Goal: Information Seeking & Learning: Compare options

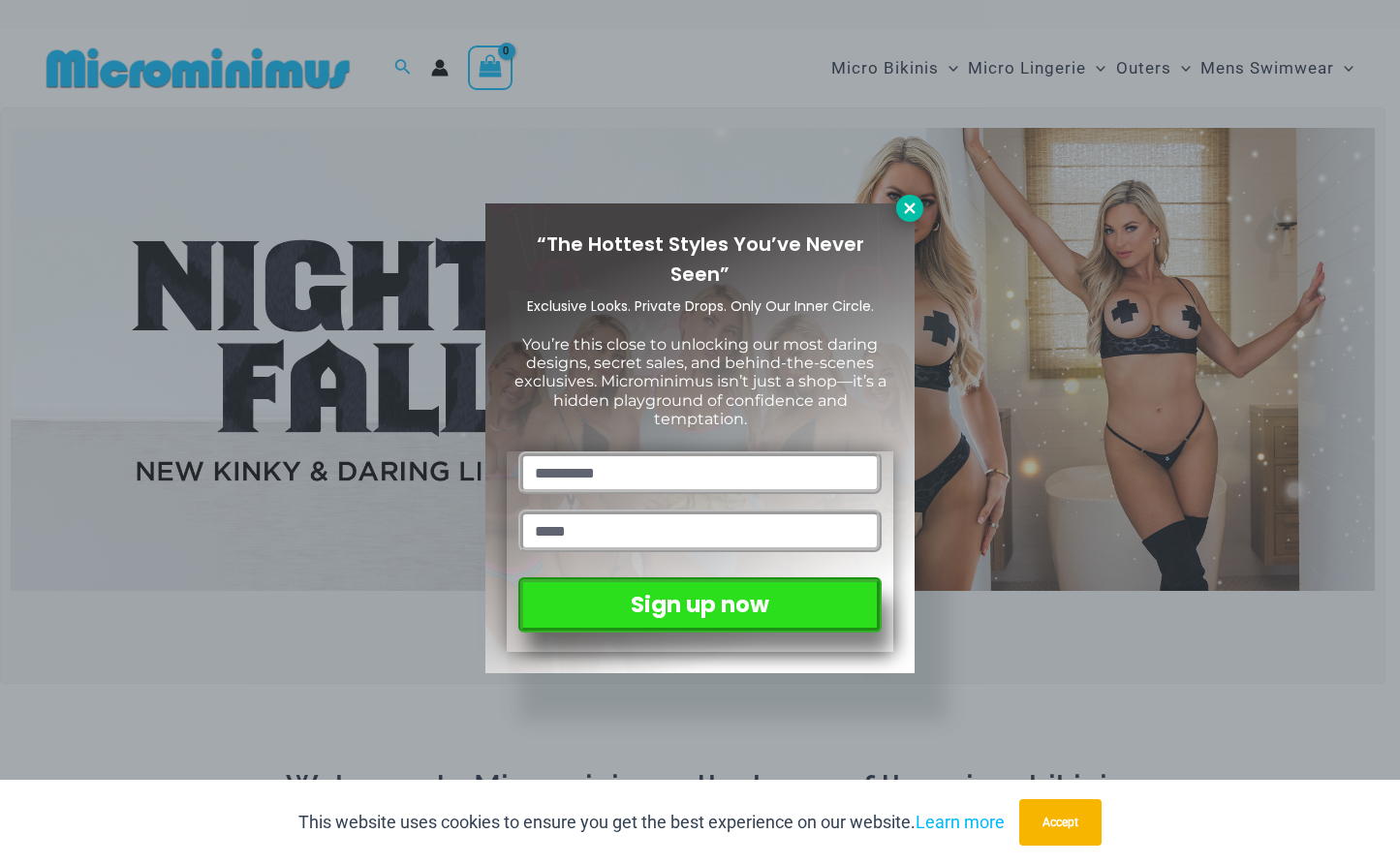
click at [902, 211] on icon at bounding box center [910, 208] width 18 height 18
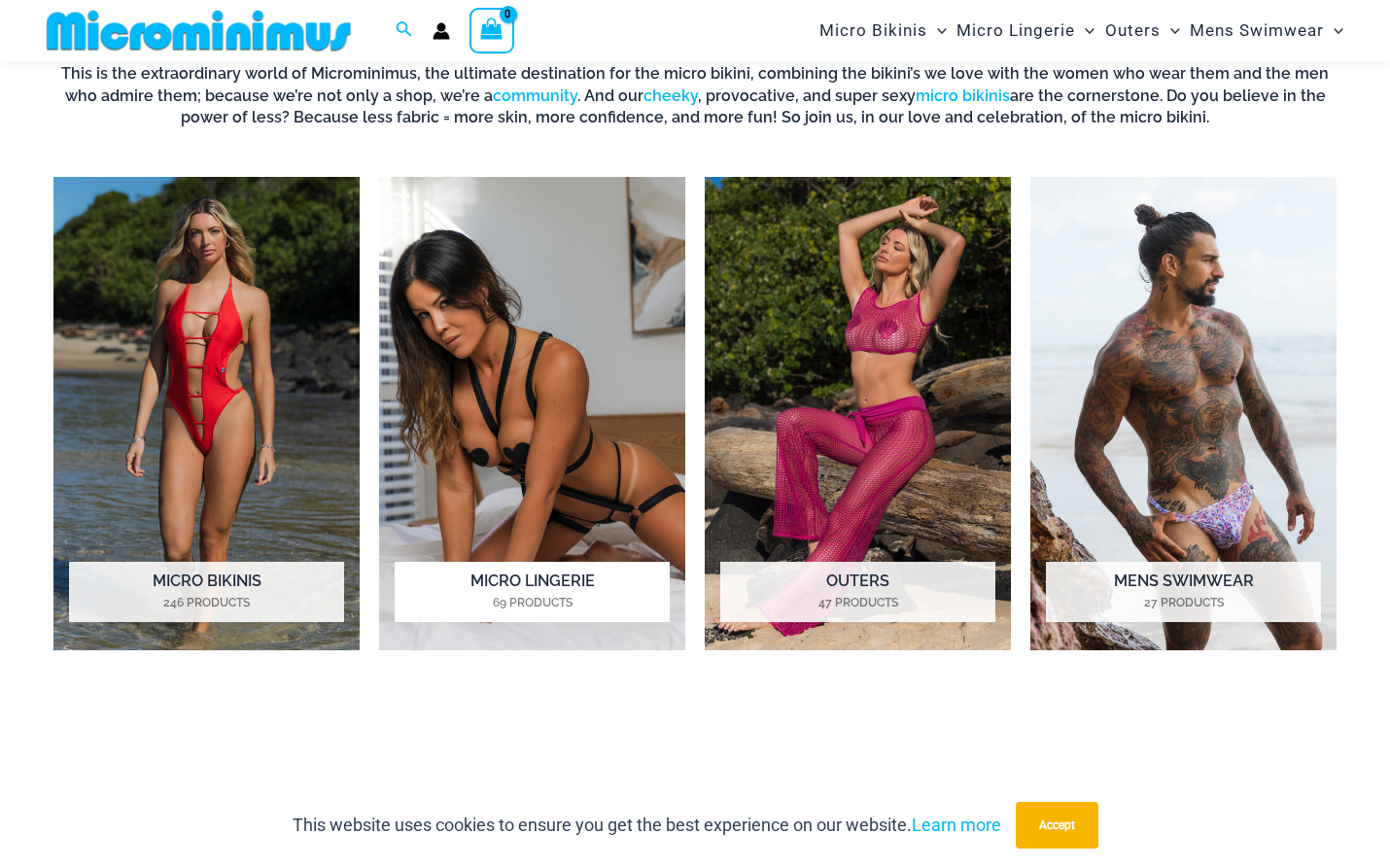
scroll to position [760, 0]
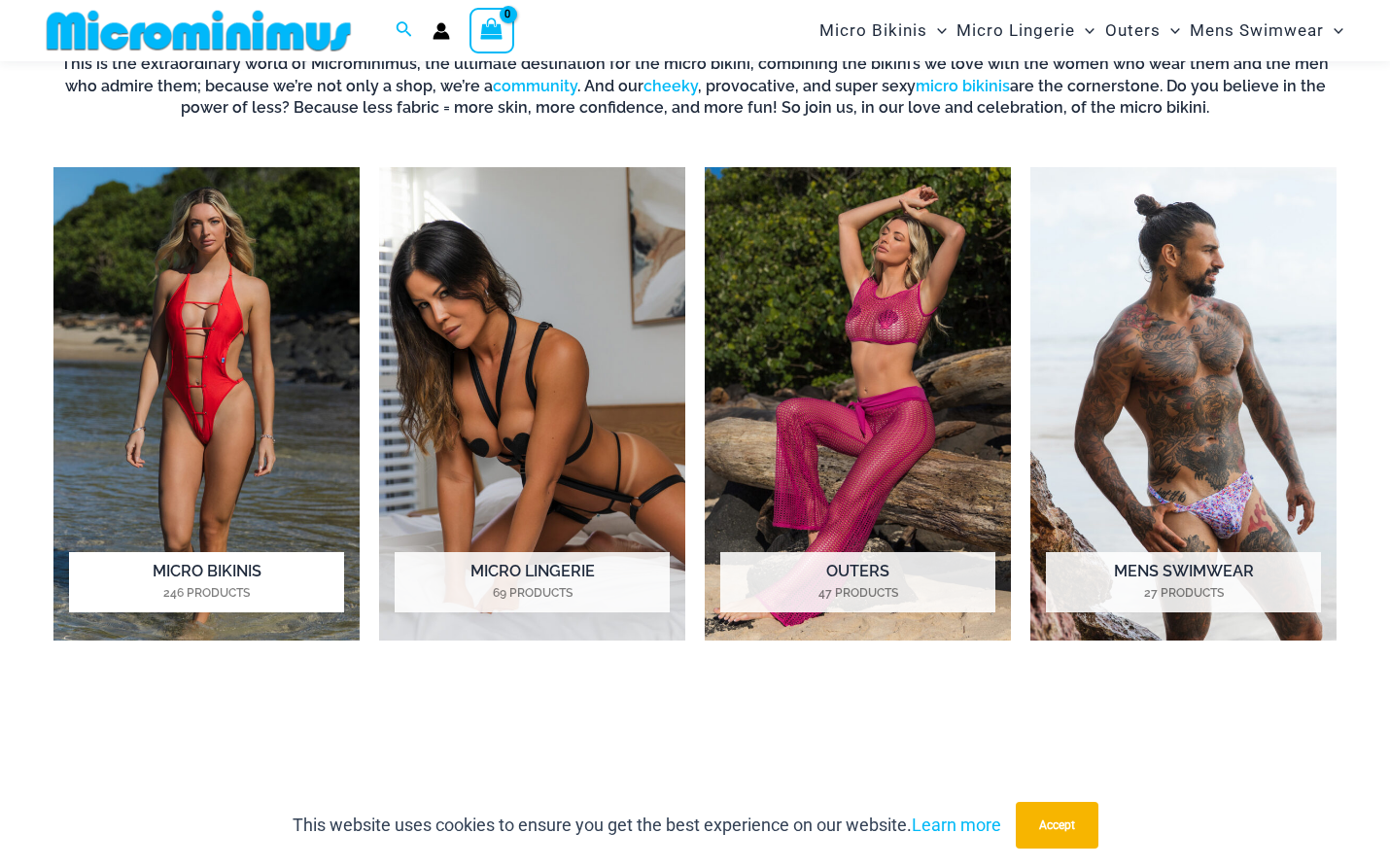
click at [223, 402] on img "Visit product category Micro Bikinis" at bounding box center [206, 404] width 306 height 473
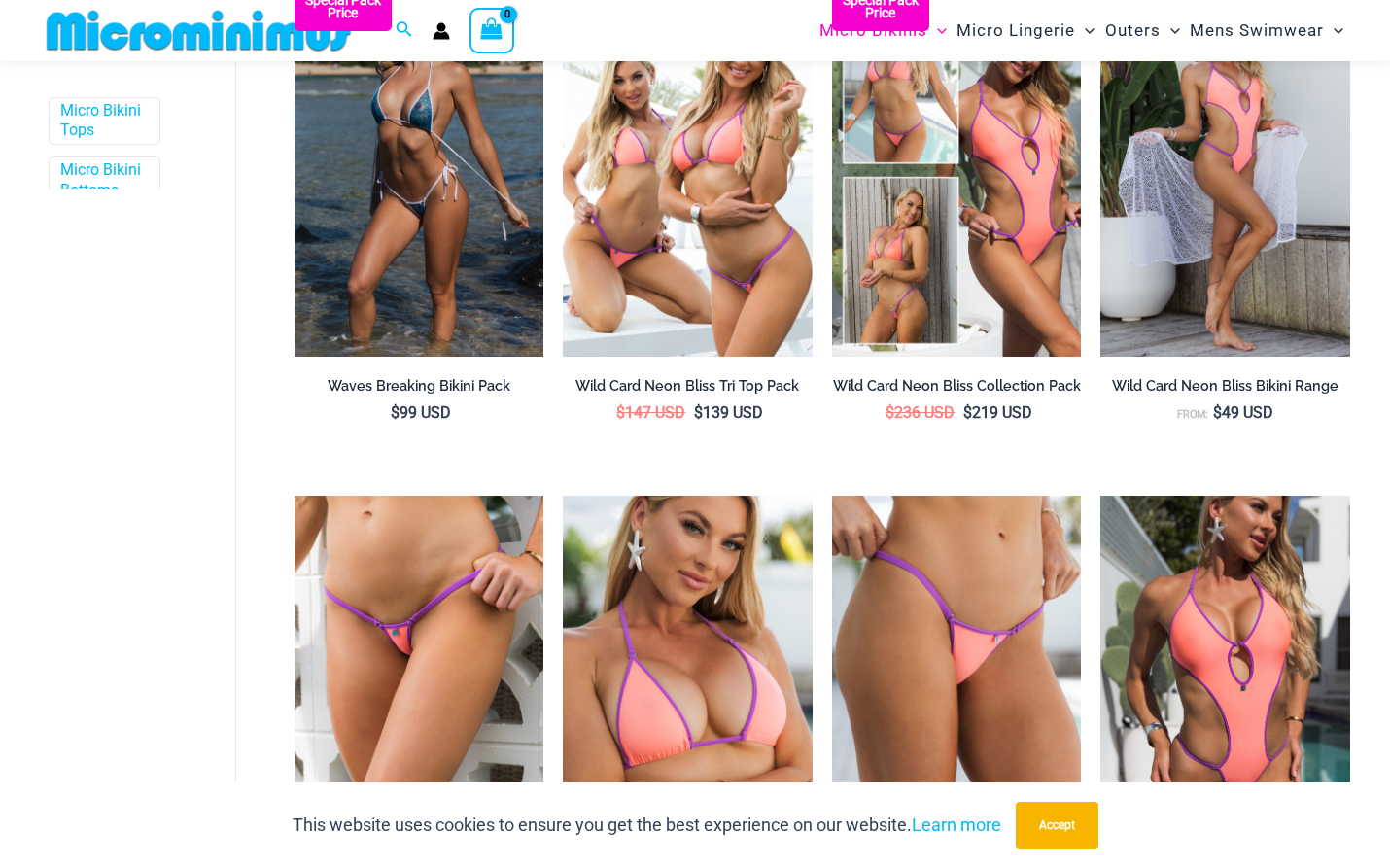
scroll to position [1054, 0]
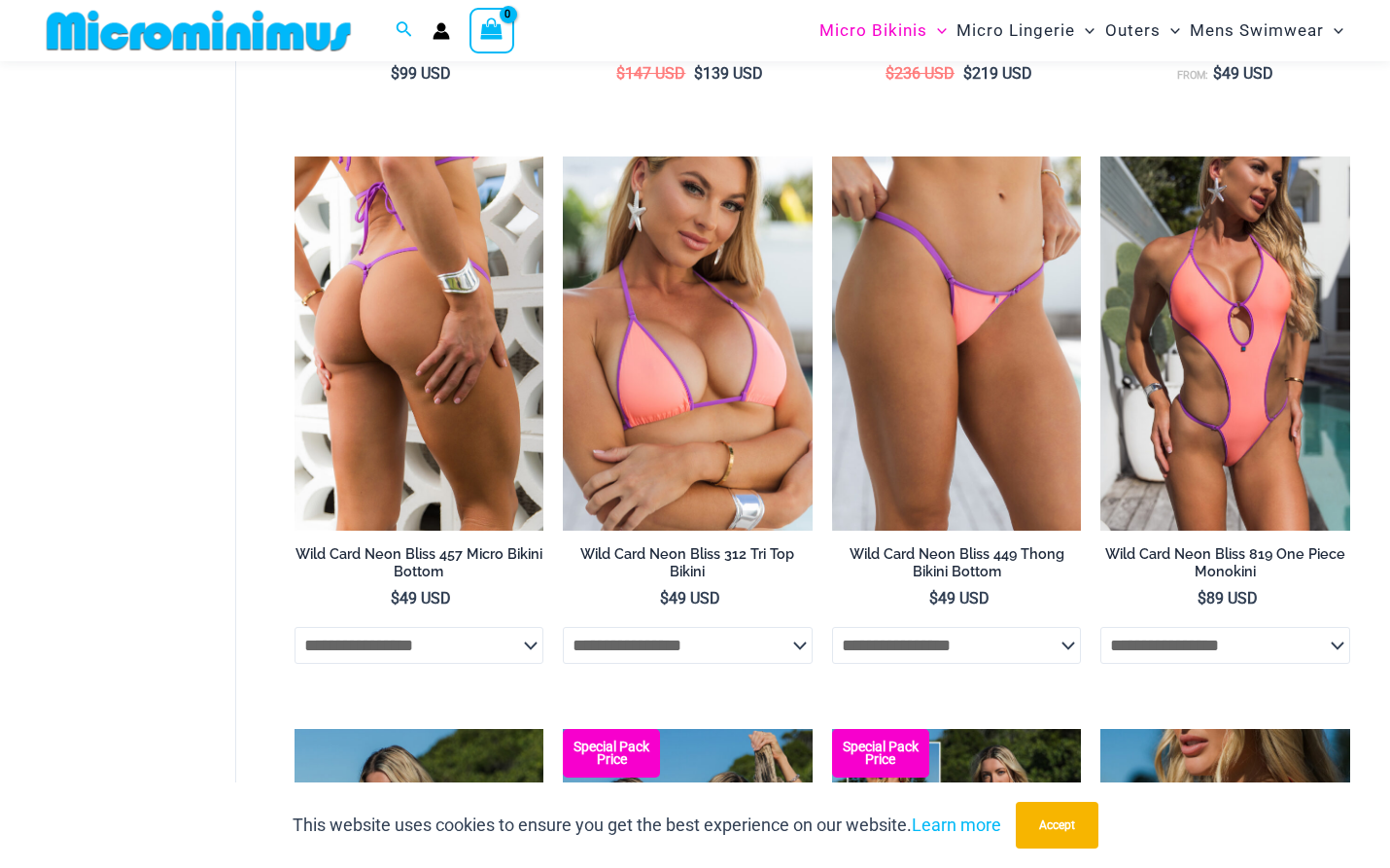
click at [427, 313] on img at bounding box center [419, 343] width 250 height 374
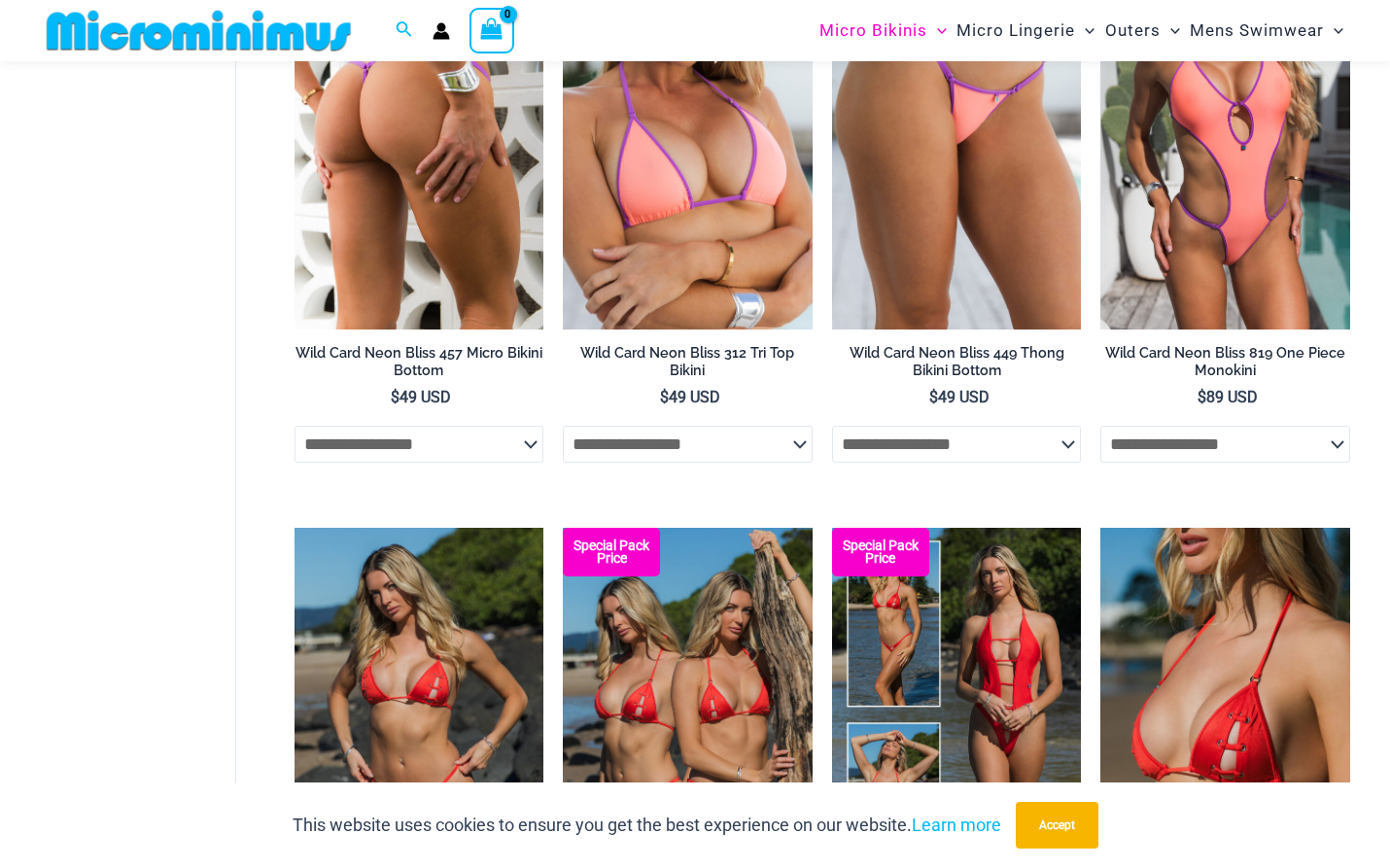
scroll to position [1540, 0]
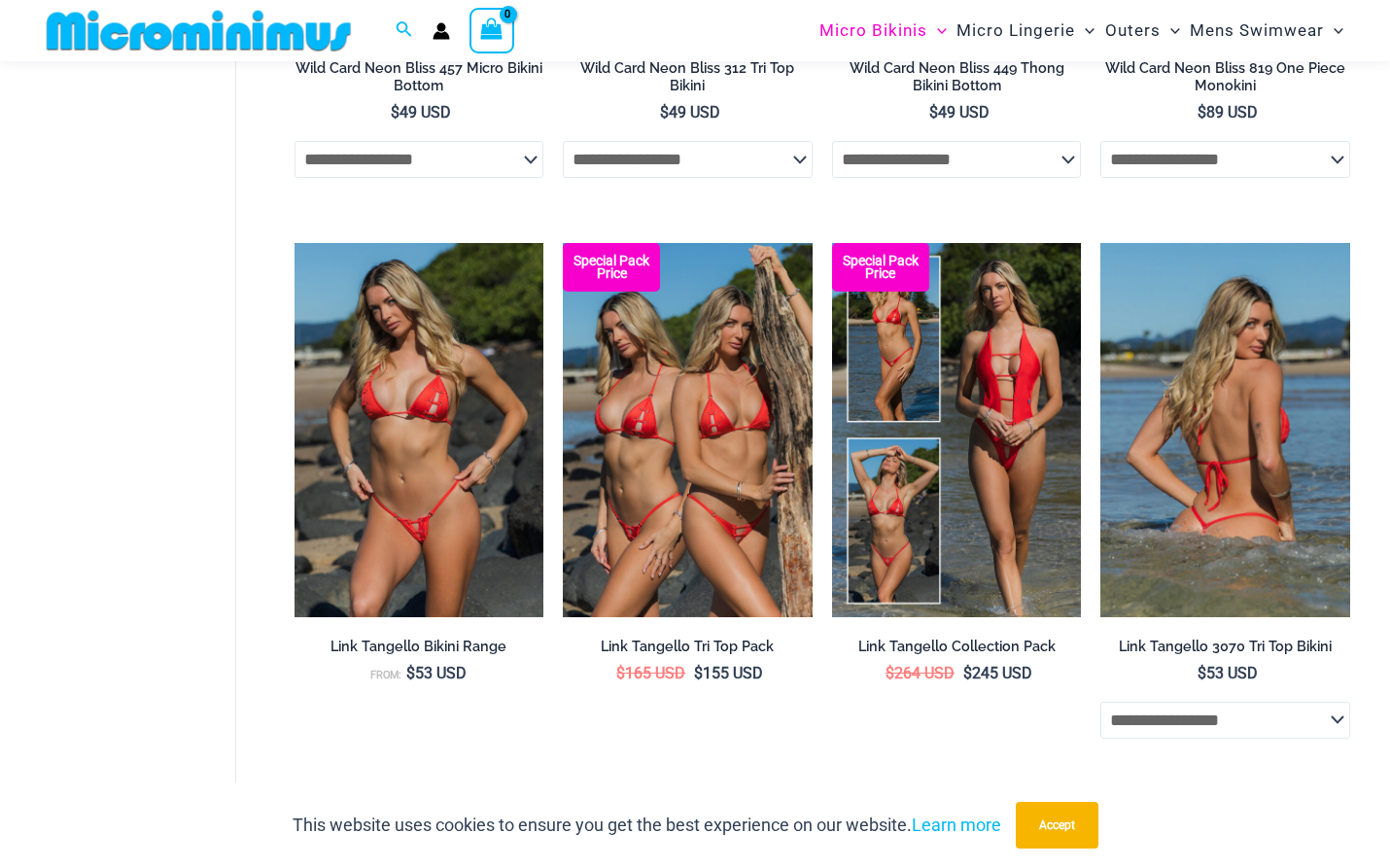
click at [1250, 493] on img at bounding box center [1225, 429] width 250 height 374
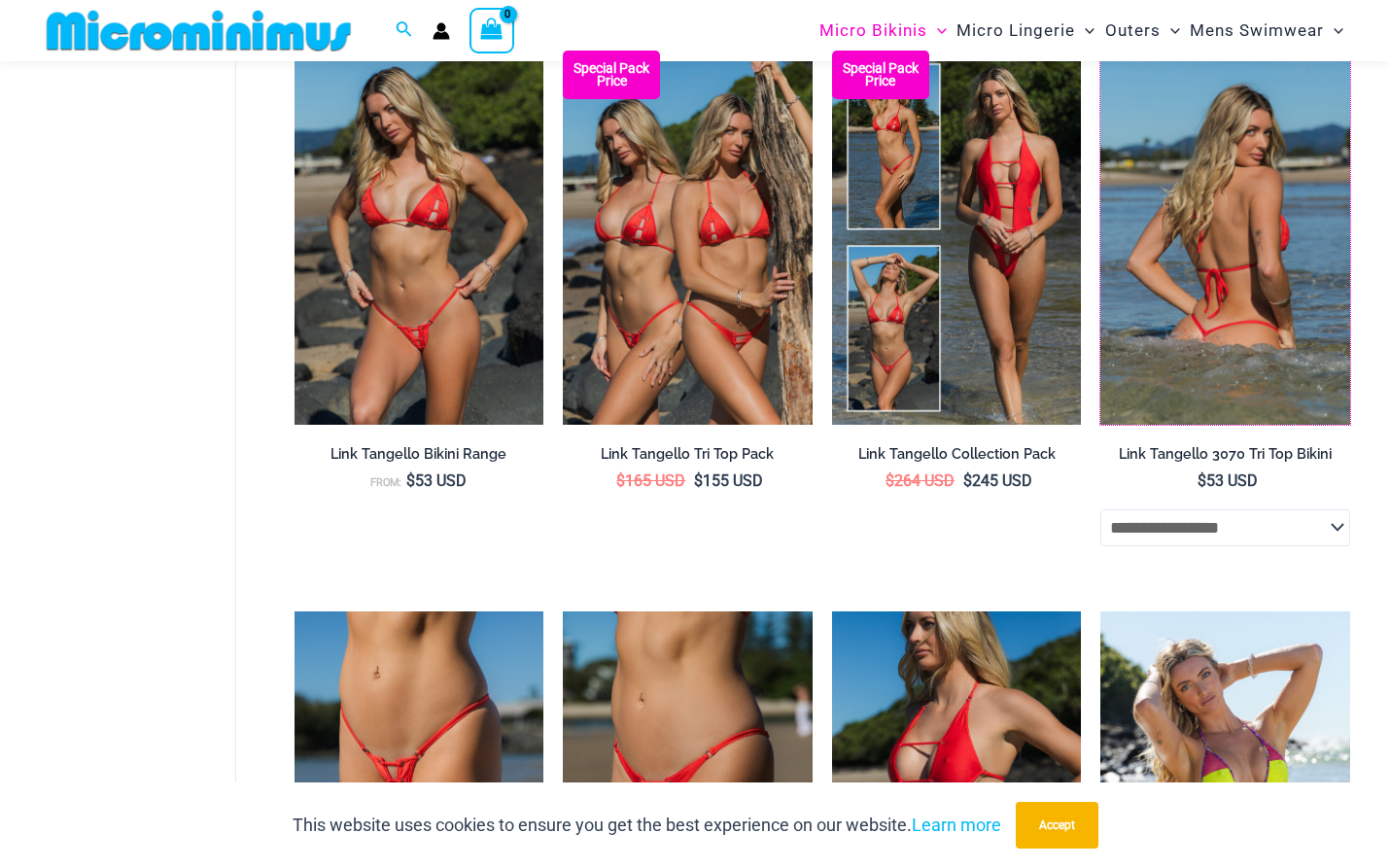
scroll to position [1734, 0]
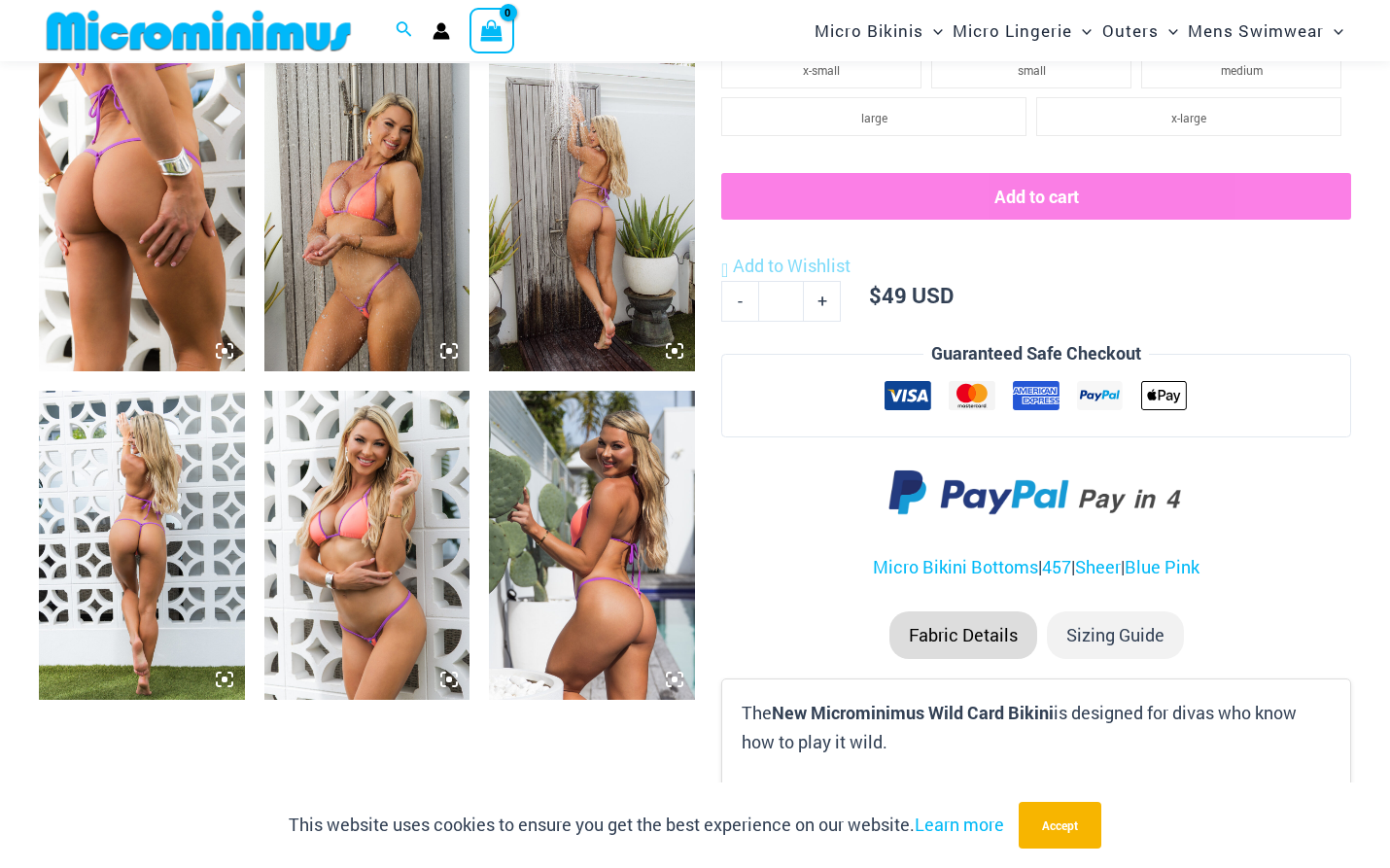
scroll to position [1343, 0]
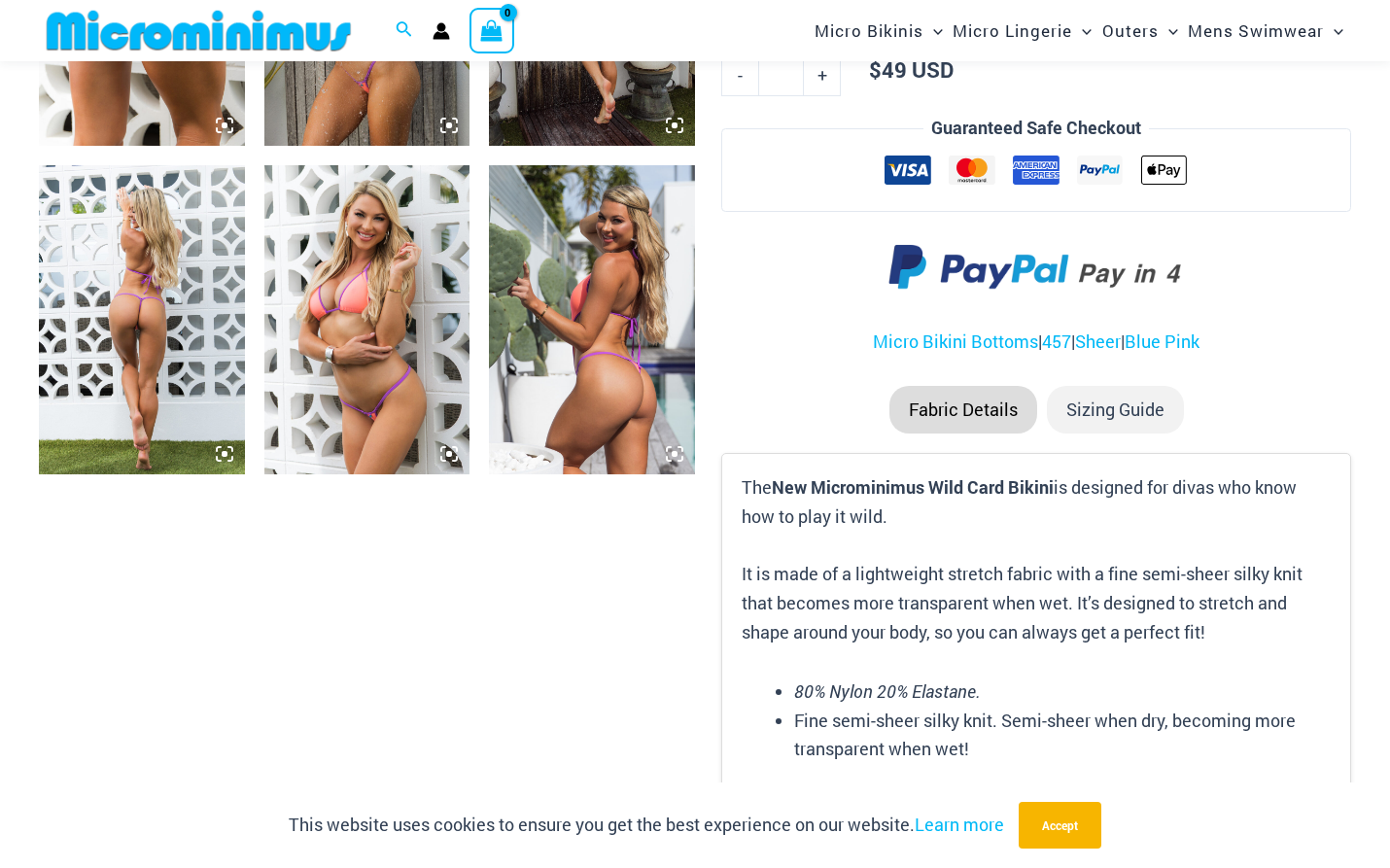
click at [73, 343] on img at bounding box center [142, 319] width 206 height 308
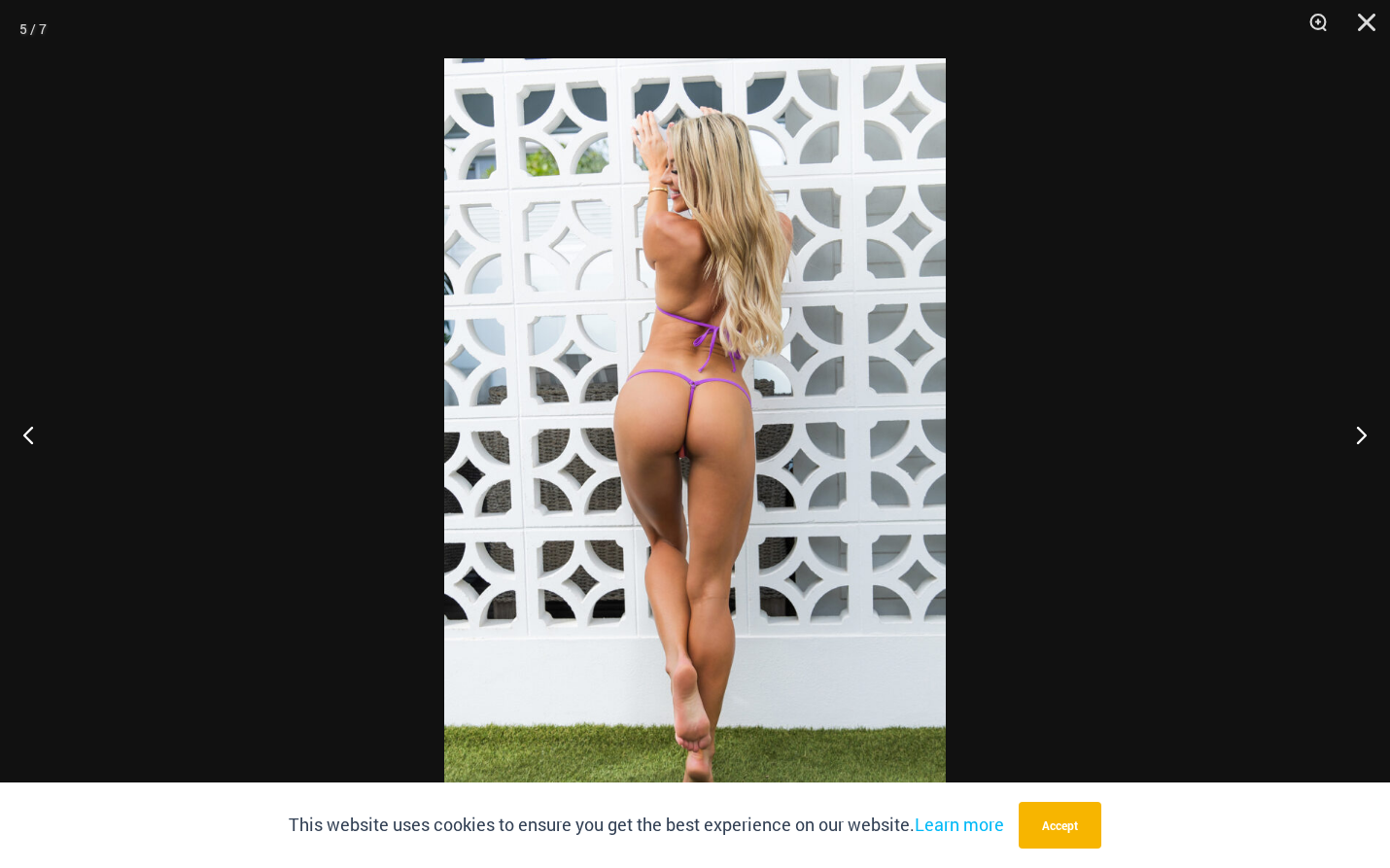
click at [799, 405] on img at bounding box center [695, 433] width 502 height 751
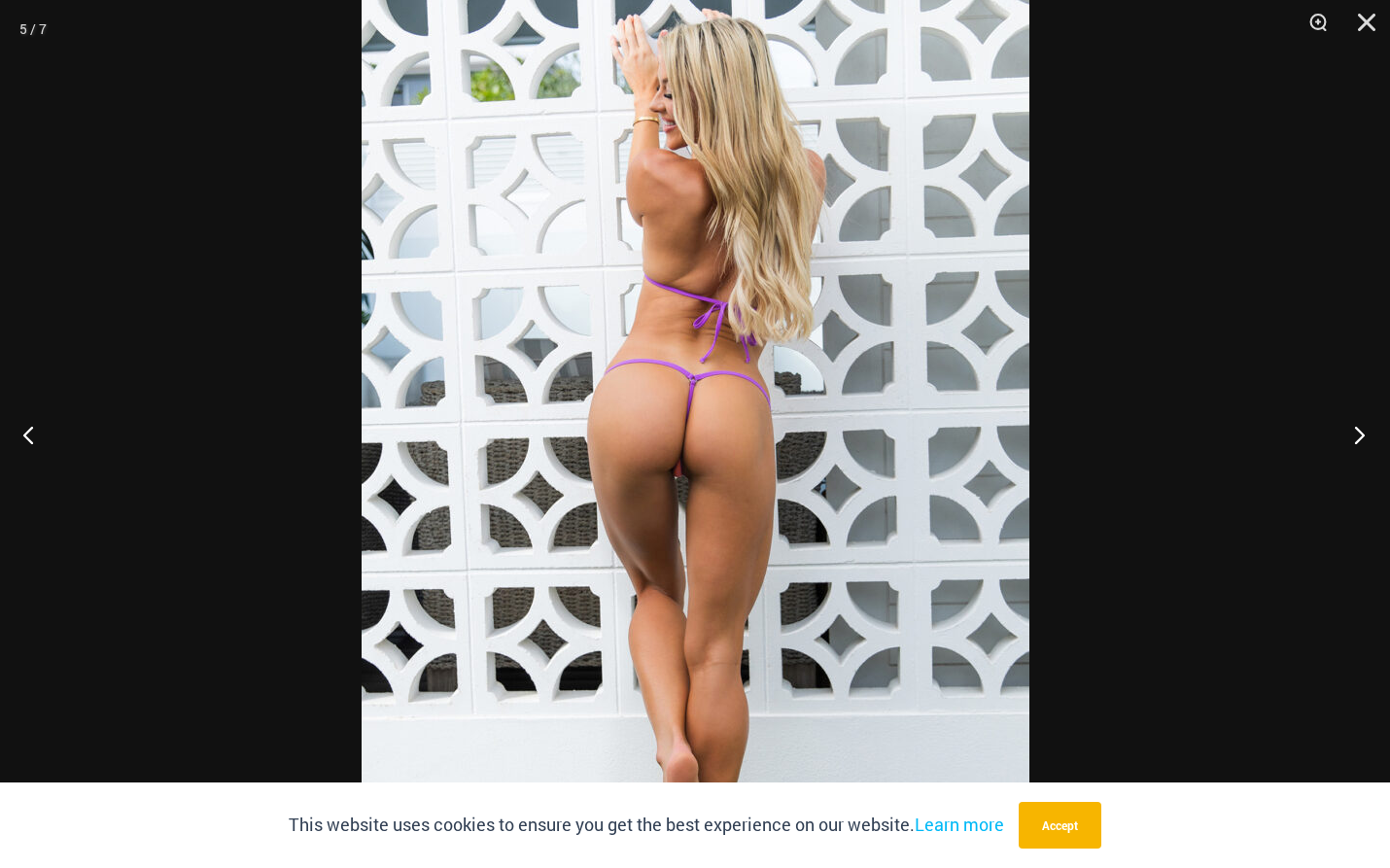
click at [1349, 447] on button "Next" at bounding box center [1354, 434] width 73 height 97
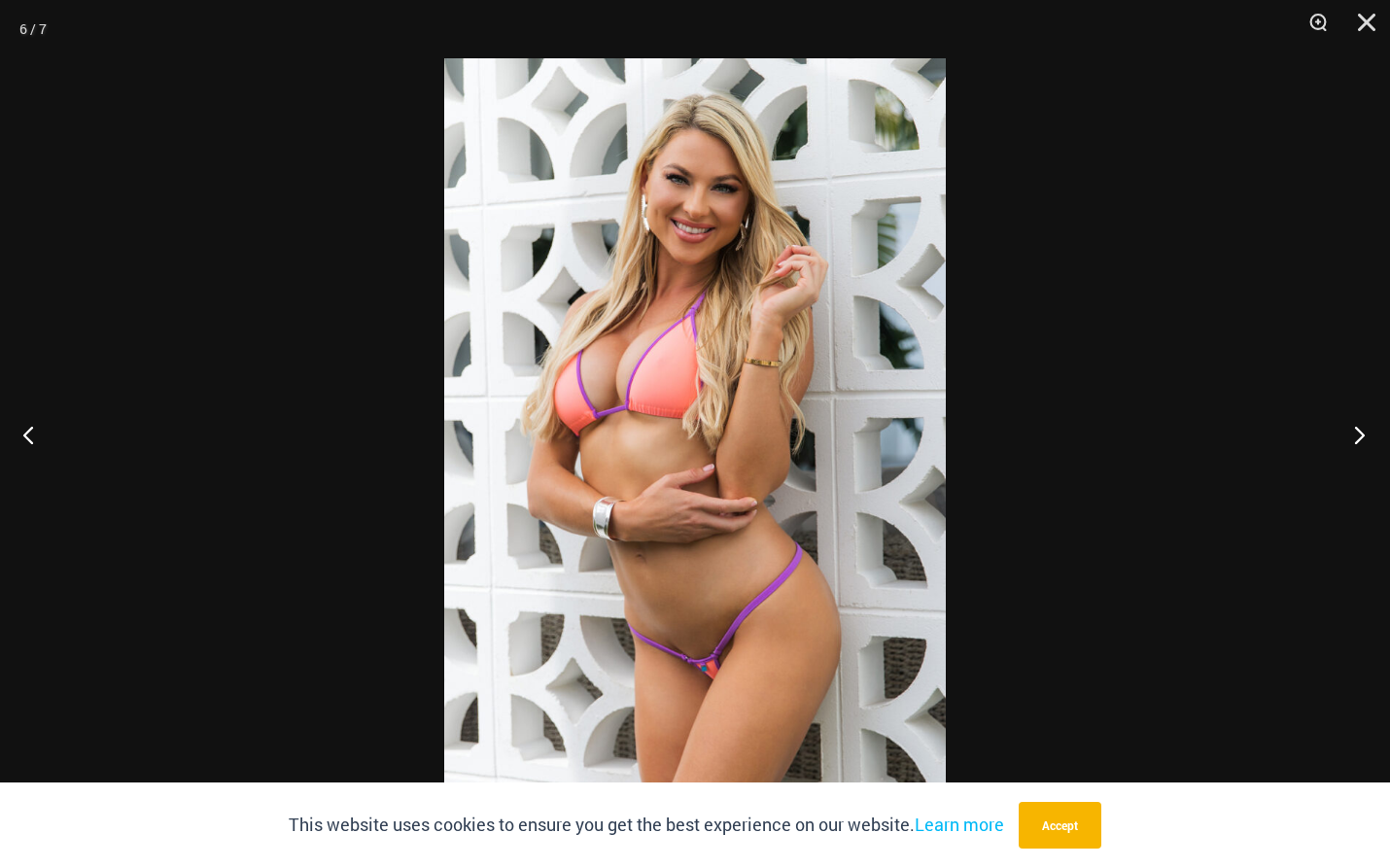
click at [1349, 447] on button "Next" at bounding box center [1354, 434] width 73 height 97
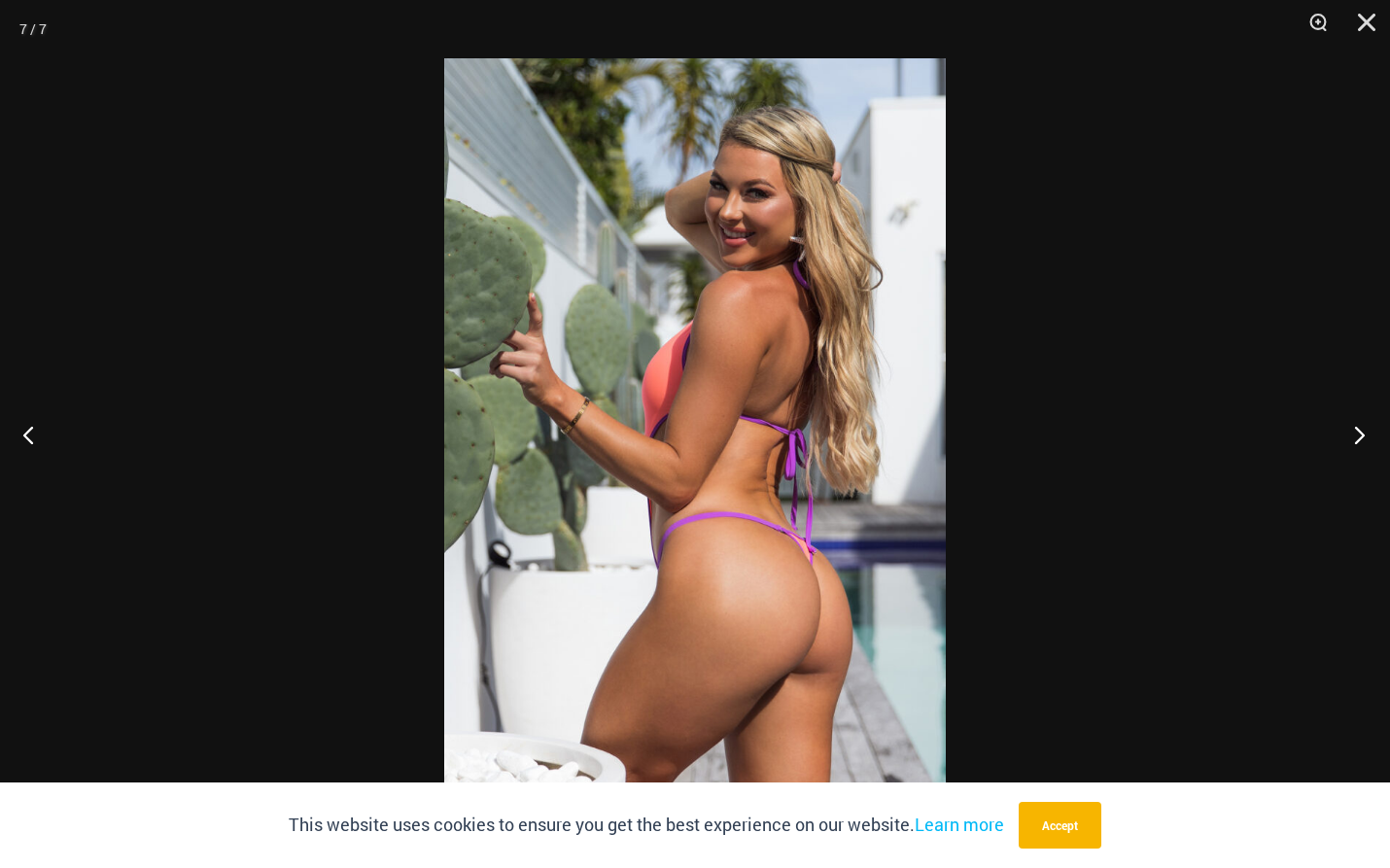
click at [1349, 447] on button "Next" at bounding box center [1354, 434] width 73 height 97
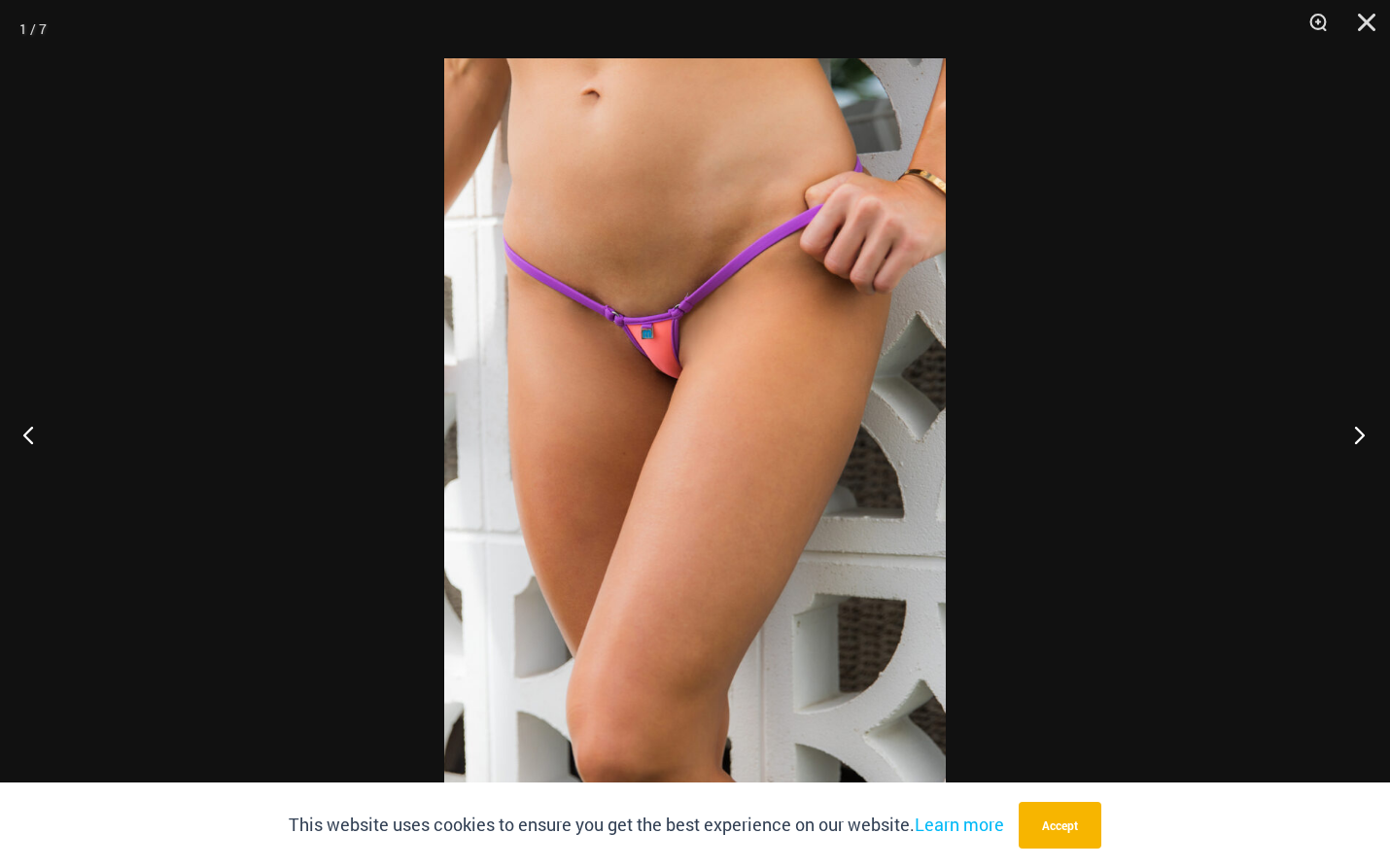
click at [1349, 447] on button "Next" at bounding box center [1354, 434] width 73 height 97
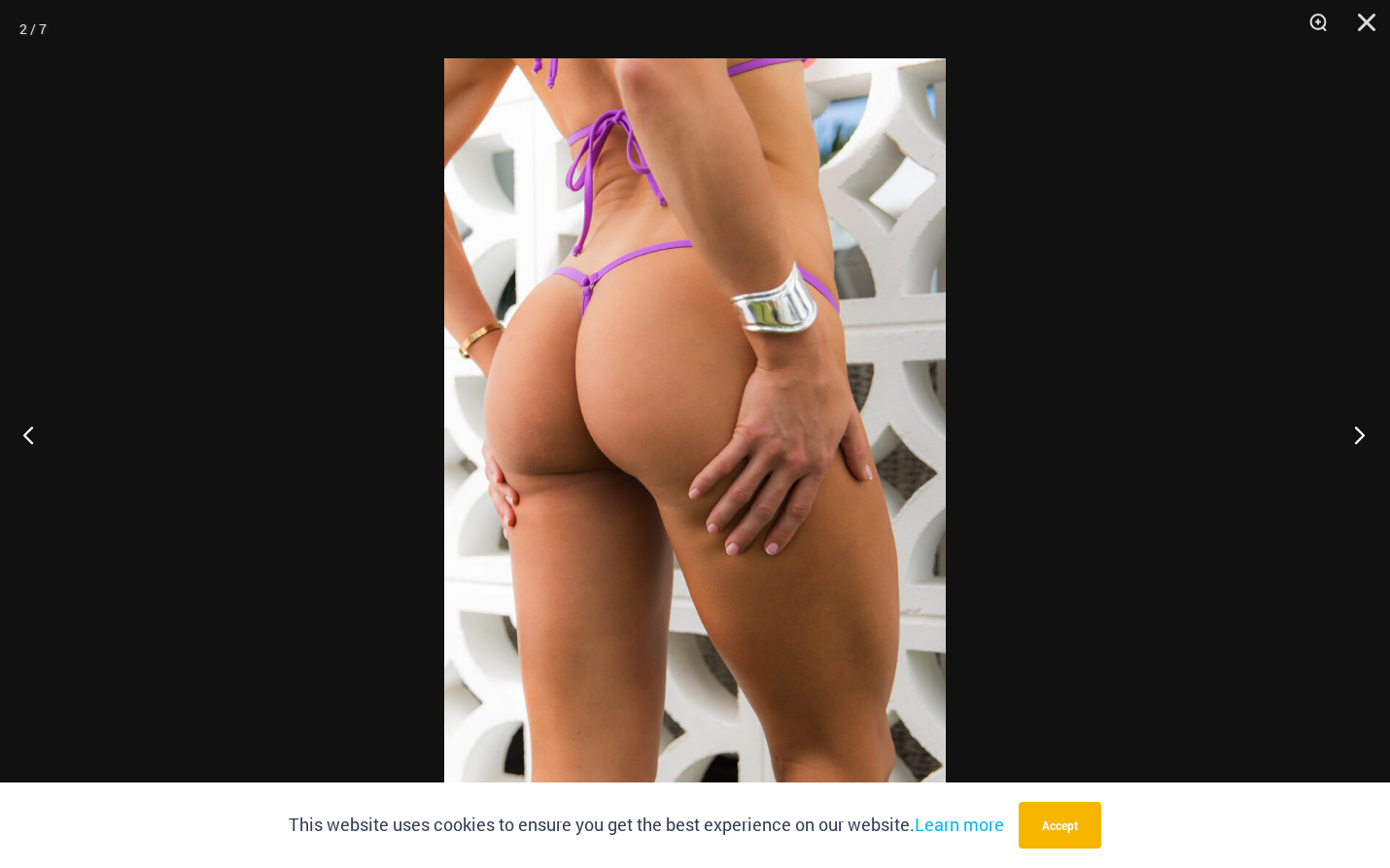
click at [1349, 447] on button "Next" at bounding box center [1354, 434] width 73 height 97
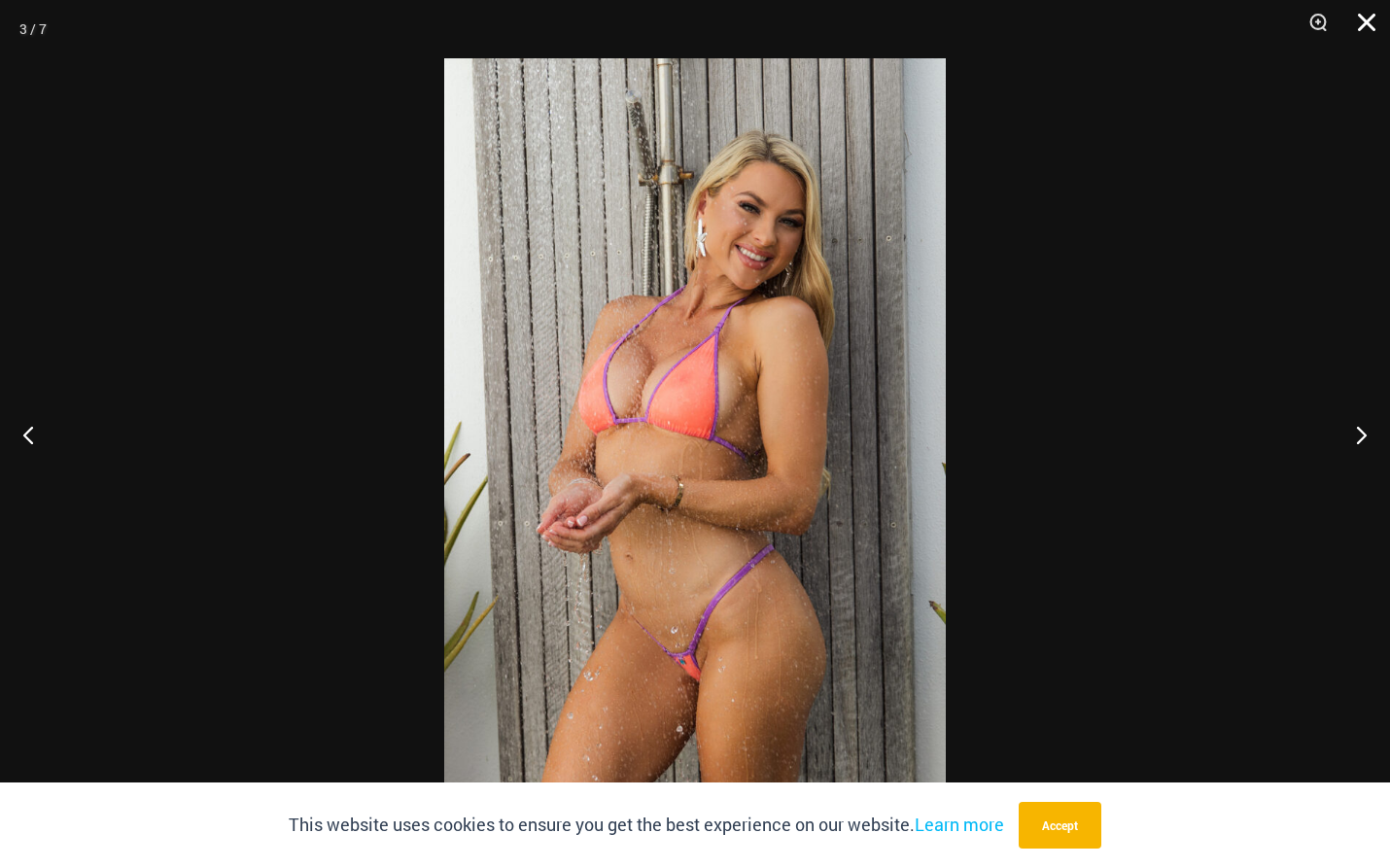
click at [1368, 31] on button "Close" at bounding box center [1360, 28] width 48 height 58
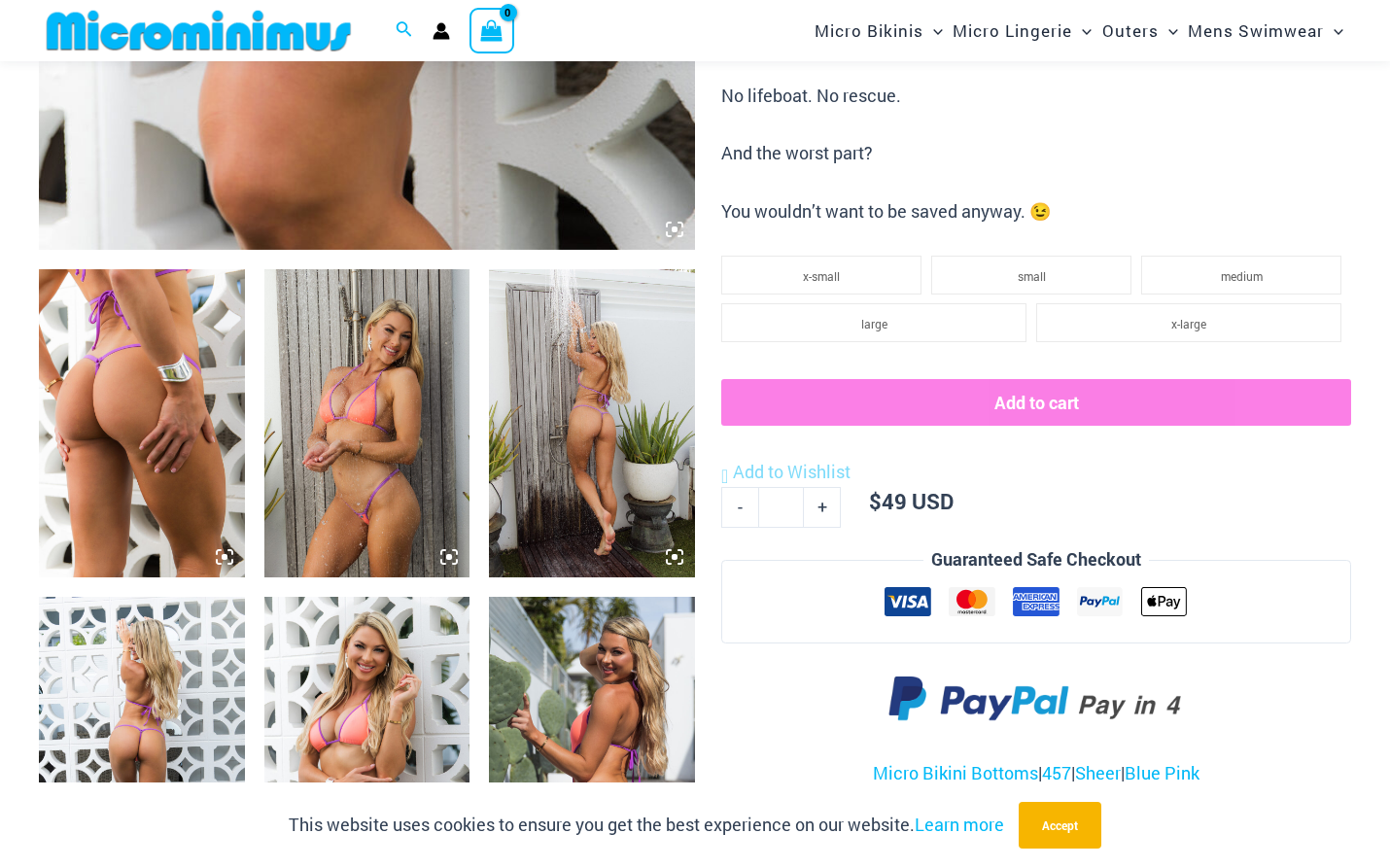
scroll to position [663, 0]
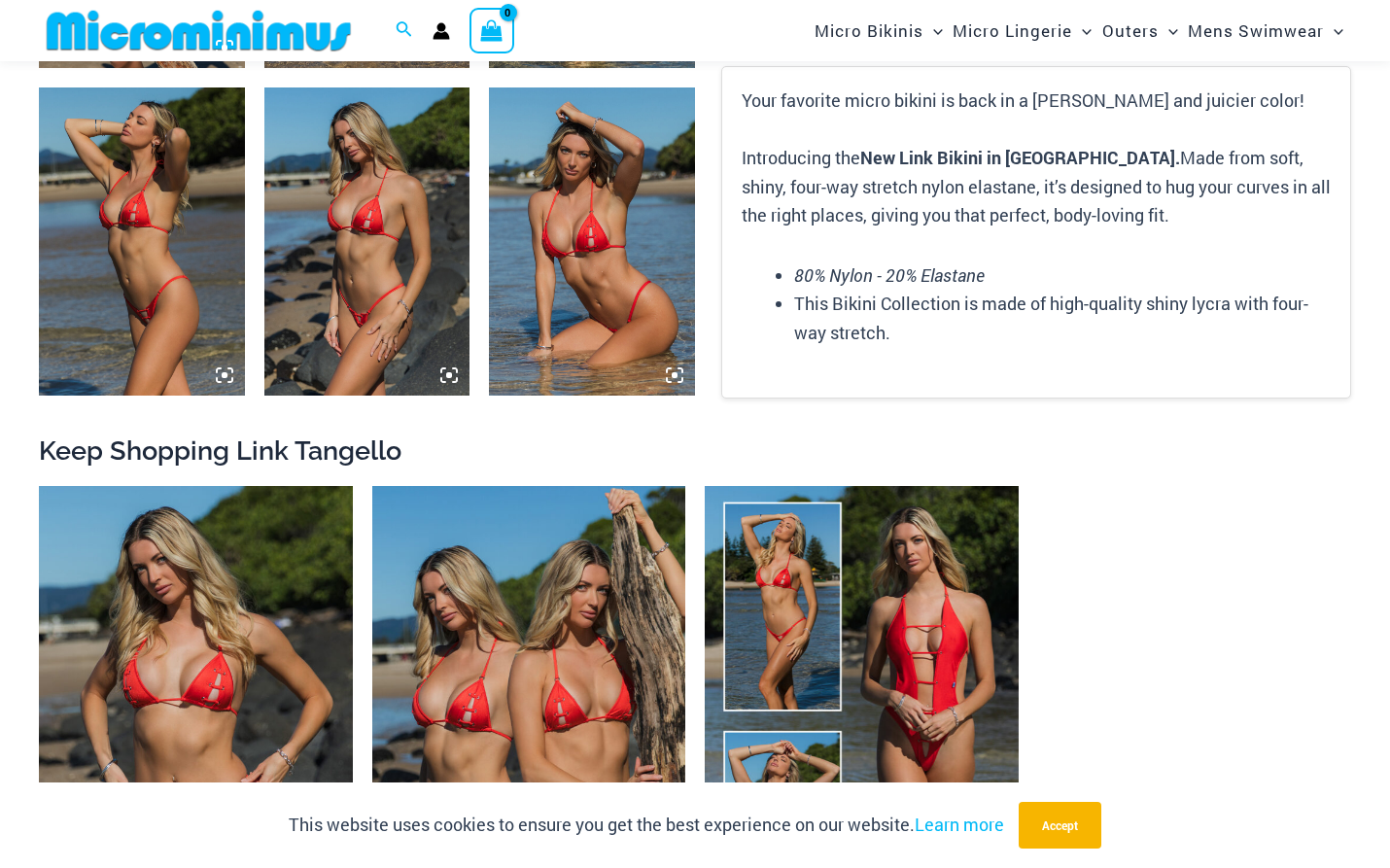
scroll to position [2138, 0]
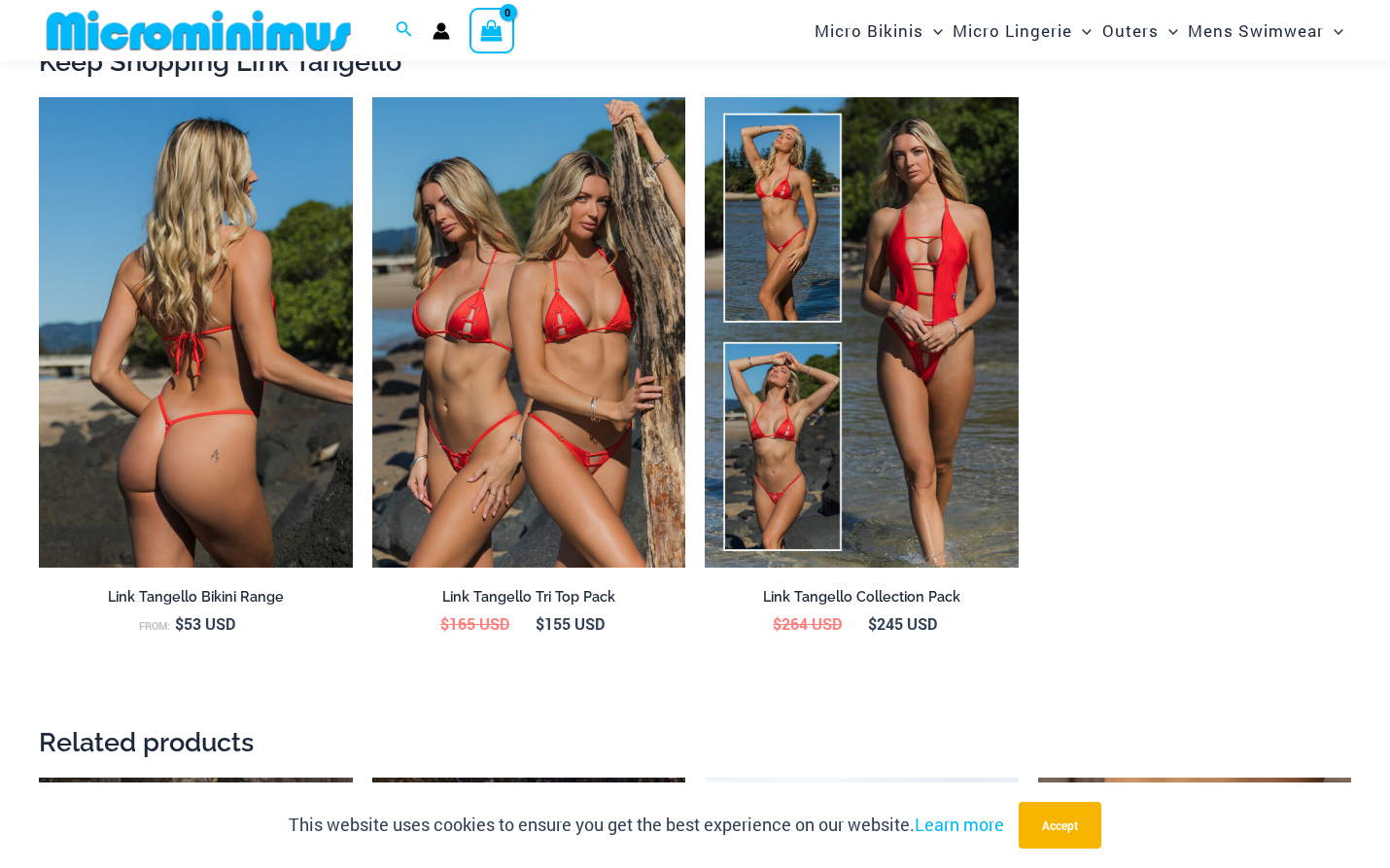
click at [222, 464] on img at bounding box center [196, 332] width 314 height 470
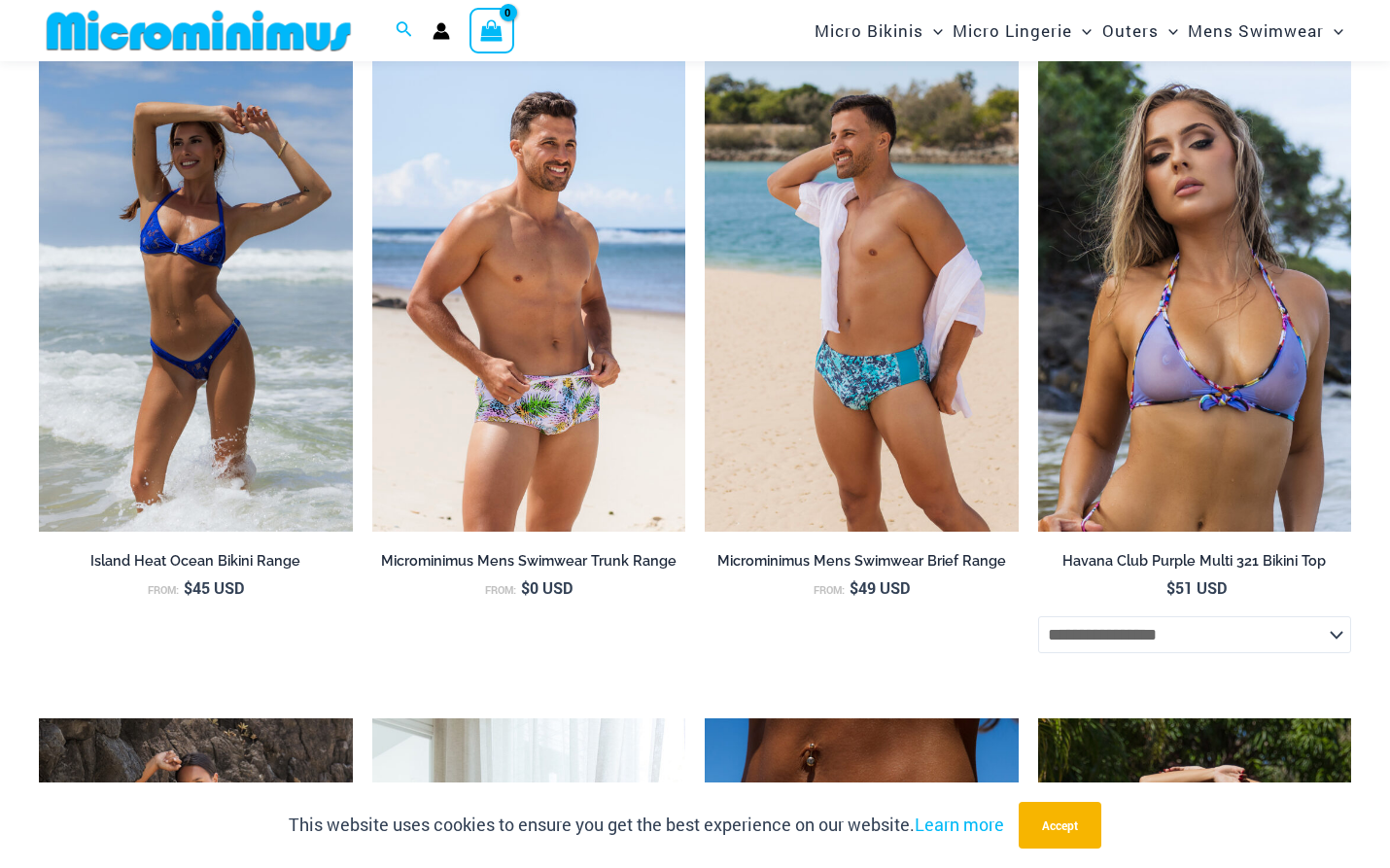
scroll to position [5144, 0]
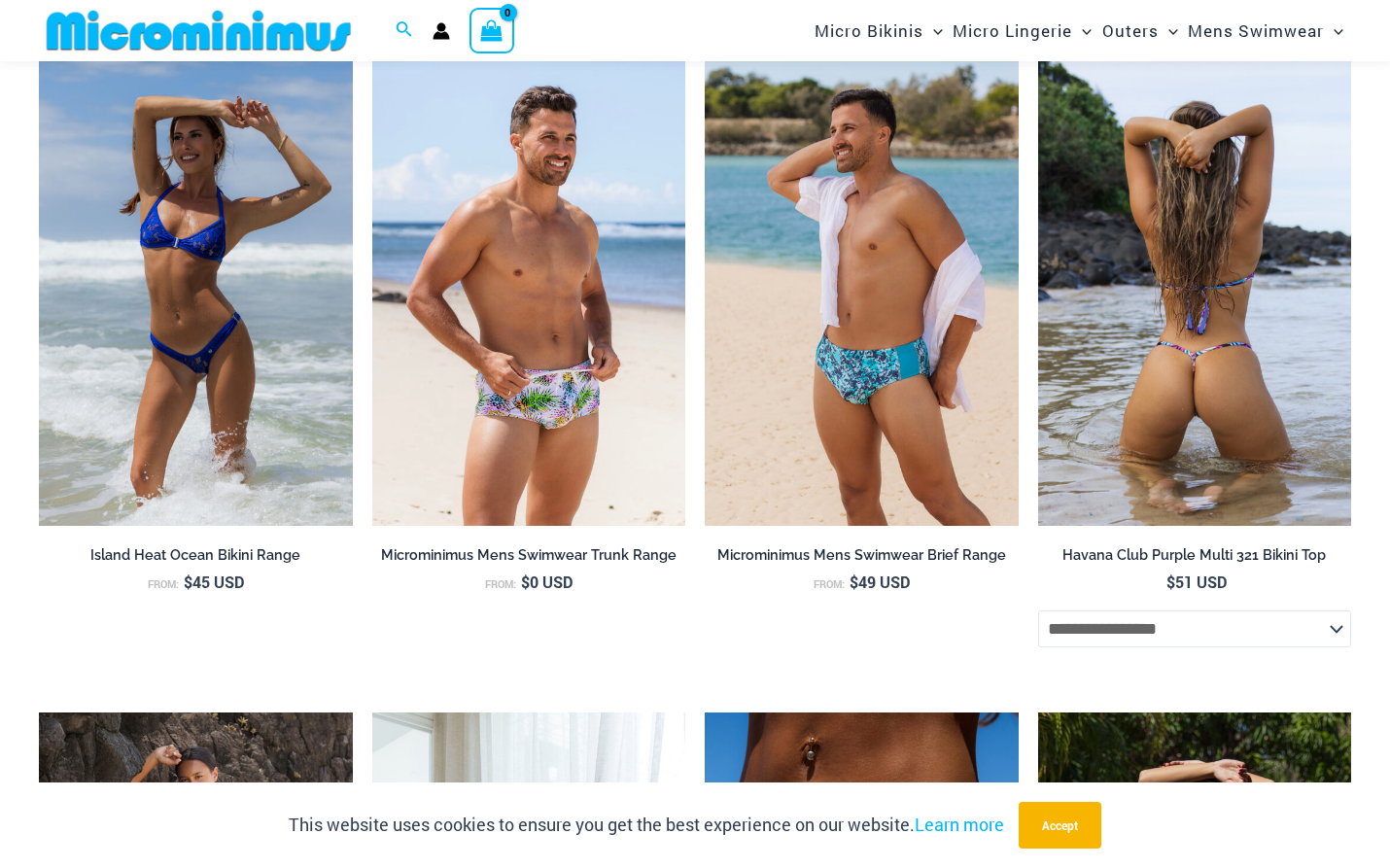
click at [1189, 367] on img at bounding box center [1195, 290] width 314 height 470
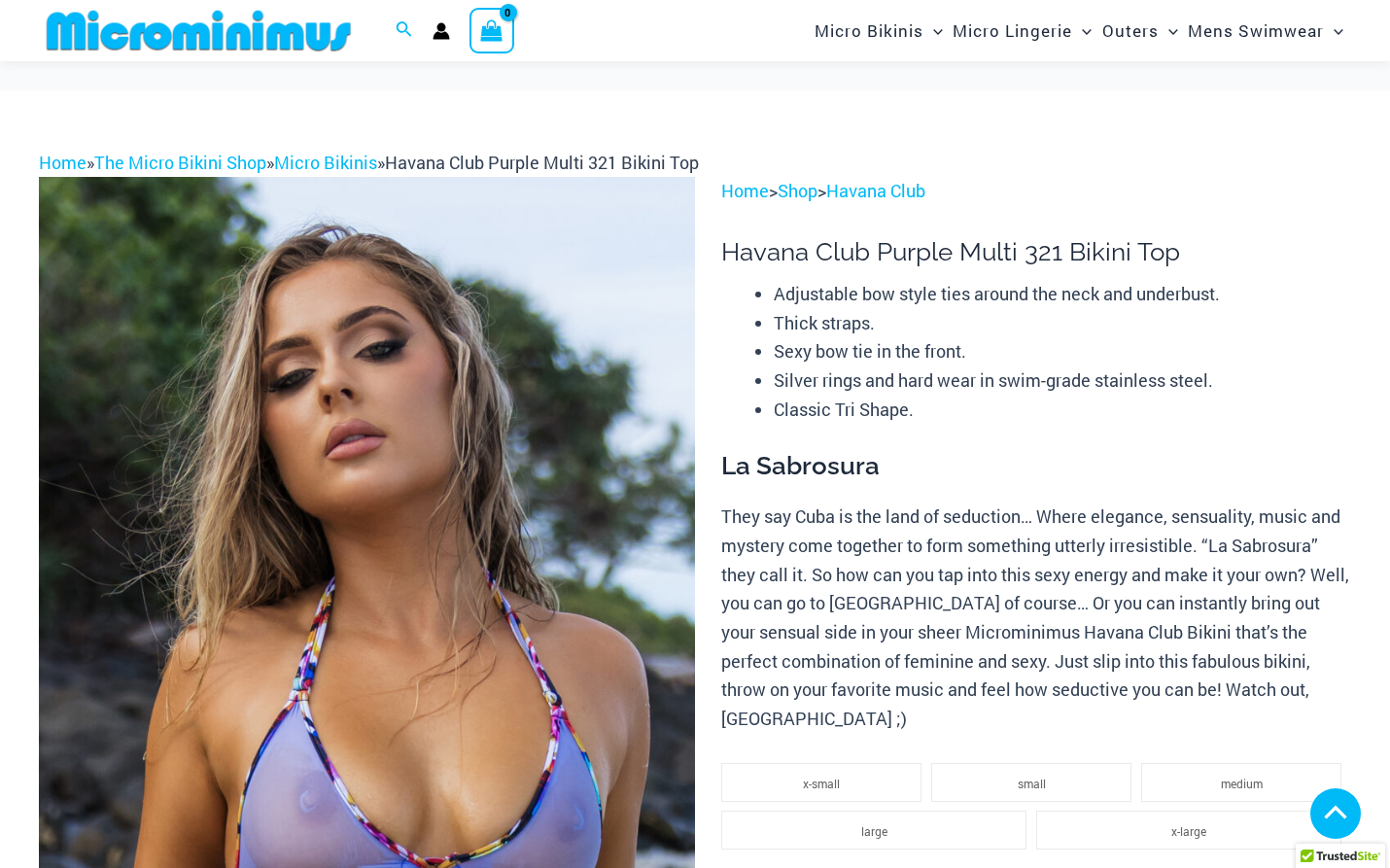
scroll to position [1166, 0]
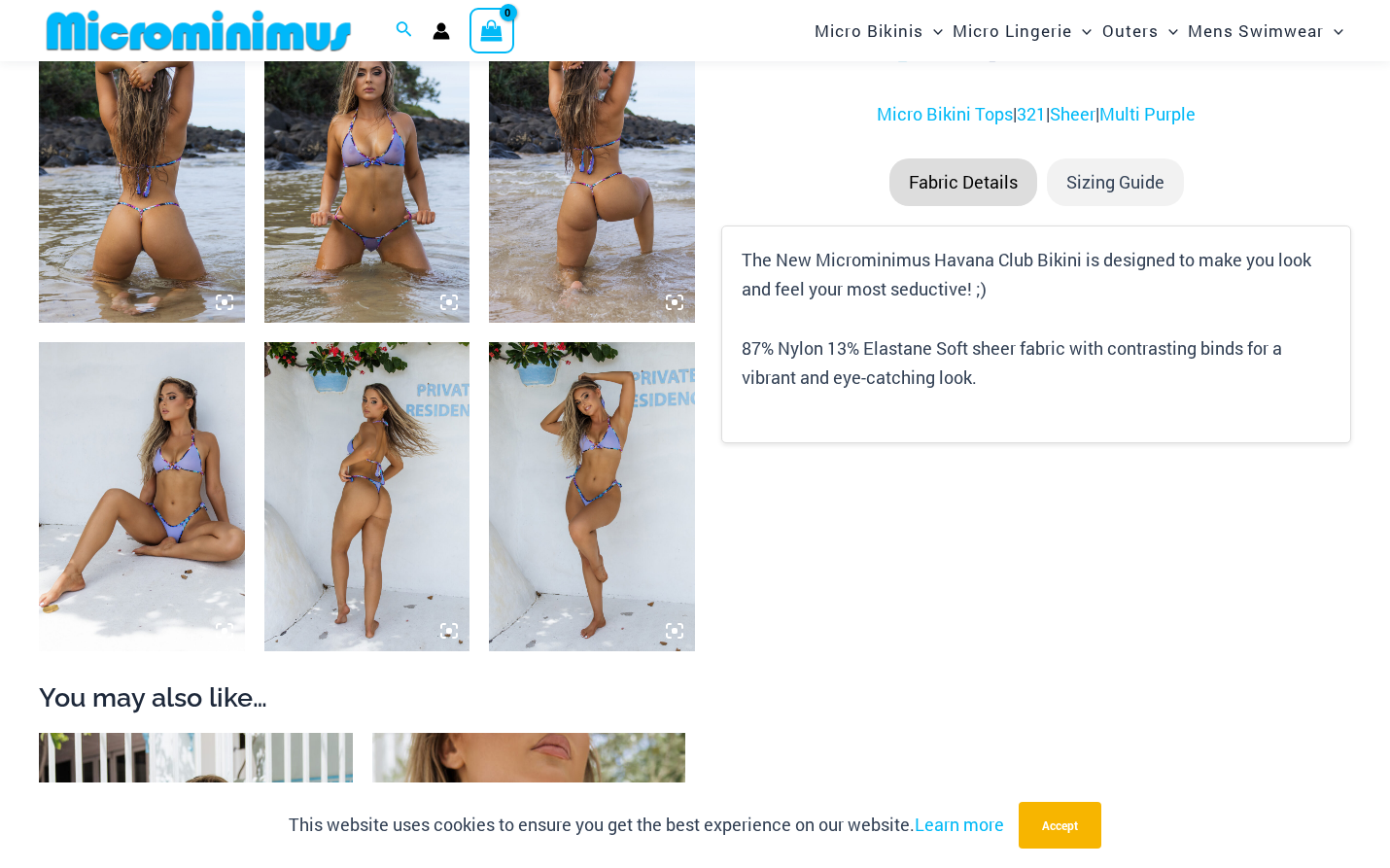
click at [377, 213] on img at bounding box center [367, 169] width 206 height 308
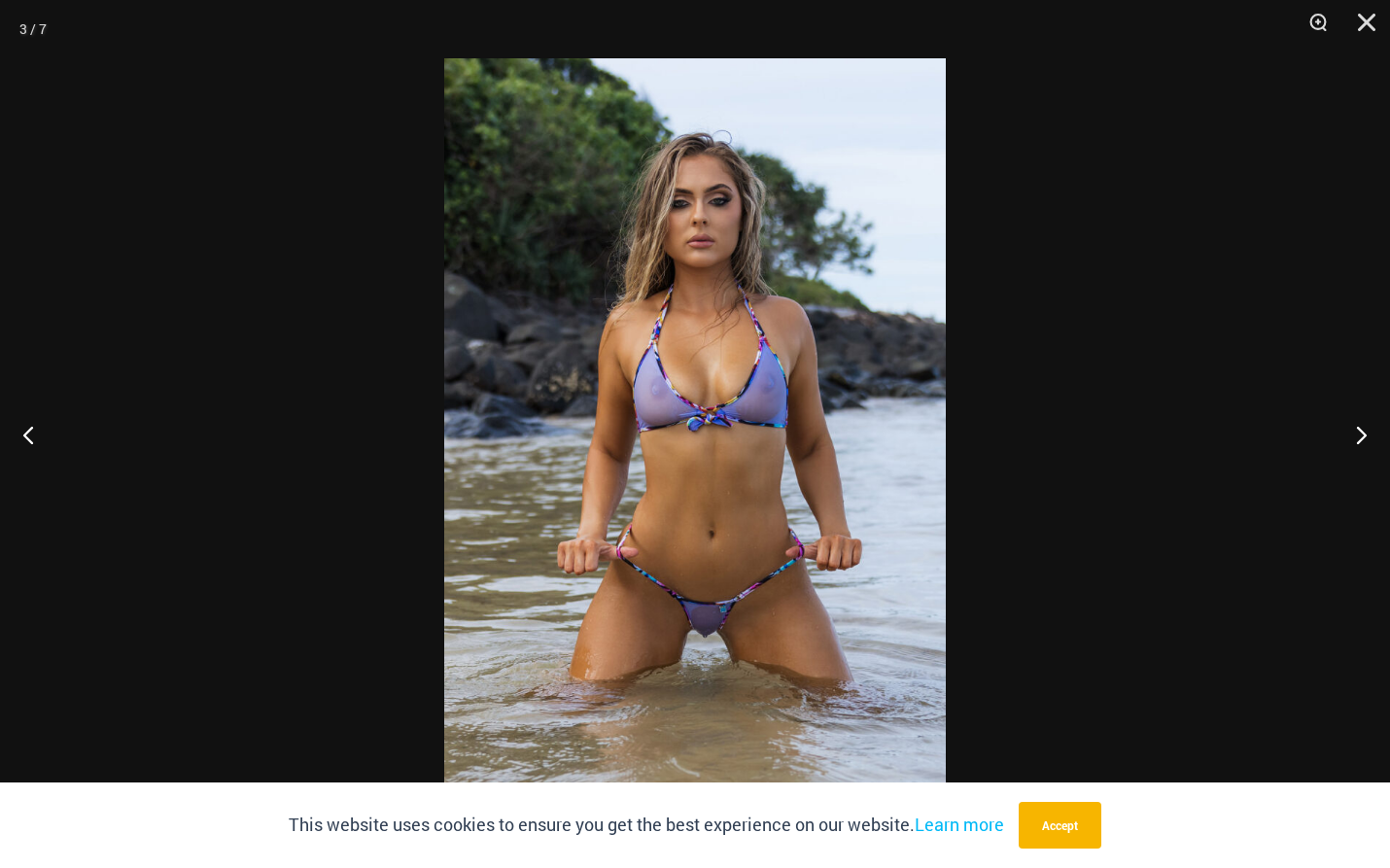
click at [767, 402] on img at bounding box center [695, 433] width 502 height 751
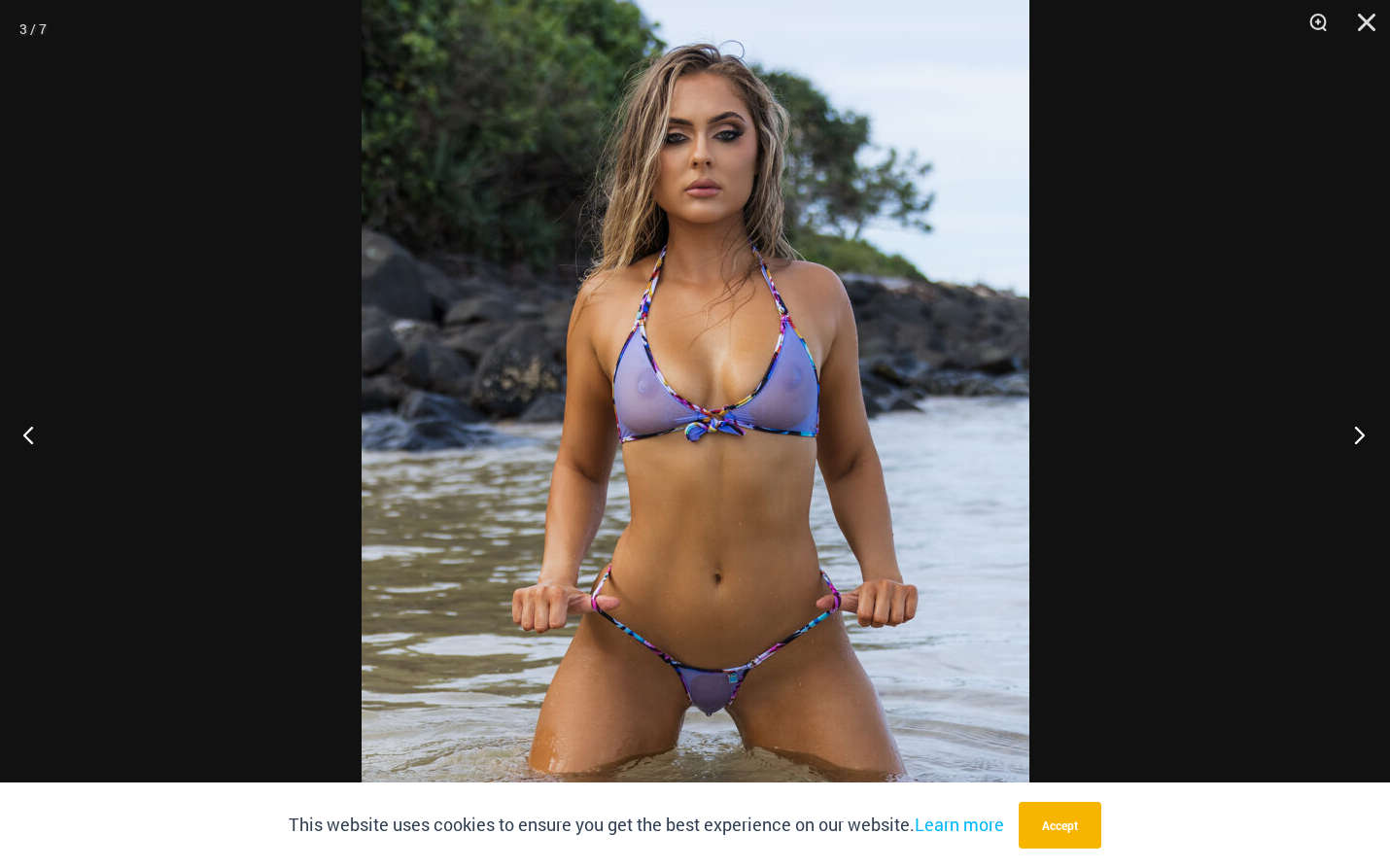
click at [1365, 439] on button "Next" at bounding box center [1354, 434] width 73 height 97
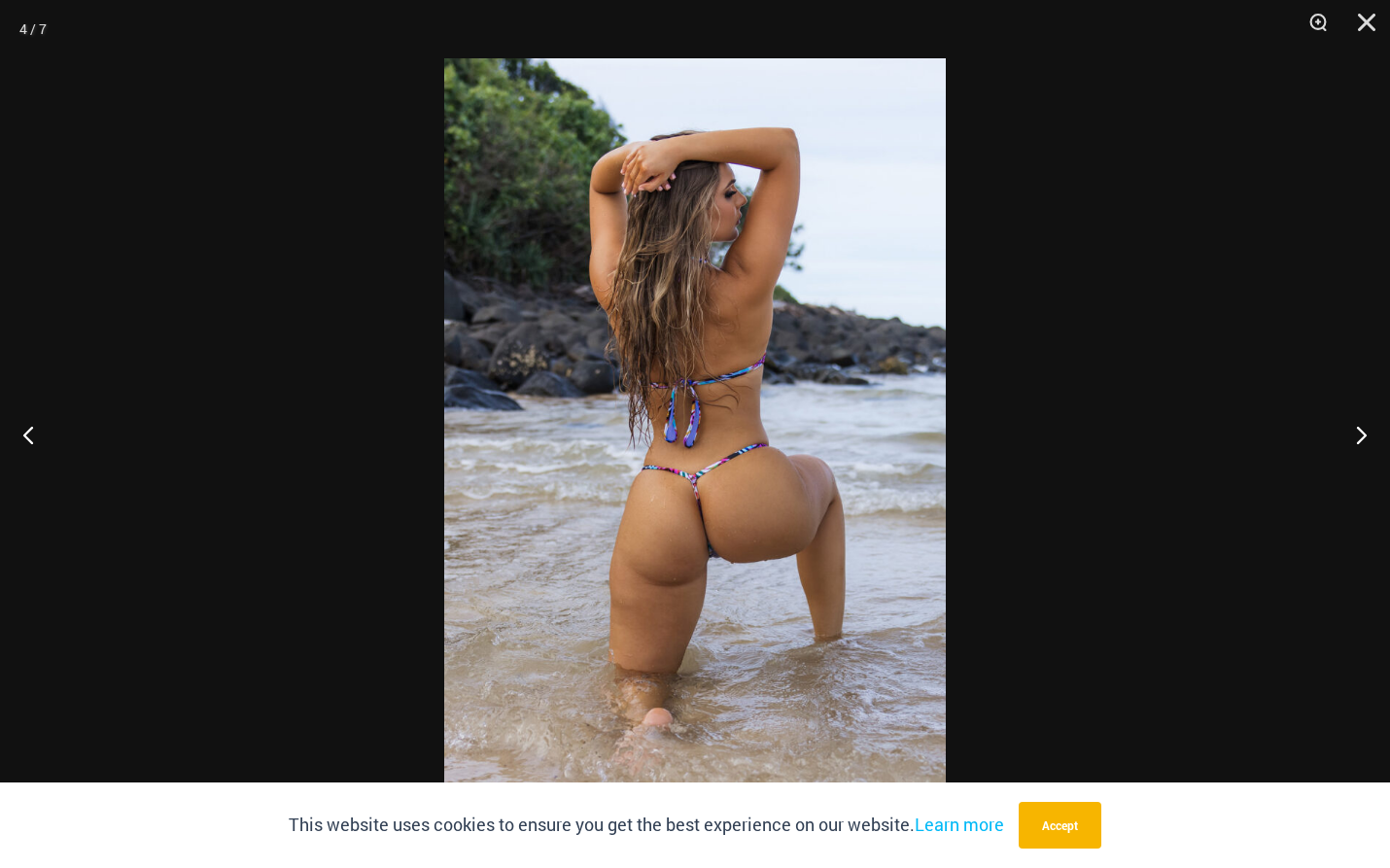
click at [762, 555] on img at bounding box center [695, 433] width 502 height 751
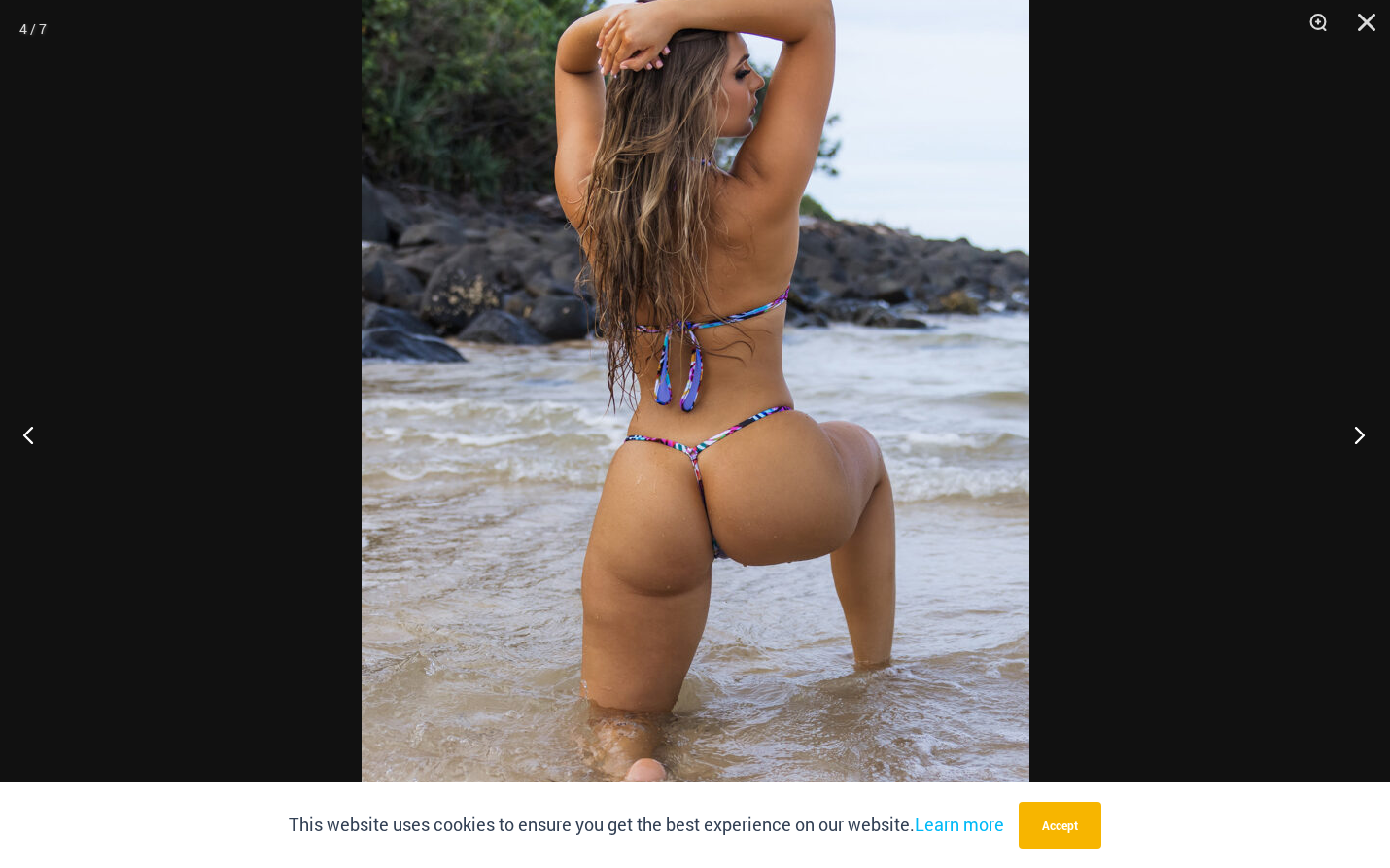
click at [1364, 432] on button "Next" at bounding box center [1354, 434] width 73 height 97
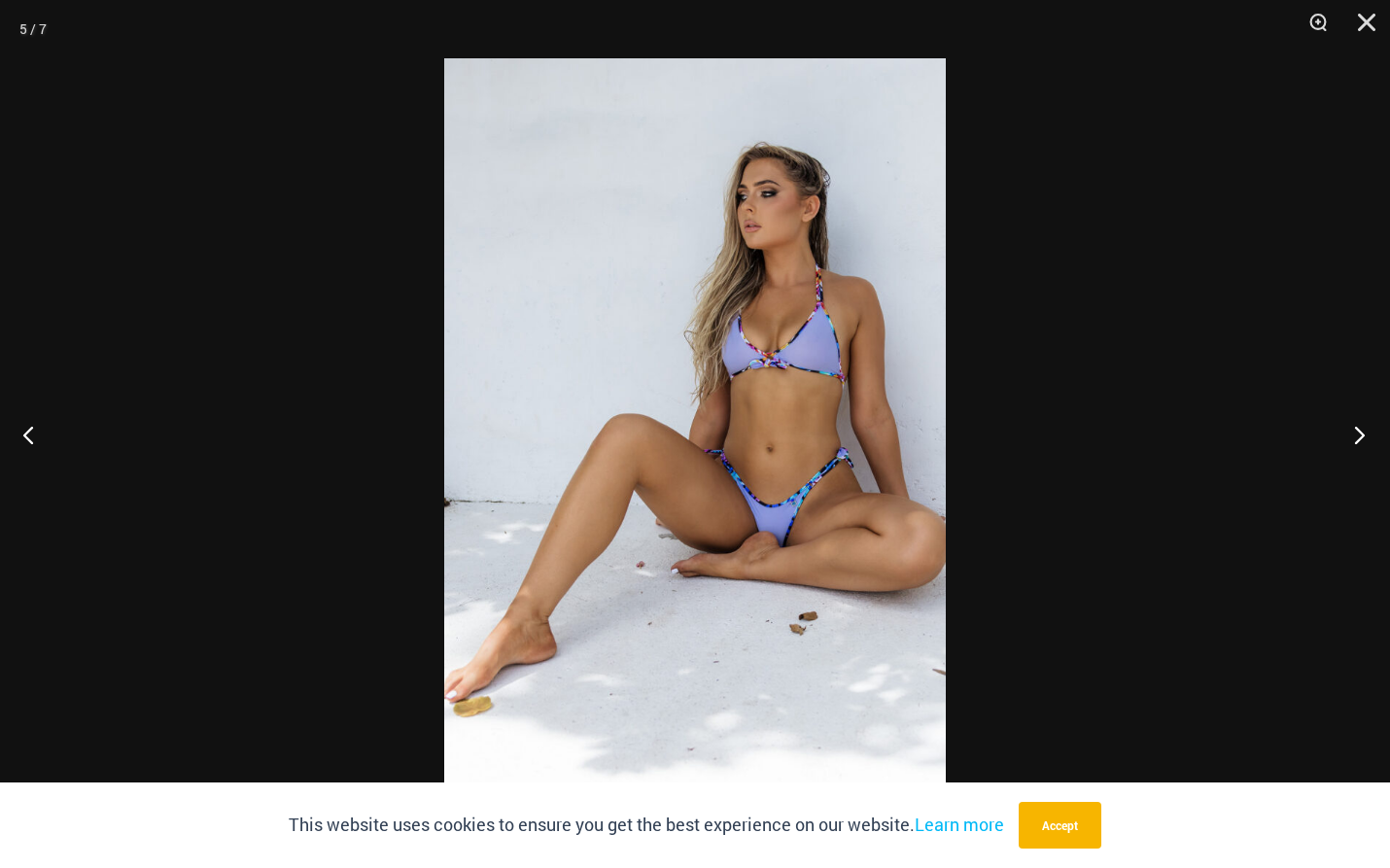
click at [1364, 432] on button "Next" at bounding box center [1354, 434] width 73 height 97
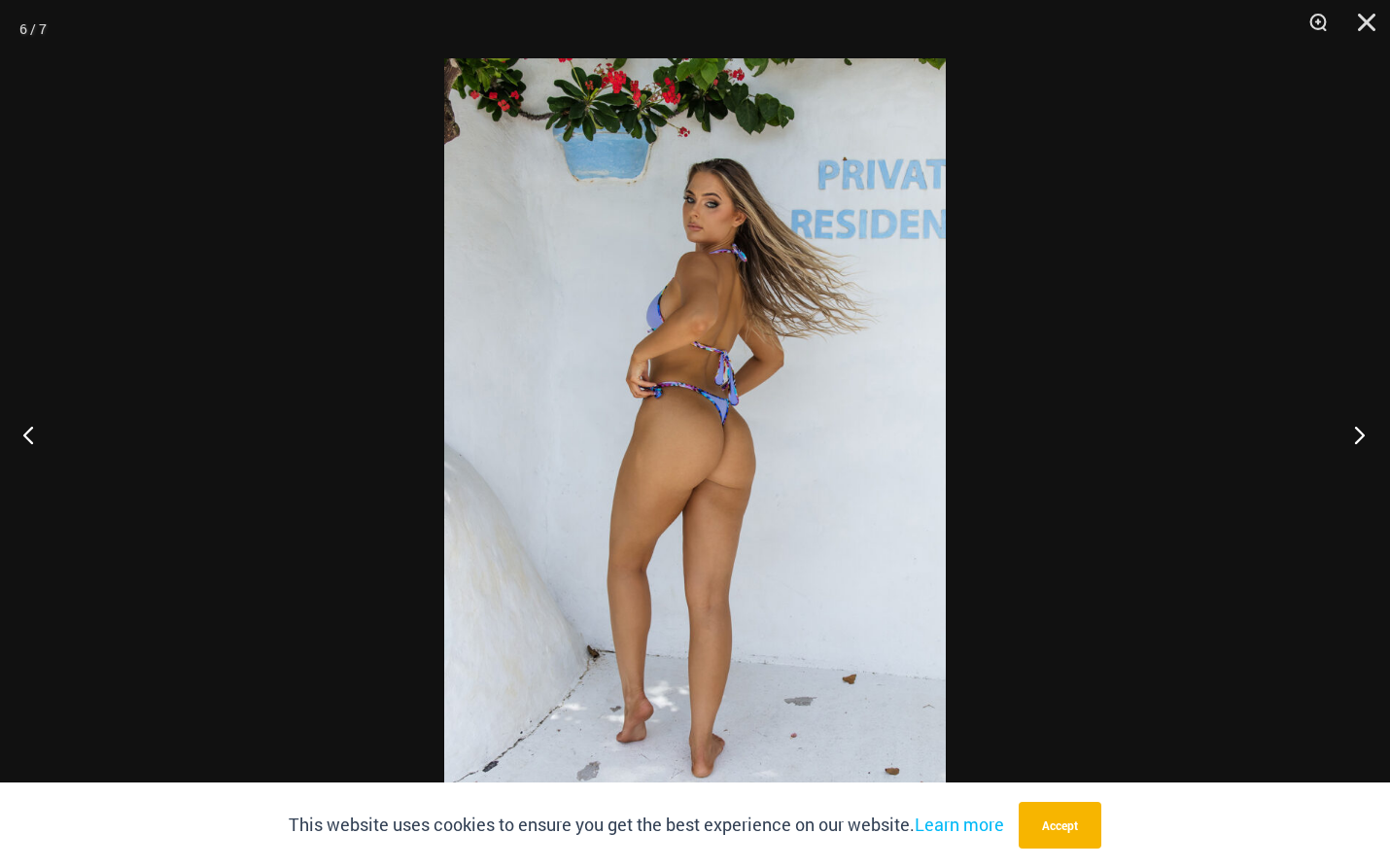
click at [1364, 432] on button "Next" at bounding box center [1354, 434] width 73 height 97
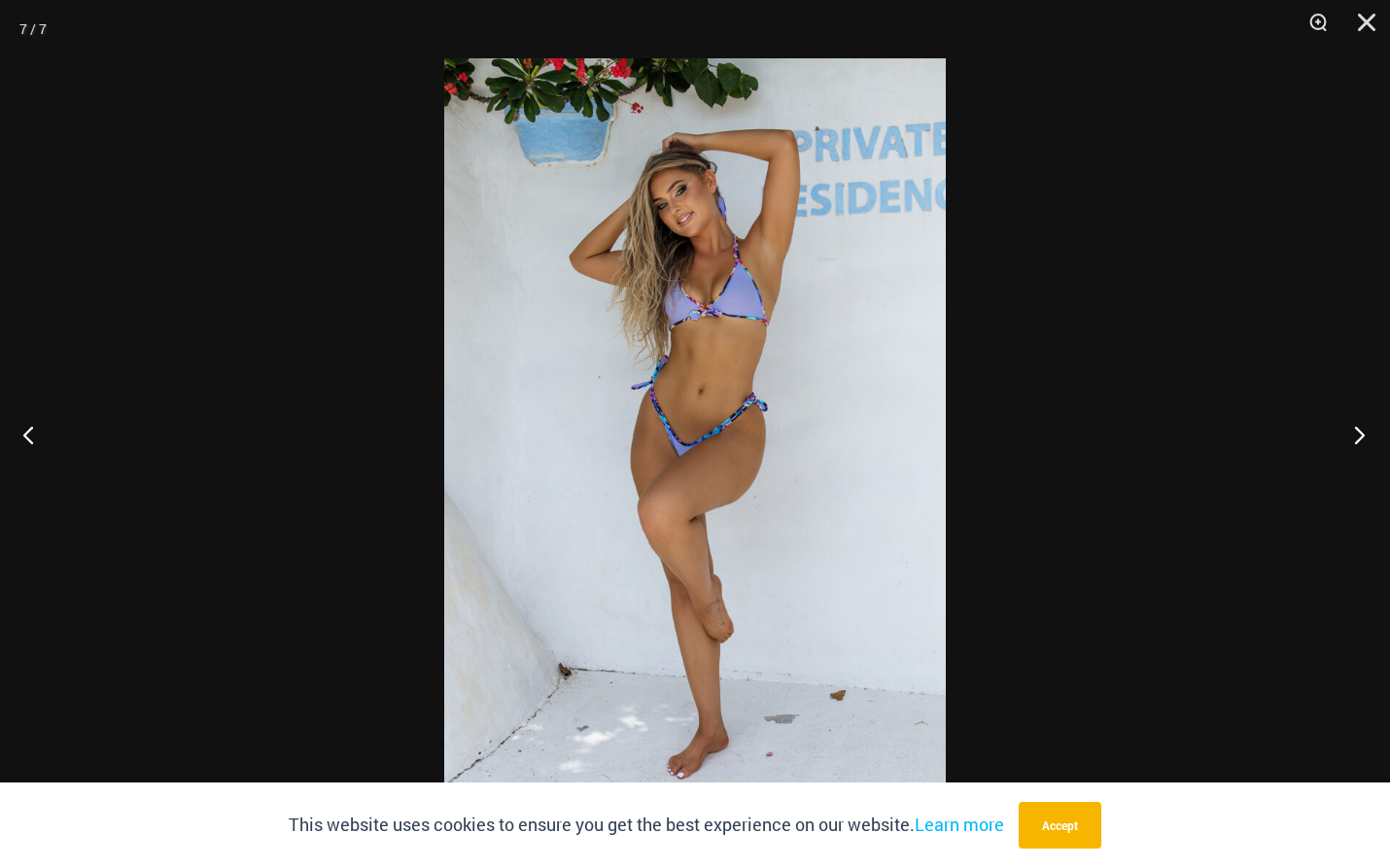
click at [1364, 432] on button "Next" at bounding box center [1354, 434] width 73 height 97
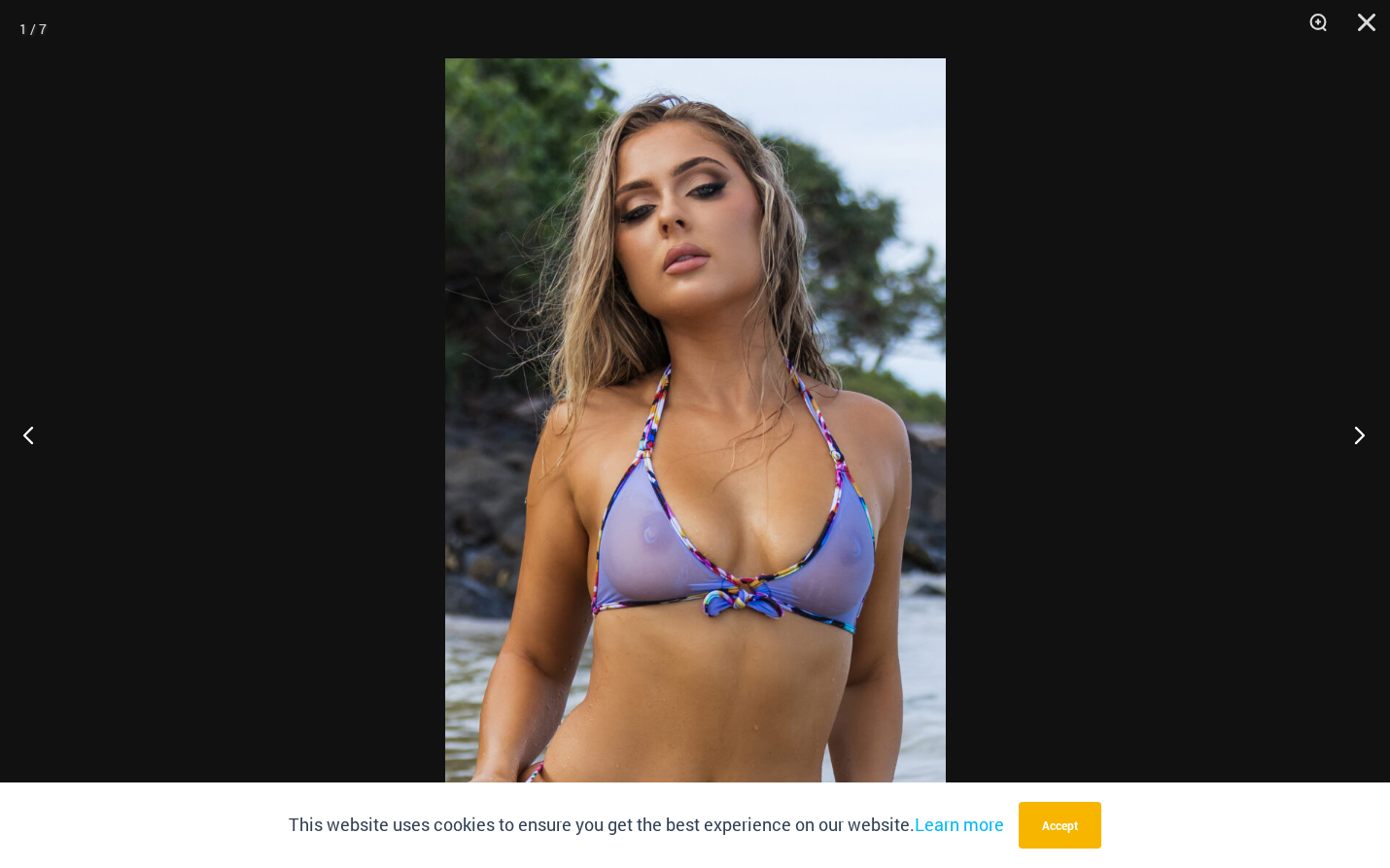
click at [1364, 432] on button "Next" at bounding box center [1354, 434] width 73 height 97
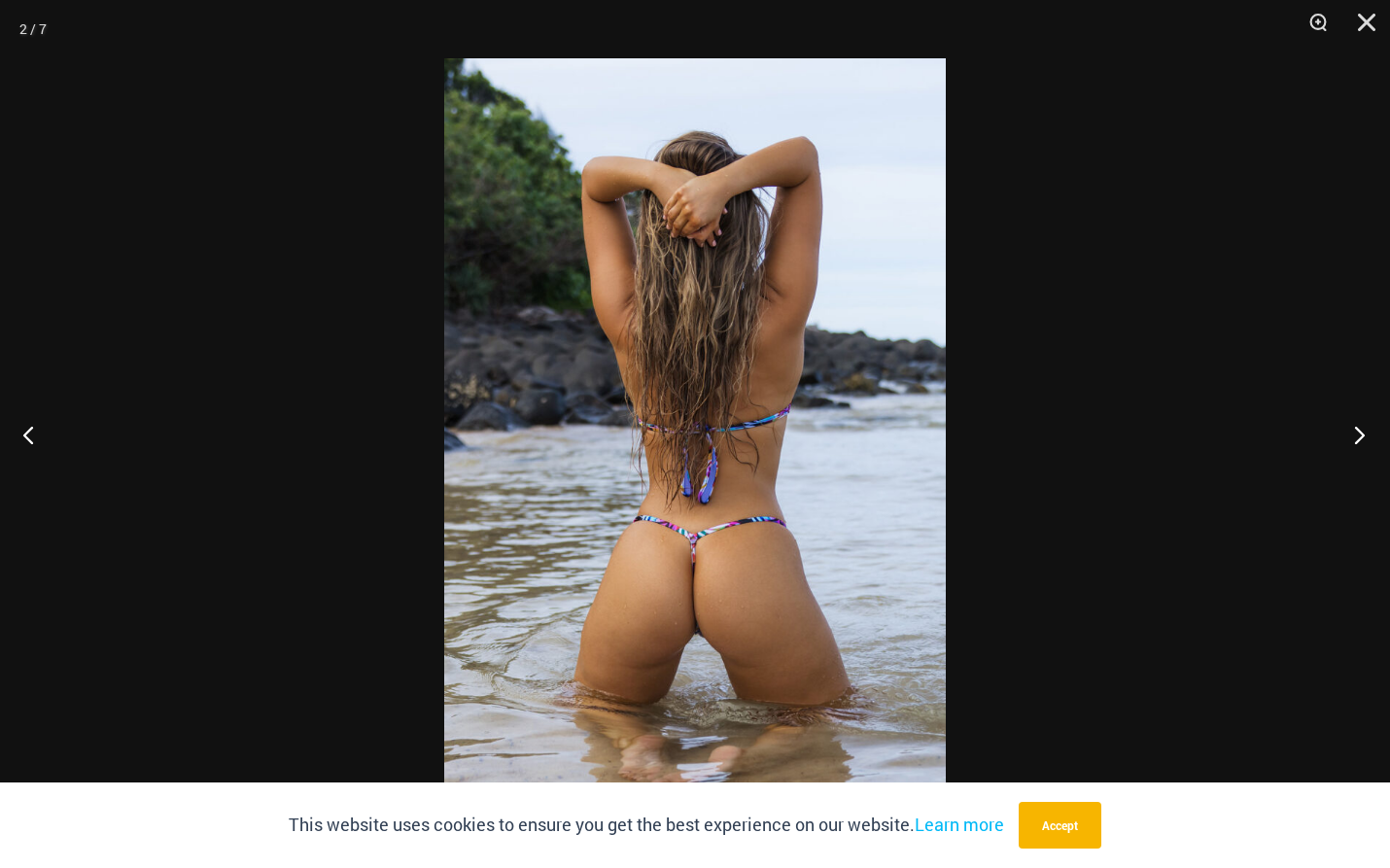
click at [1364, 432] on button "Next" at bounding box center [1354, 434] width 73 height 97
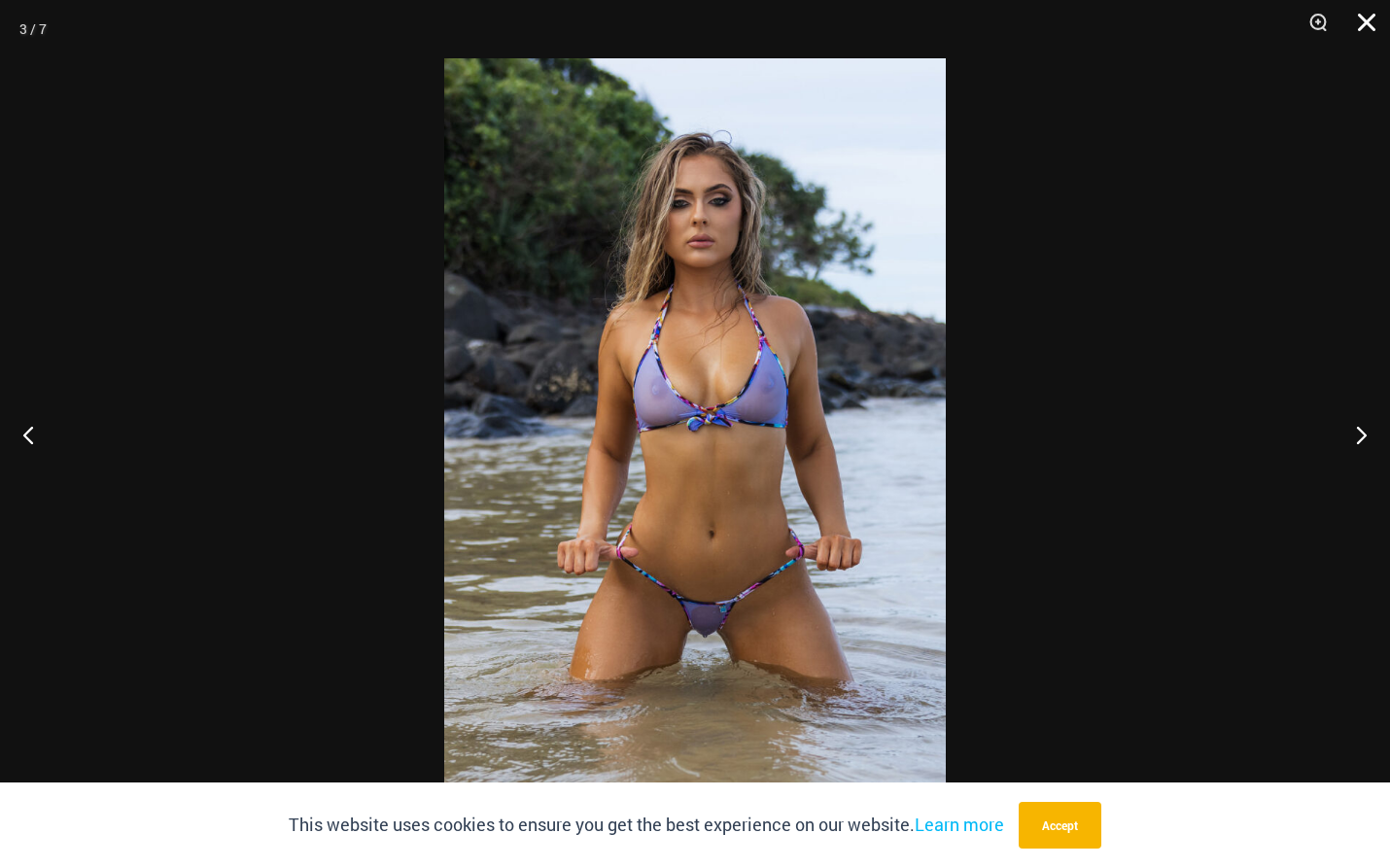
click at [1362, 27] on button "Close" at bounding box center [1360, 28] width 48 height 58
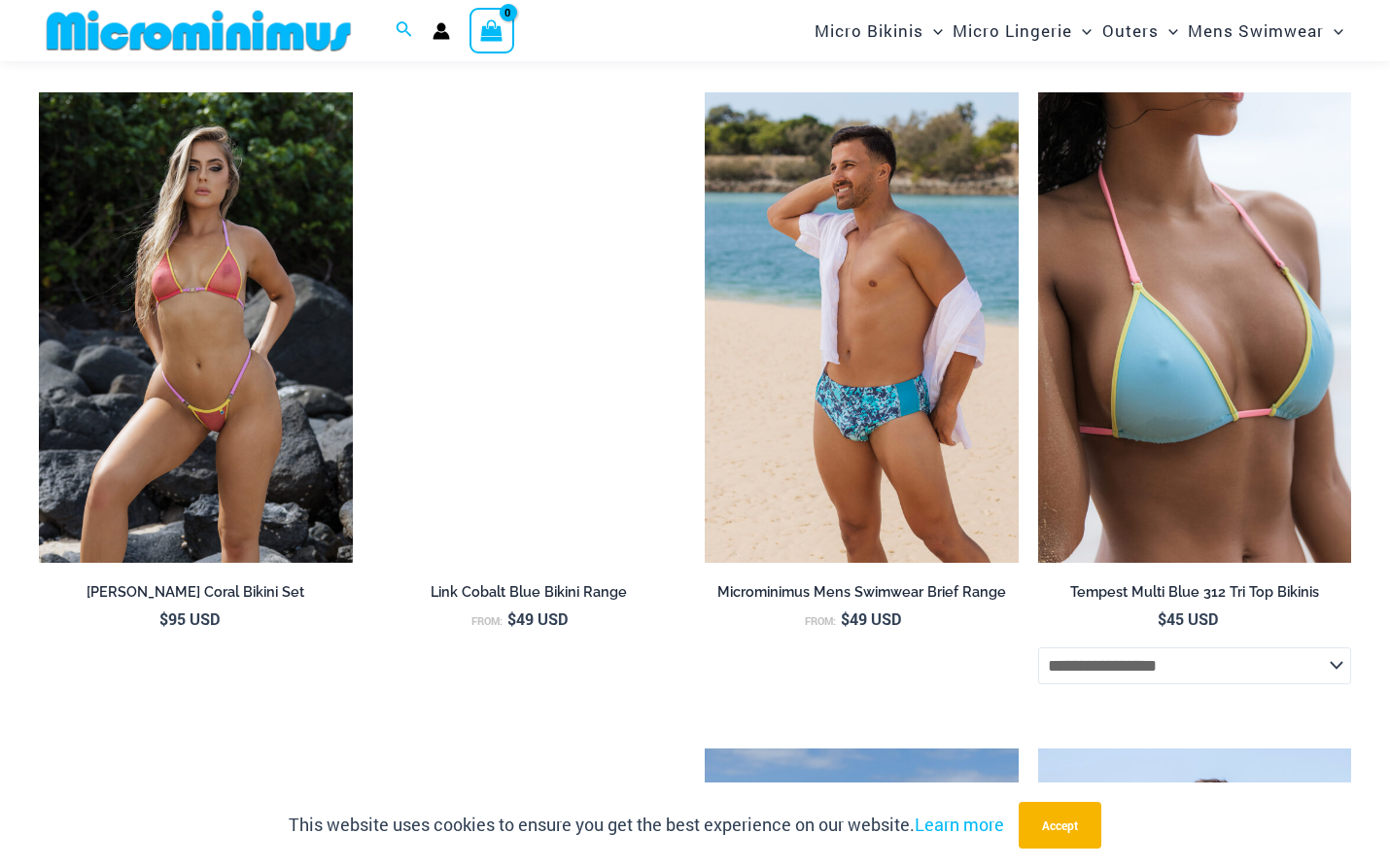
scroll to position [4859, 0]
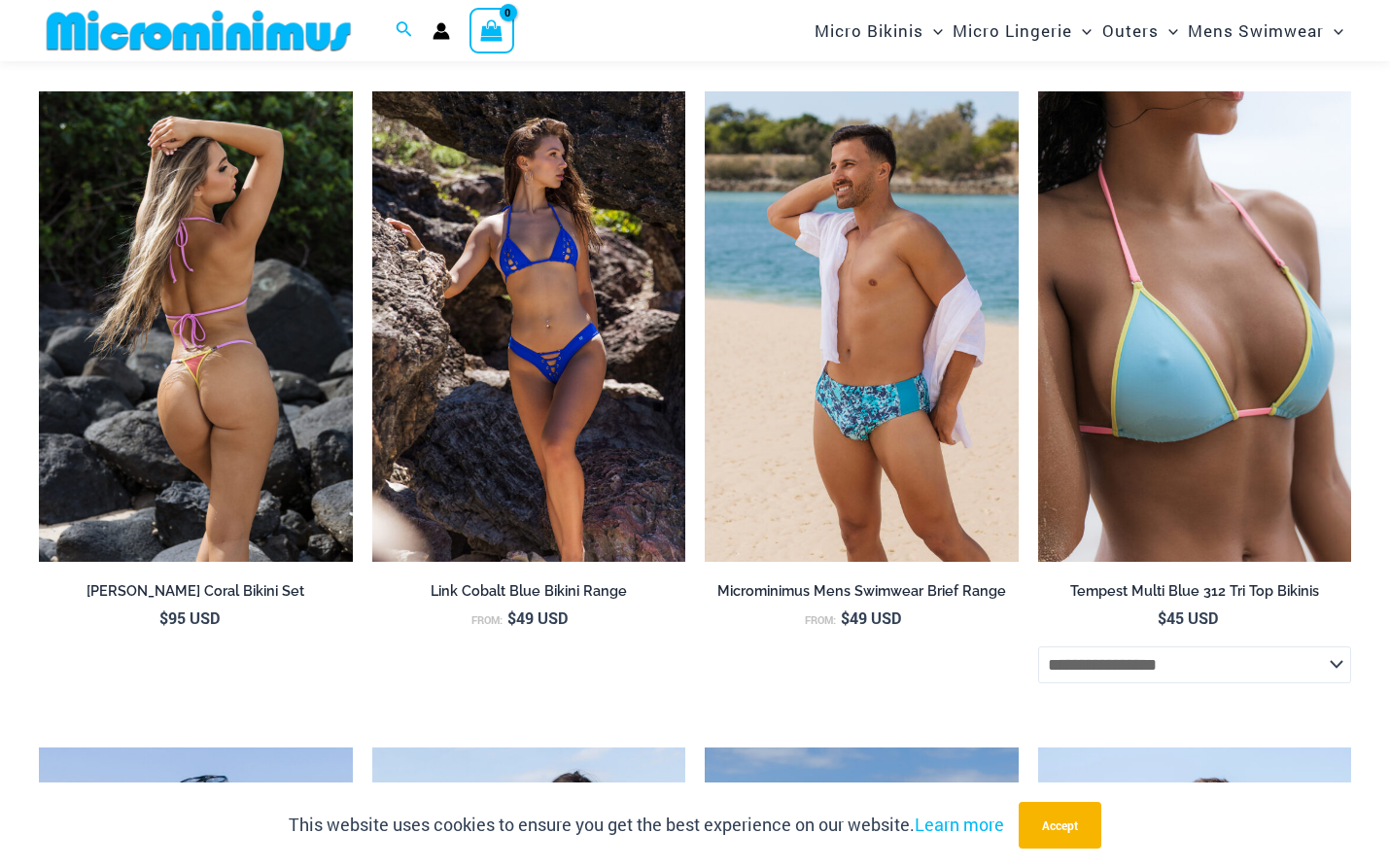
click at [227, 344] on img at bounding box center [196, 326] width 314 height 470
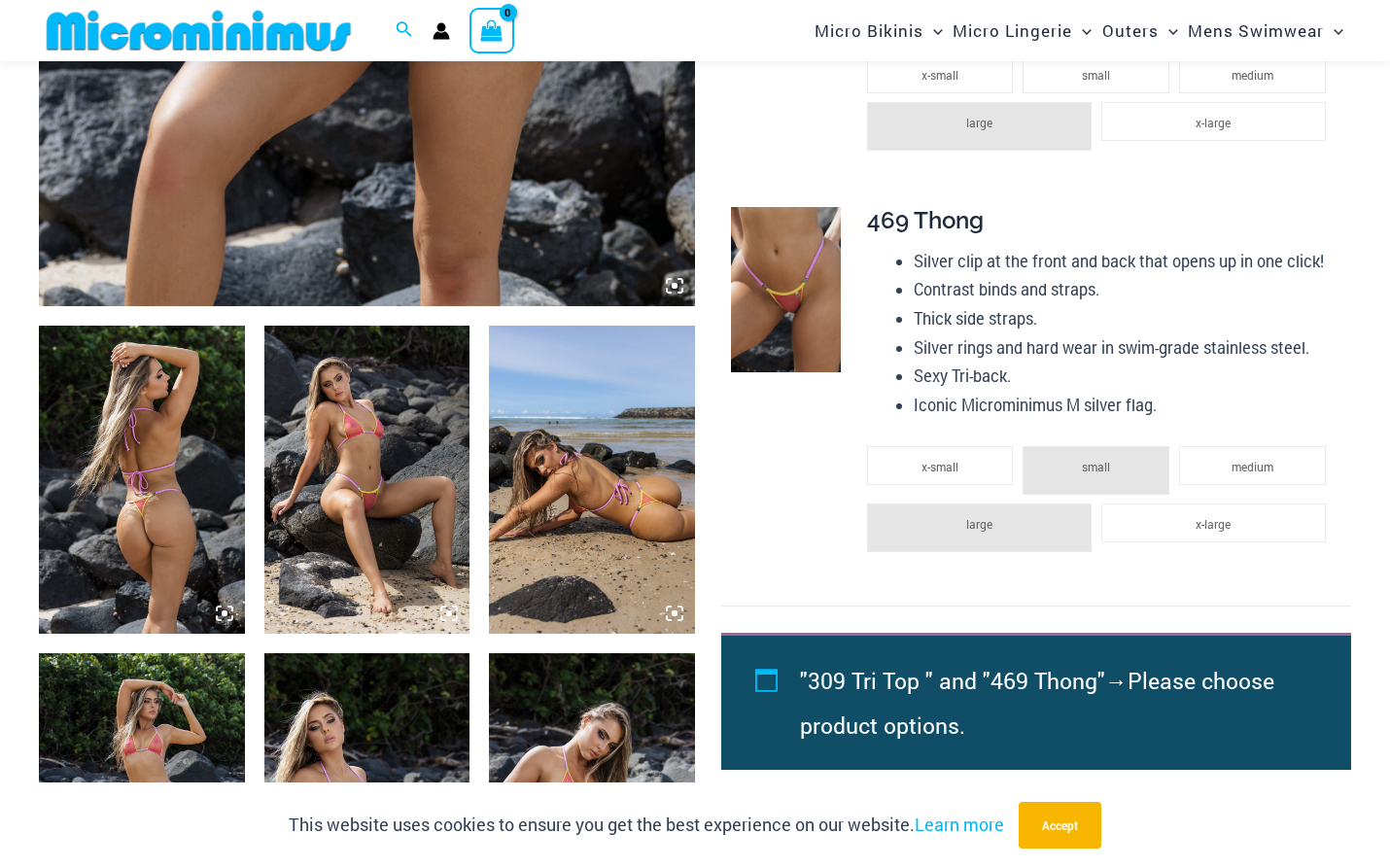
scroll to position [954, 0]
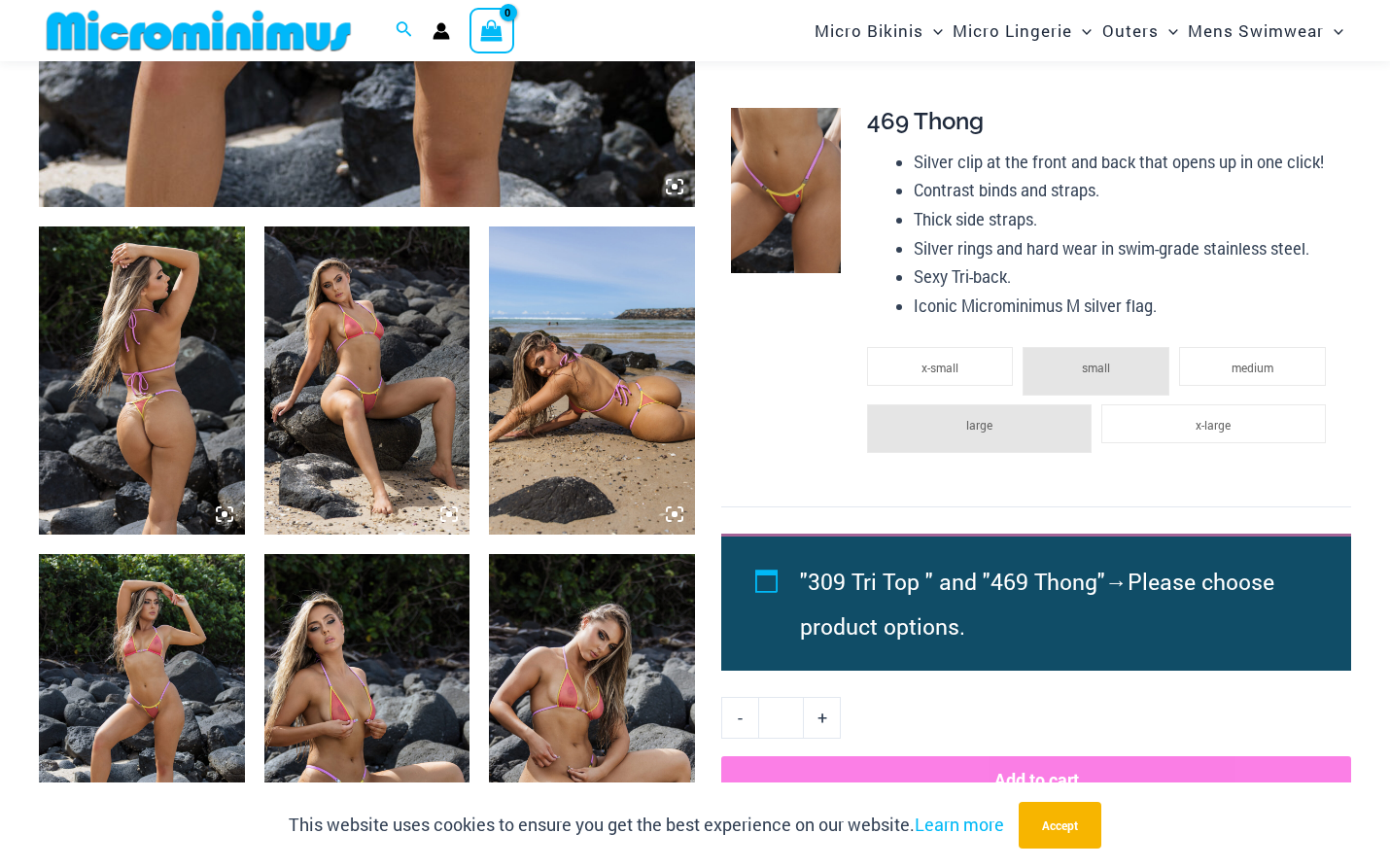
click at [385, 394] on img at bounding box center [367, 381] width 206 height 308
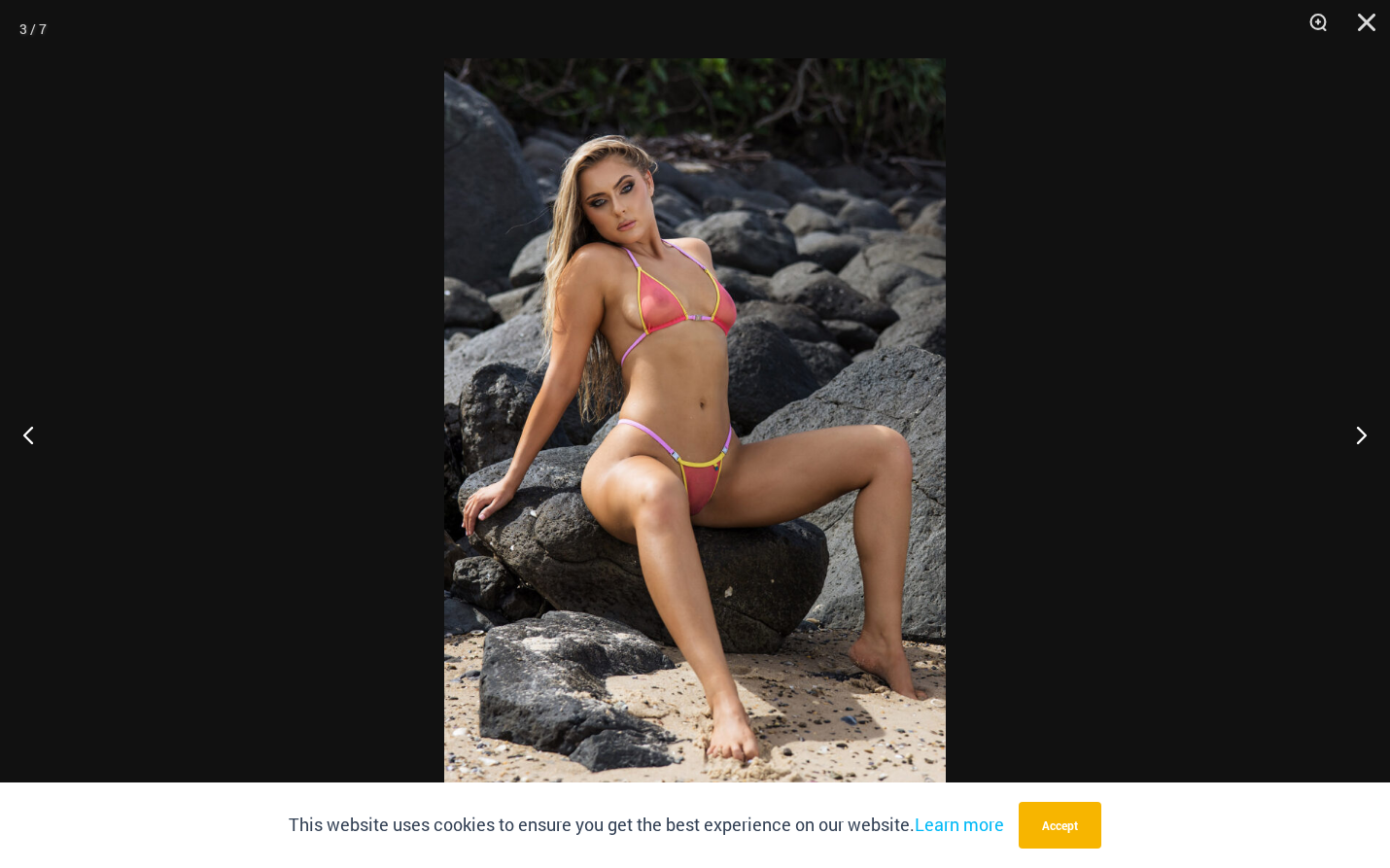
click at [691, 464] on img at bounding box center [695, 433] width 502 height 751
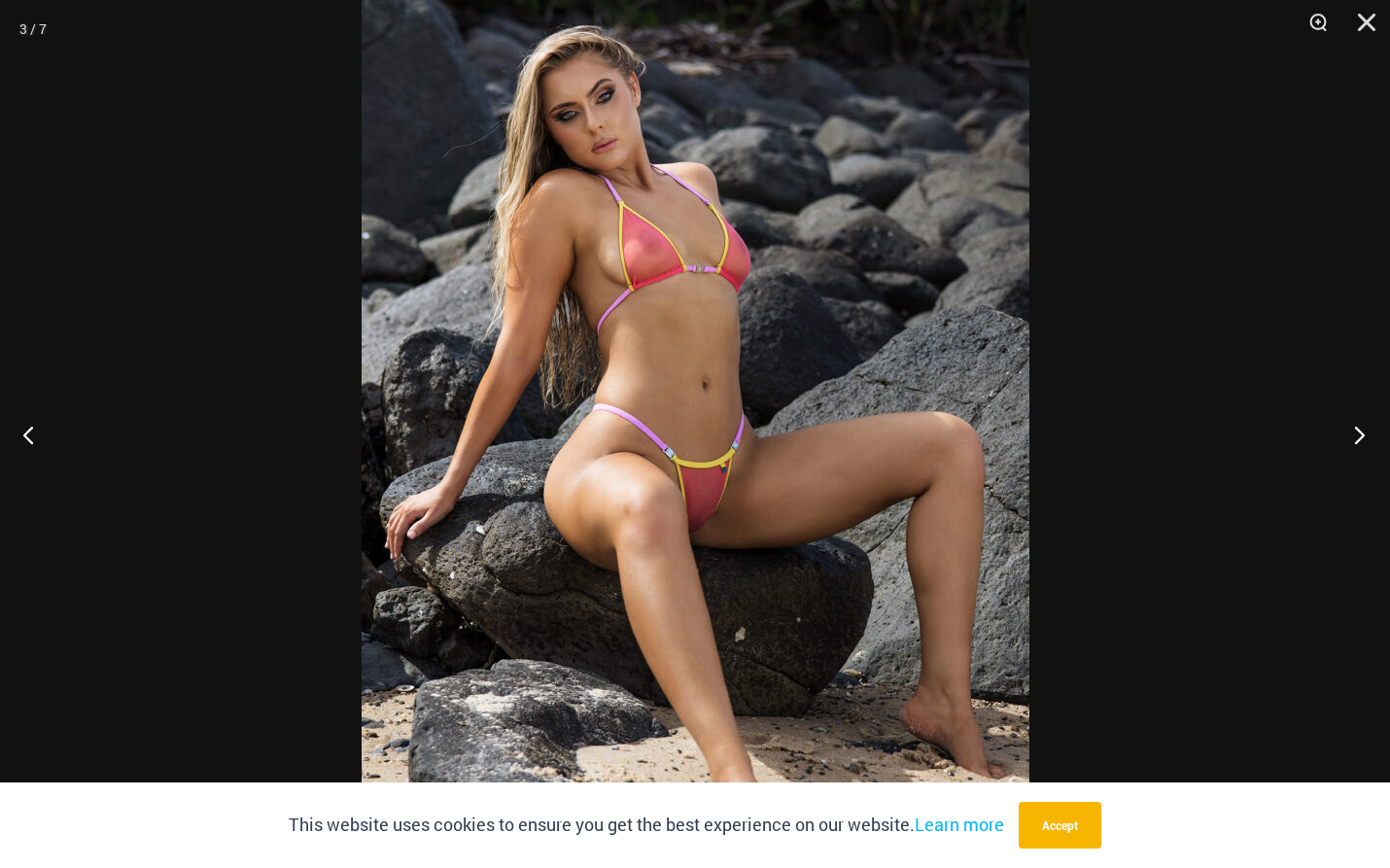
click at [1362, 424] on button "Next" at bounding box center [1354, 434] width 73 height 97
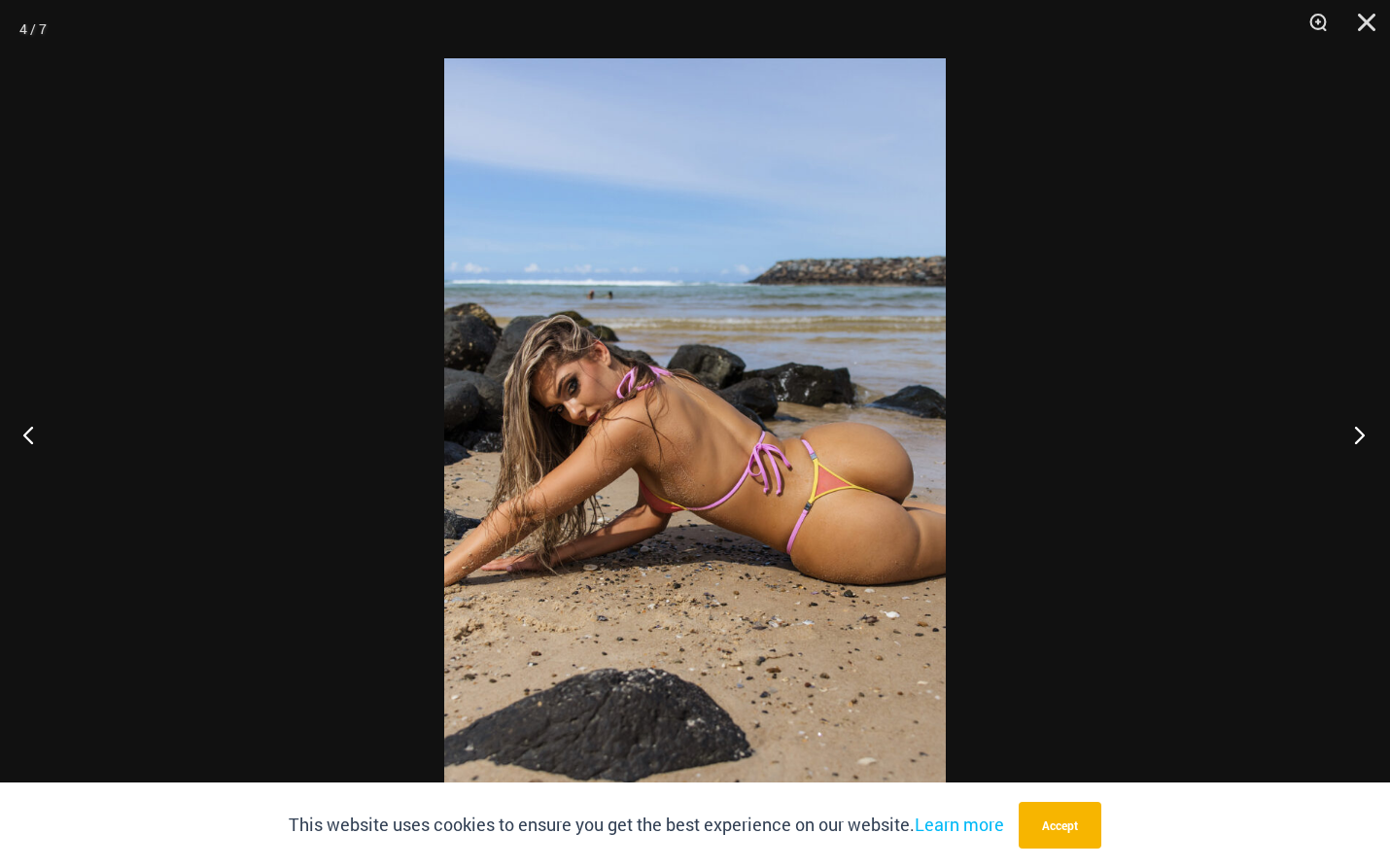
click at [1362, 424] on button "Next" at bounding box center [1354, 434] width 73 height 97
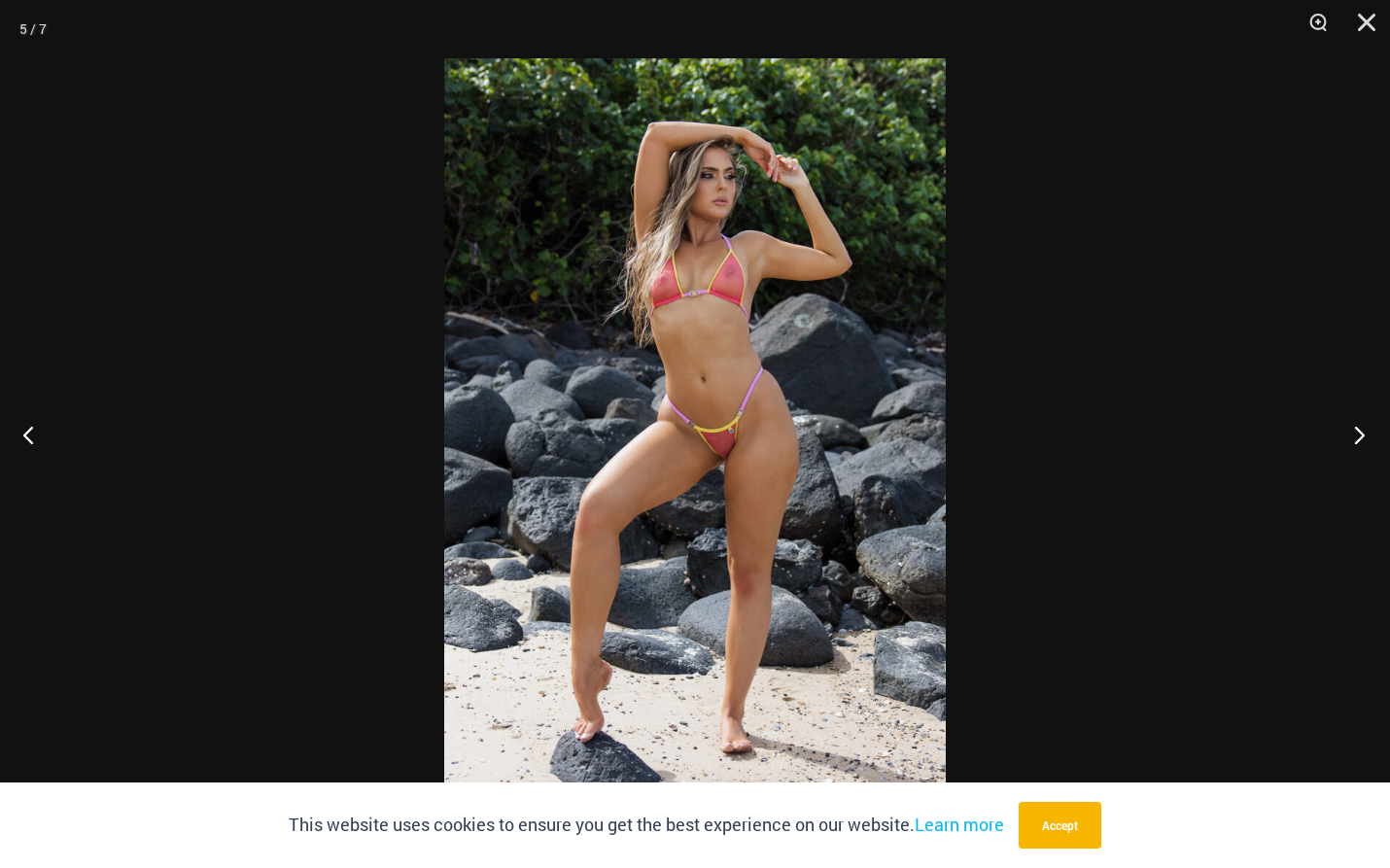
click at [1362, 424] on button "Next" at bounding box center [1354, 434] width 73 height 97
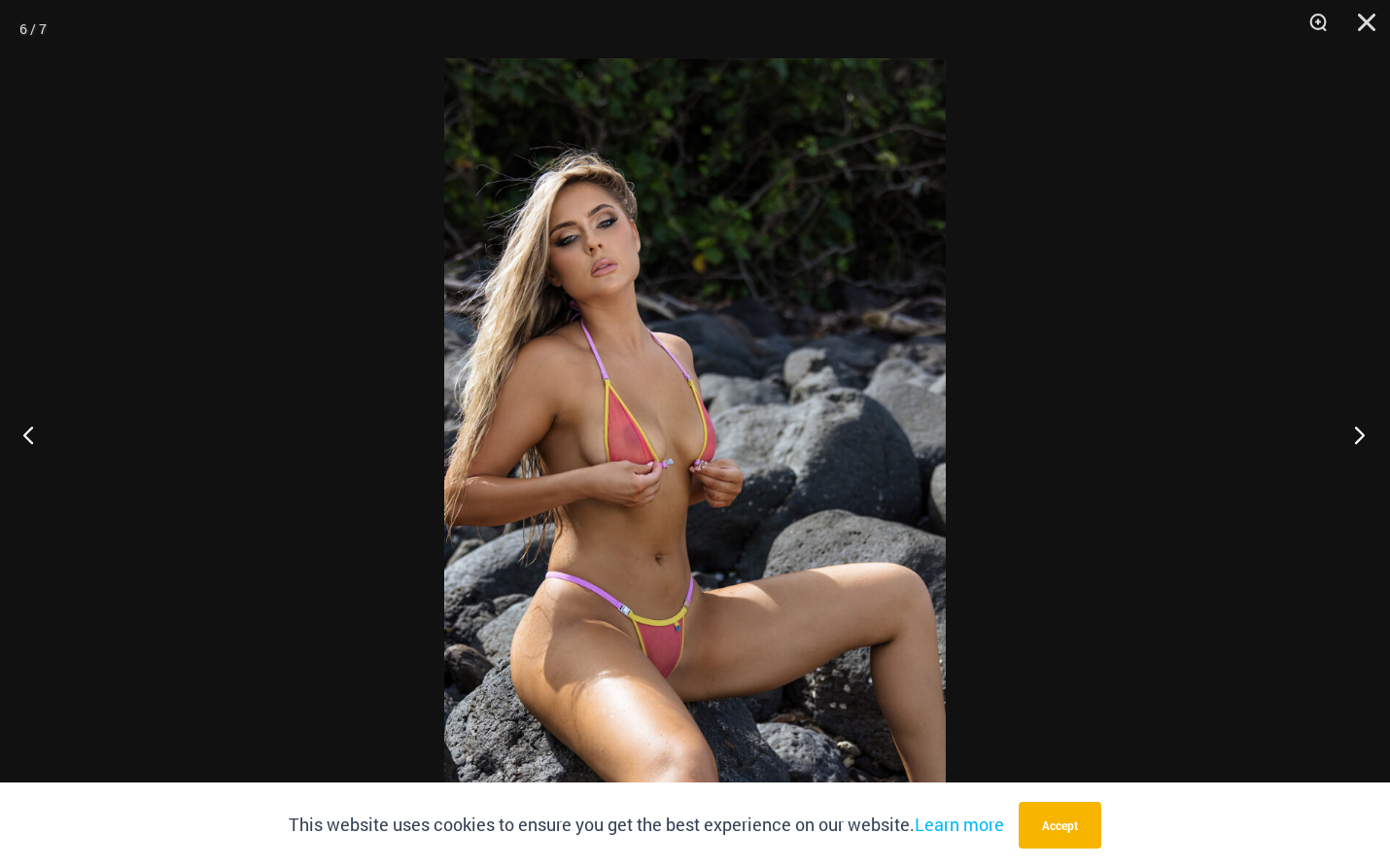
click at [1362, 424] on button "Next" at bounding box center [1354, 434] width 73 height 97
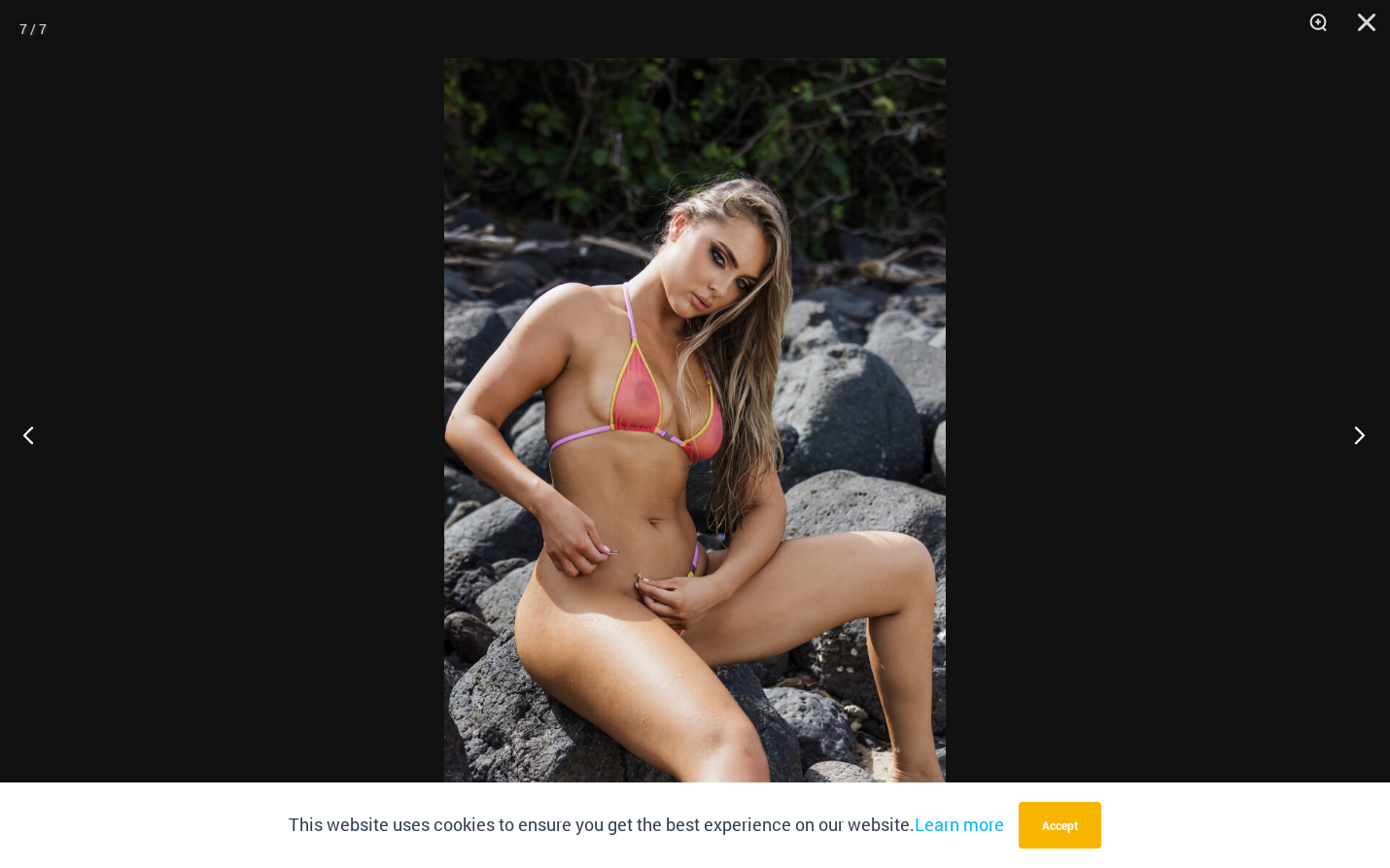
click at [1362, 424] on button "Next" at bounding box center [1354, 434] width 73 height 97
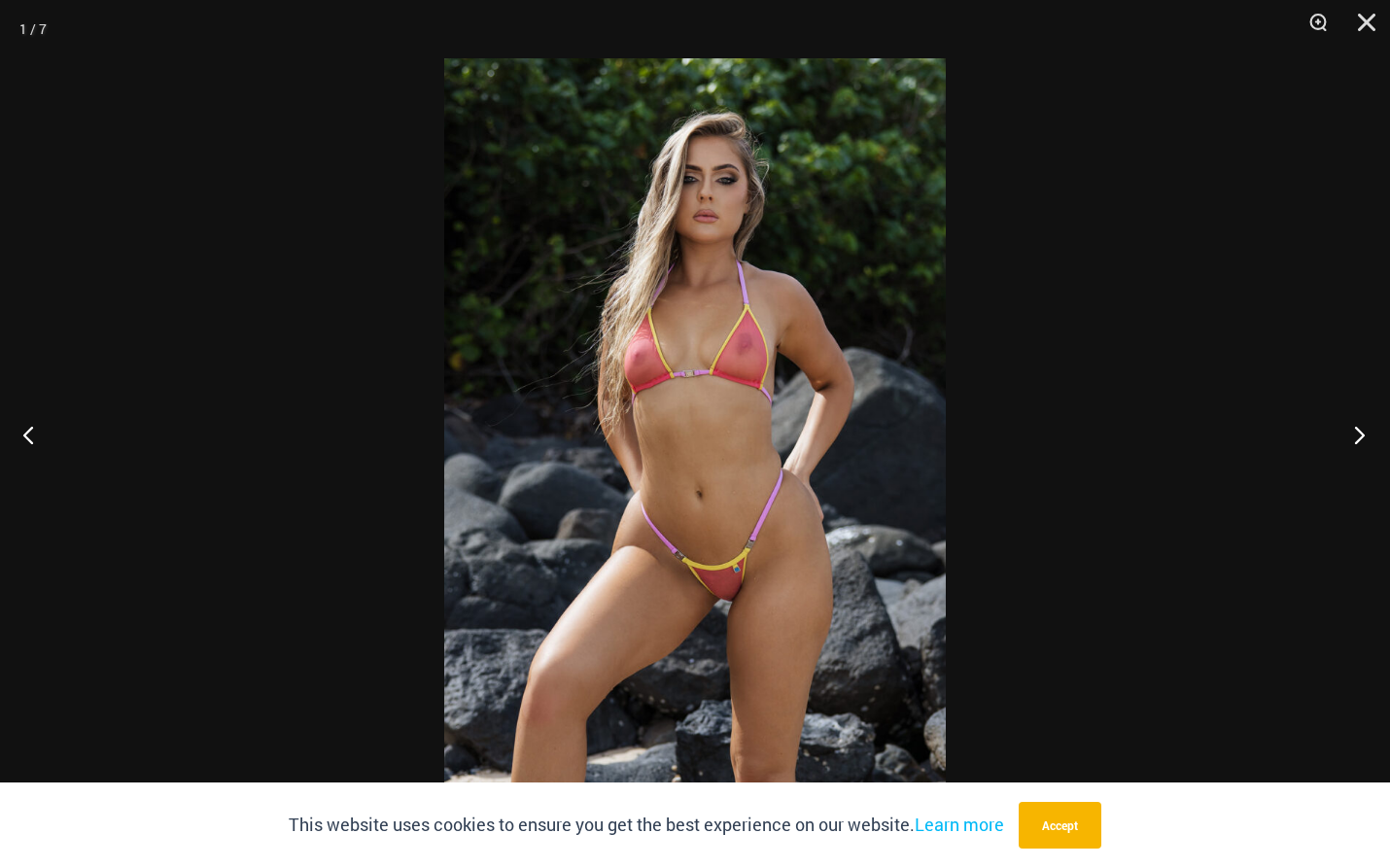
click at [1362, 424] on button "Next" at bounding box center [1354, 434] width 73 height 97
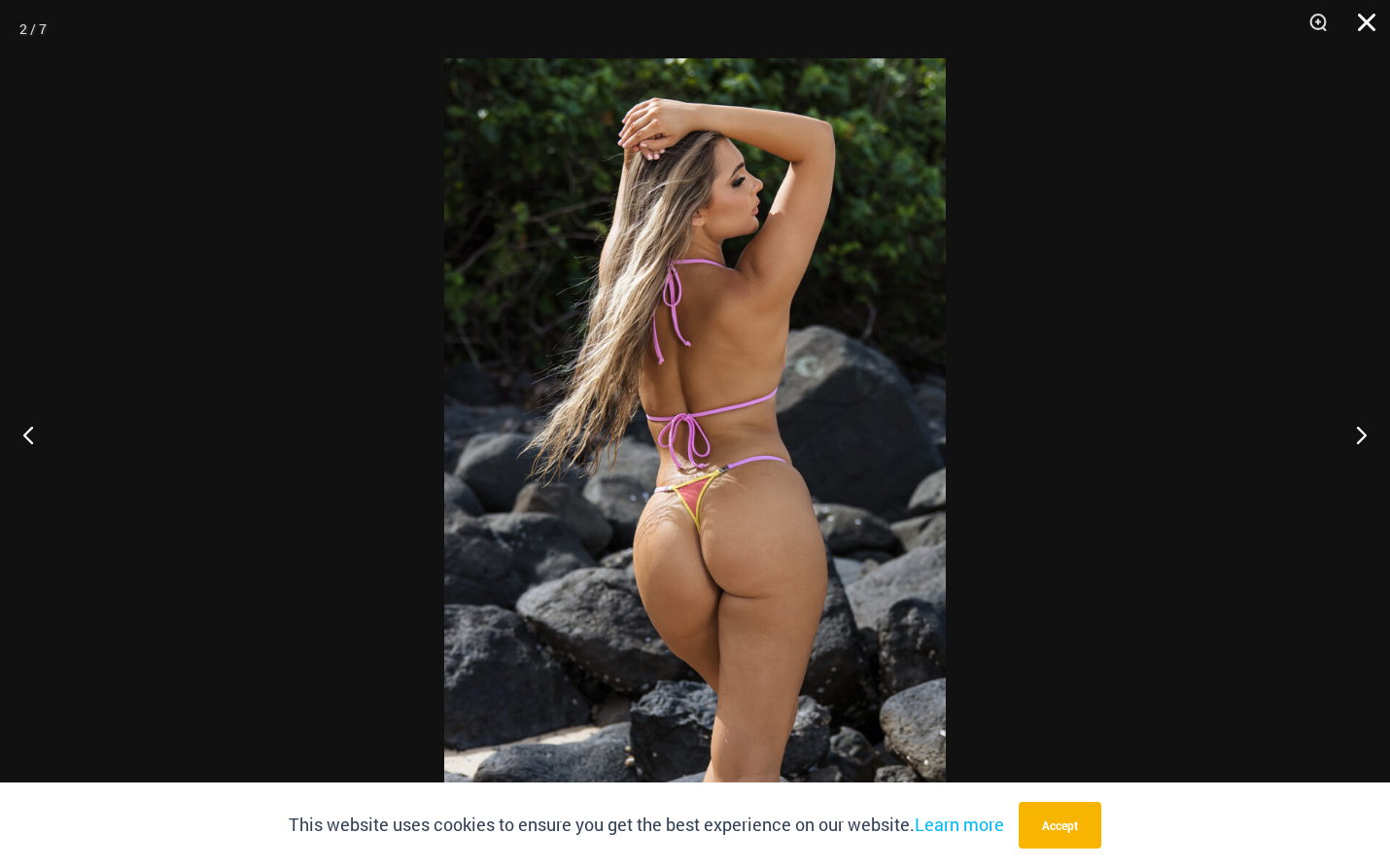
click at [1371, 21] on button "Close" at bounding box center [1360, 28] width 48 height 58
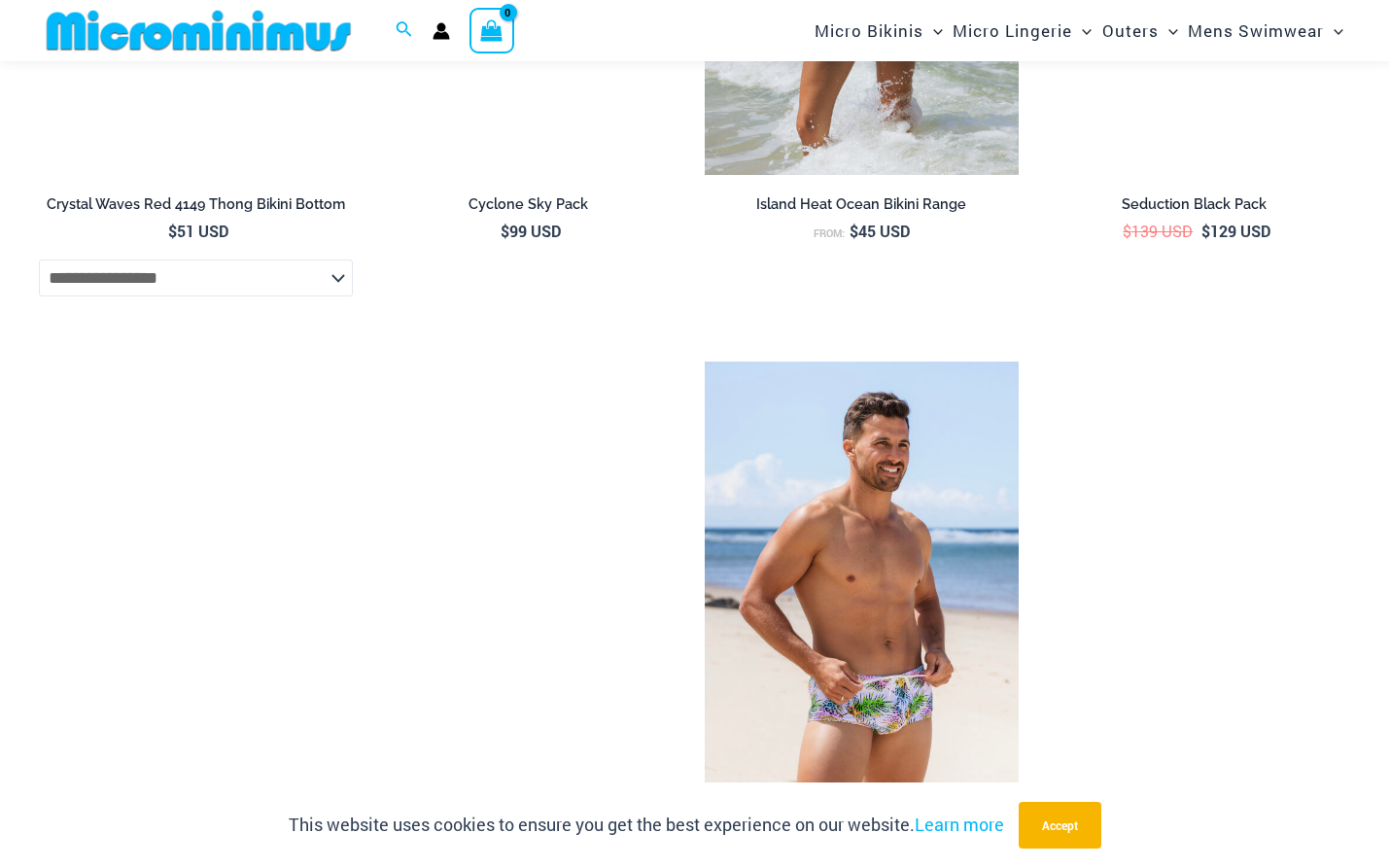
scroll to position [5036, 0]
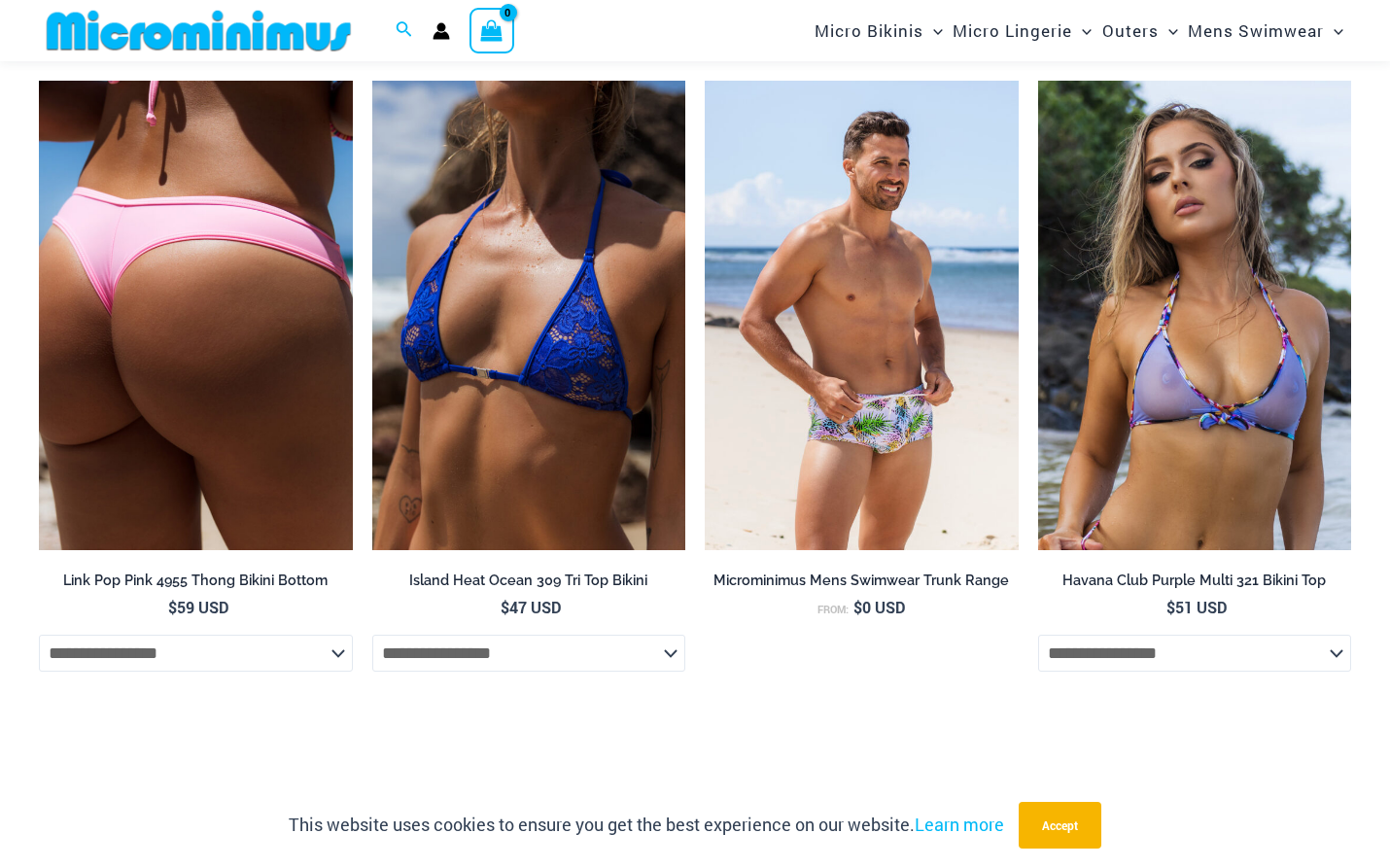
click at [216, 407] on img at bounding box center [196, 315] width 314 height 470
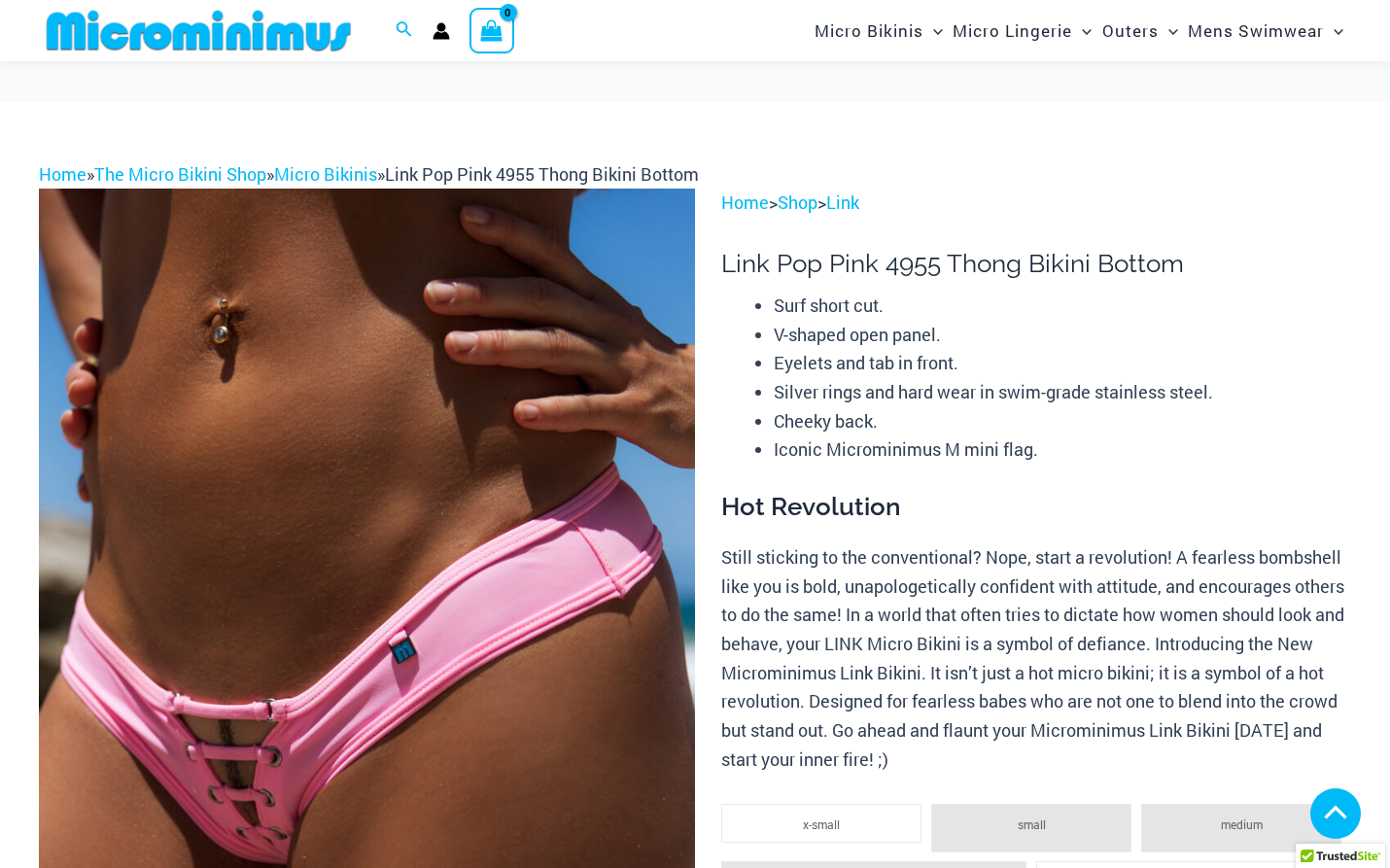
scroll to position [389, 0]
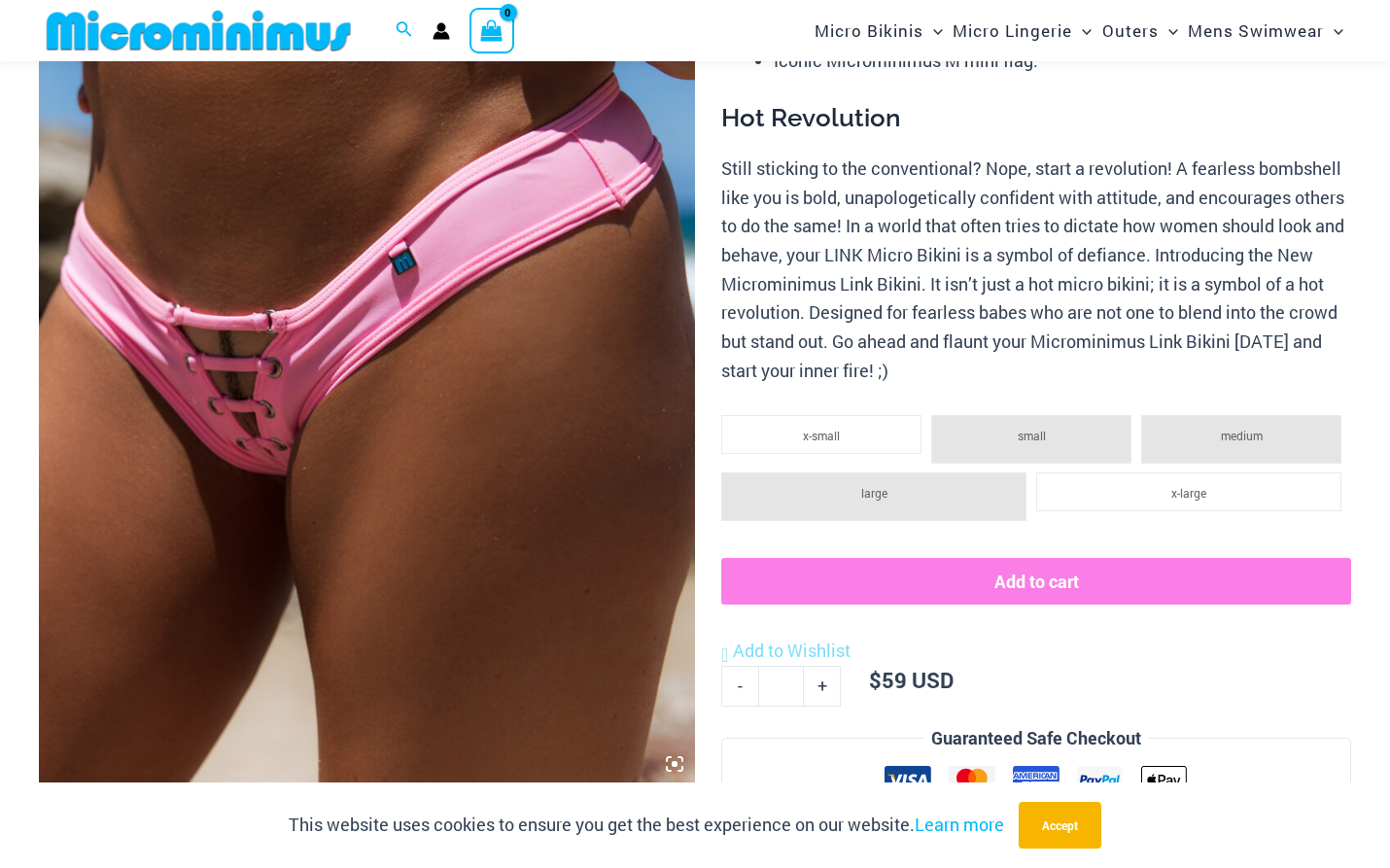
click at [237, 408] on img at bounding box center [367, 292] width 656 height 985
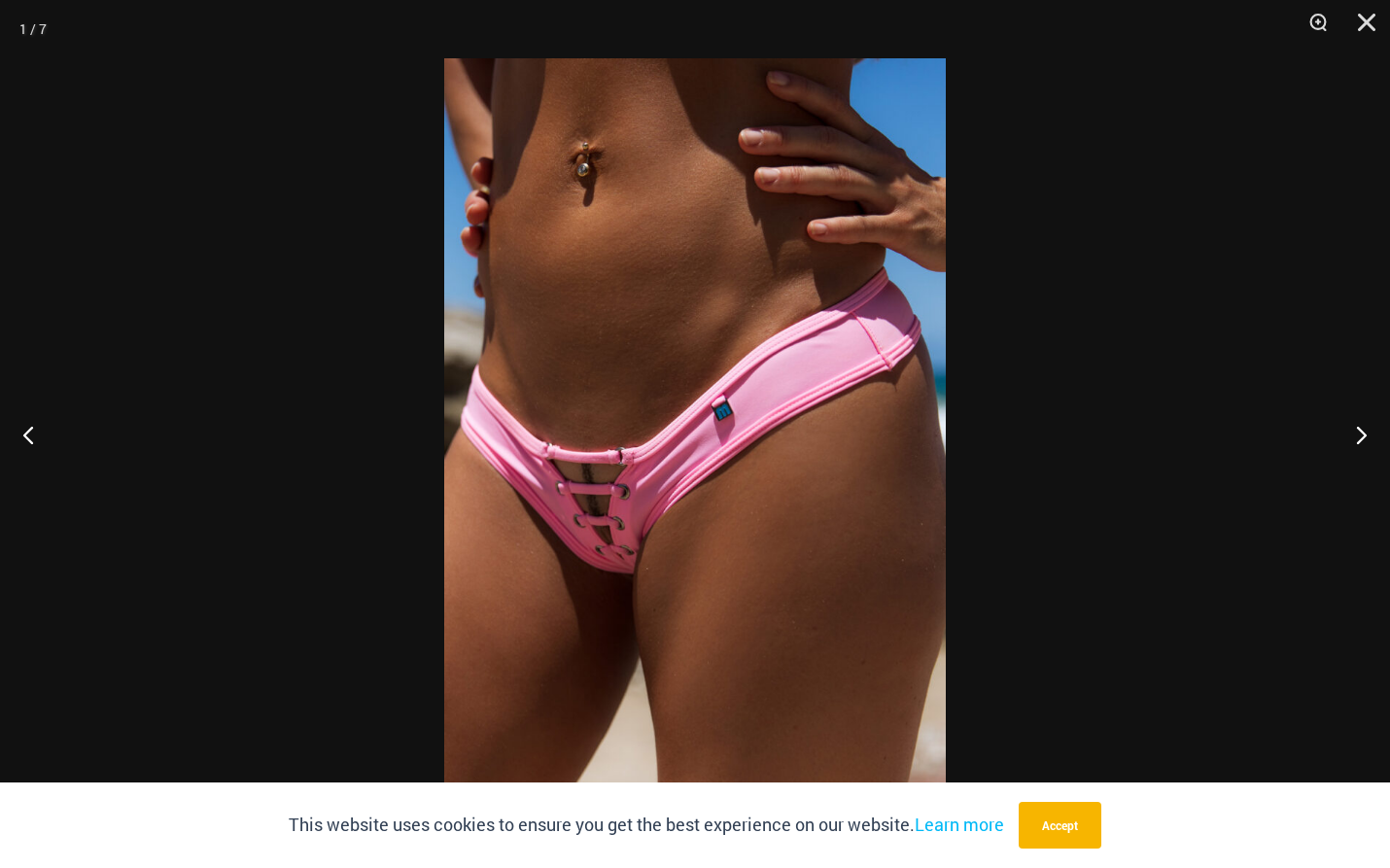
click at [684, 453] on img at bounding box center [695, 433] width 502 height 751
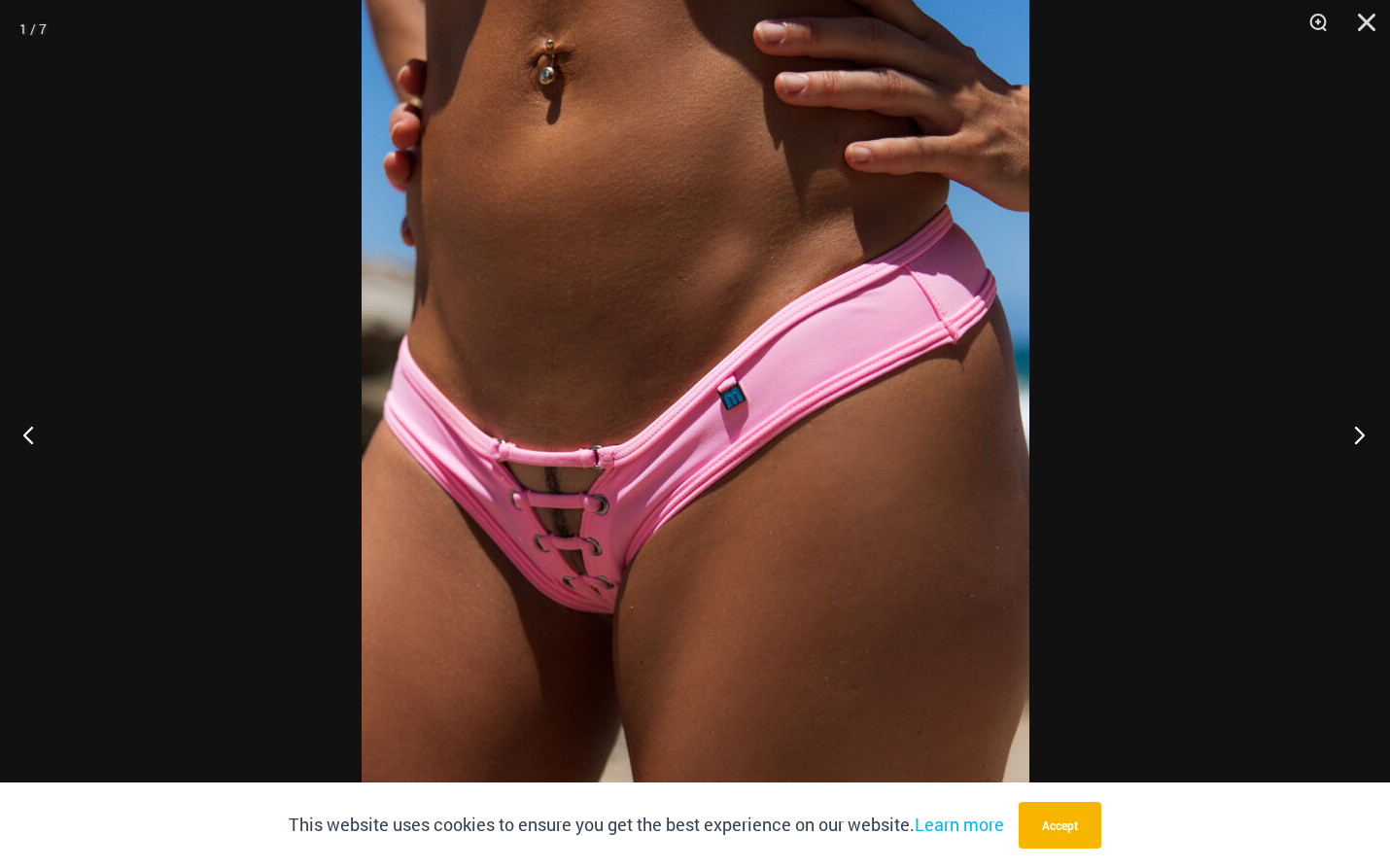
click at [1360, 442] on button "Next" at bounding box center [1354, 434] width 73 height 97
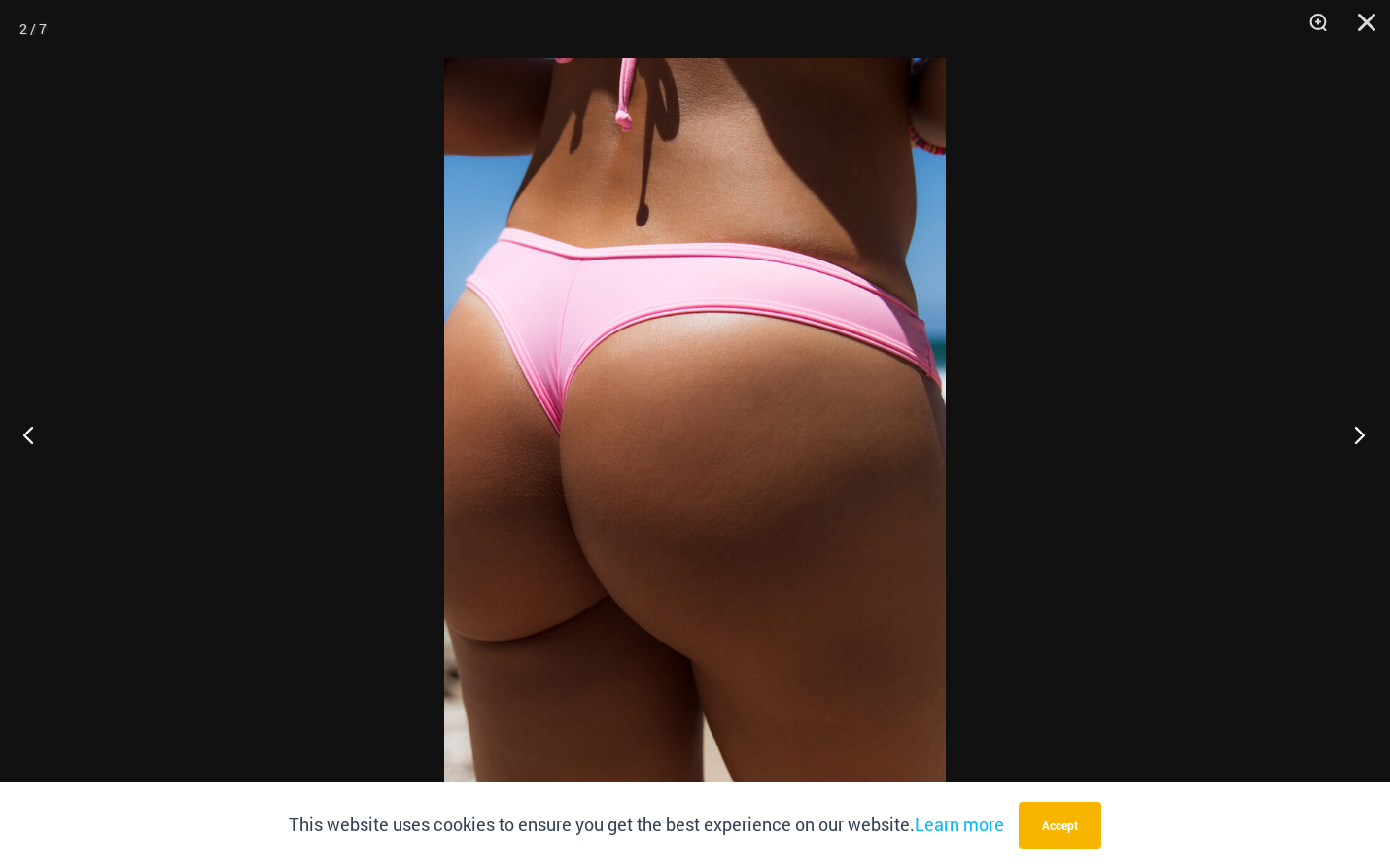
click at [1360, 442] on button "Next" at bounding box center [1354, 434] width 73 height 97
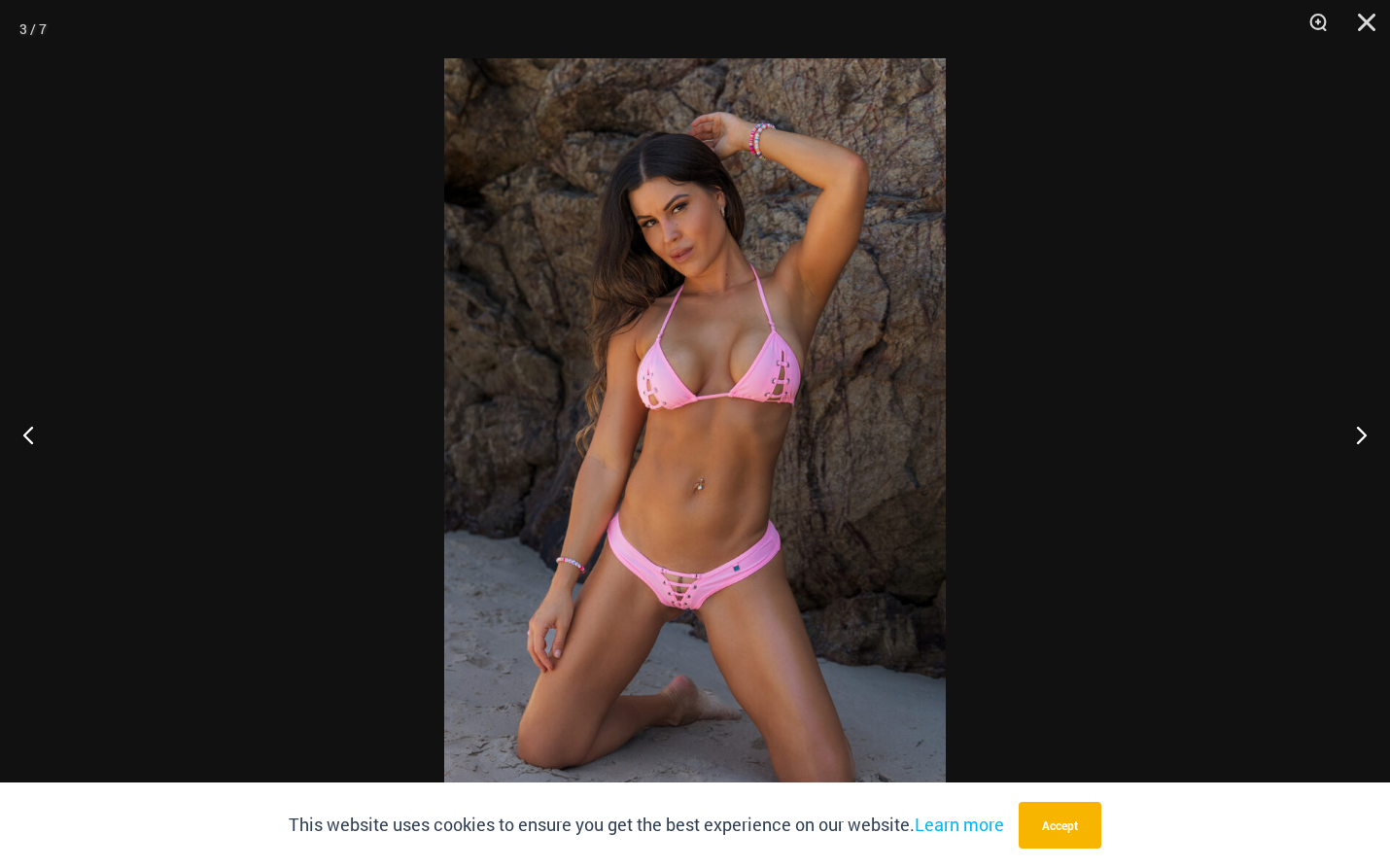
click at [751, 576] on img at bounding box center [695, 433] width 502 height 751
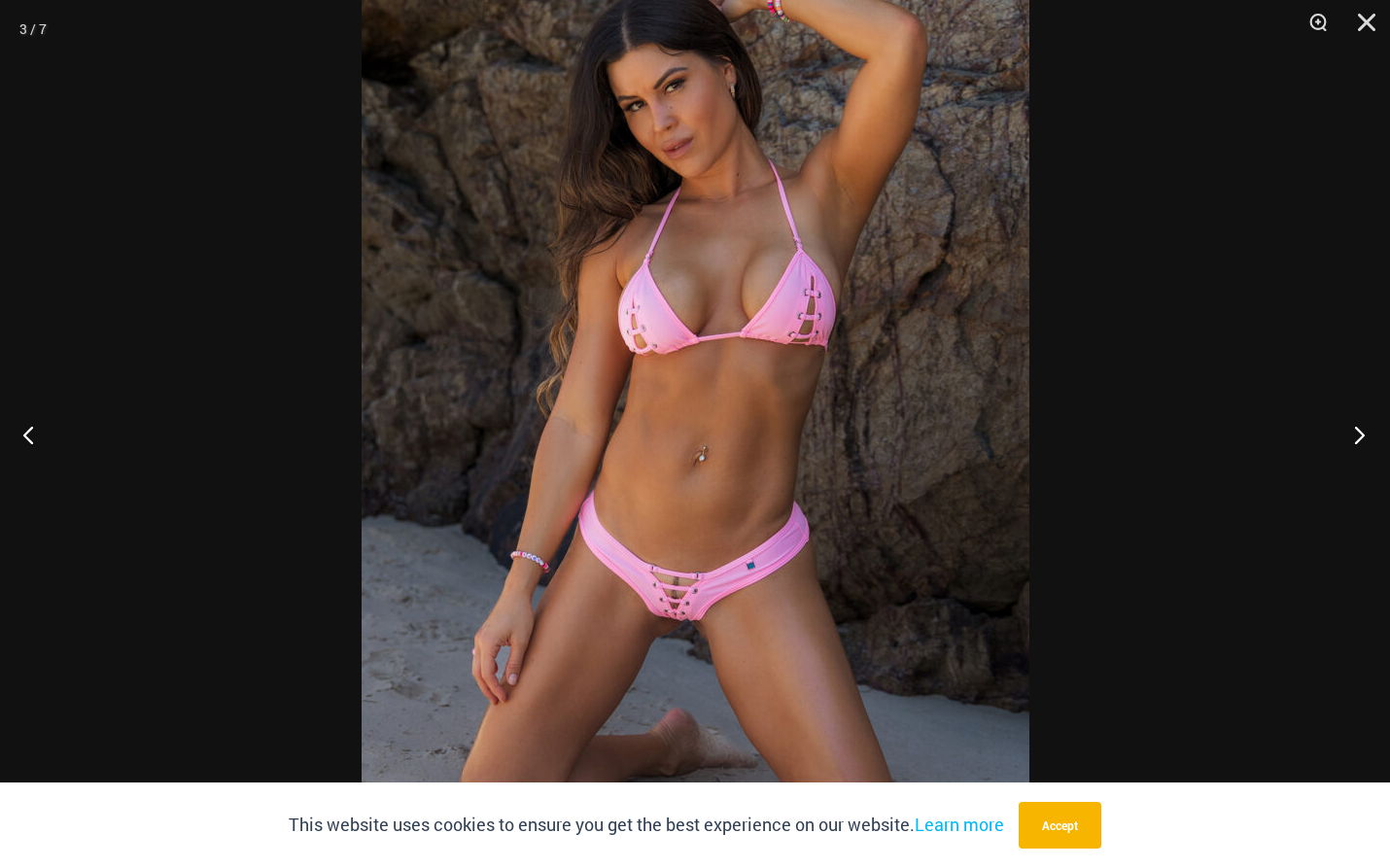
click at [1353, 430] on button "Next" at bounding box center [1354, 434] width 73 height 97
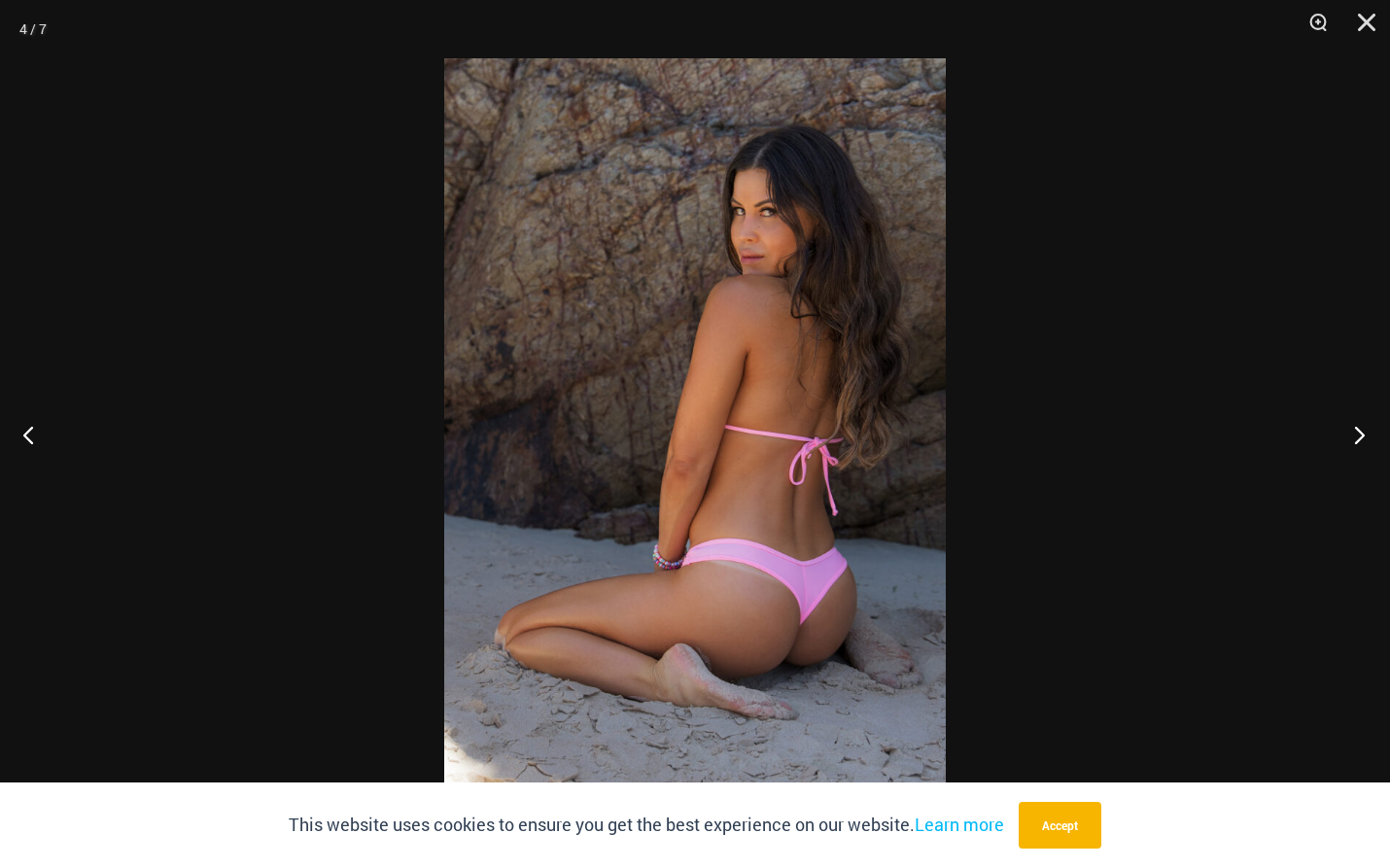
click at [1350, 438] on button "Next" at bounding box center [1354, 434] width 73 height 97
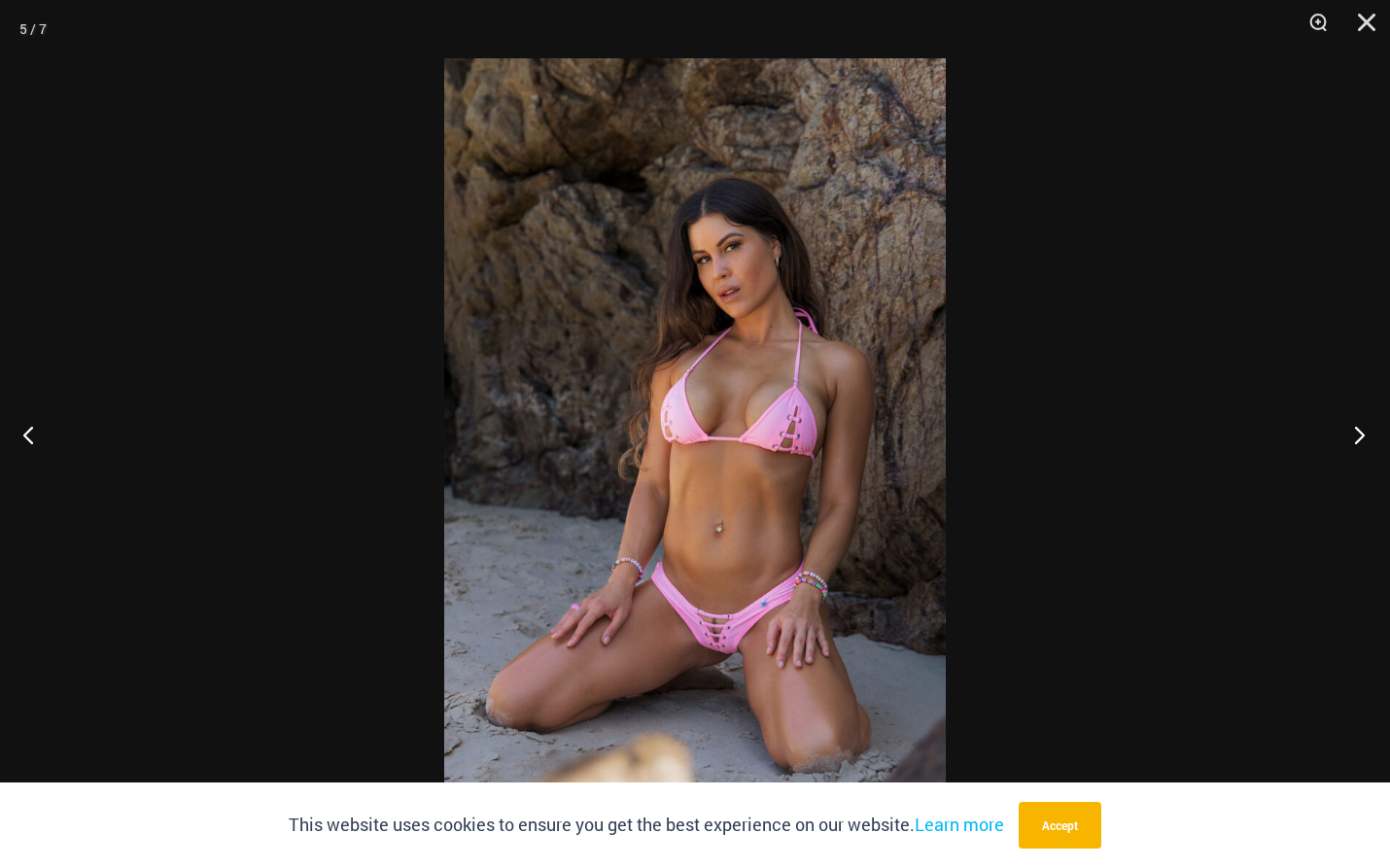
click at [1349, 441] on button "Next" at bounding box center [1354, 434] width 73 height 97
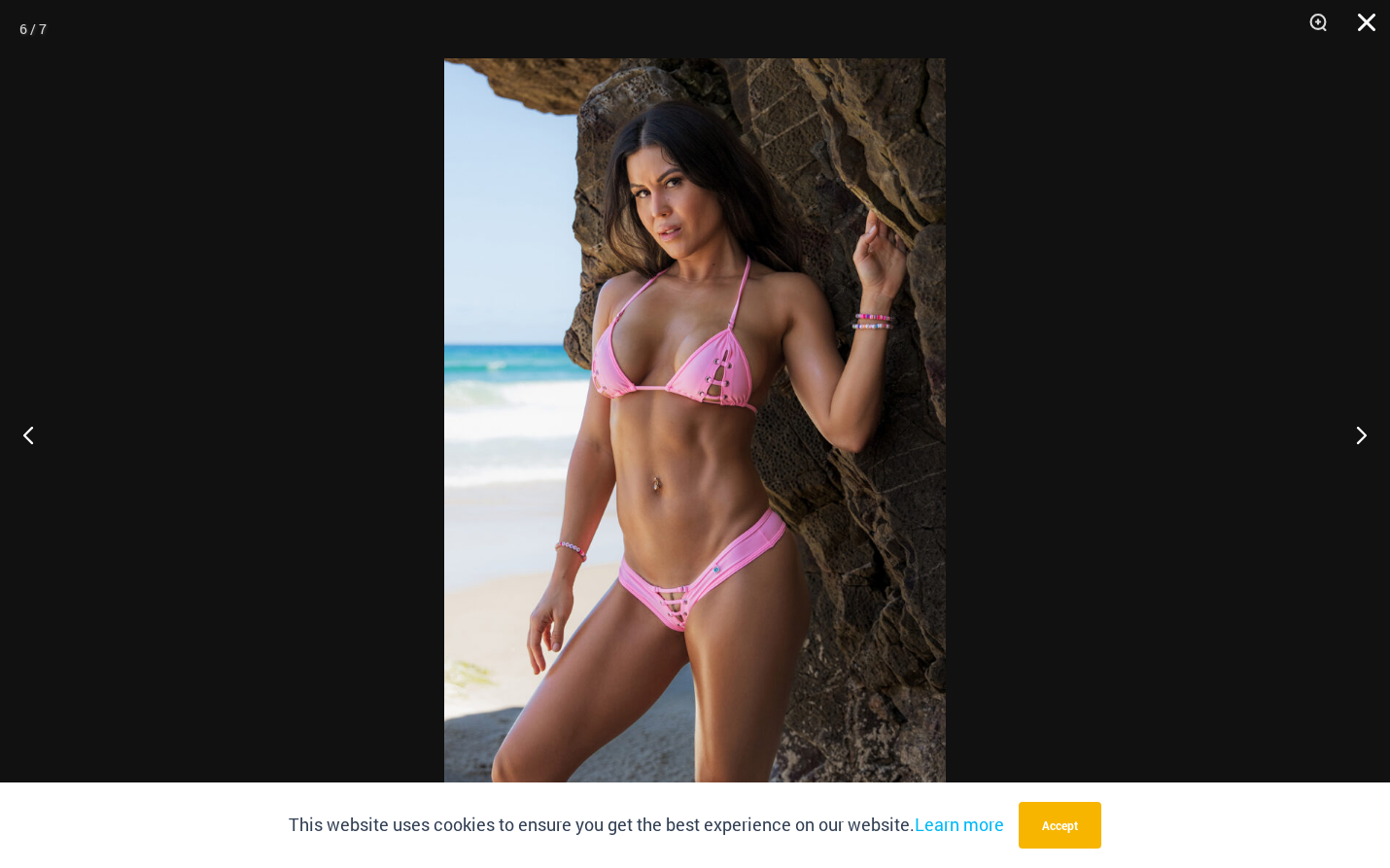
click at [1368, 23] on button "Close" at bounding box center [1360, 28] width 48 height 58
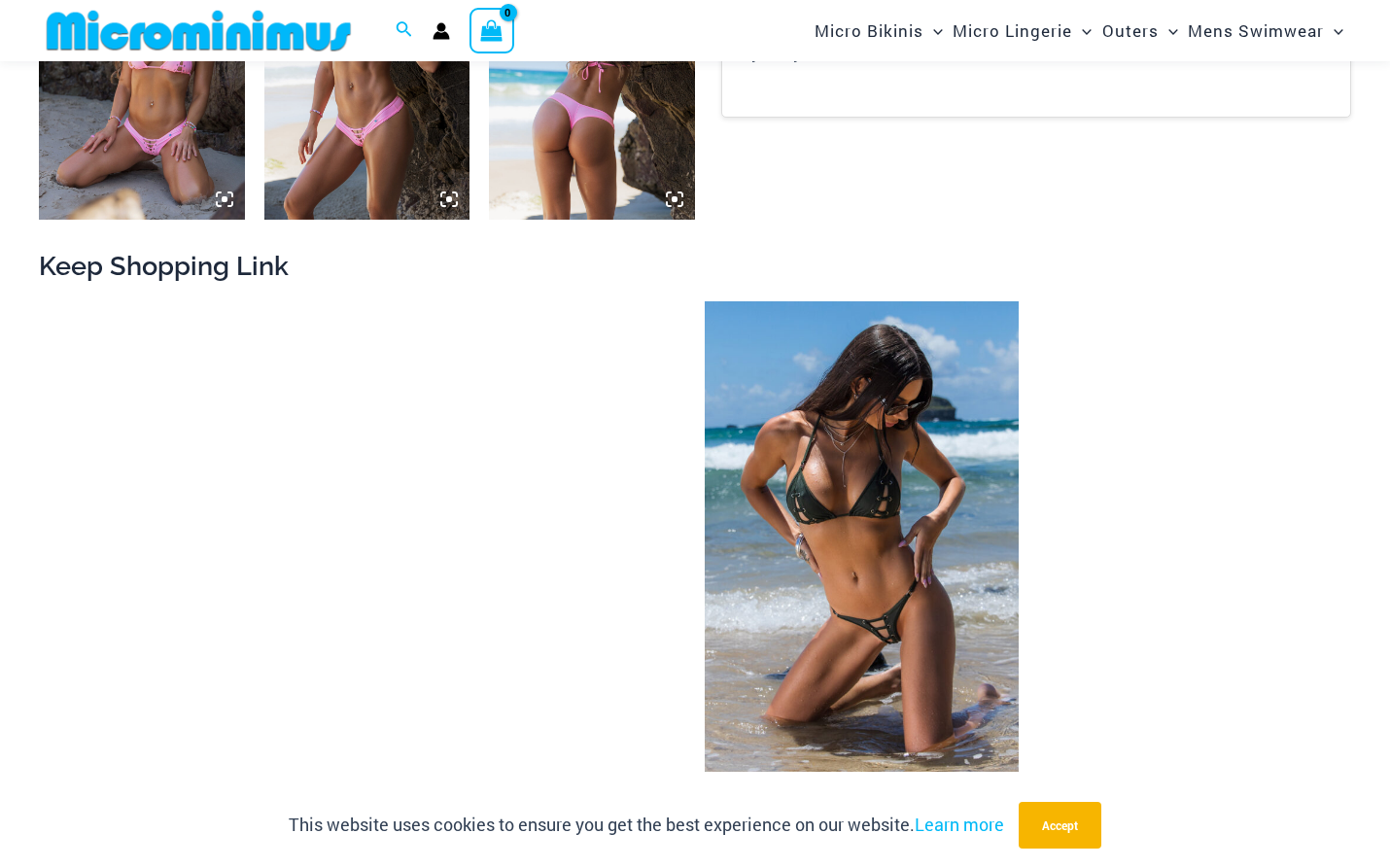
scroll to position [1839, 0]
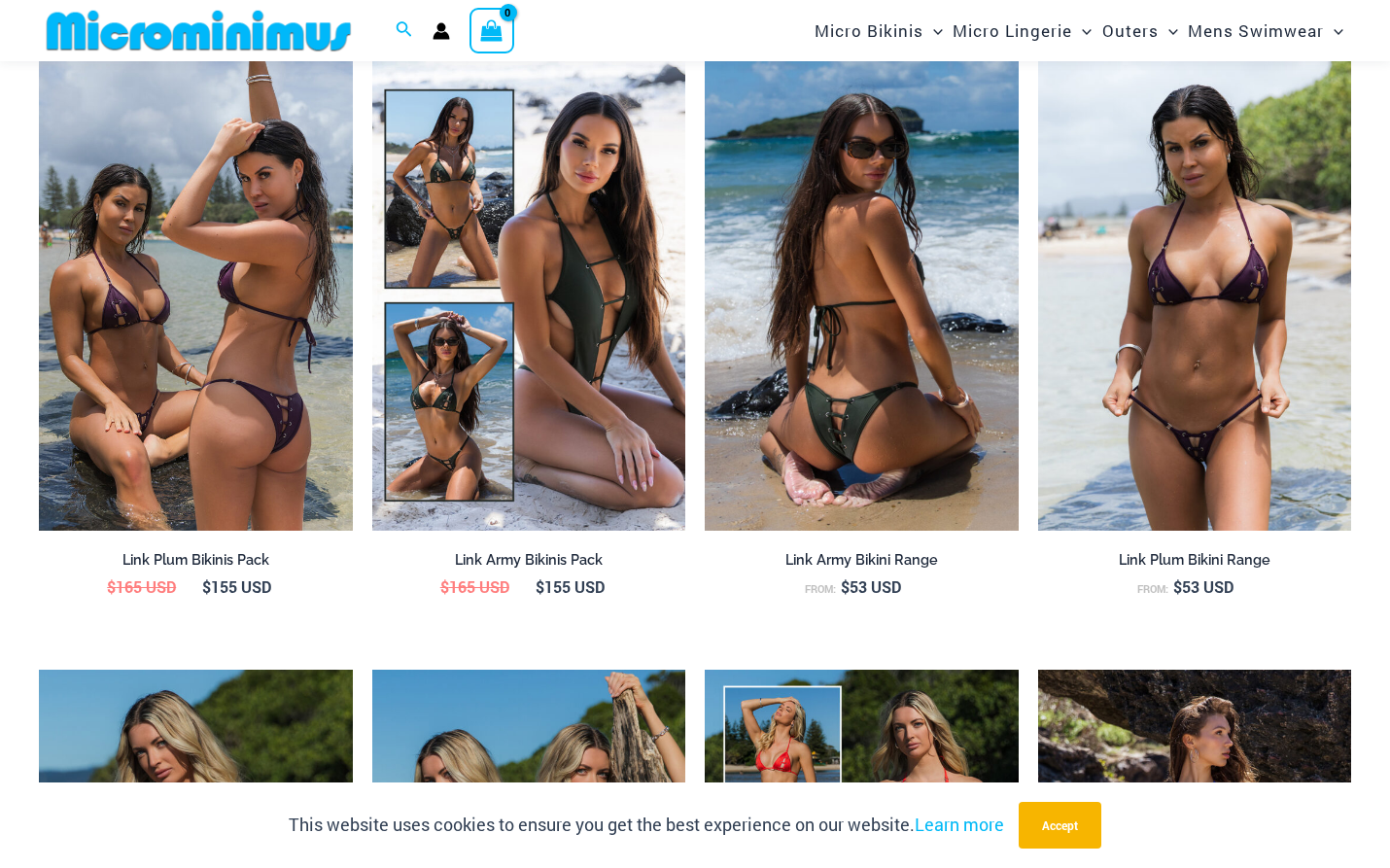
click at [820, 320] on img at bounding box center [862, 295] width 314 height 470
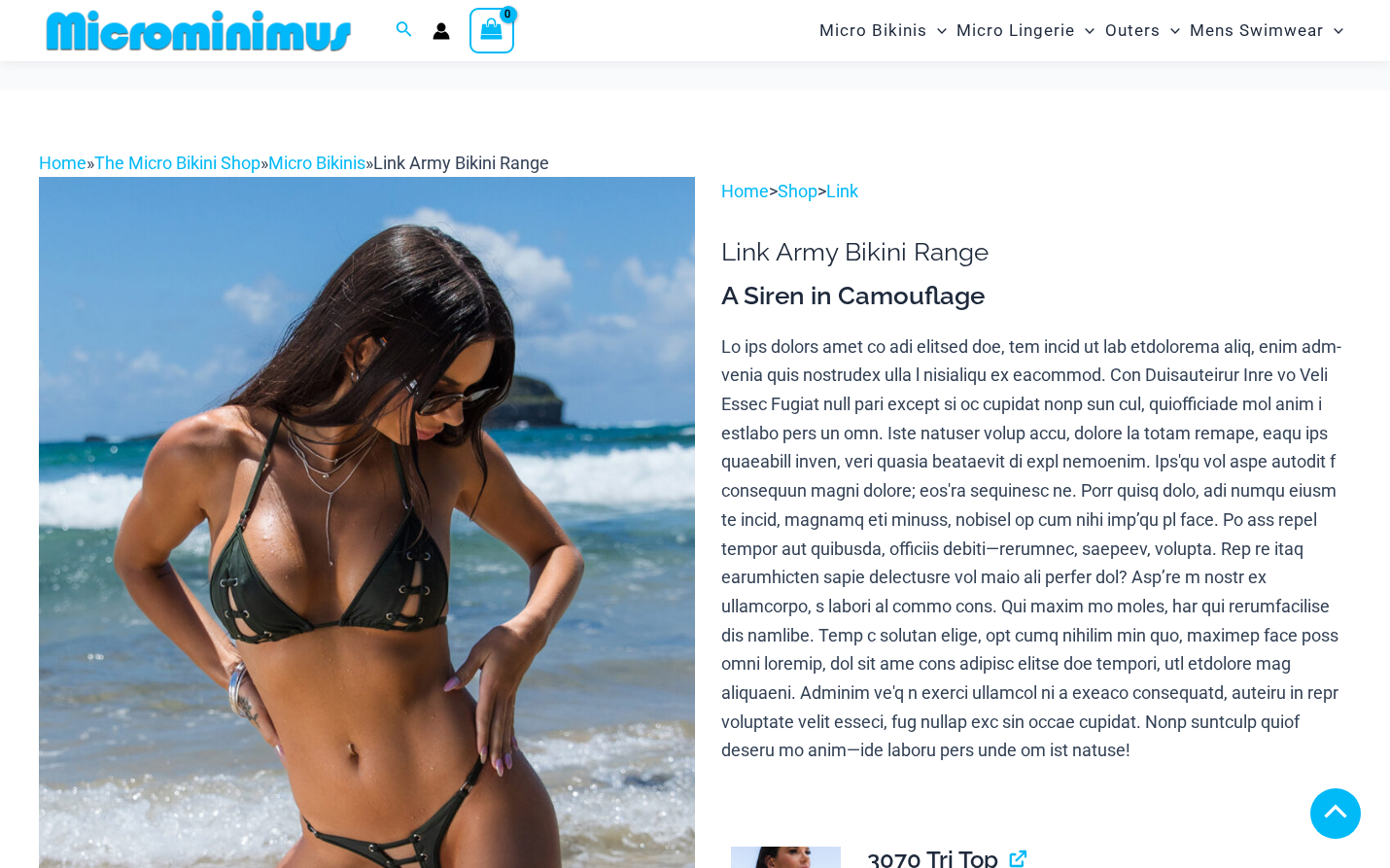
click at [442, 397] on img at bounding box center [367, 669] width 656 height 985
click at [369, 489] on img at bounding box center [367, 669] width 656 height 985
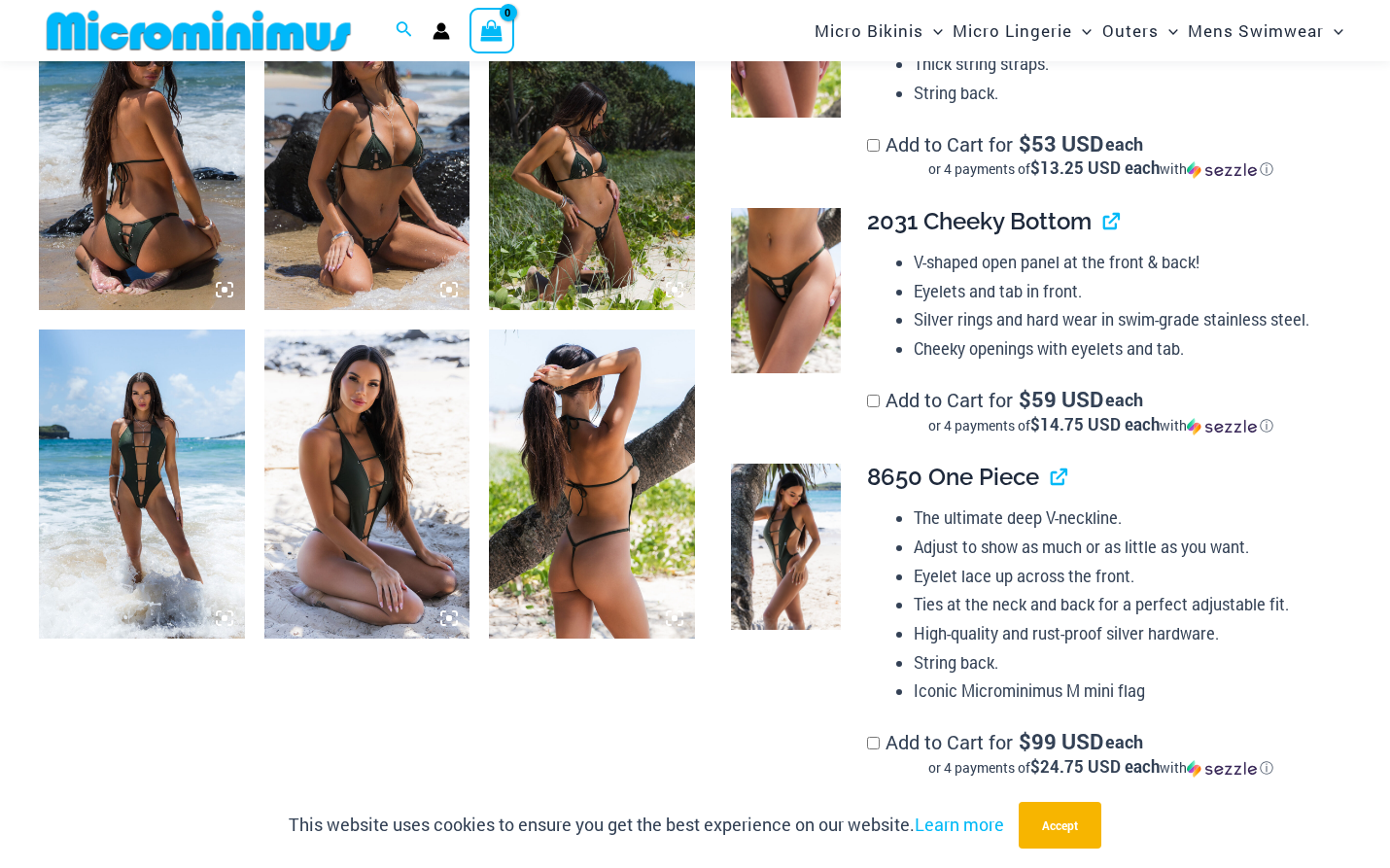
scroll to position [1358, 0]
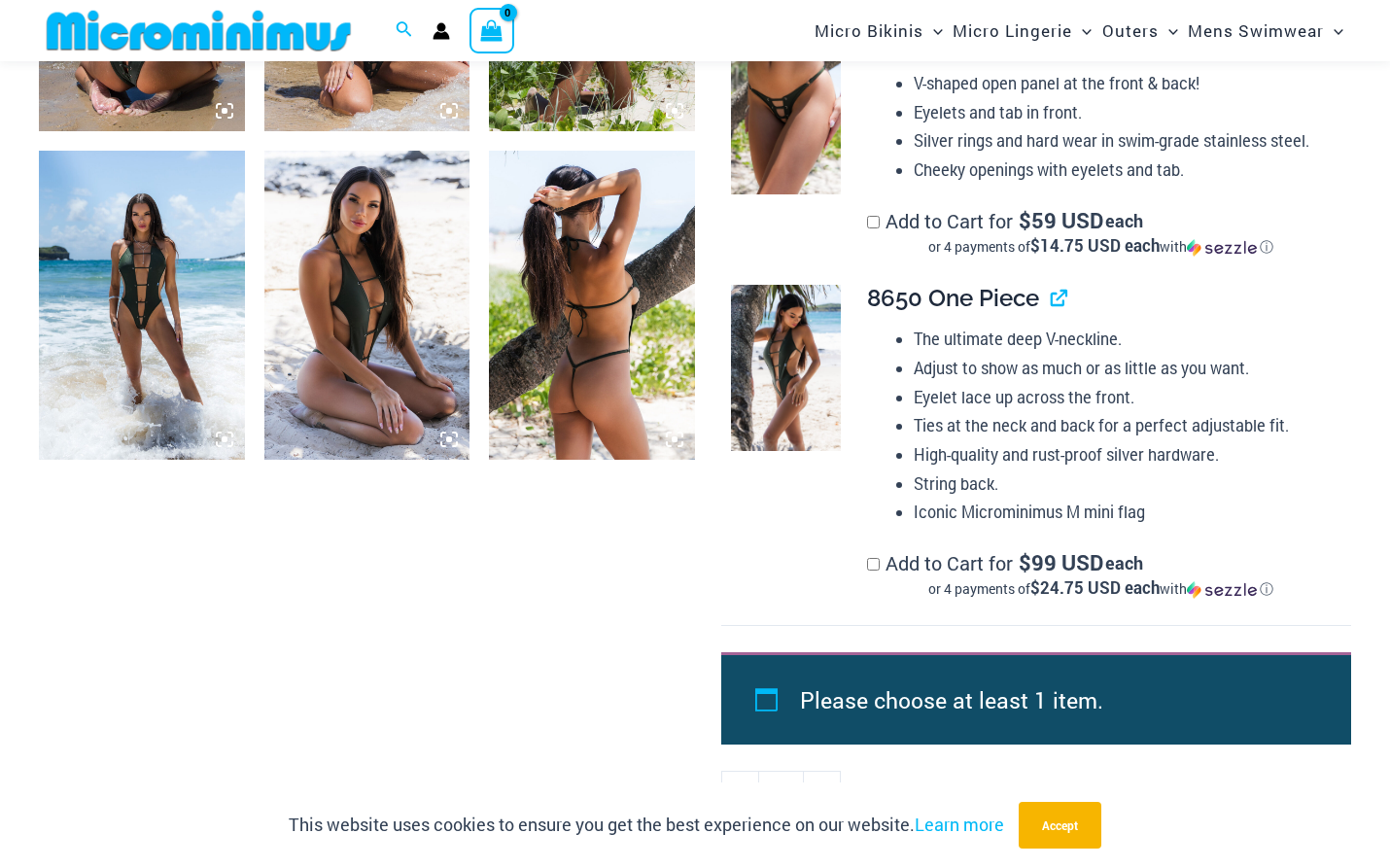
click at [154, 341] on img at bounding box center [142, 304] width 206 height 308
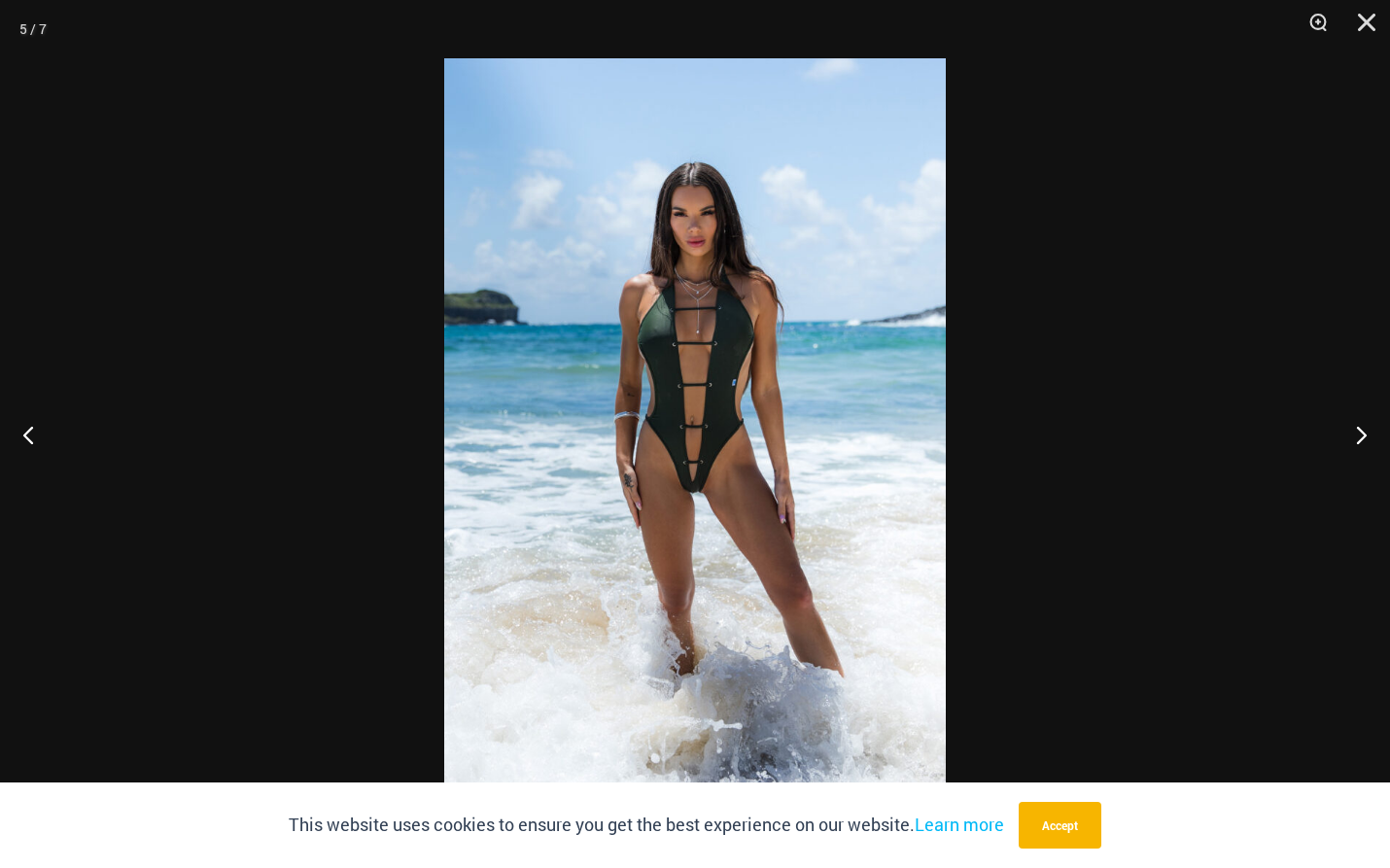
click at [679, 492] on img at bounding box center [695, 433] width 502 height 751
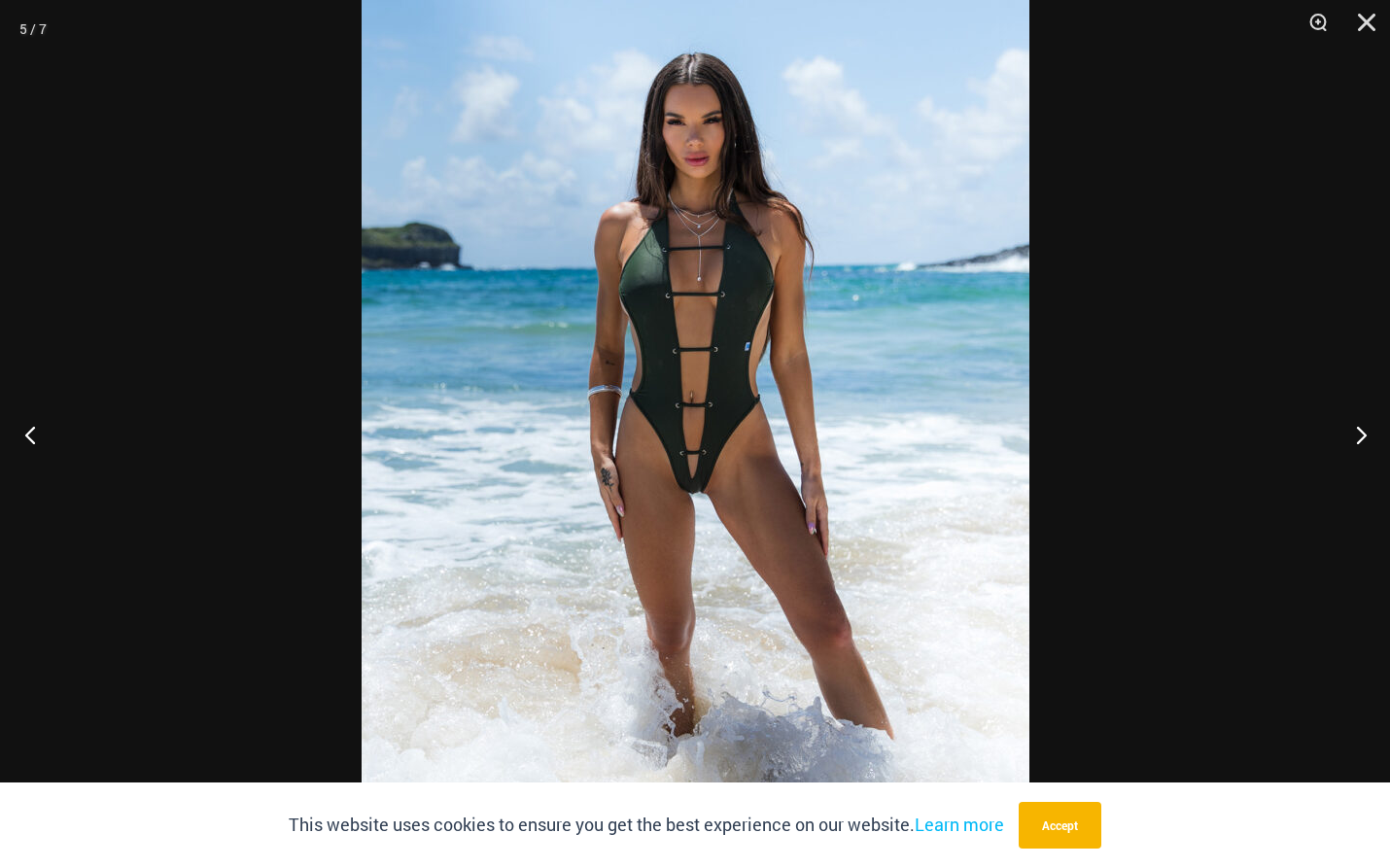
click at [38, 427] on button "Previous" at bounding box center [36, 434] width 73 height 97
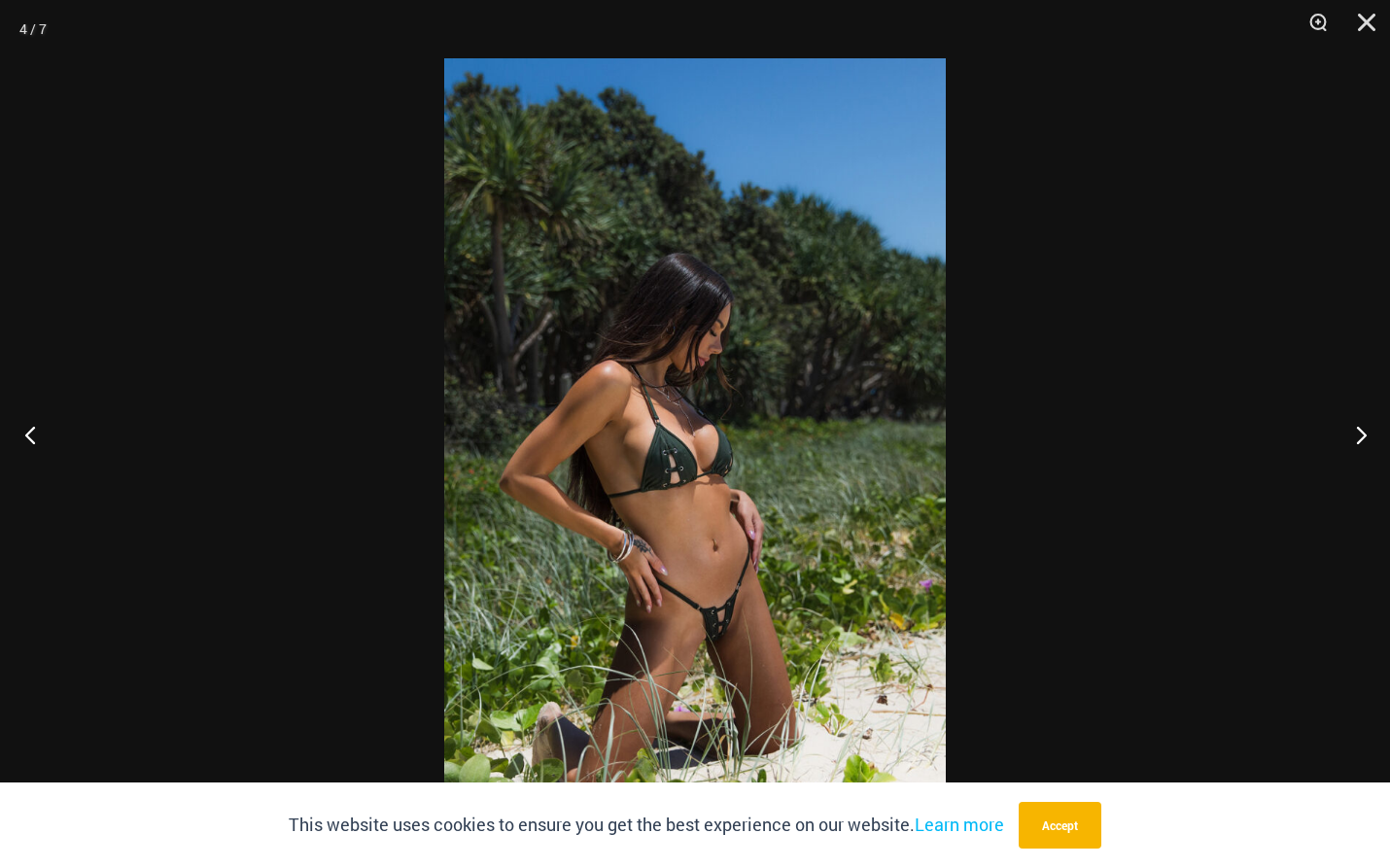
click at [38, 427] on button "Previous" at bounding box center [36, 434] width 73 height 97
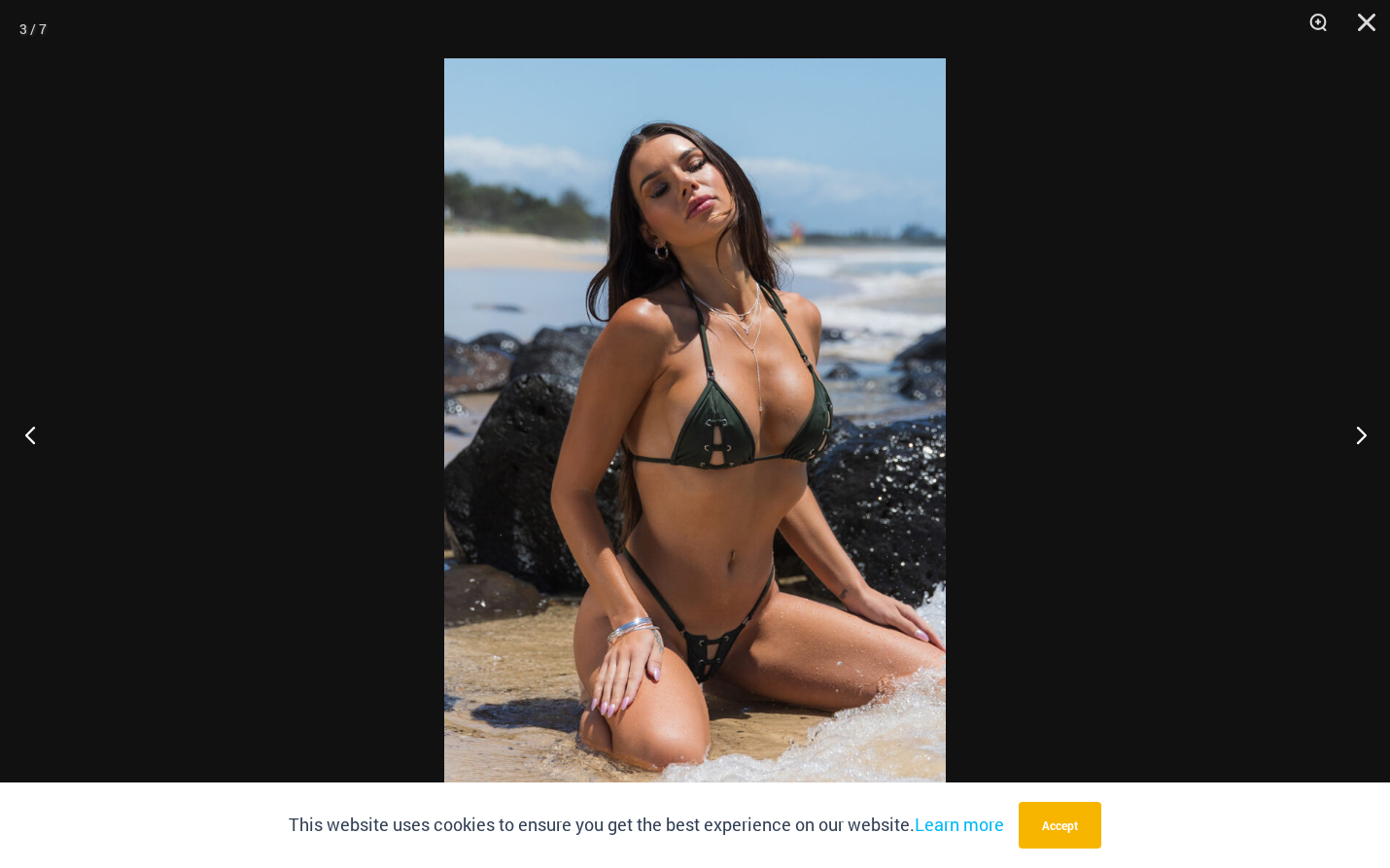
click at [38, 427] on button "Previous" at bounding box center [36, 434] width 73 height 97
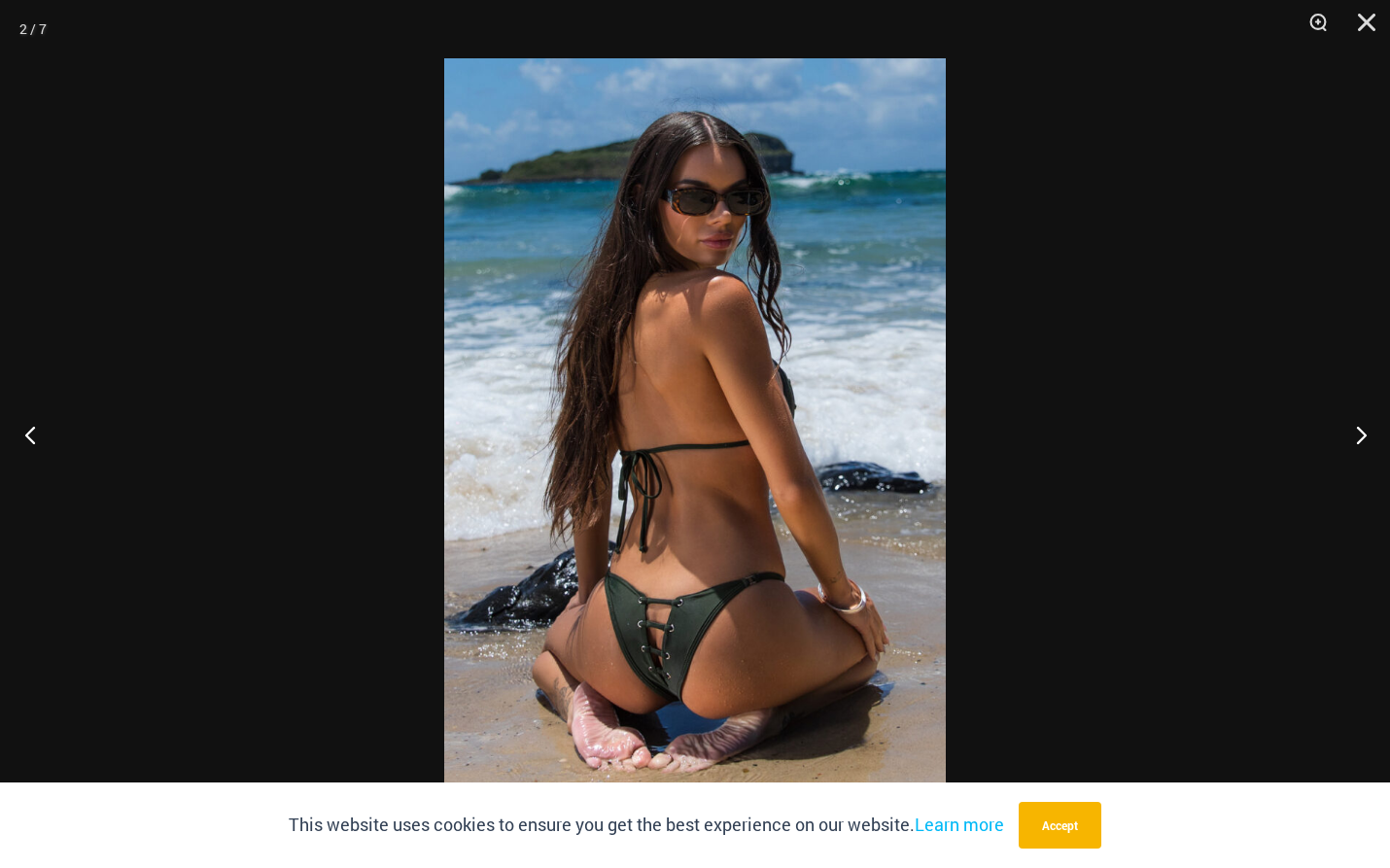
click at [38, 427] on button "Previous" at bounding box center [36, 434] width 73 height 97
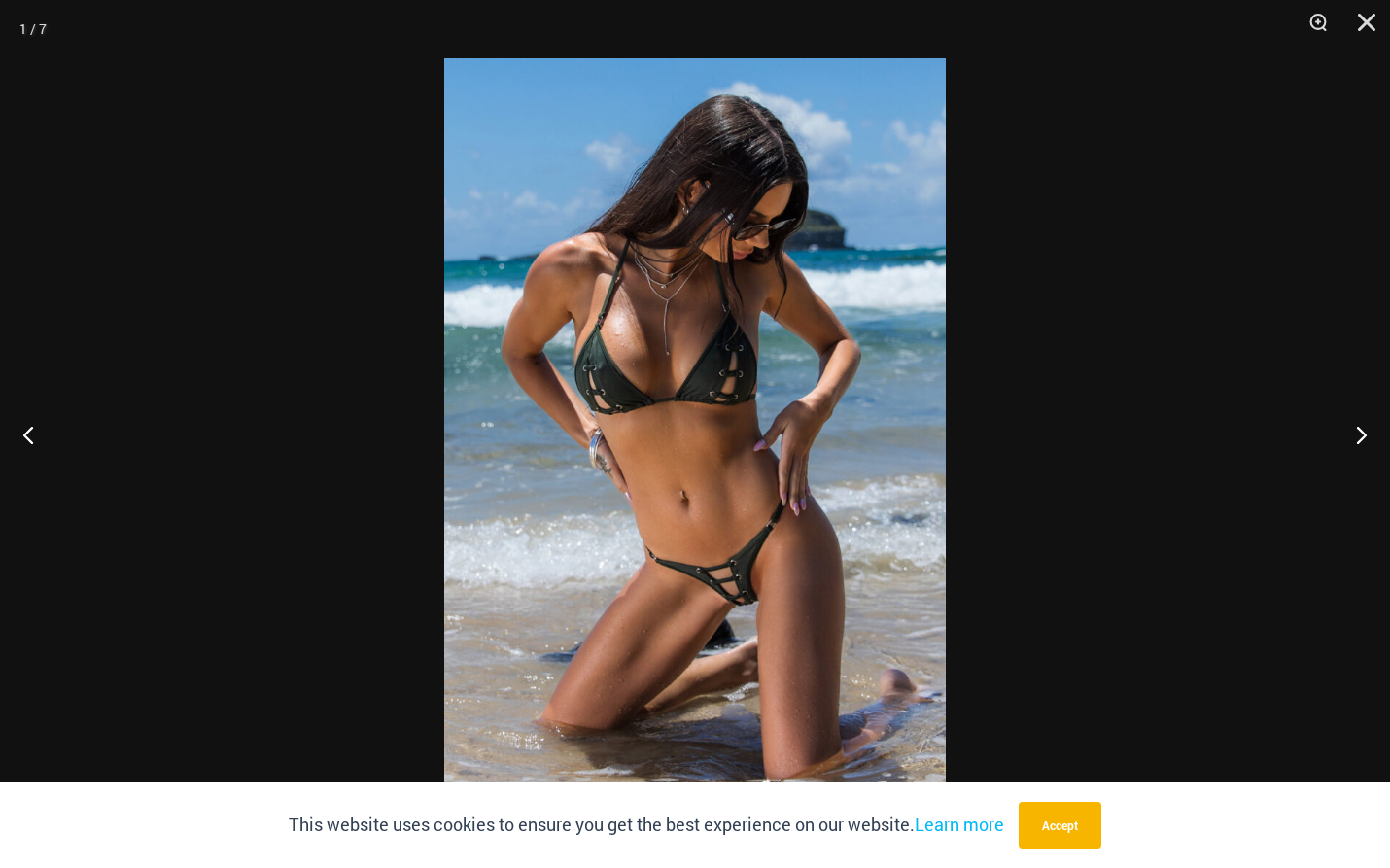
click at [753, 580] on img at bounding box center [695, 433] width 502 height 751
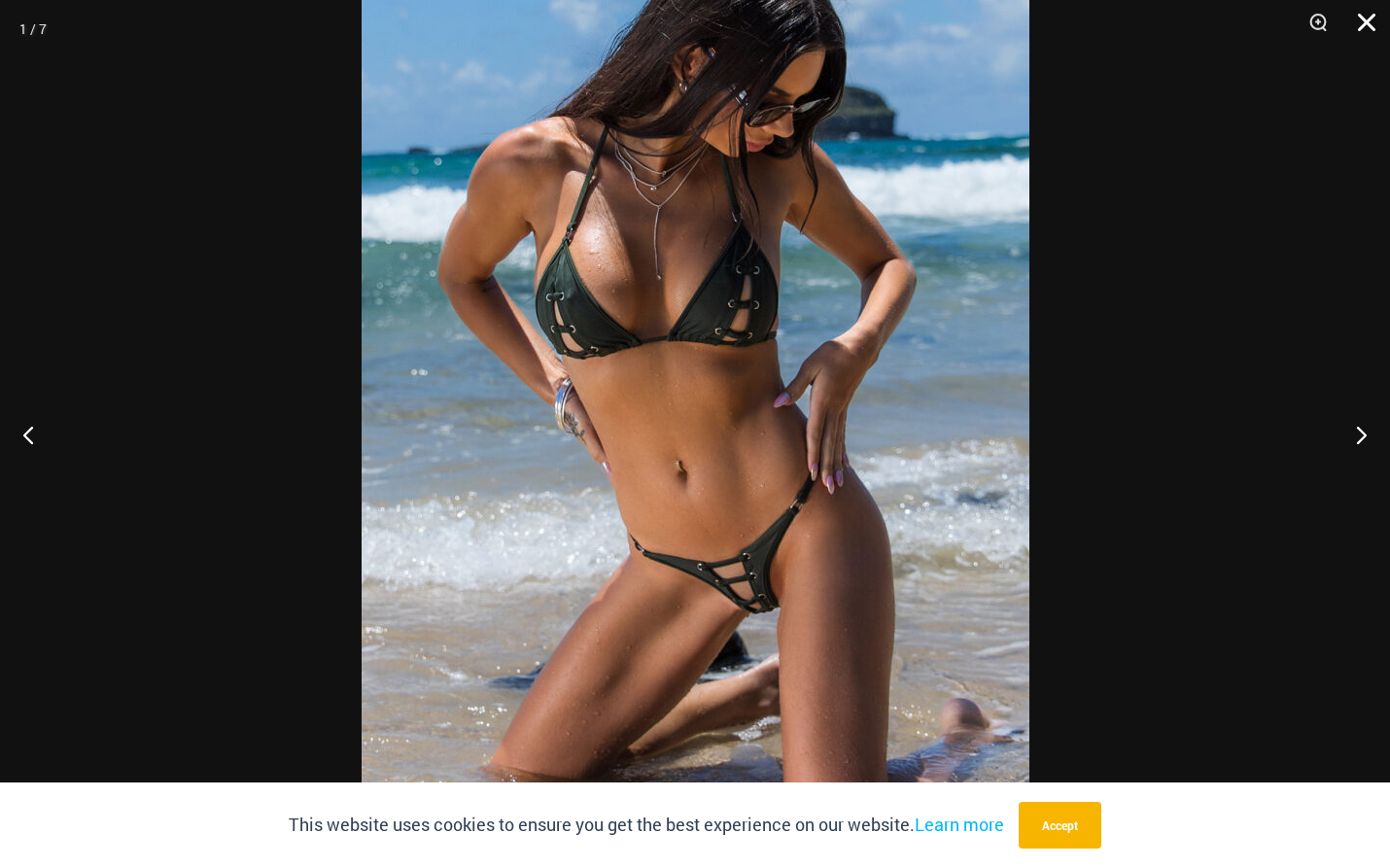
click at [1373, 19] on button "Close" at bounding box center [1360, 28] width 48 height 58
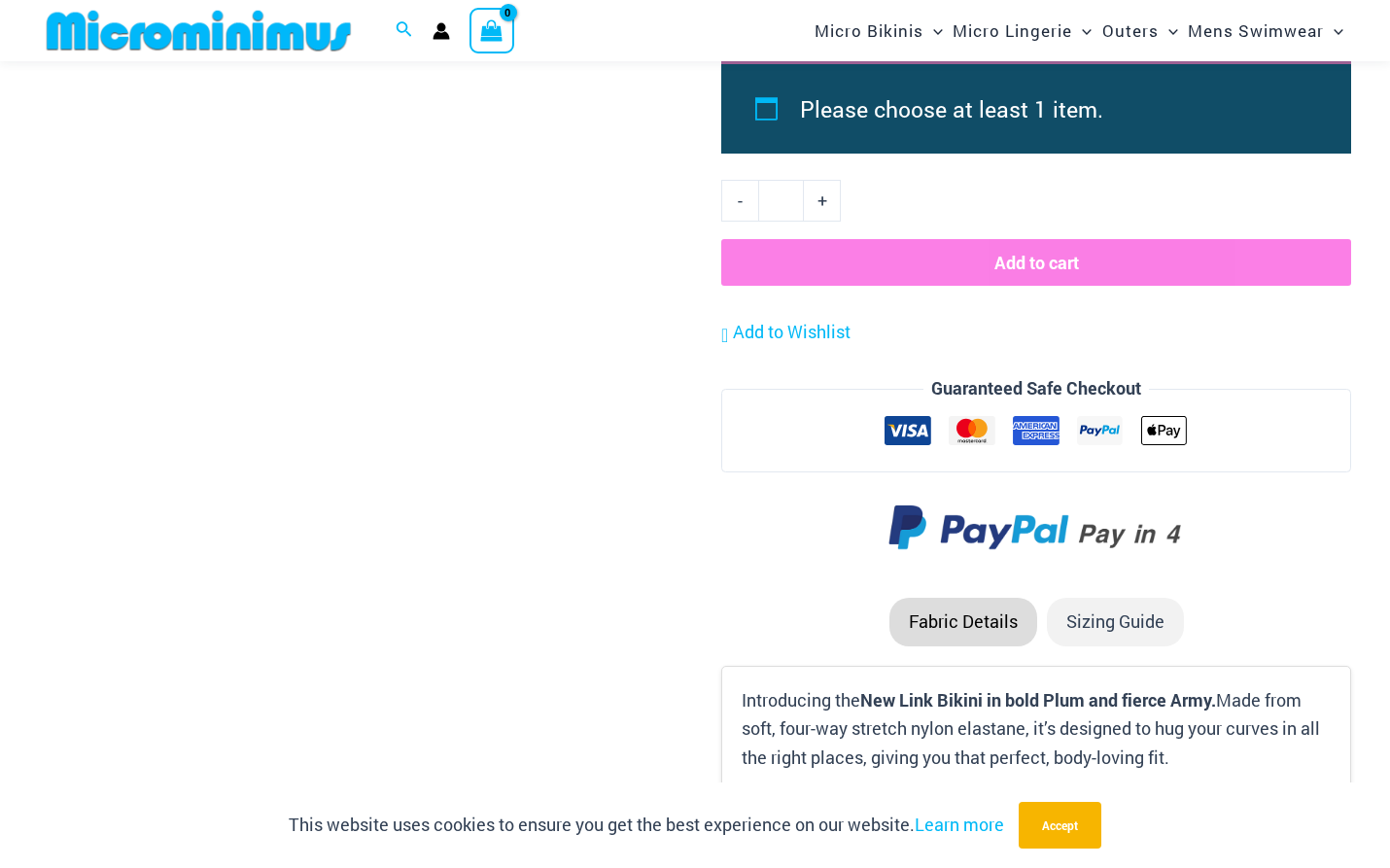
scroll to position [1074, 0]
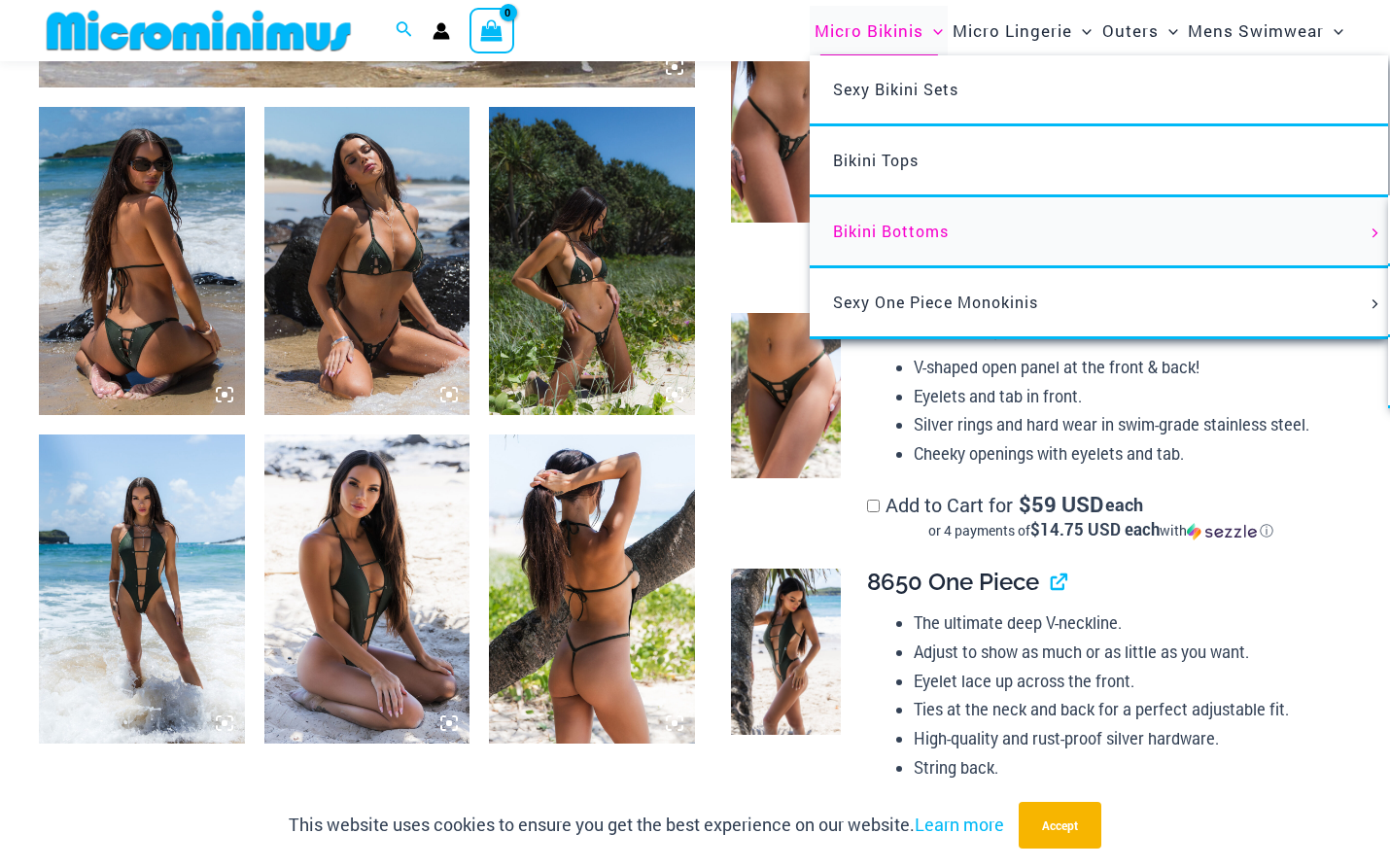
click at [893, 225] on span "Bikini Bottoms" at bounding box center [891, 231] width 116 height 21
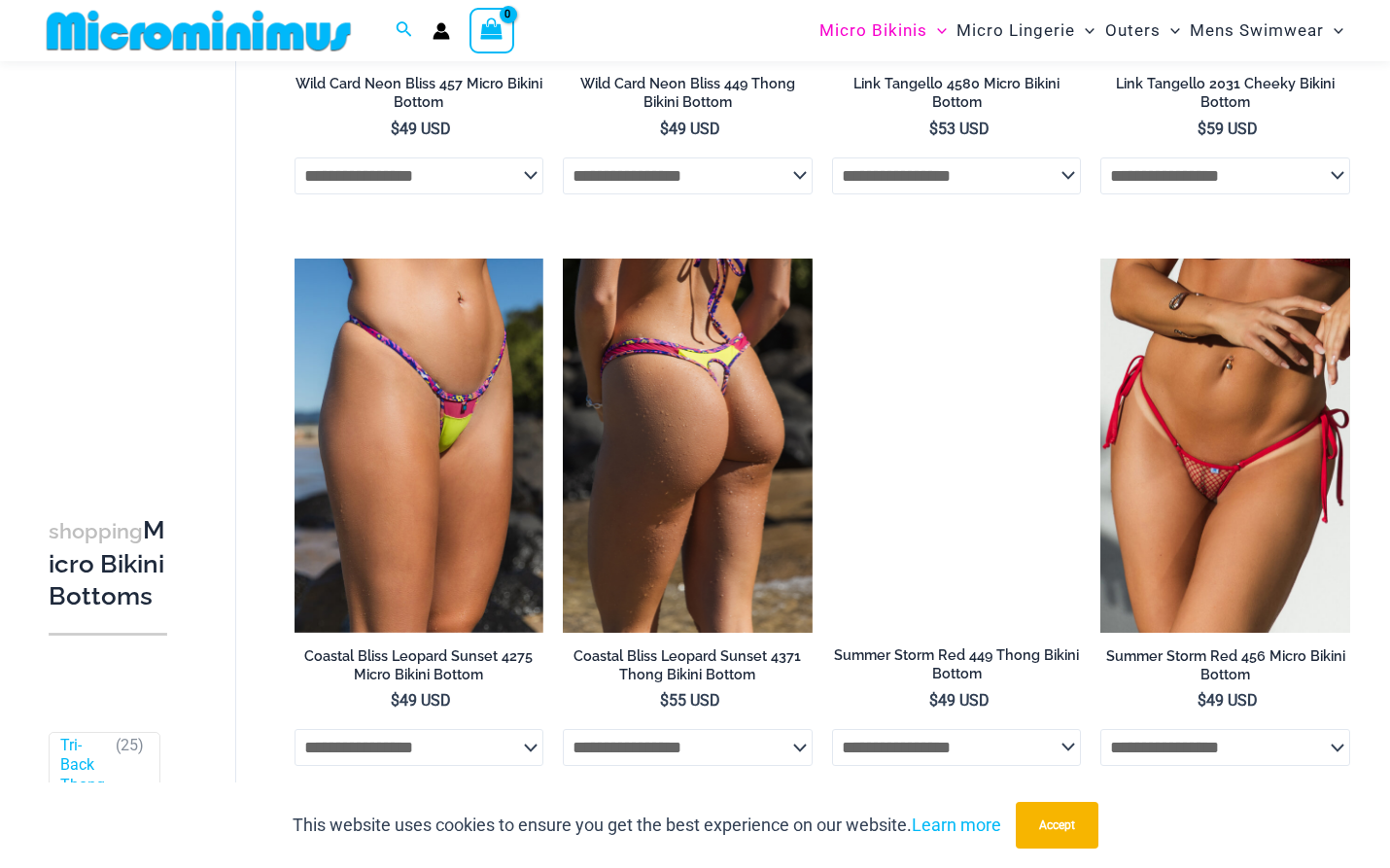
scroll to position [1625, 0]
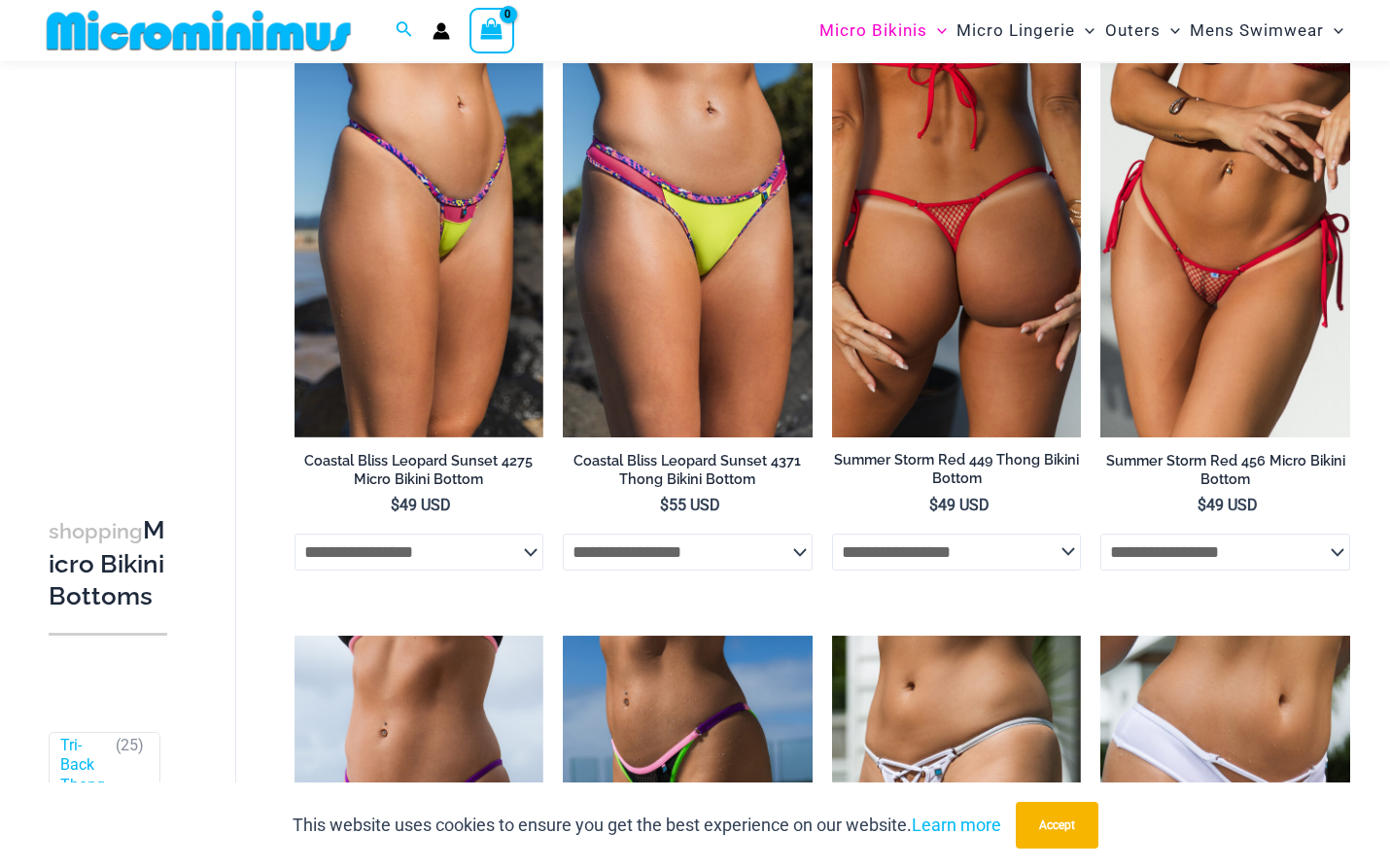
click at [926, 300] on img at bounding box center [957, 249] width 250 height 374
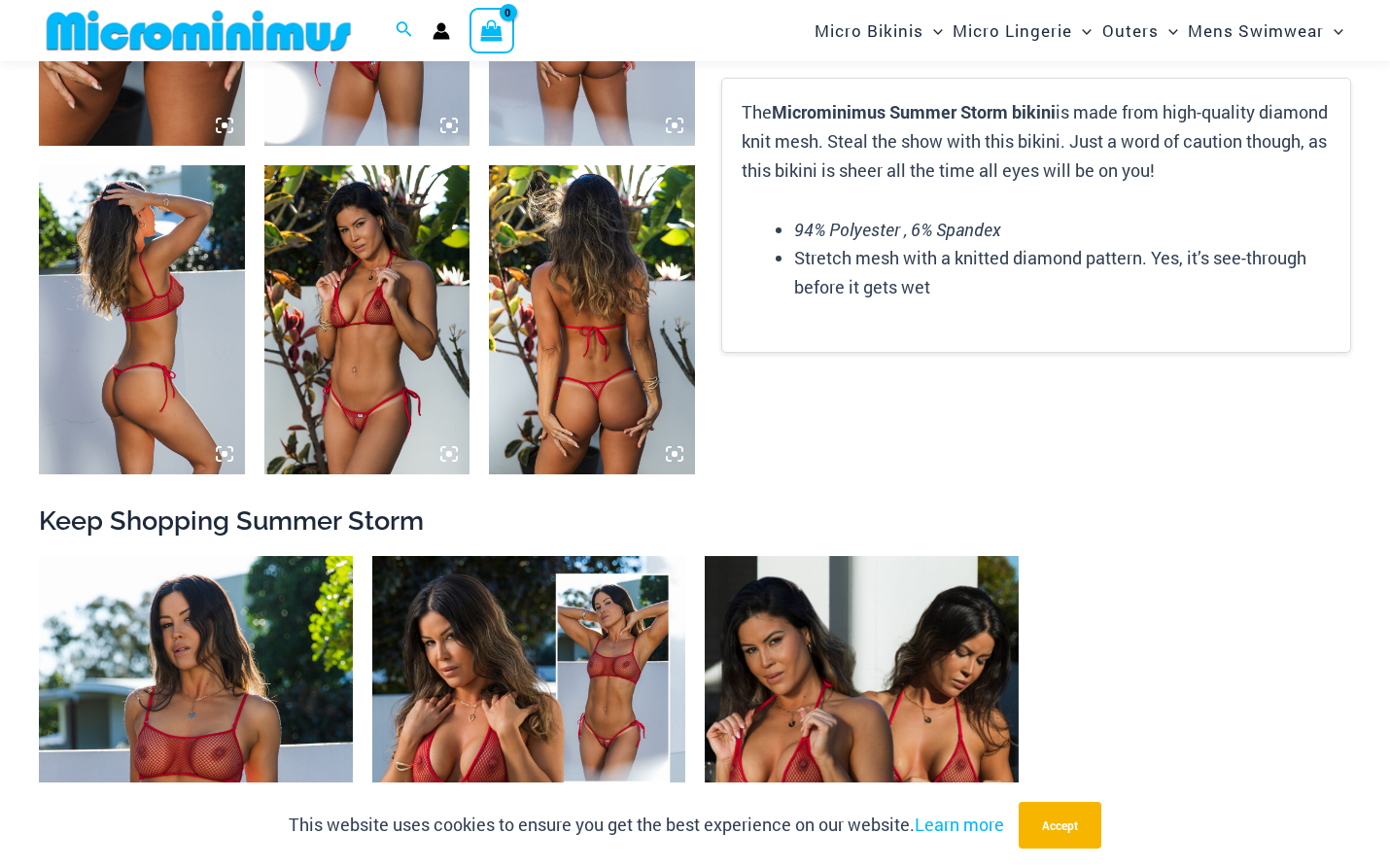
scroll to position [1732, 0]
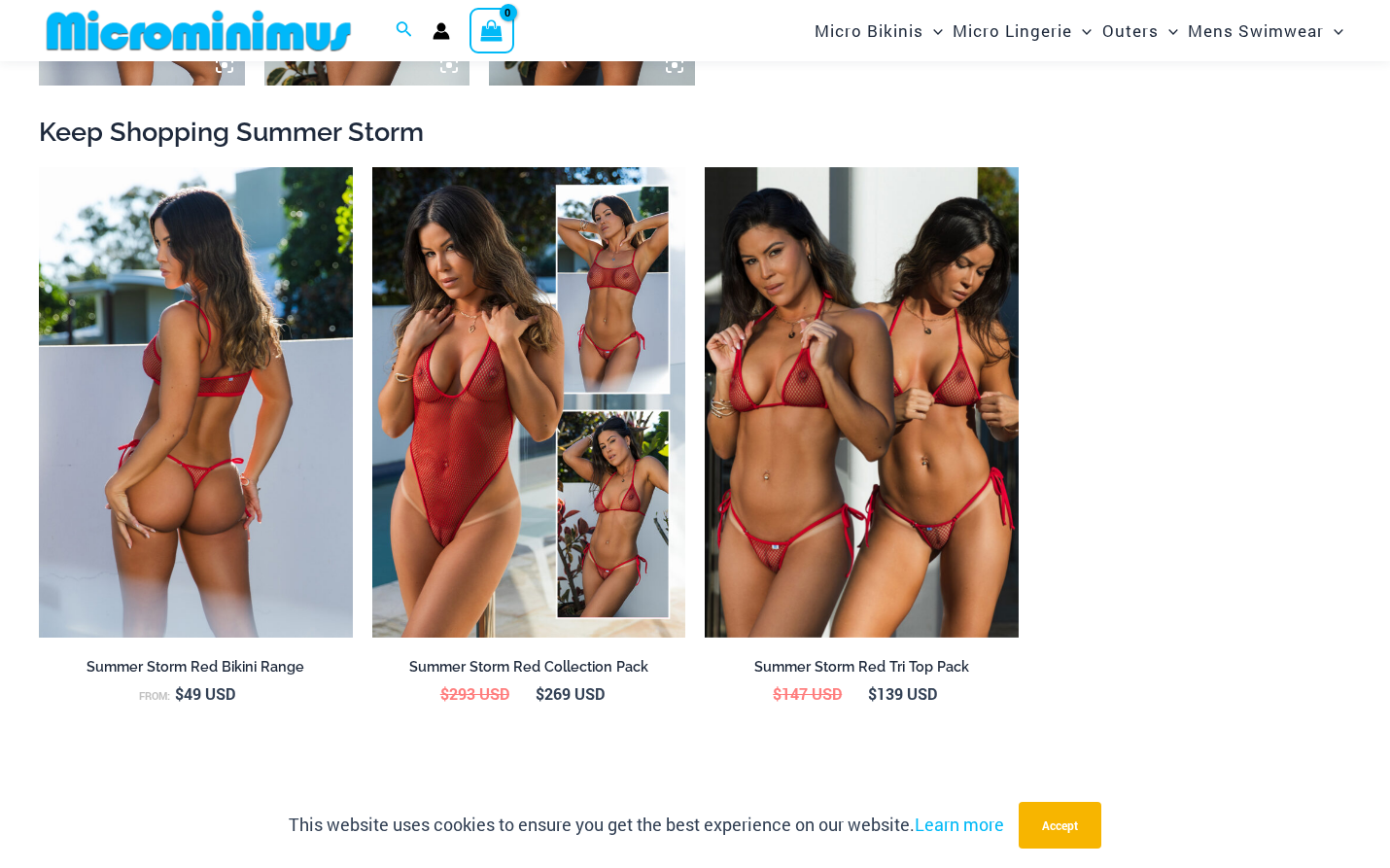
click at [244, 534] on img at bounding box center [196, 402] width 314 height 470
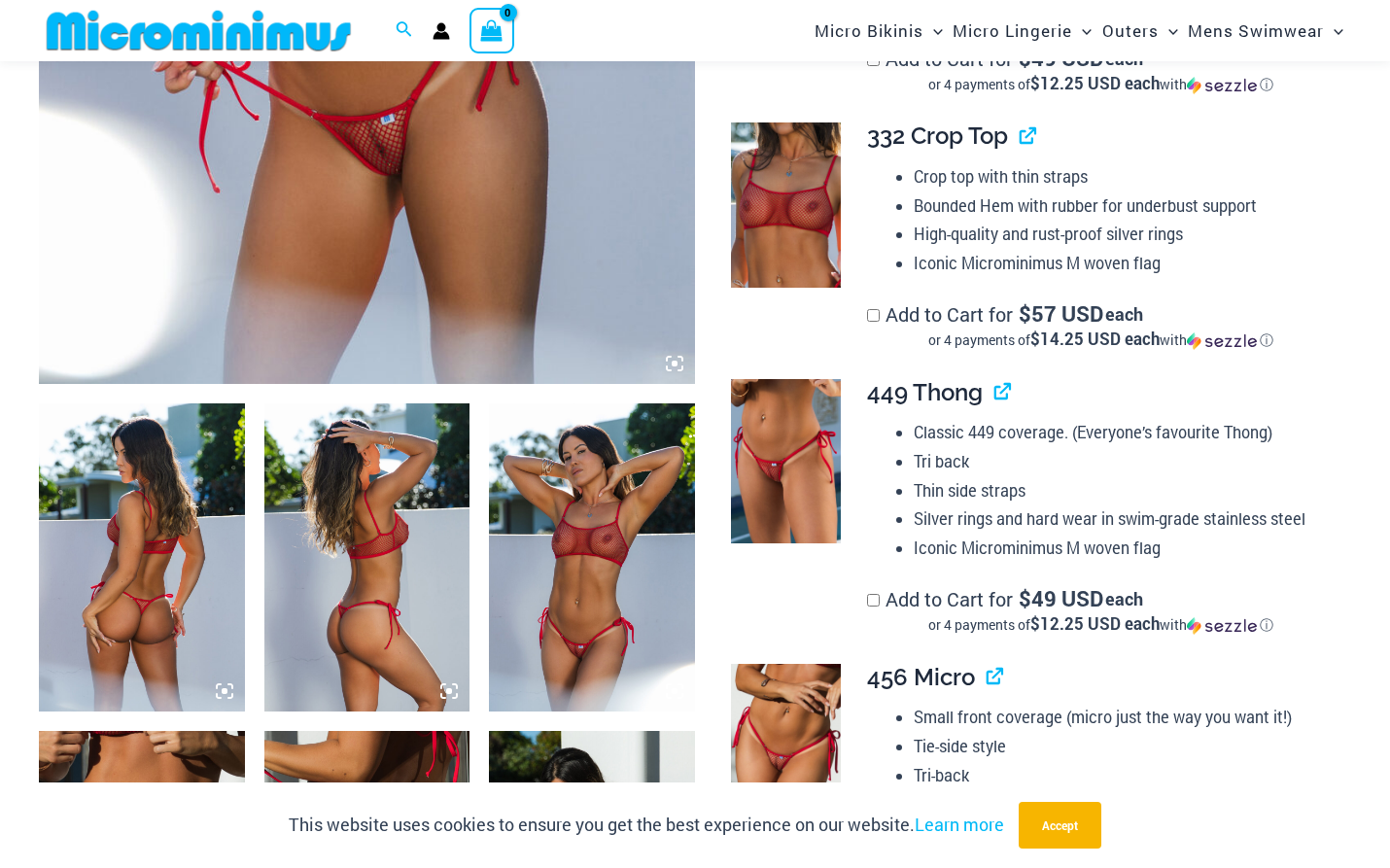
scroll to position [1166, 0]
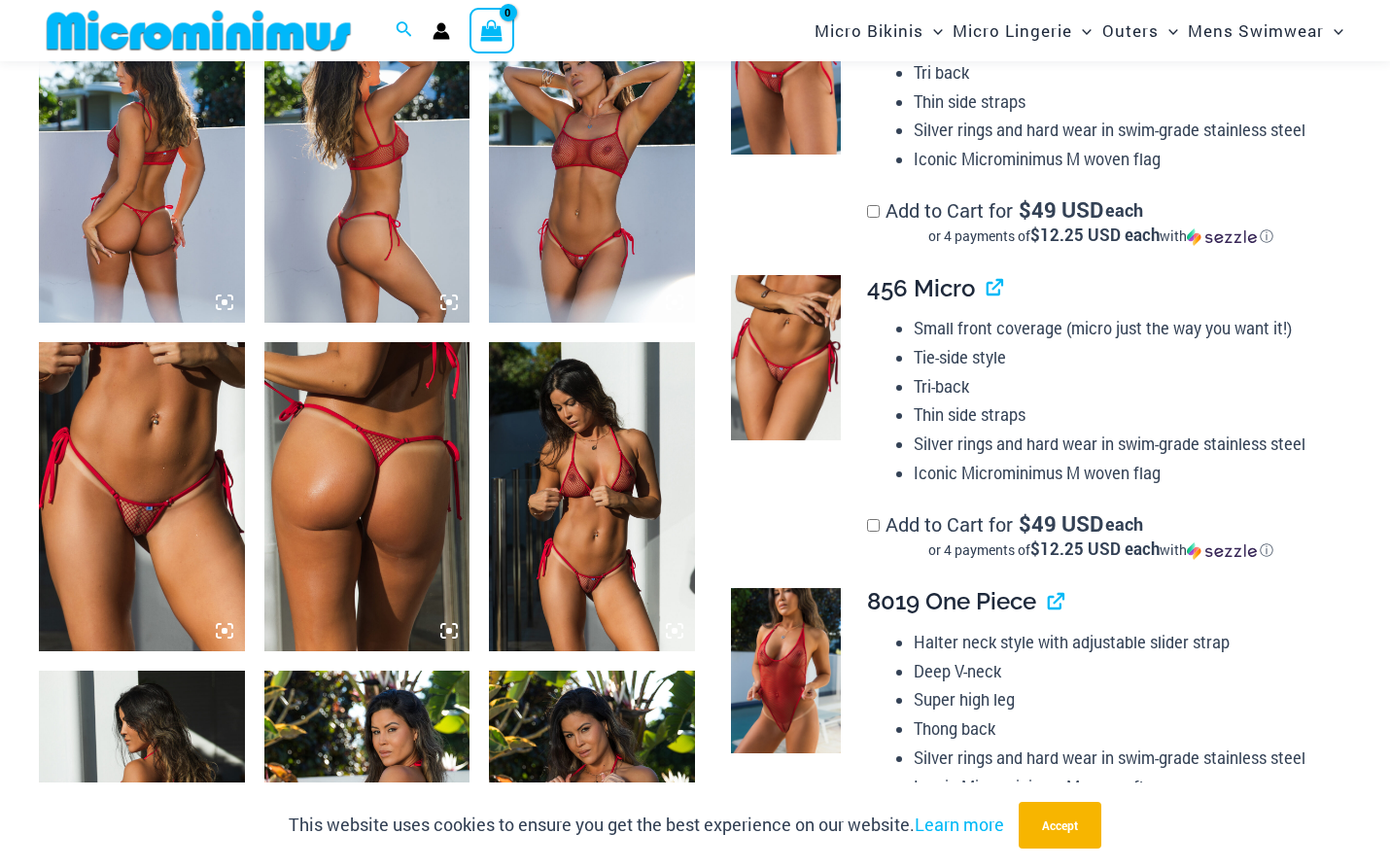
click at [141, 552] on img at bounding box center [142, 496] width 206 height 308
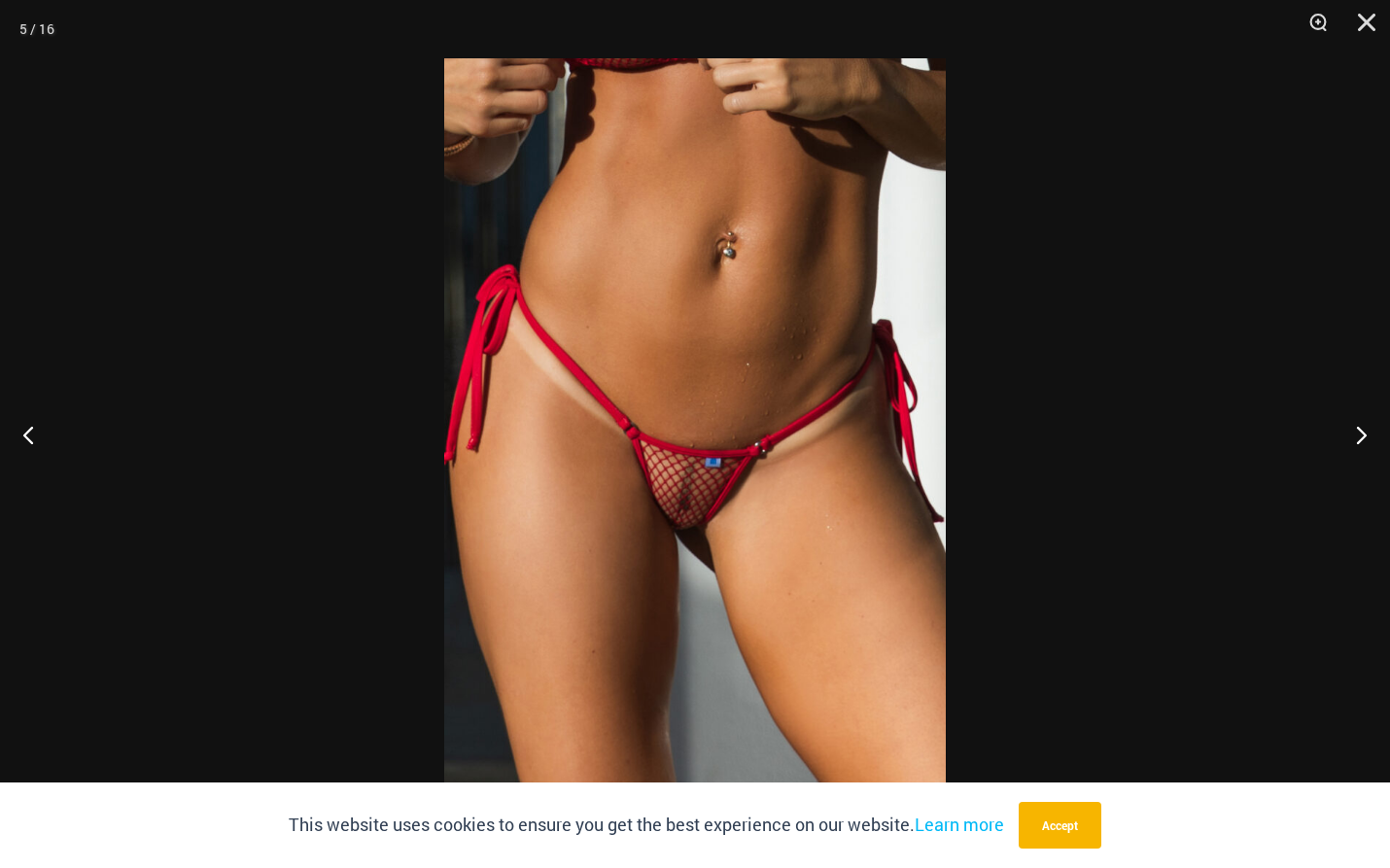
click at [710, 488] on img at bounding box center [695, 433] width 502 height 751
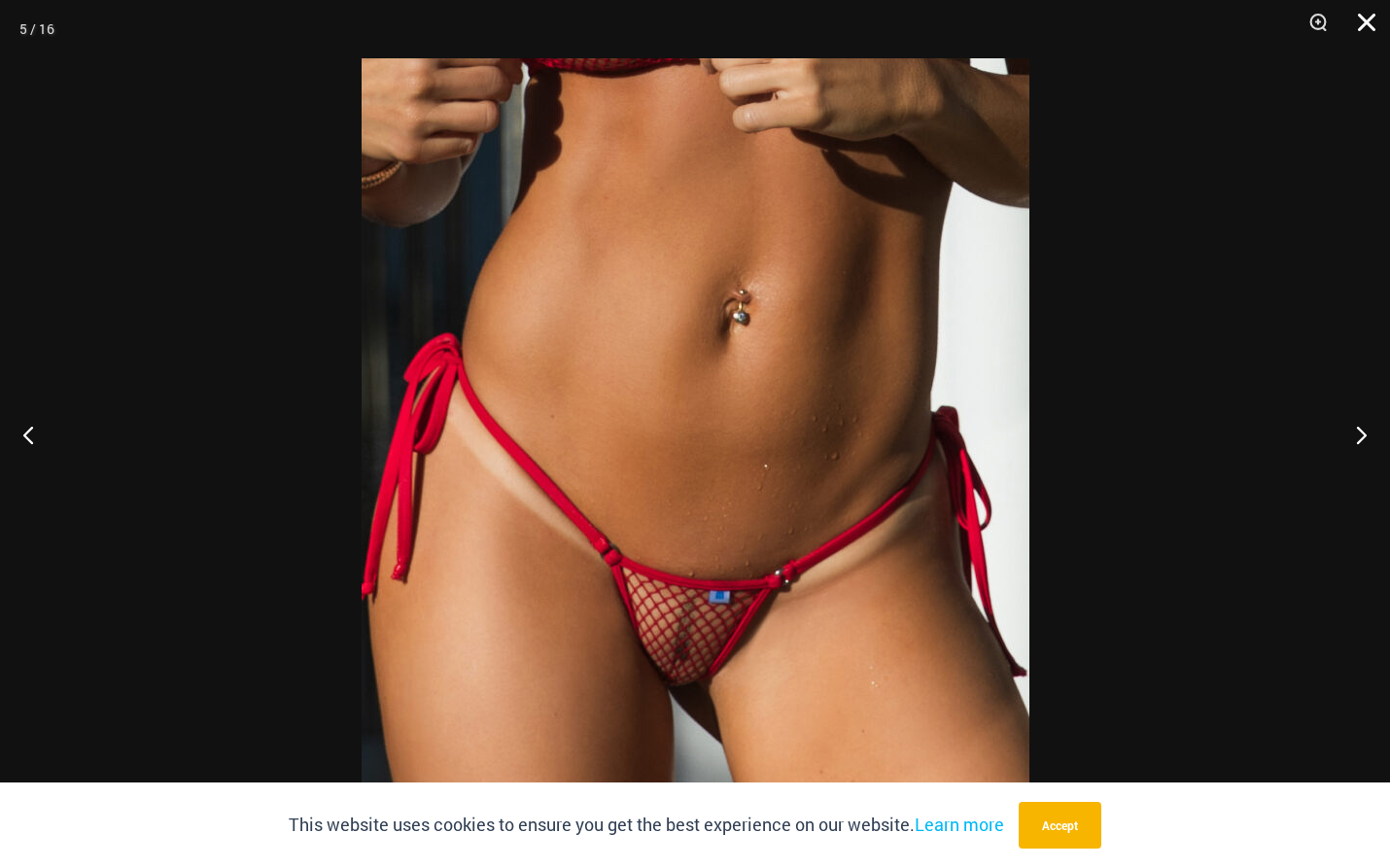
click at [1360, 16] on button "Close" at bounding box center [1360, 28] width 48 height 58
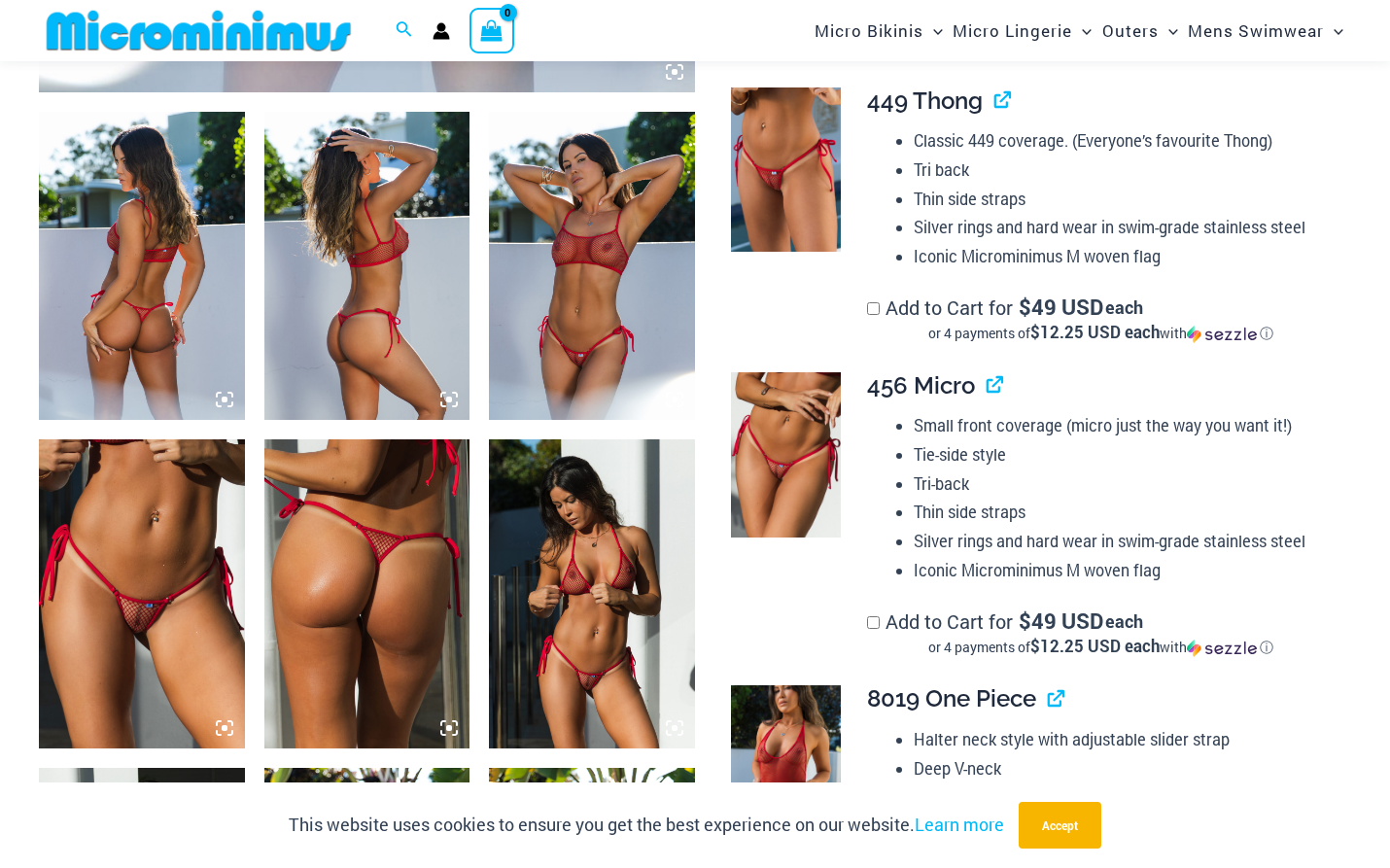
scroll to position [486, 0]
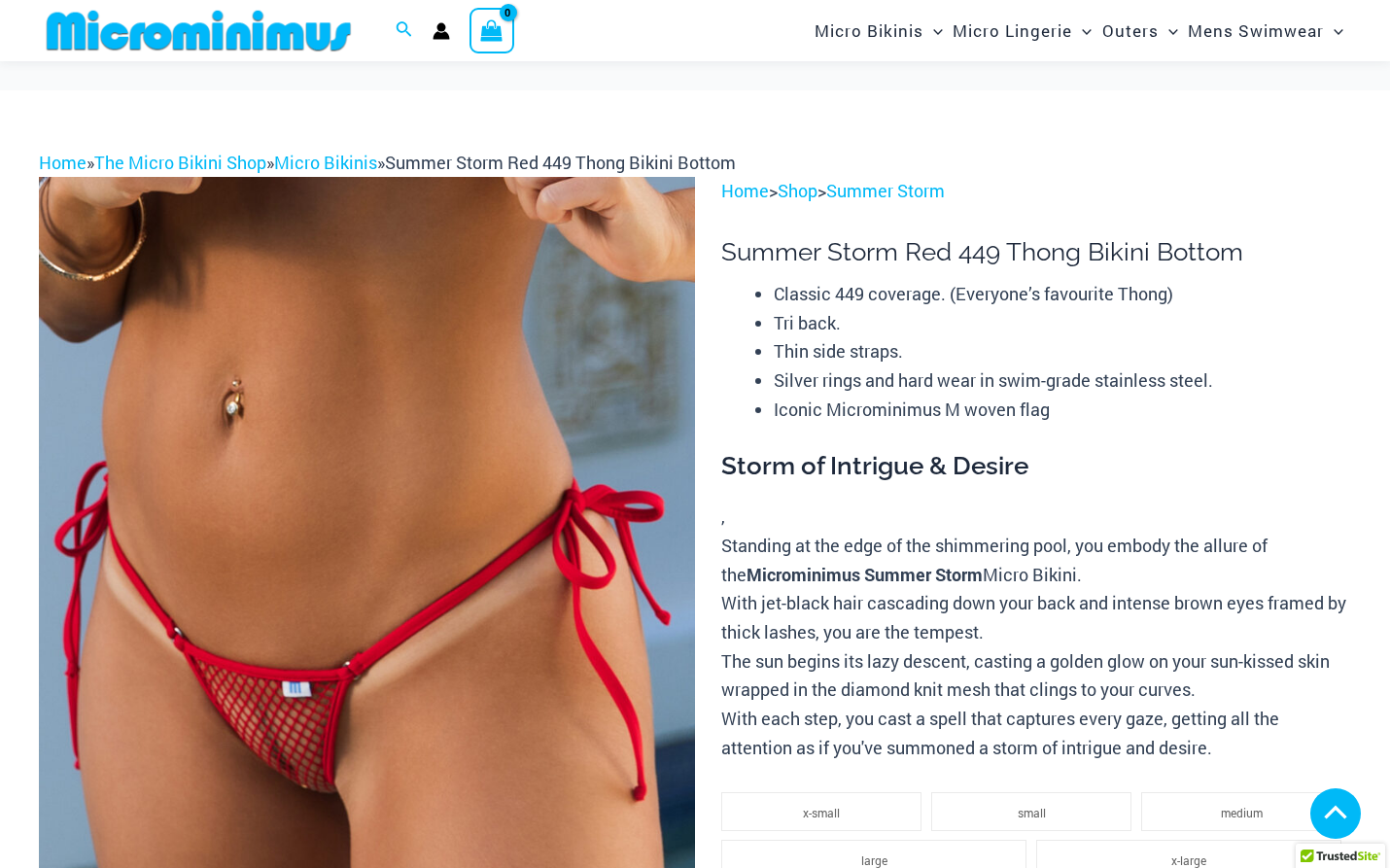
scroll to position [2412, 0]
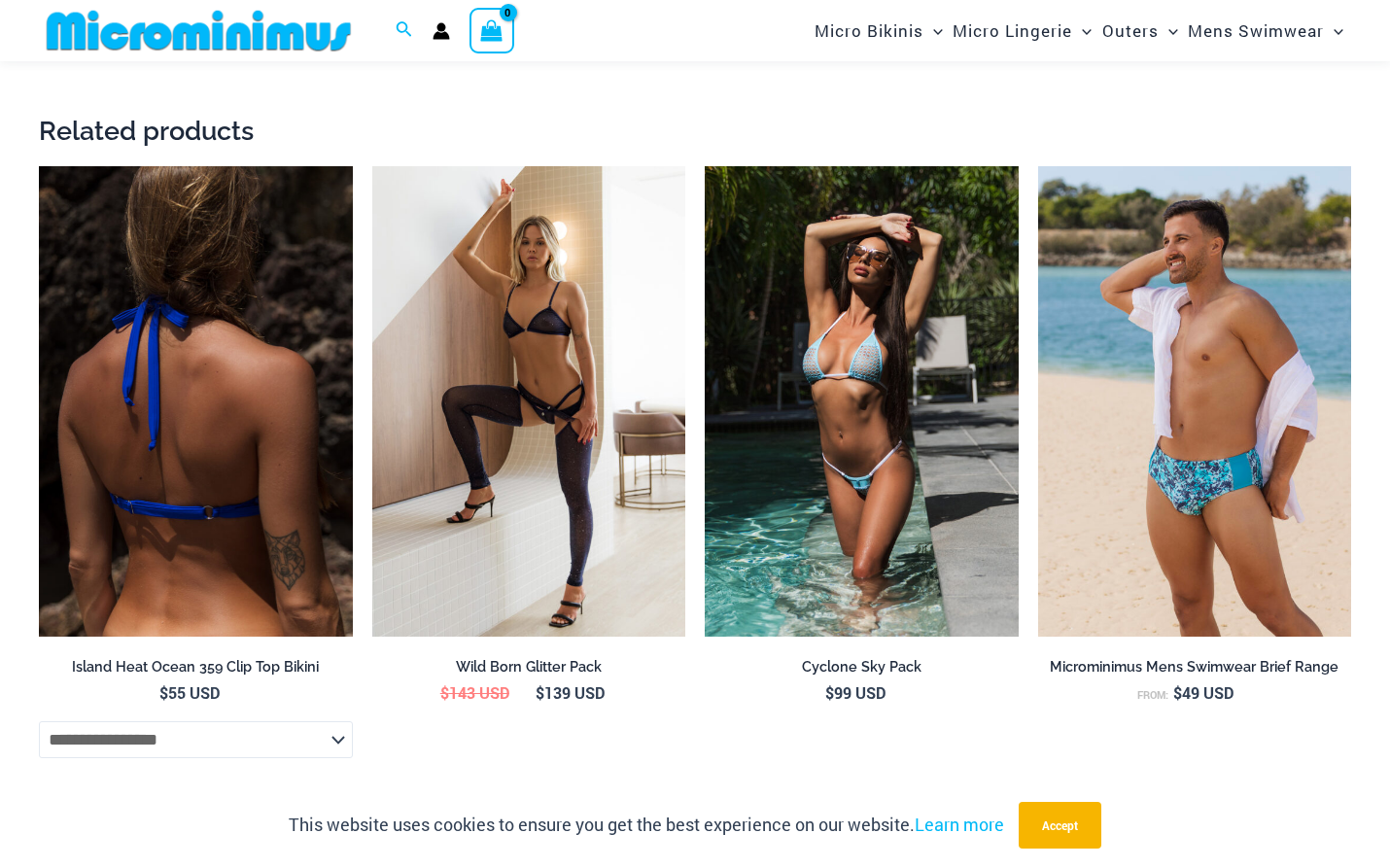
click at [192, 442] on img at bounding box center [196, 401] width 314 height 470
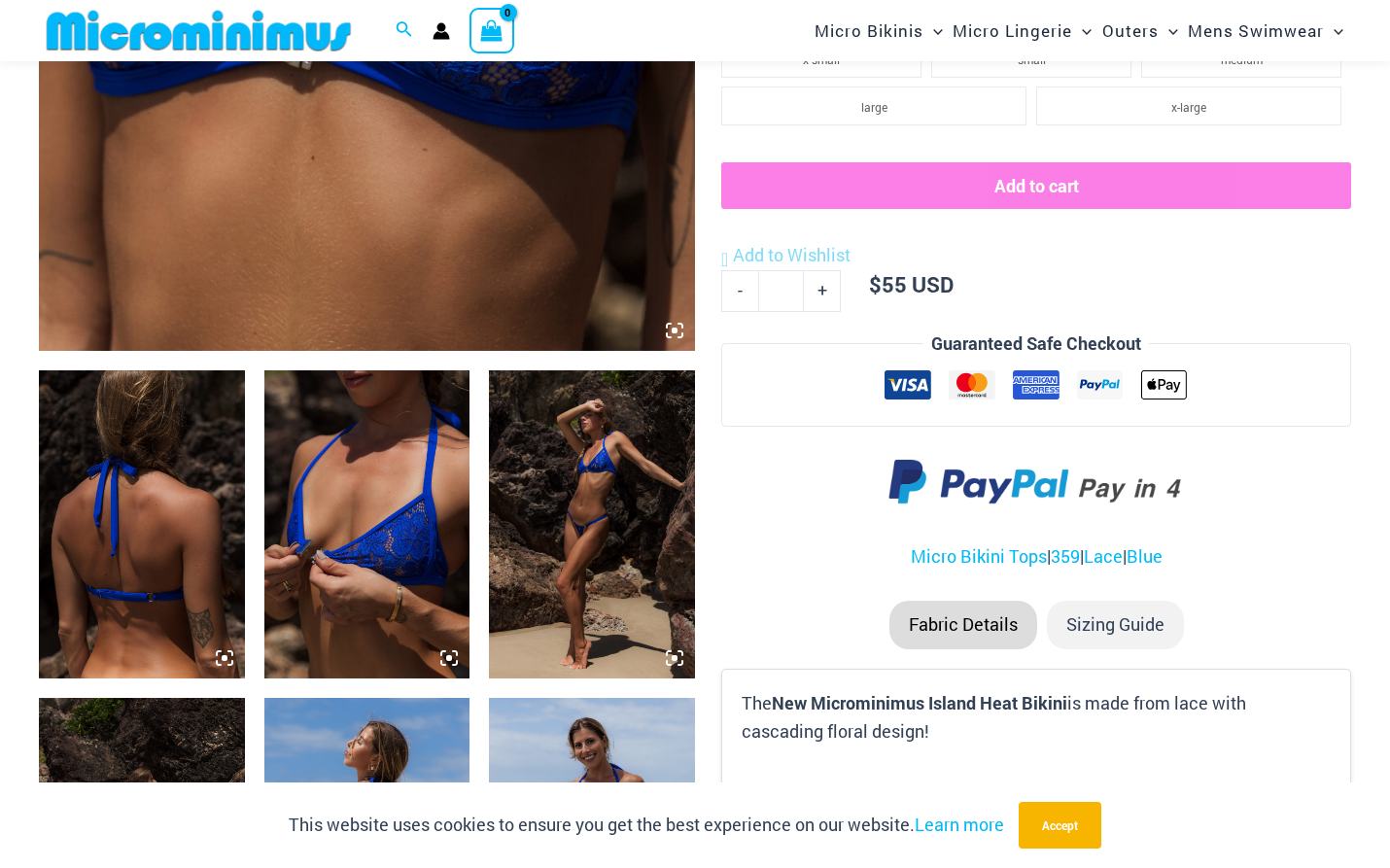
scroll to position [566, 0]
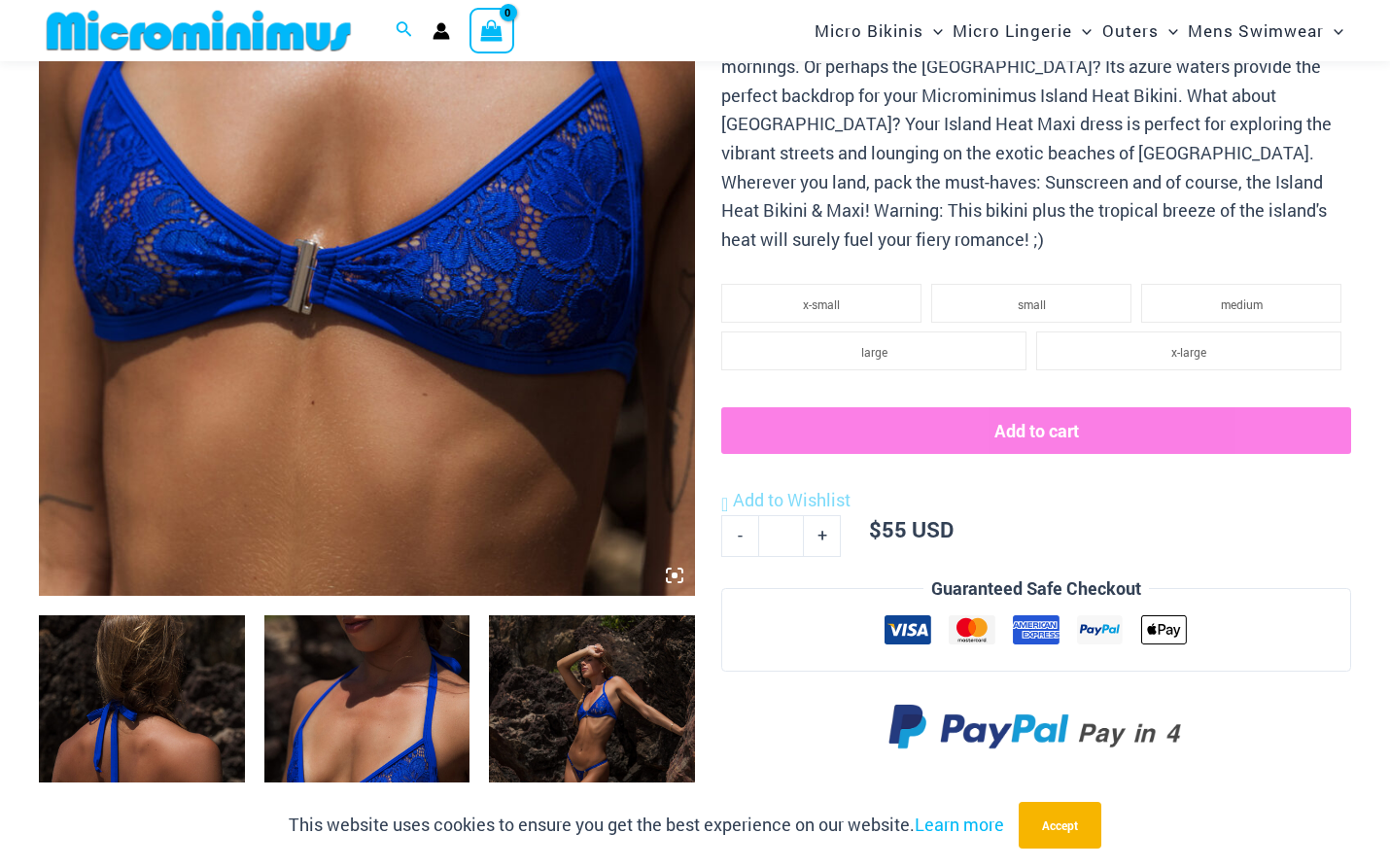
click at [384, 311] on img at bounding box center [367, 103] width 656 height 985
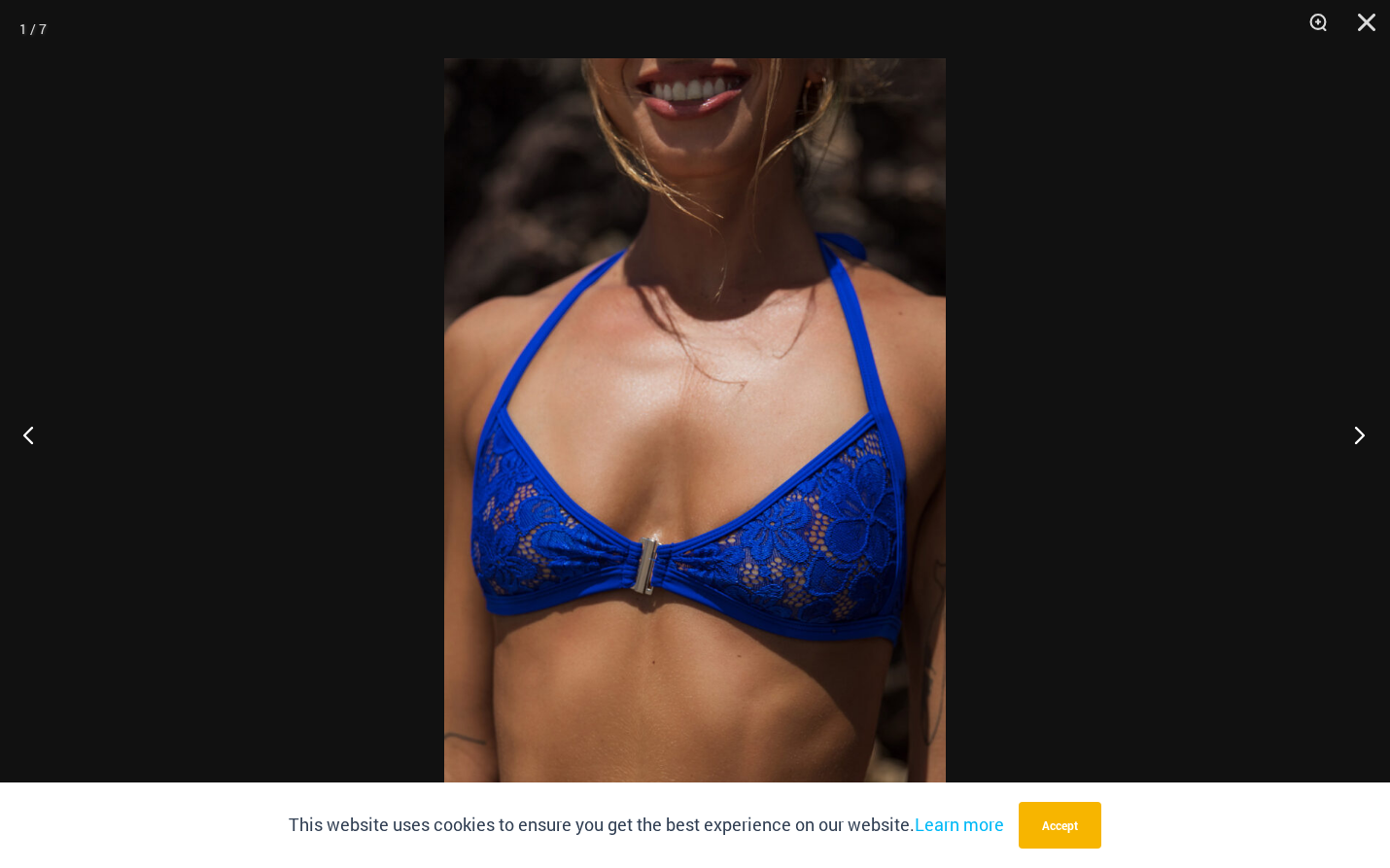
click at [1354, 434] on button "Next" at bounding box center [1354, 434] width 73 height 97
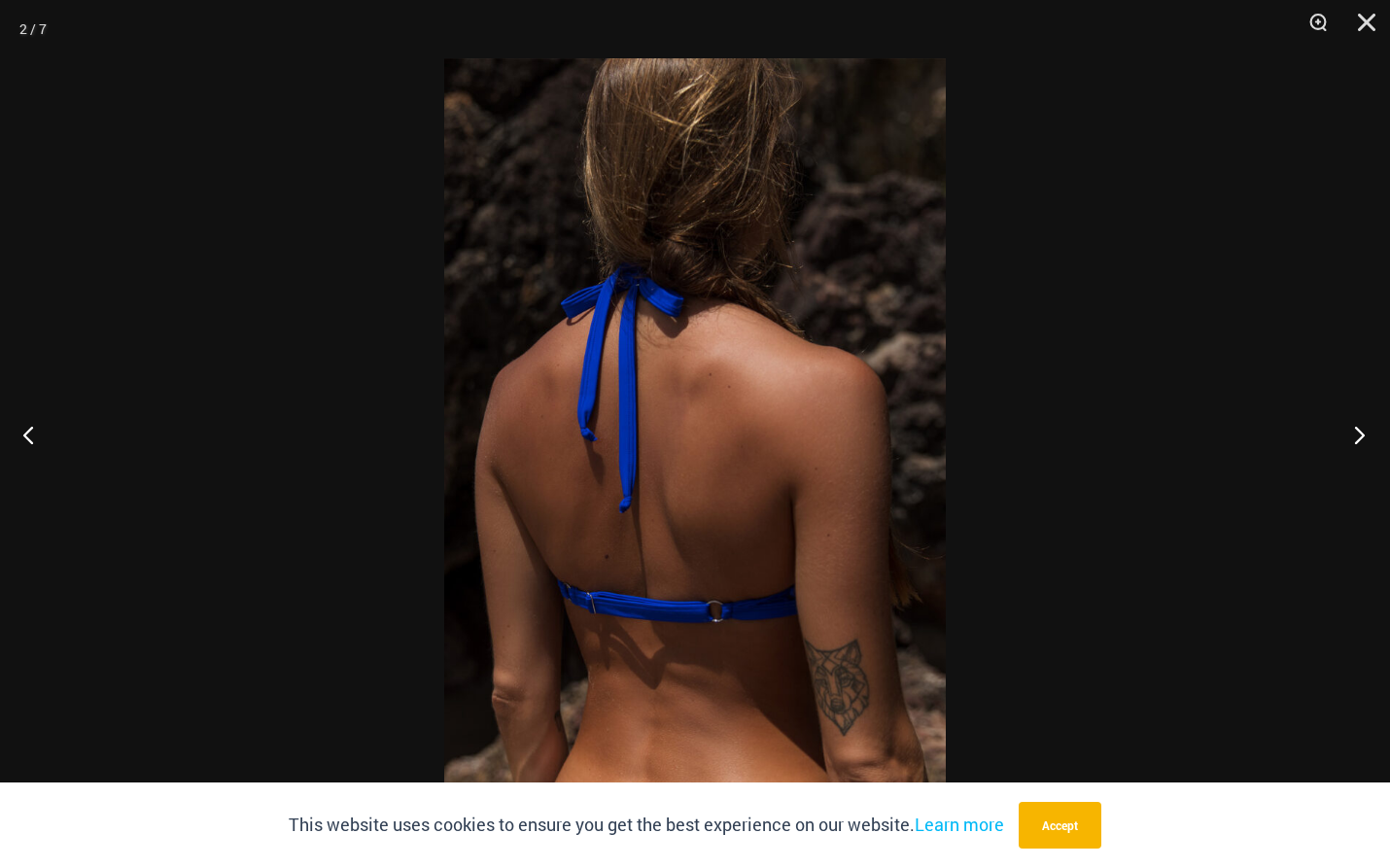
click at [1354, 434] on button "Next" at bounding box center [1354, 434] width 73 height 97
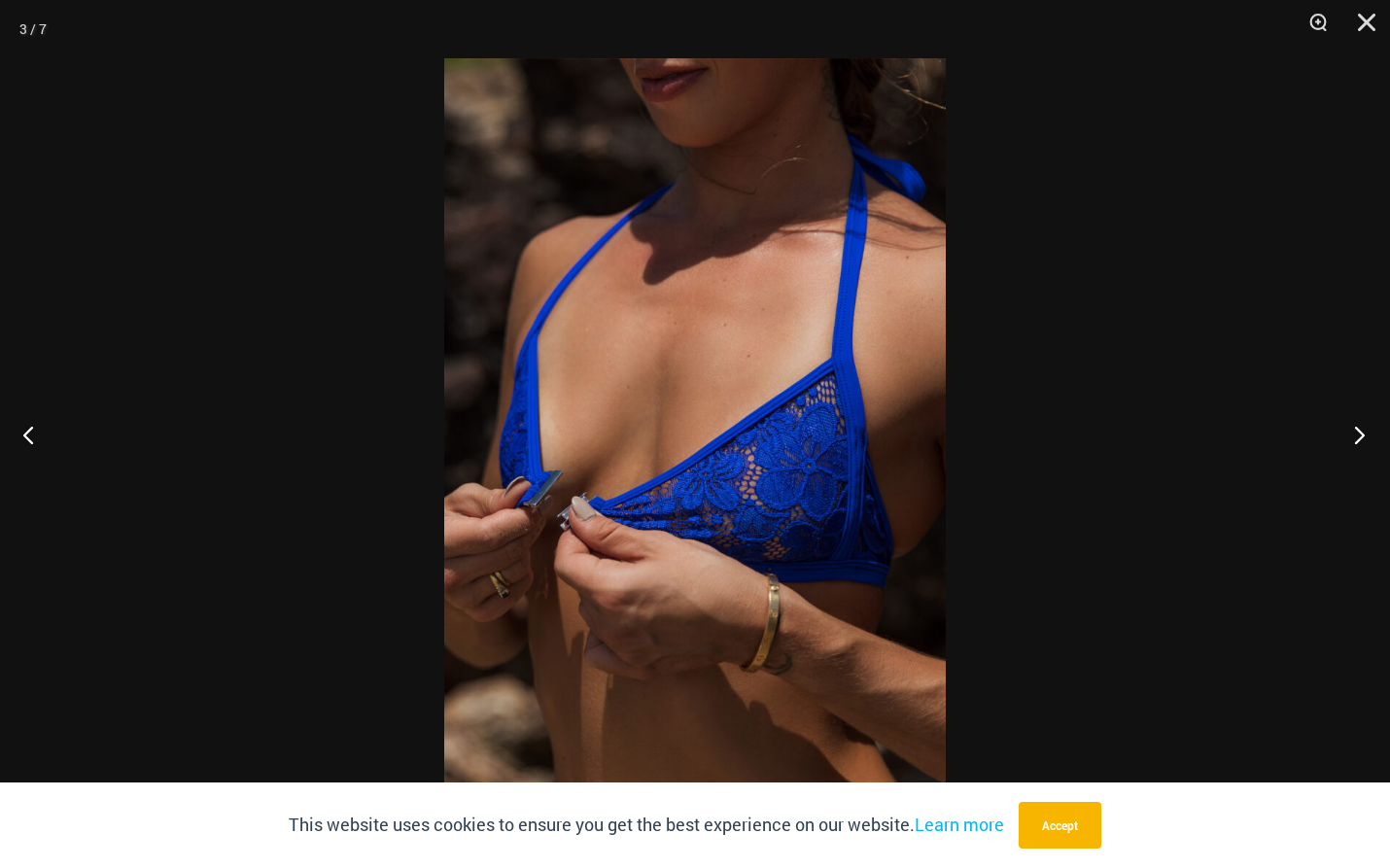
click at [1354, 434] on button "Next" at bounding box center [1354, 434] width 73 height 97
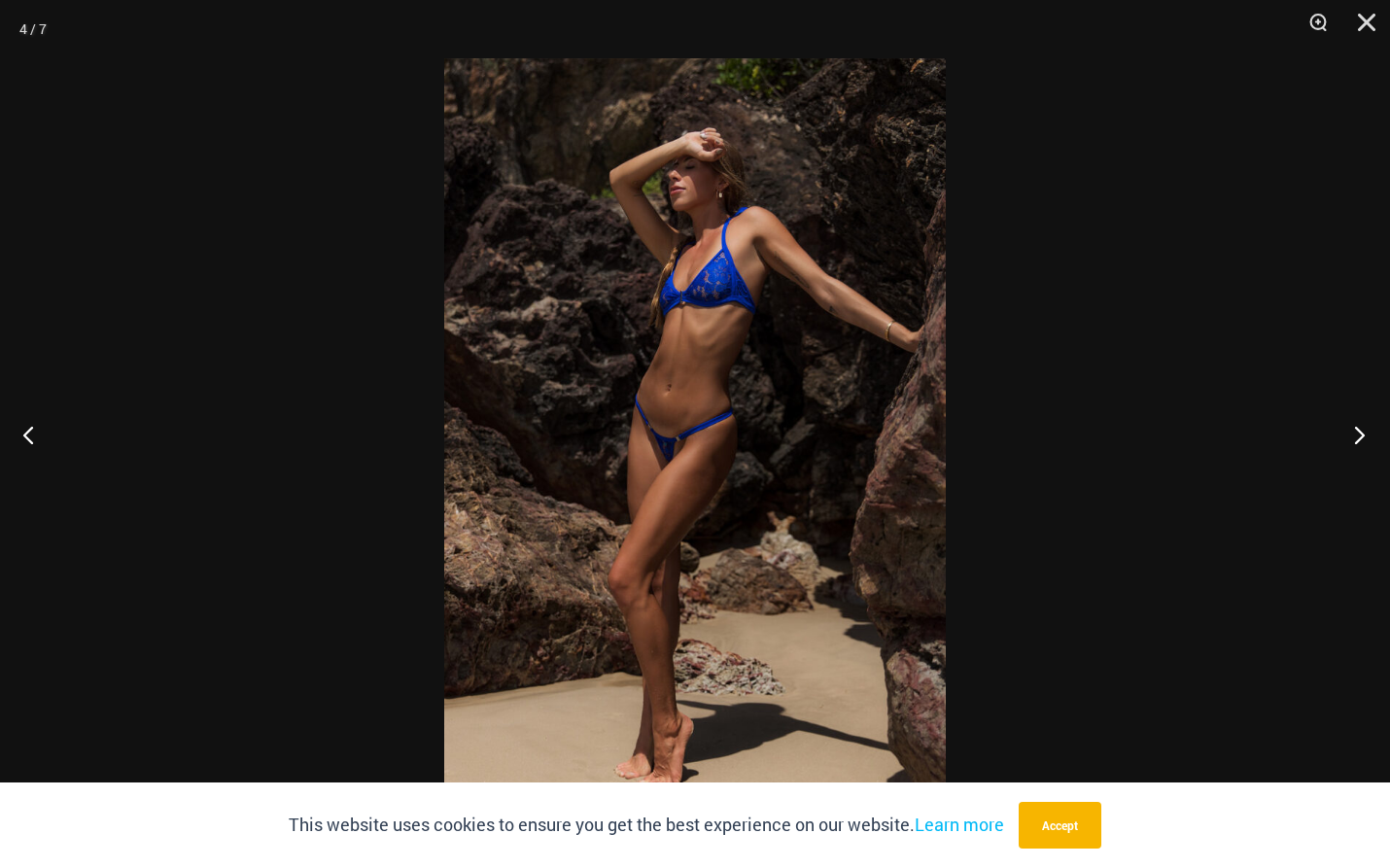
click at [1354, 434] on button "Next" at bounding box center [1354, 434] width 73 height 97
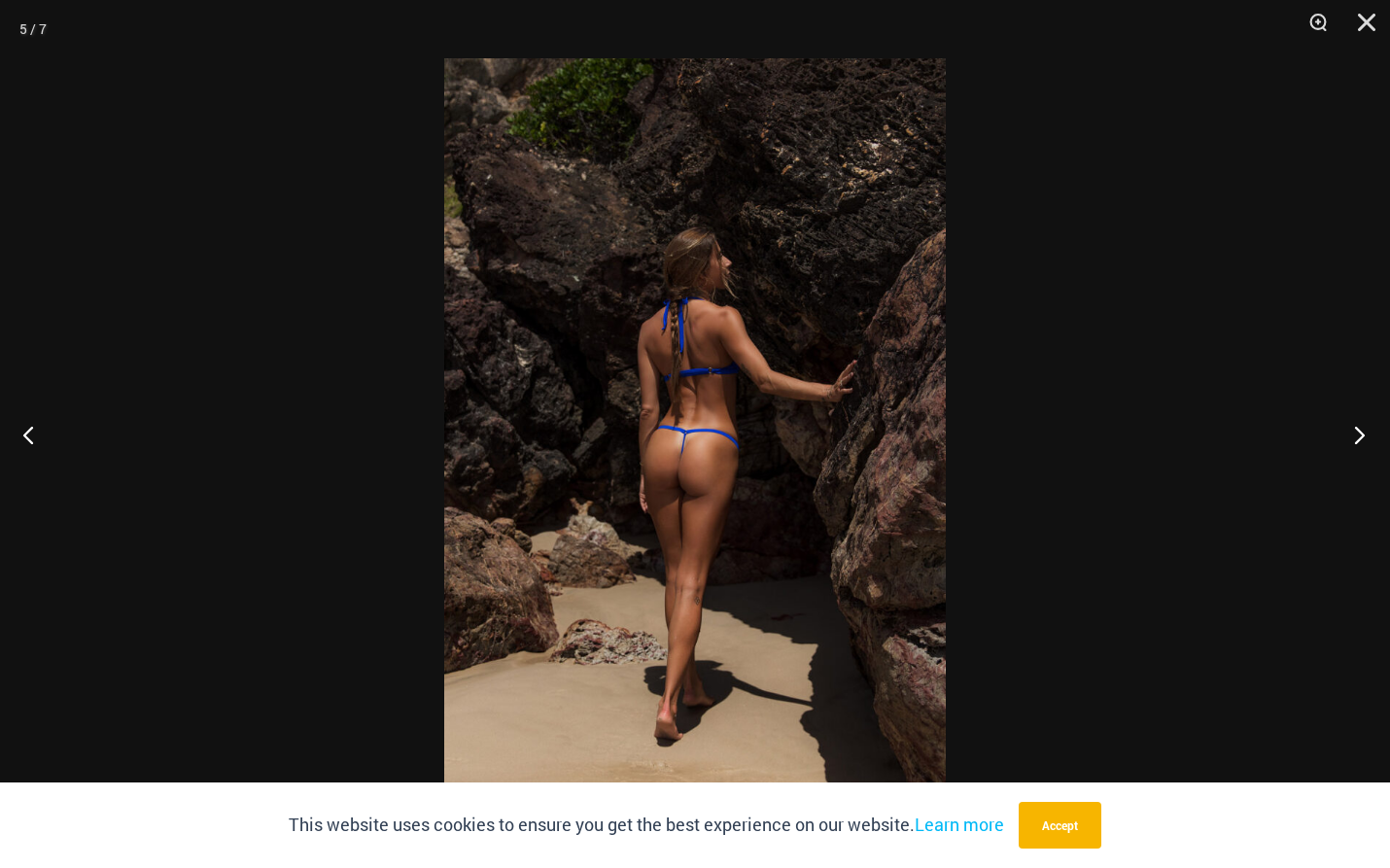
click at [1354, 434] on button "Next" at bounding box center [1354, 434] width 73 height 97
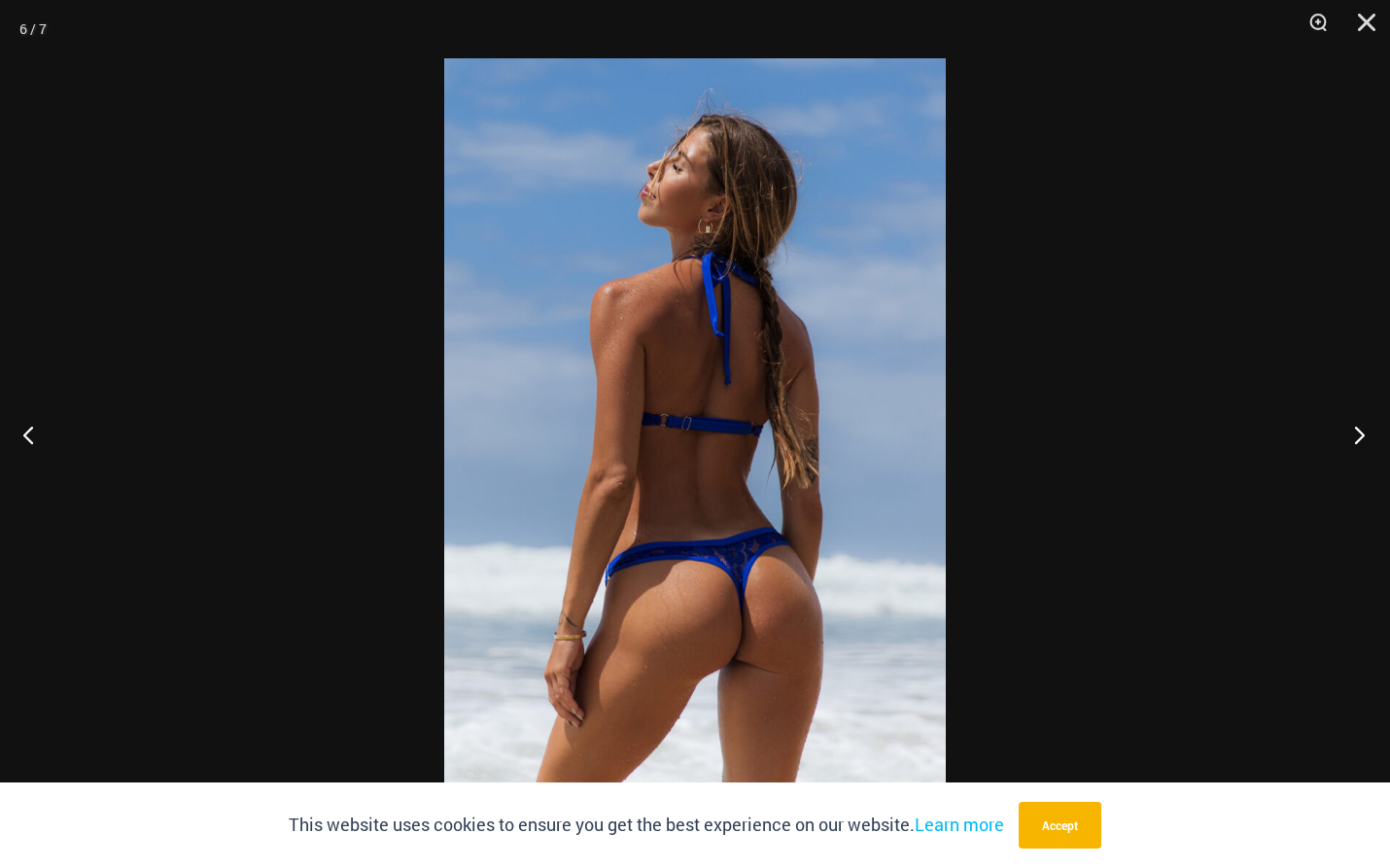
click at [1354, 434] on button "Next" at bounding box center [1354, 434] width 73 height 97
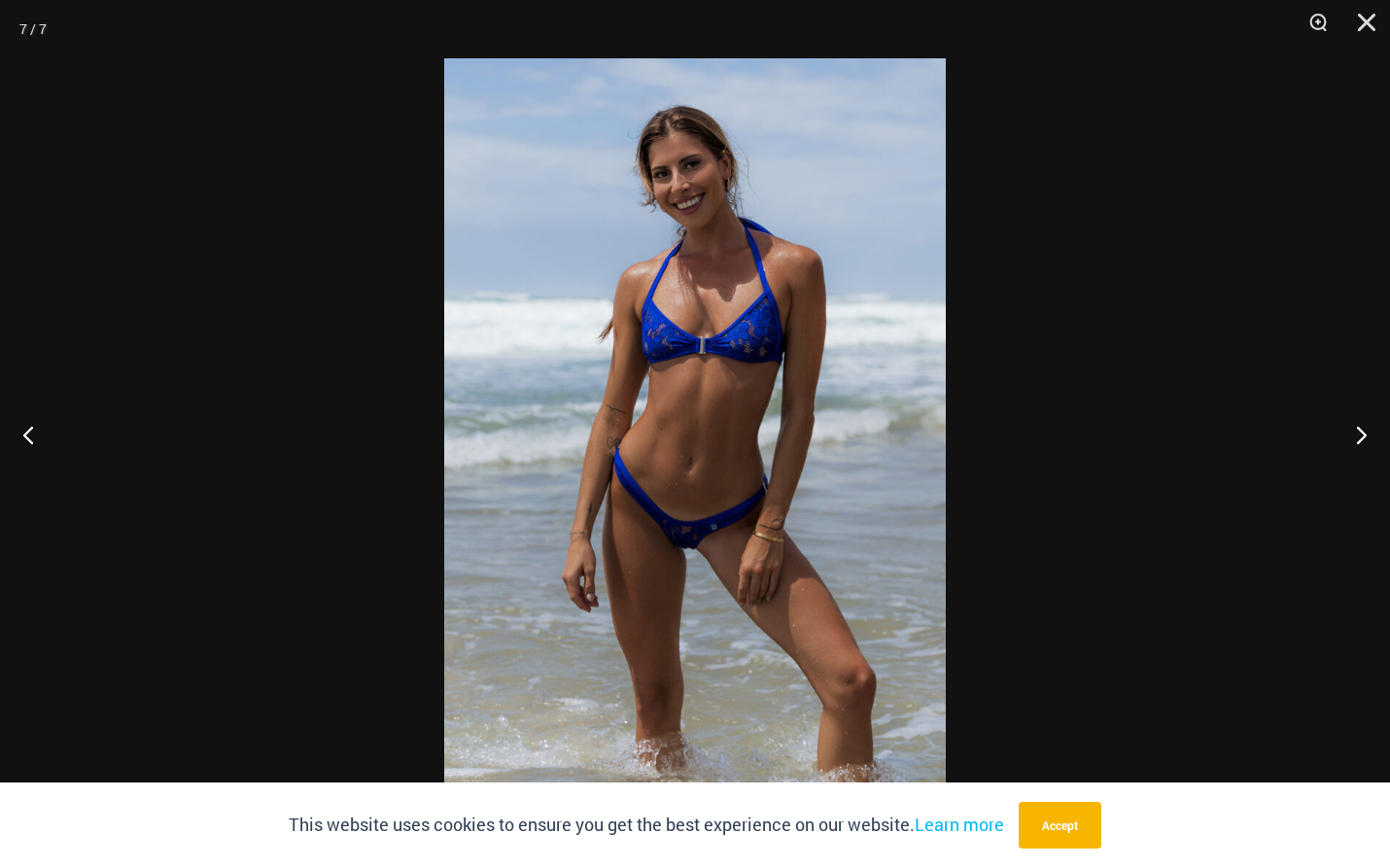
click at [793, 350] on img at bounding box center [695, 433] width 502 height 751
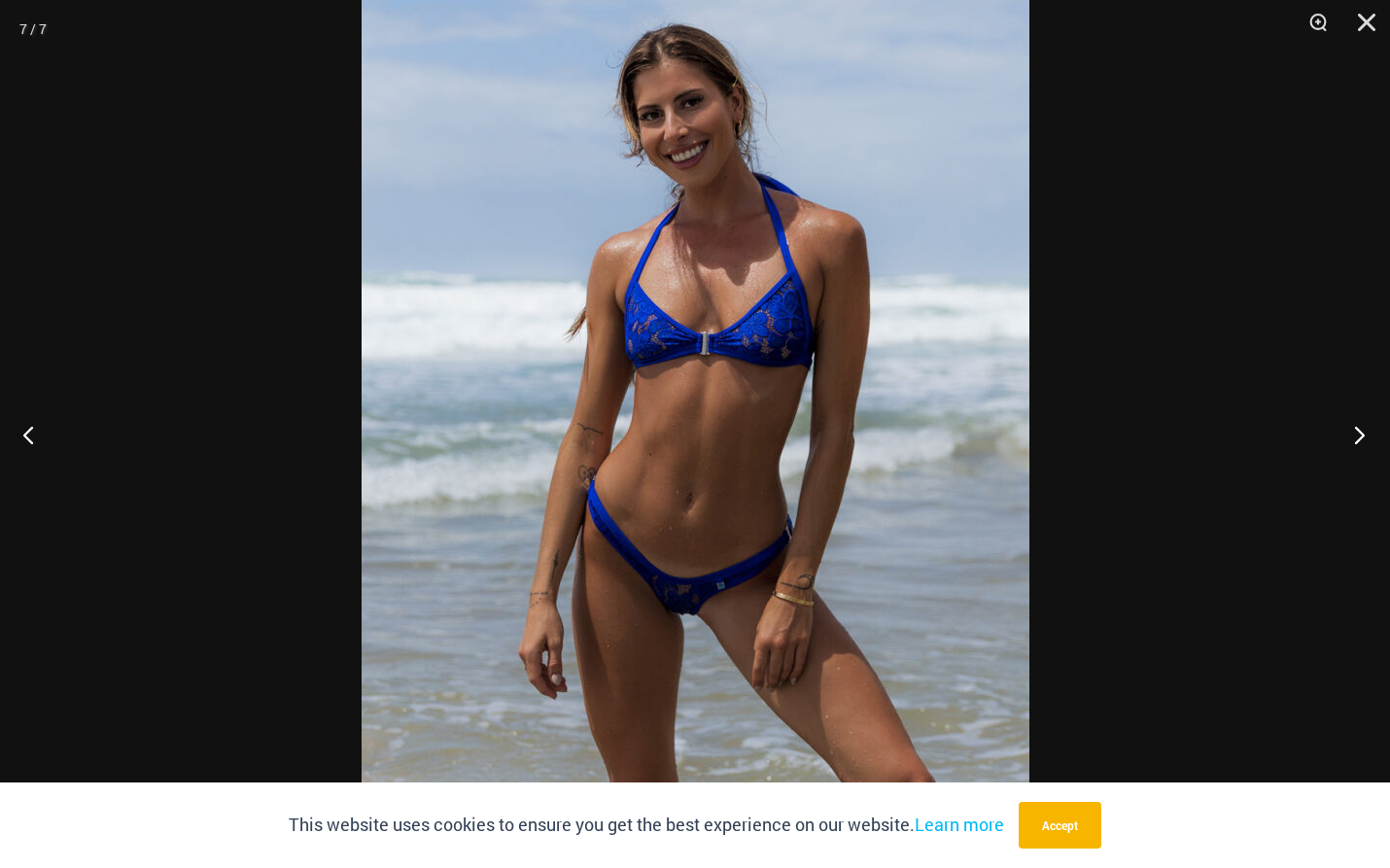
click at [1360, 428] on button "Next" at bounding box center [1354, 434] width 73 height 97
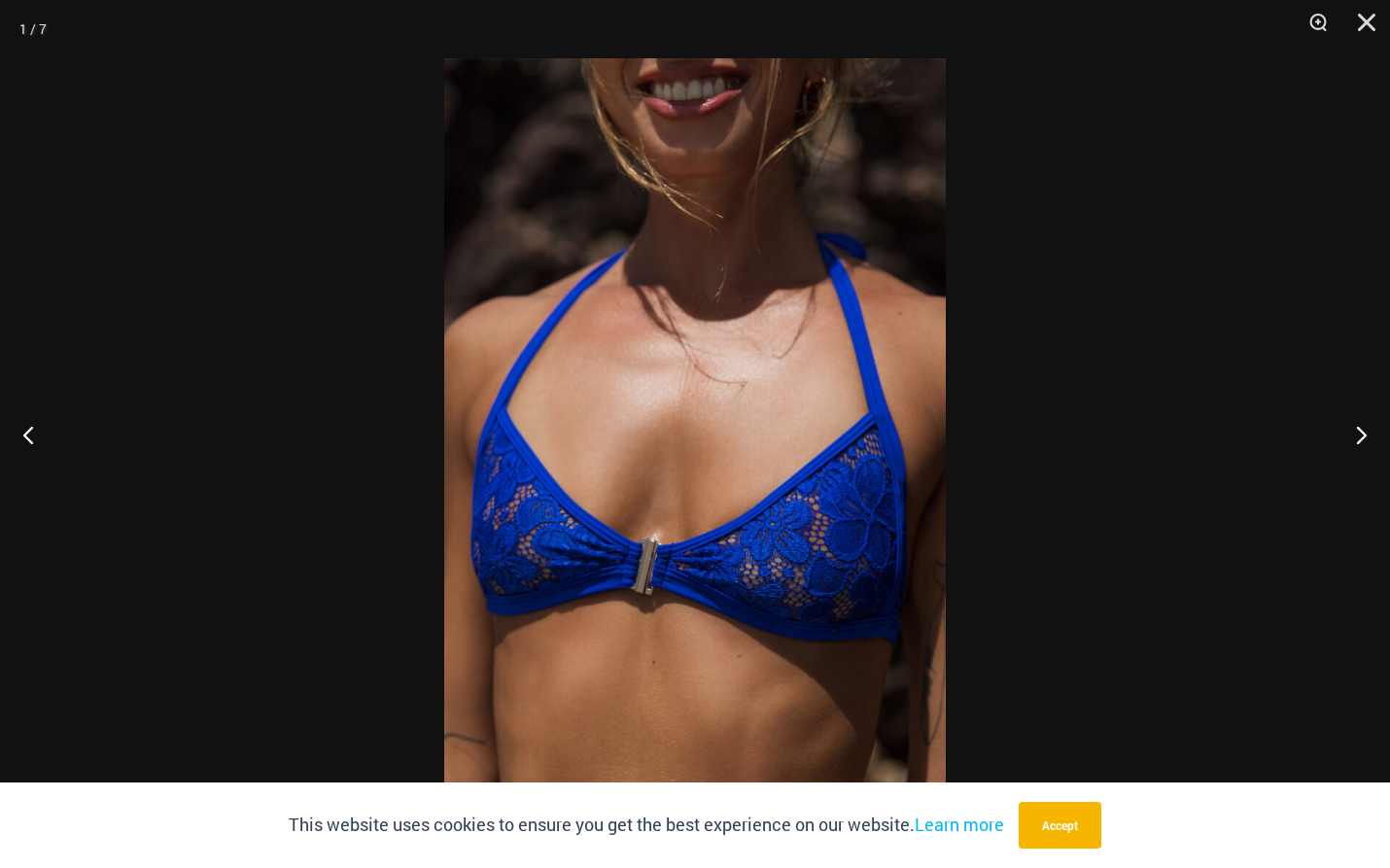
click at [711, 577] on img at bounding box center [695, 433] width 502 height 751
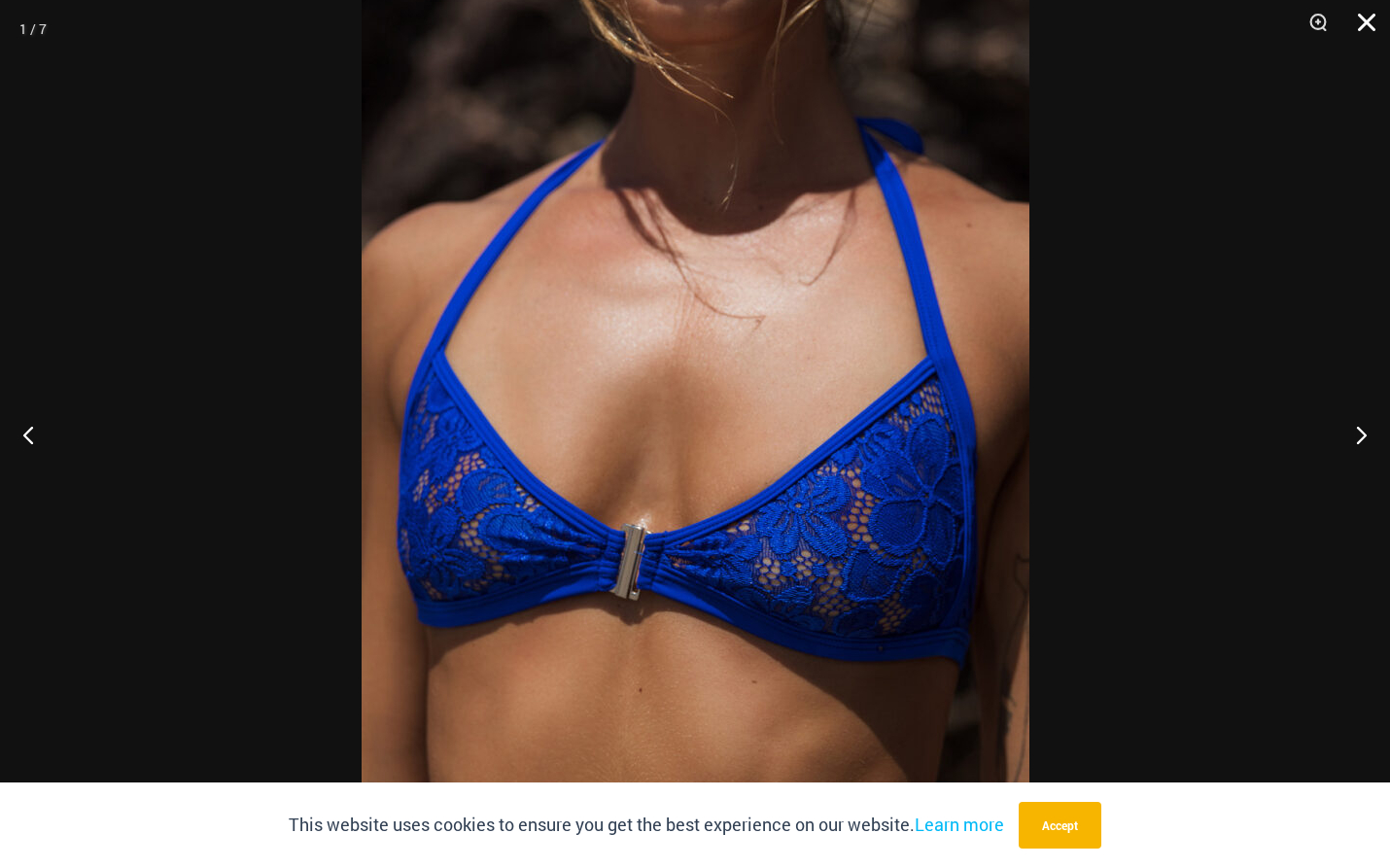
click at [1368, 23] on button "Close" at bounding box center [1360, 28] width 48 height 58
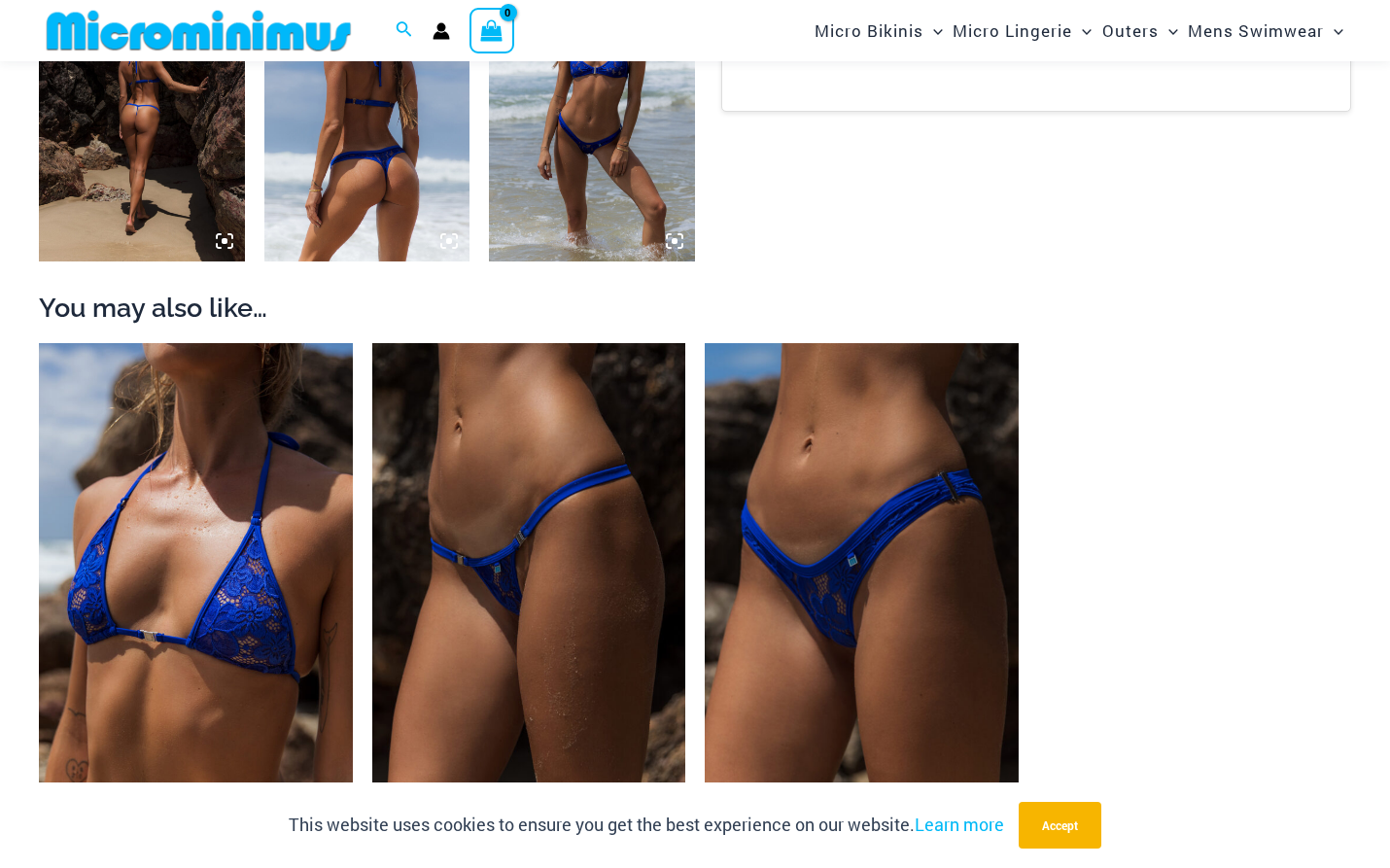
scroll to position [1926, 0]
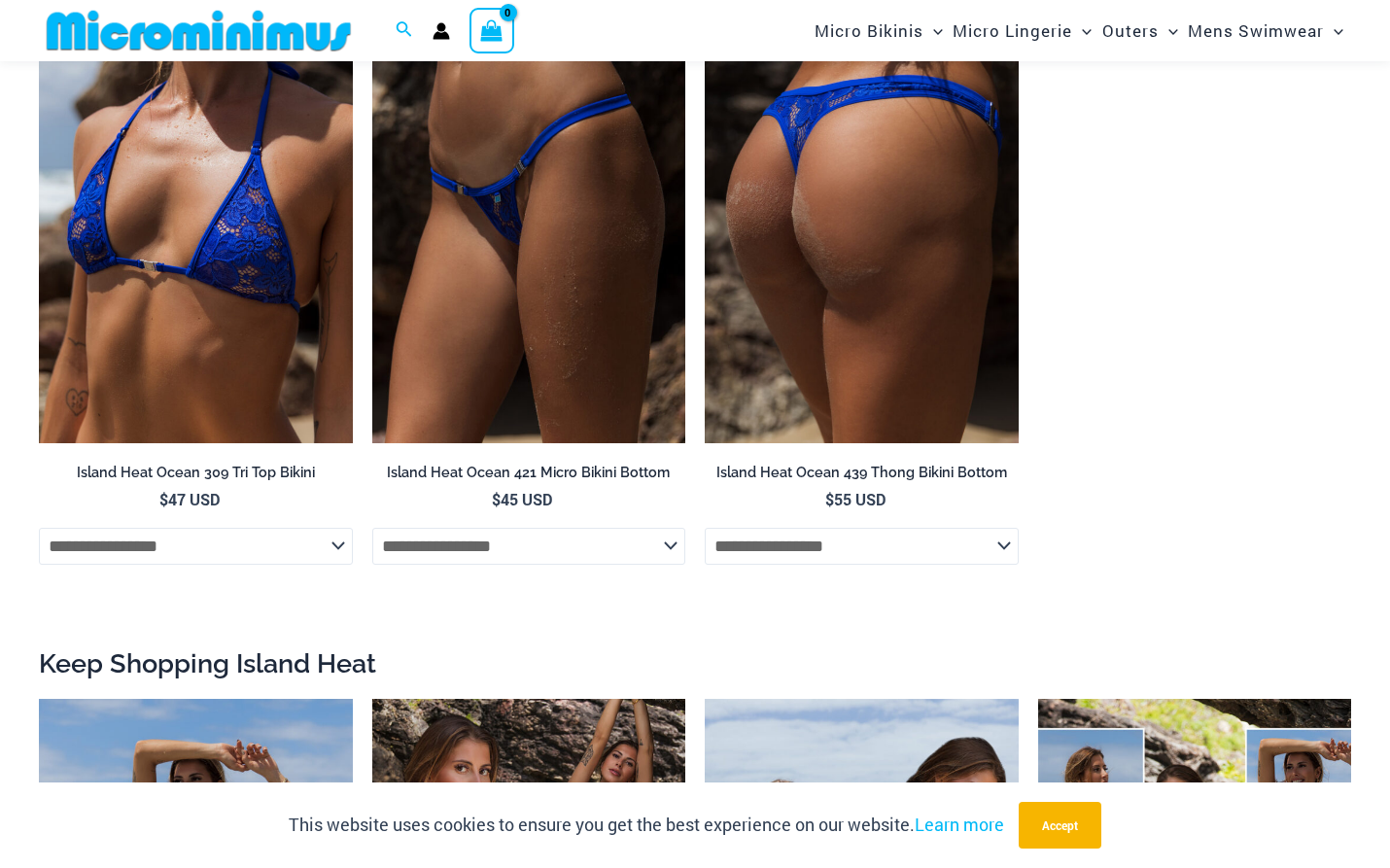
click at [807, 321] on img at bounding box center [862, 207] width 314 height 470
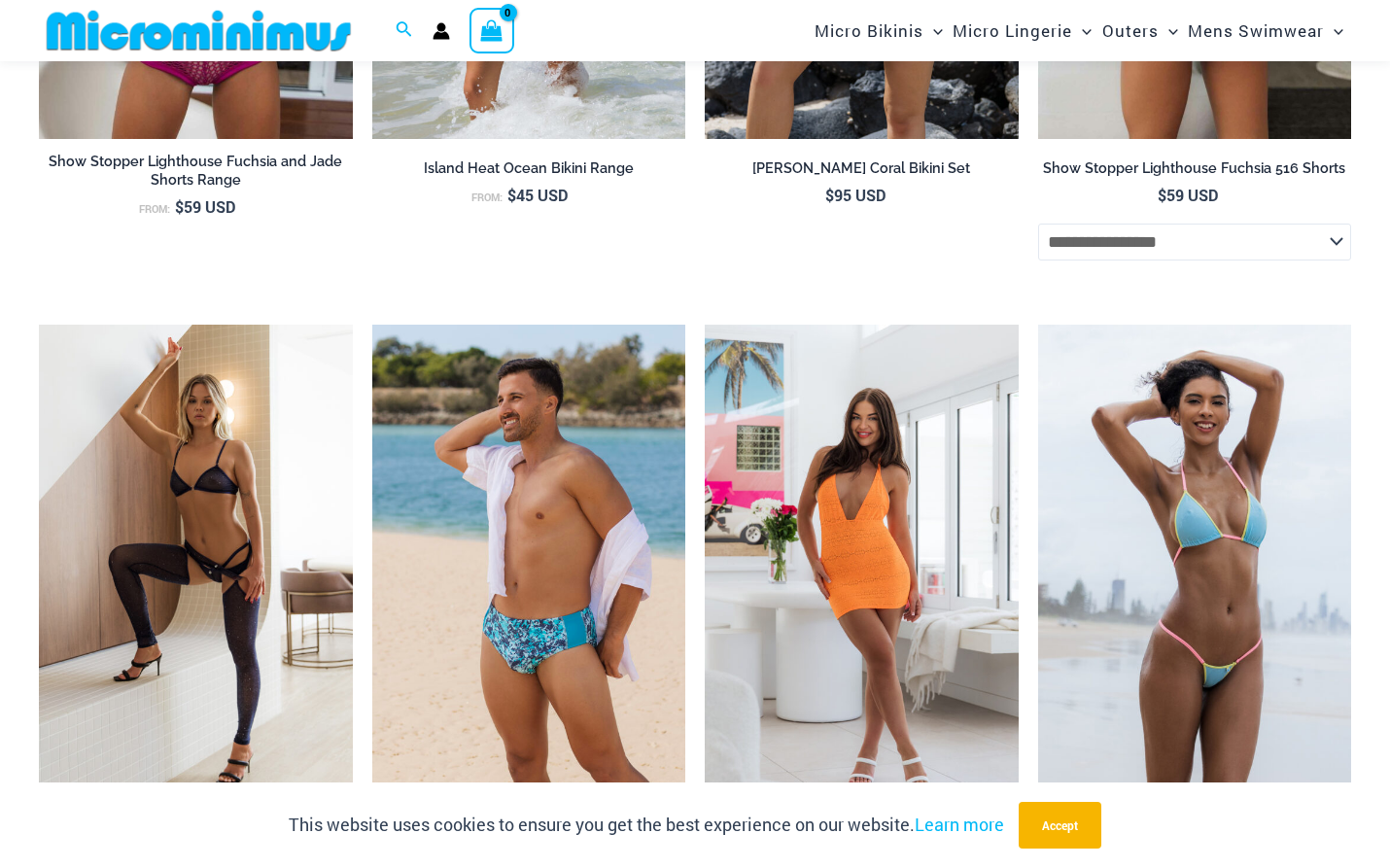
scroll to position [3292, 0]
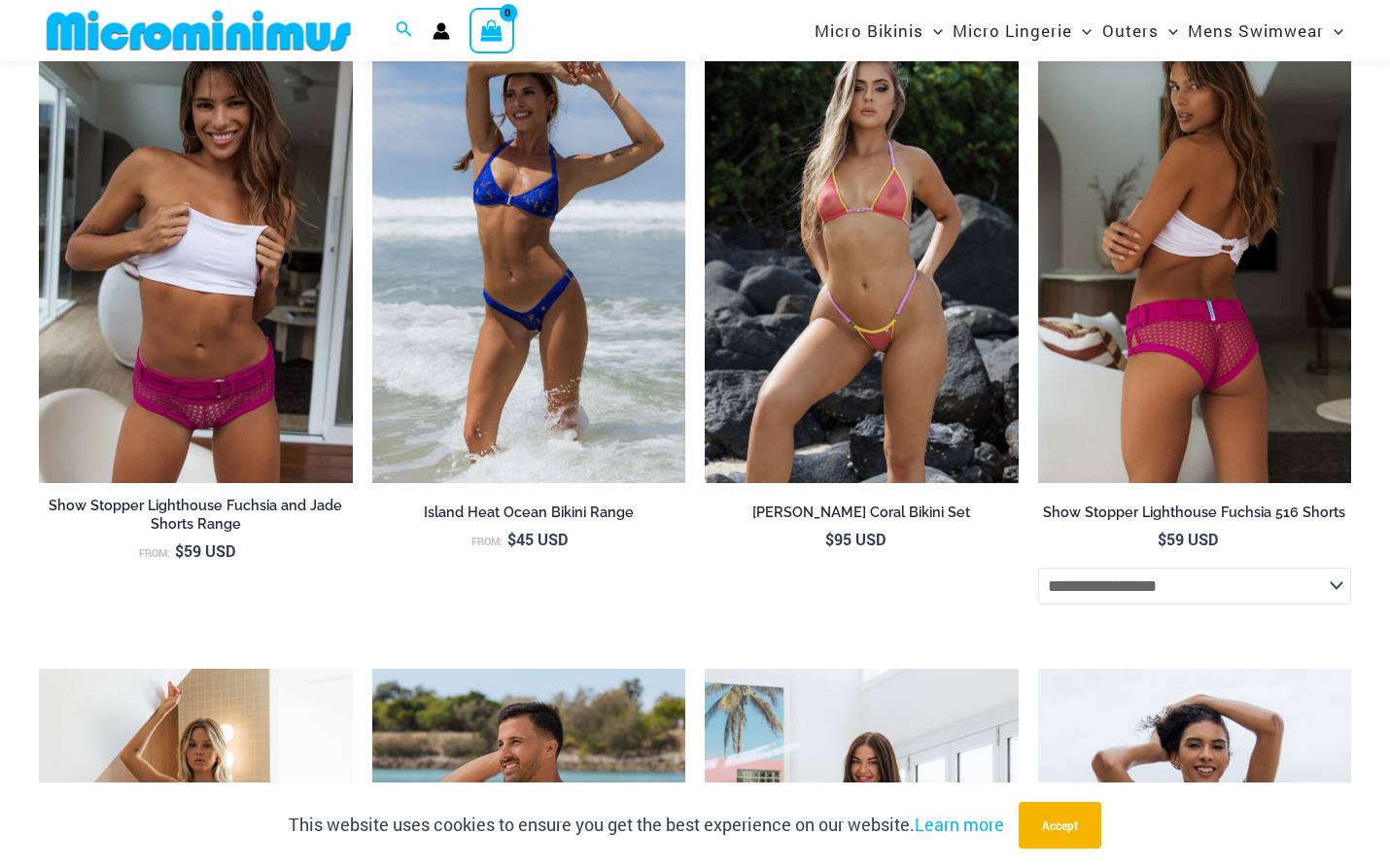
click at [1127, 305] on img at bounding box center [1195, 247] width 314 height 470
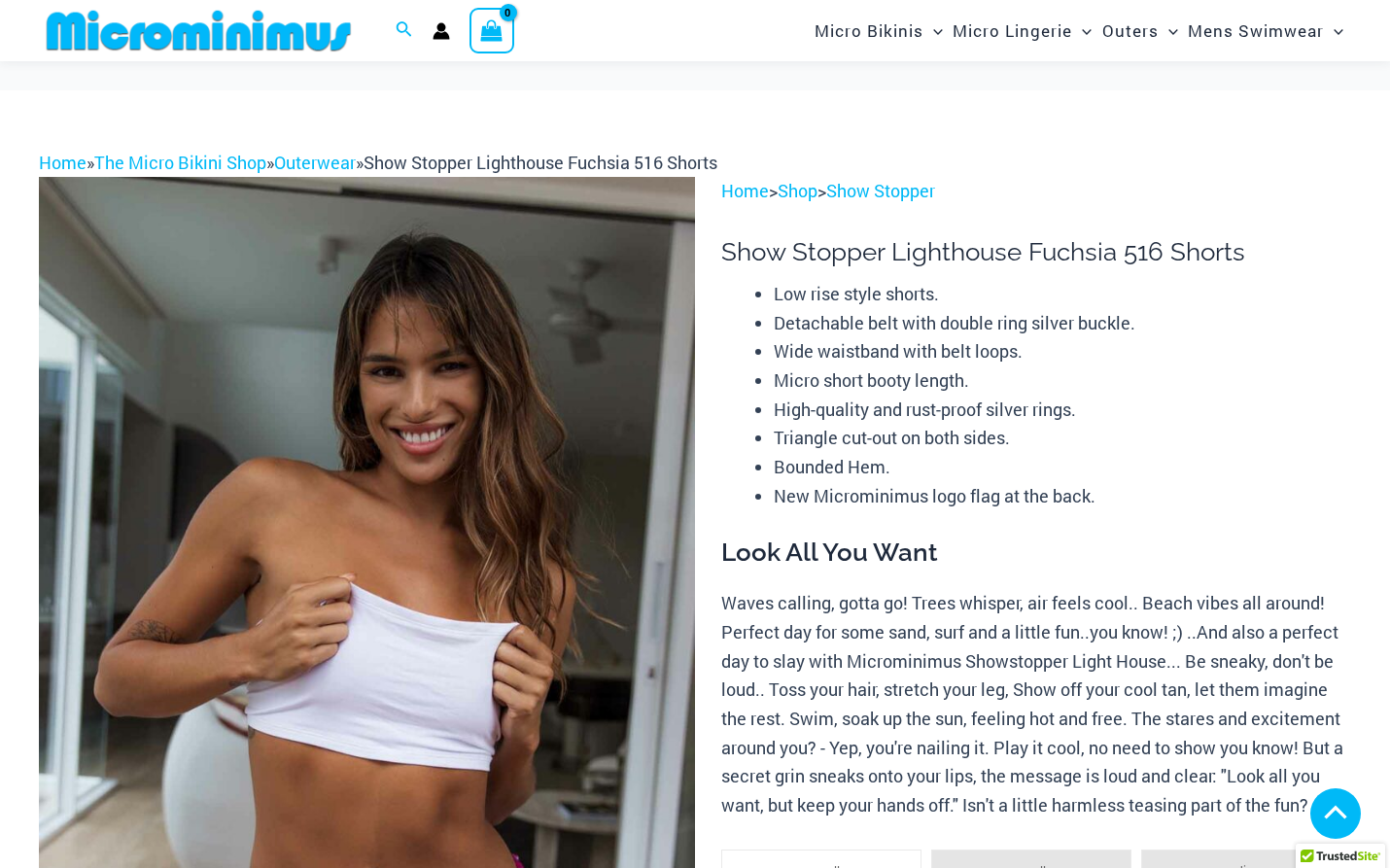
scroll to position [486, 0]
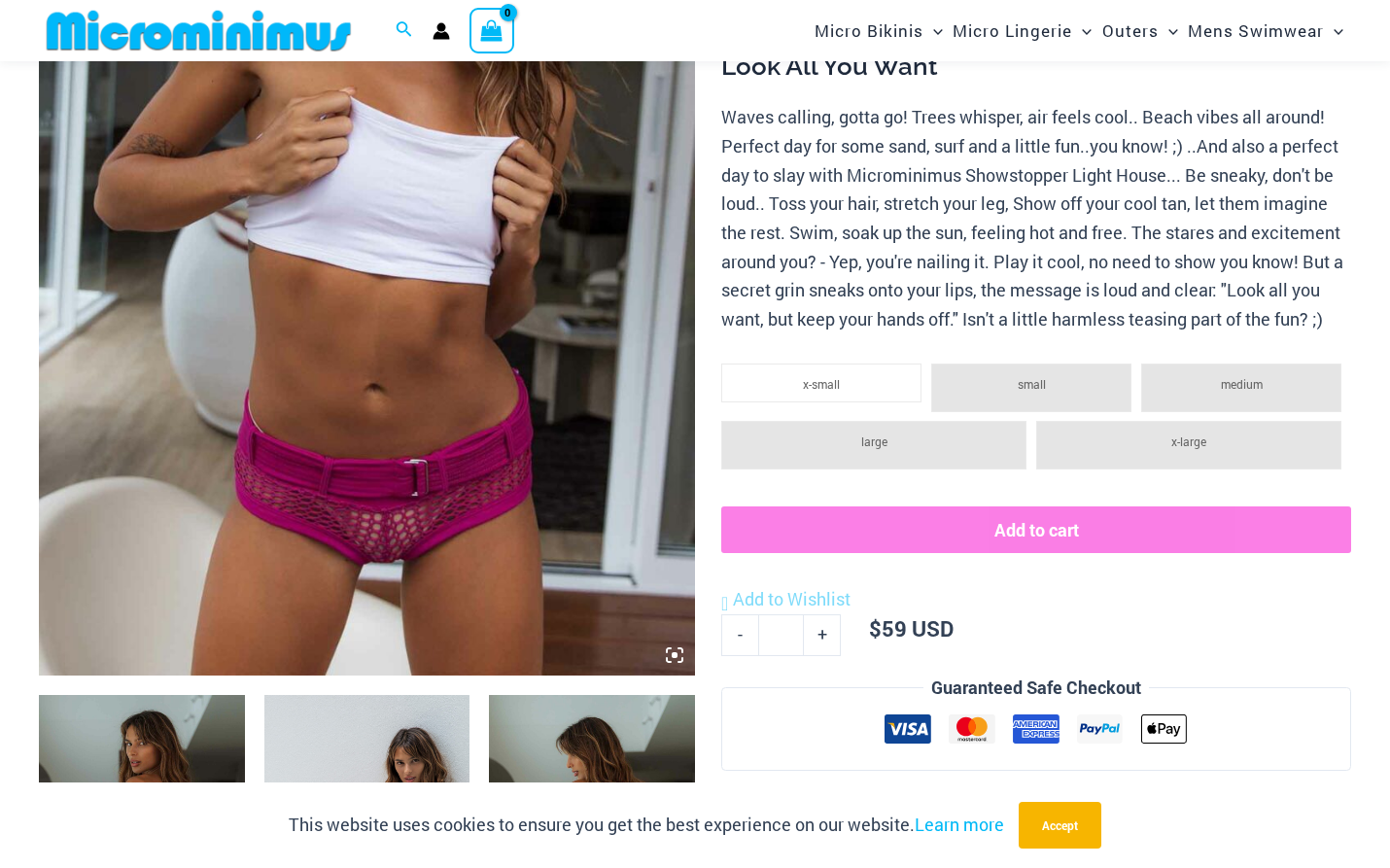
click at [388, 528] on img at bounding box center [367, 183] width 656 height 985
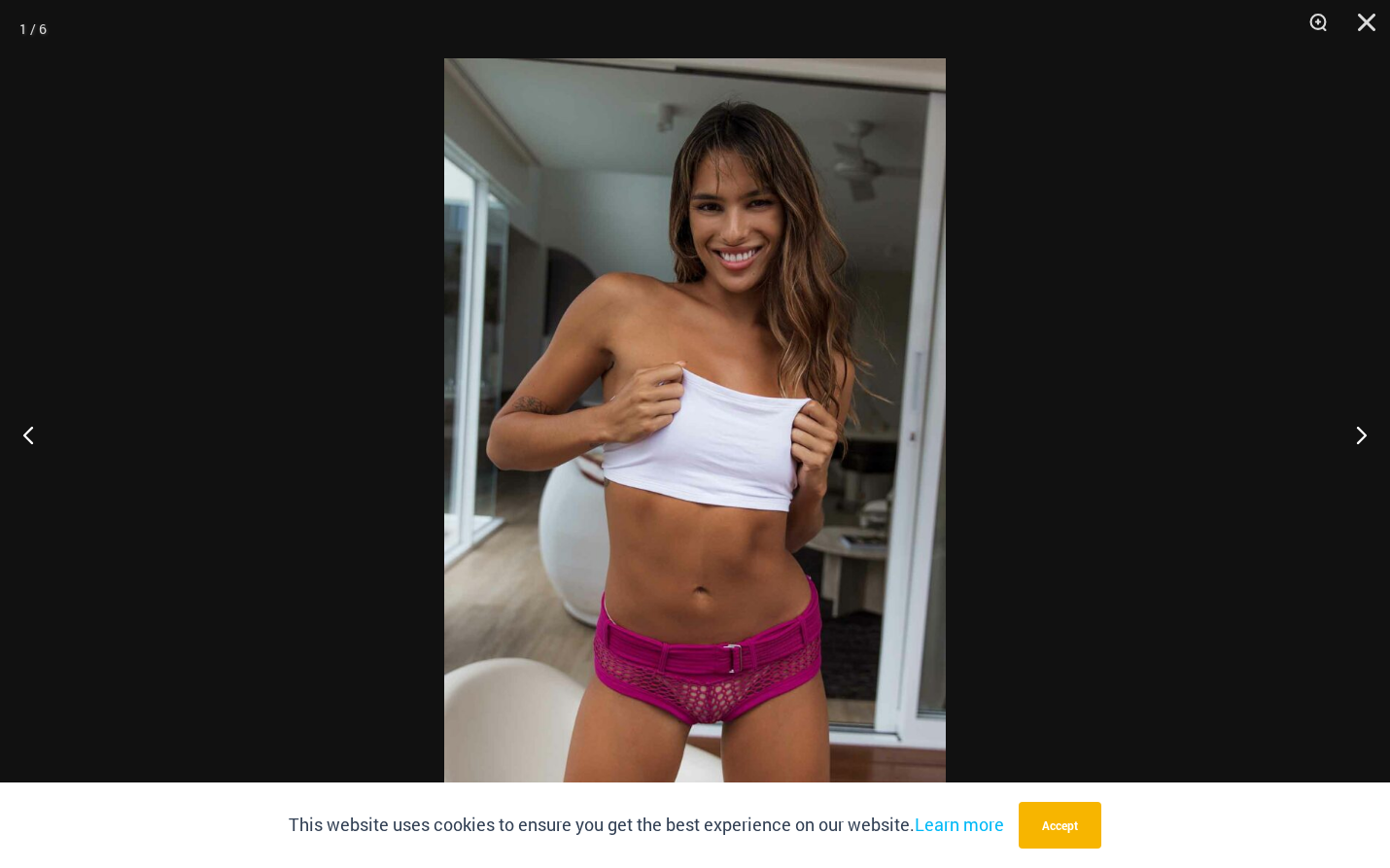
click at [836, 643] on img at bounding box center [695, 433] width 502 height 751
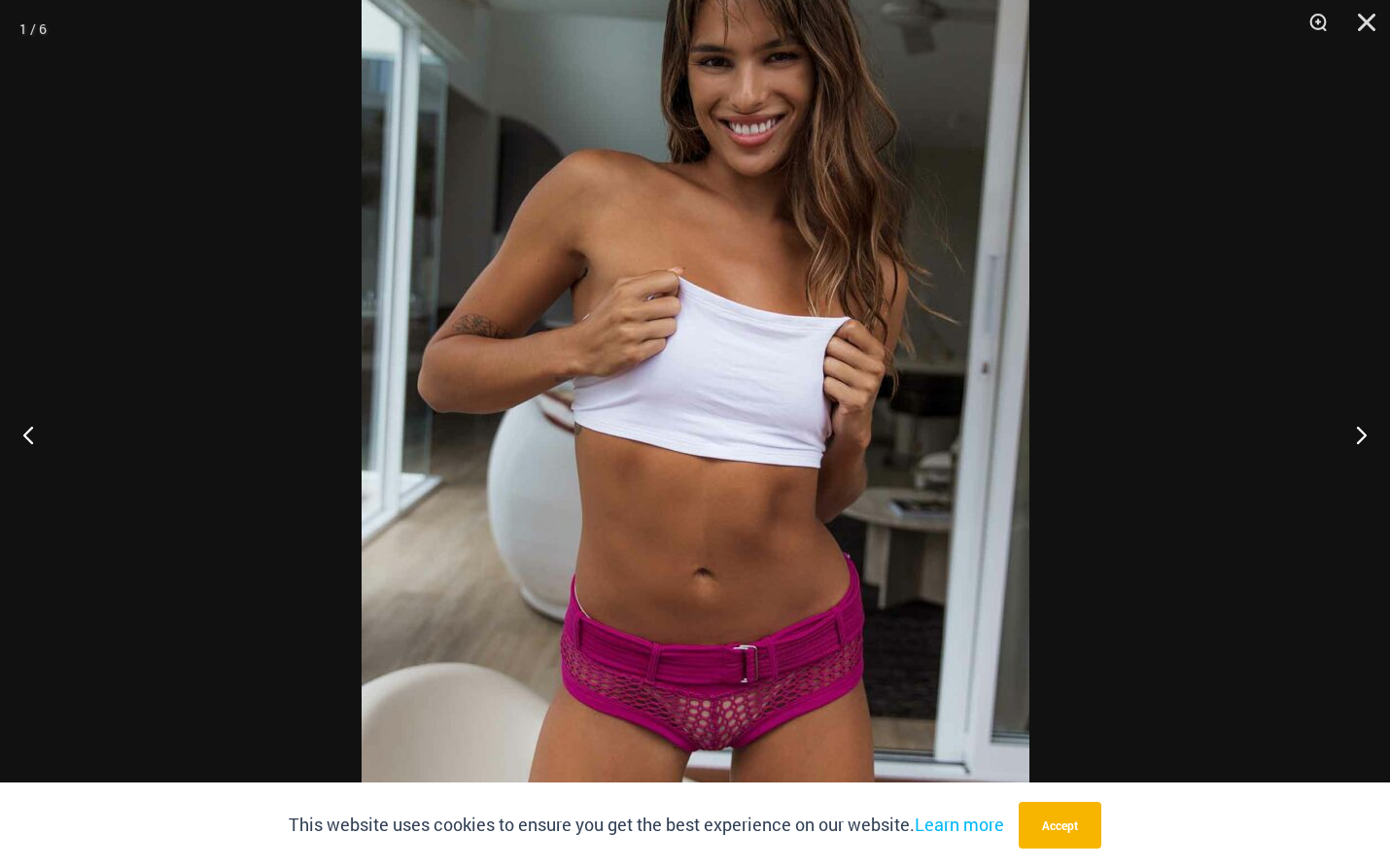
click at [834, 640] on img at bounding box center [695, 363] width 668 height 1001
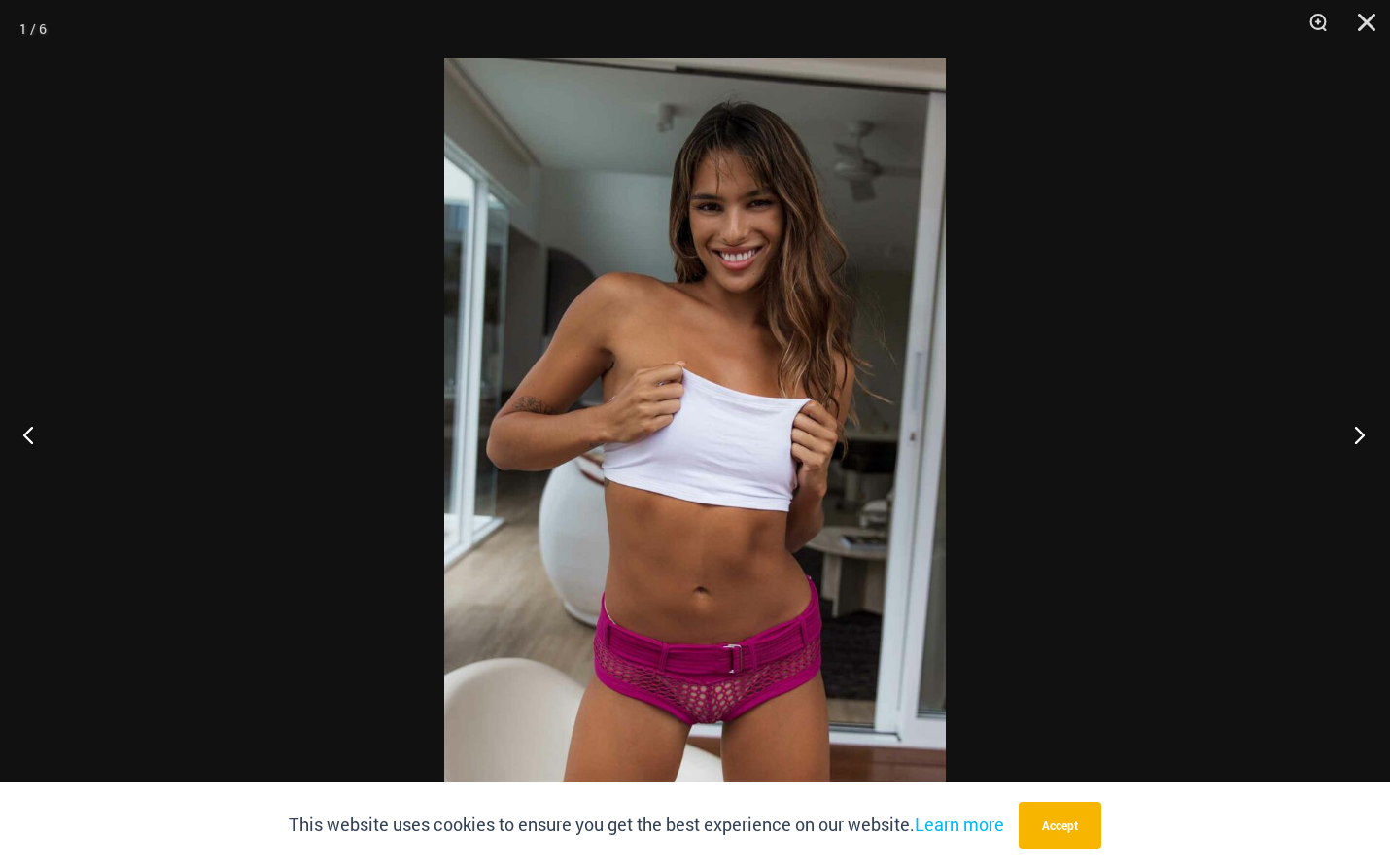
click at [1359, 440] on button "Next" at bounding box center [1354, 434] width 73 height 97
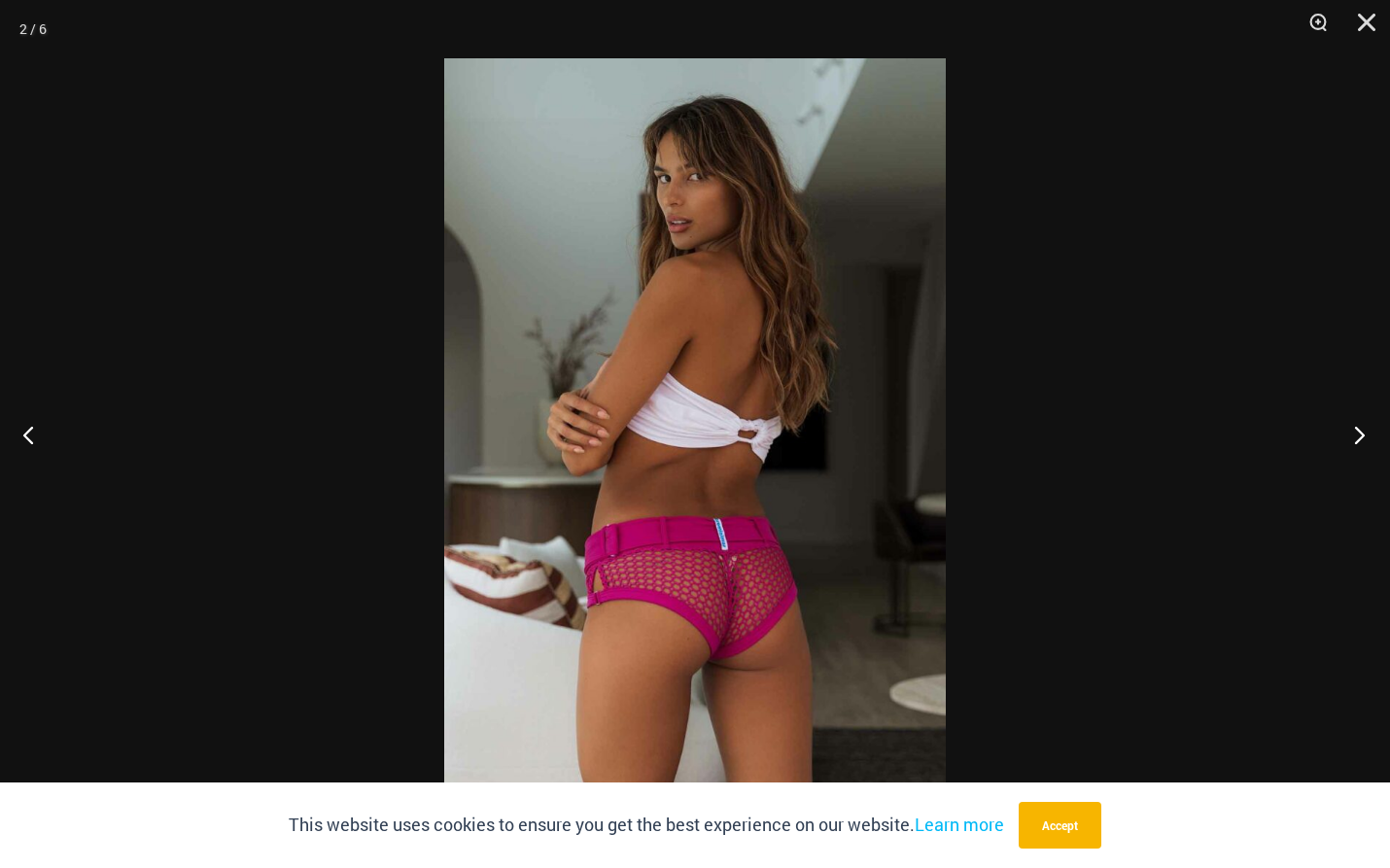
click at [1358, 440] on button "Next" at bounding box center [1354, 434] width 73 height 97
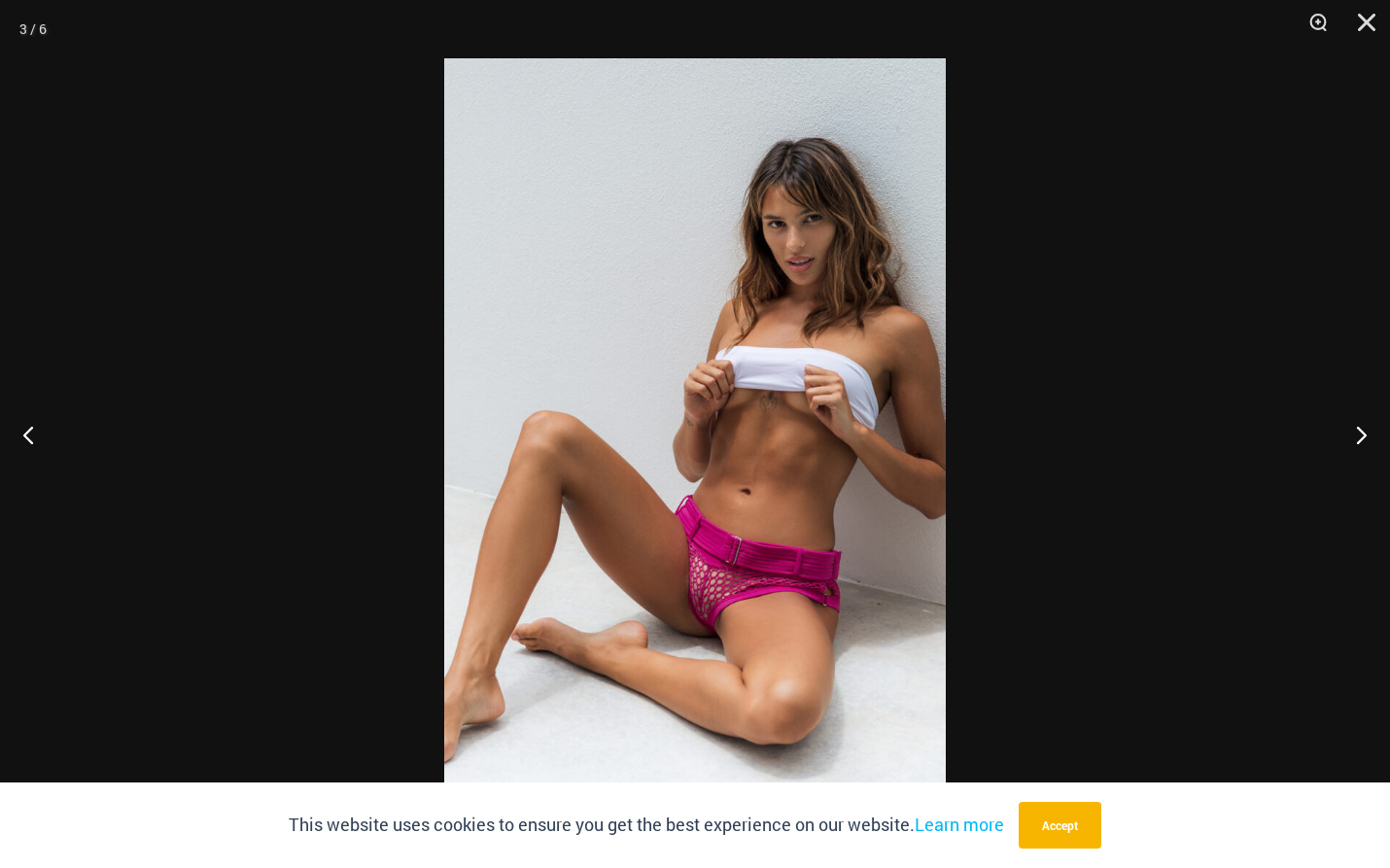
click at [686, 606] on img at bounding box center [695, 433] width 502 height 751
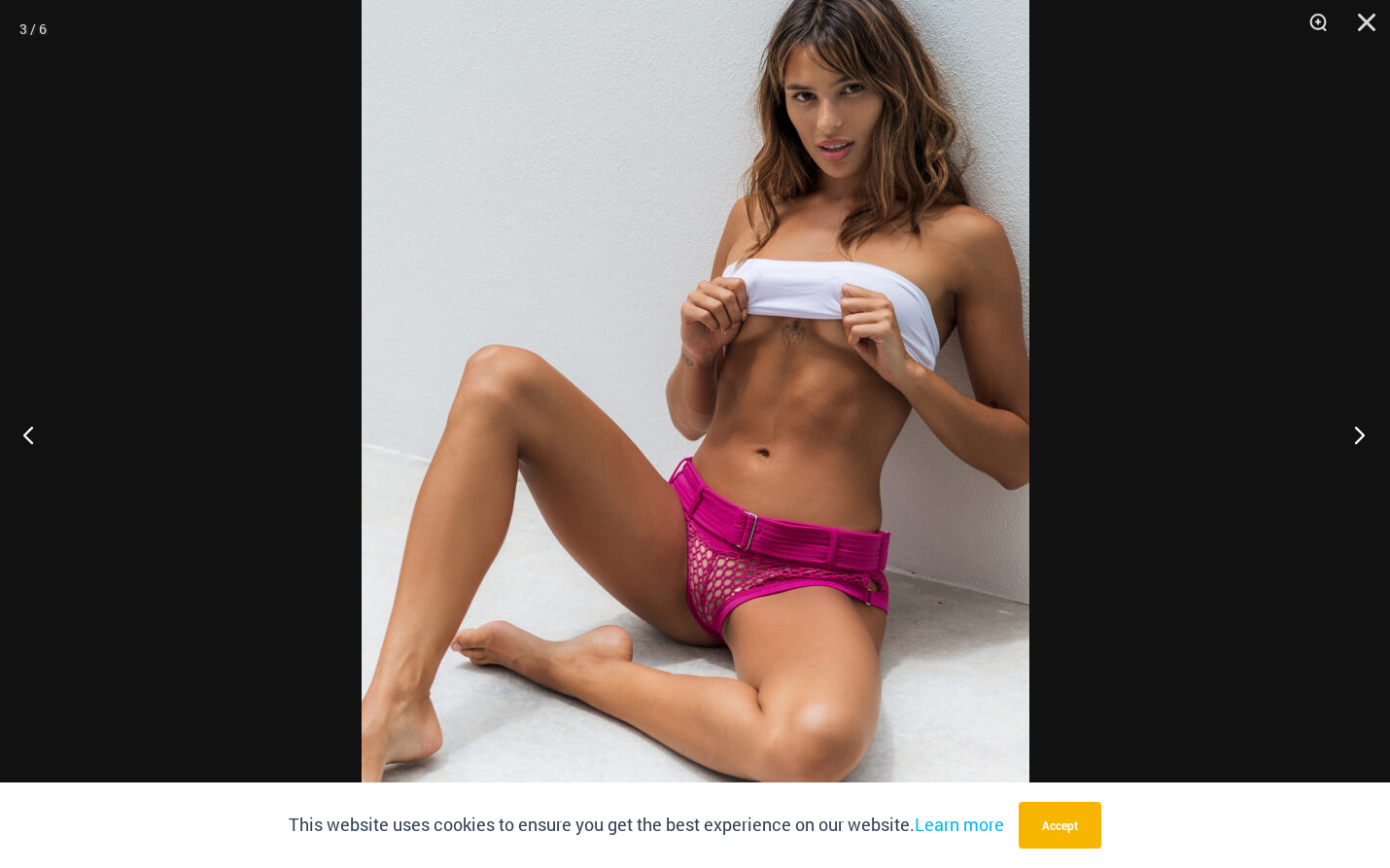
click at [1362, 432] on button "Next" at bounding box center [1354, 434] width 73 height 97
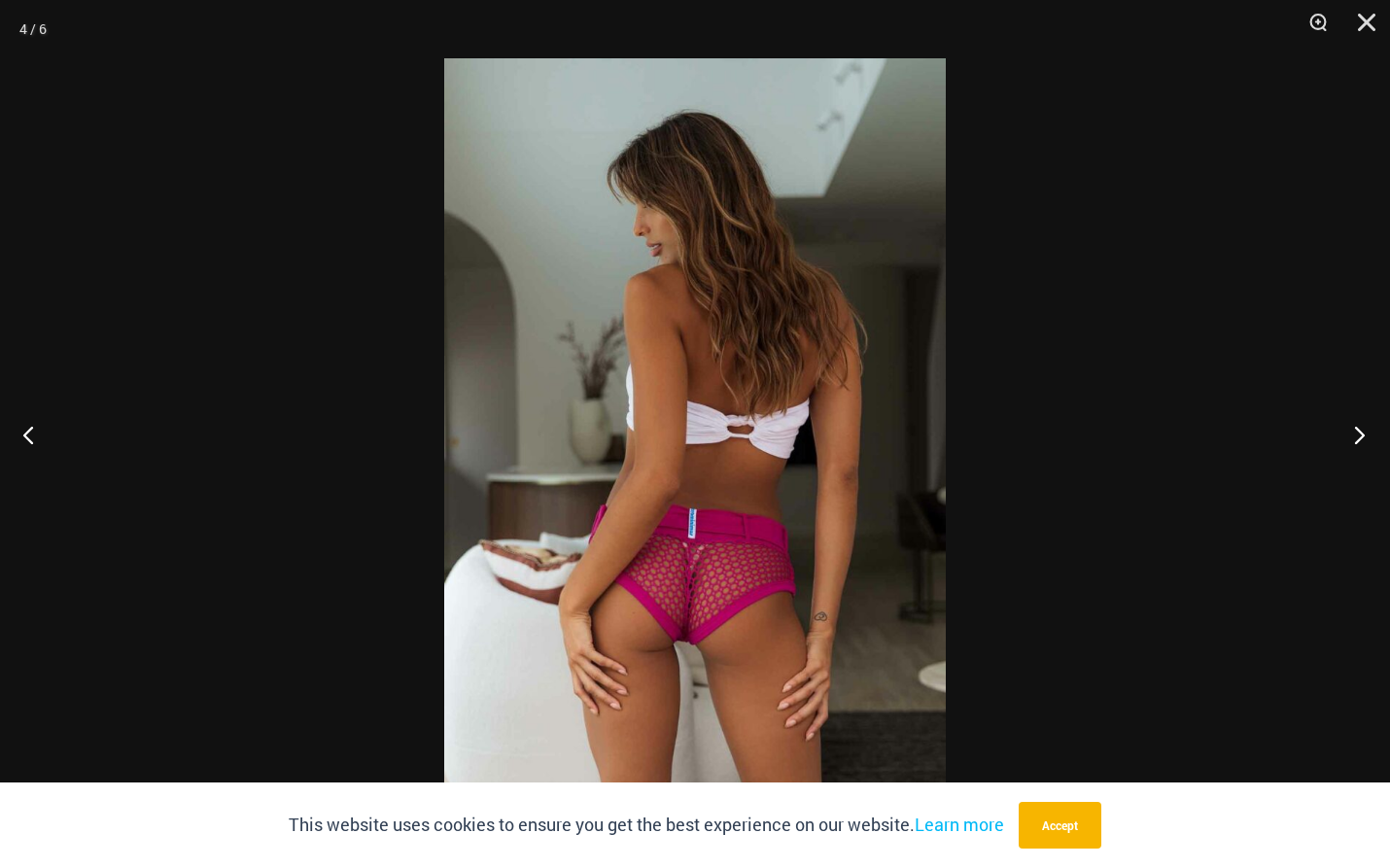
click at [1357, 436] on button "Next" at bounding box center [1354, 434] width 73 height 97
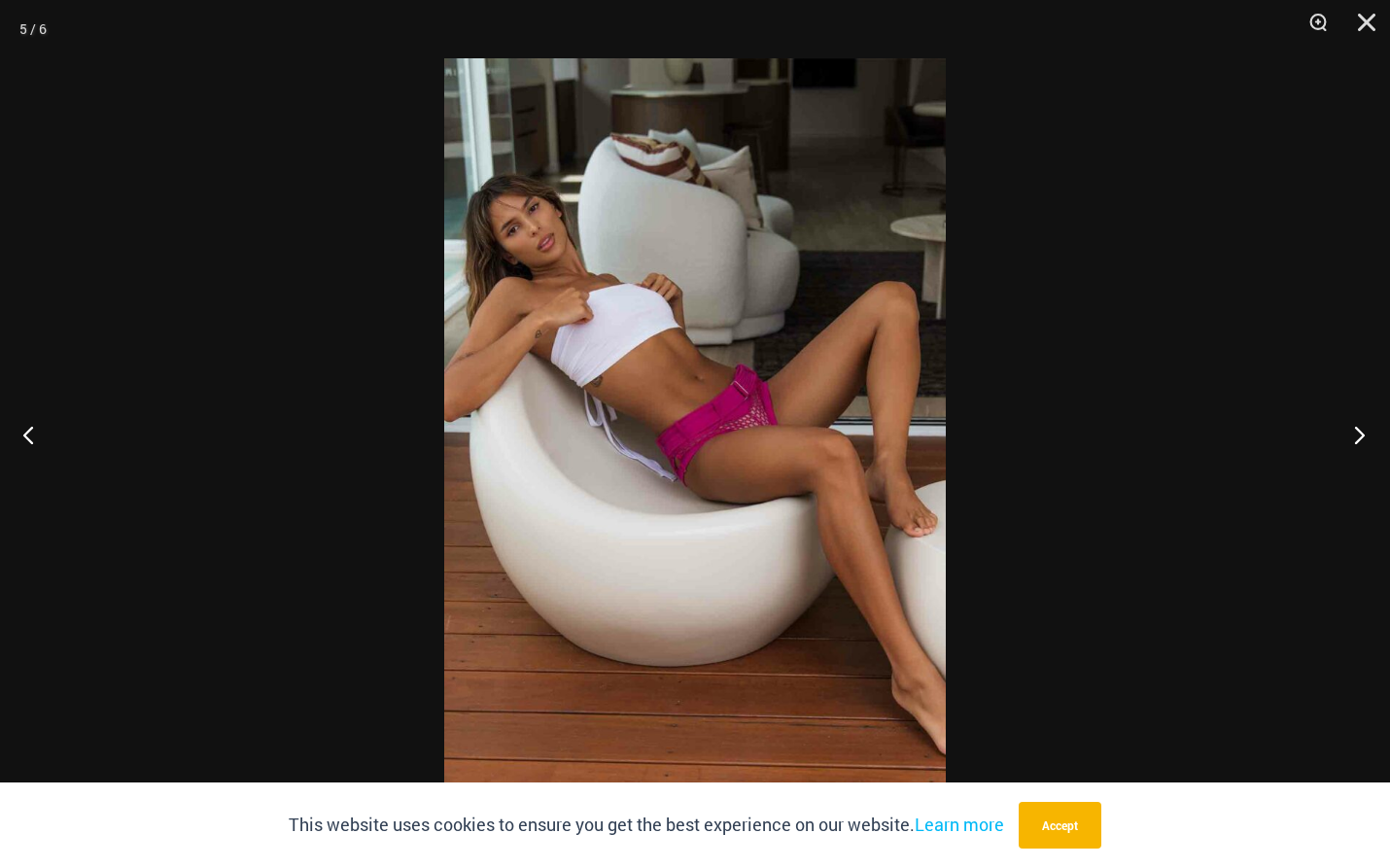
click at [1357, 436] on button "Next" at bounding box center [1354, 434] width 73 height 97
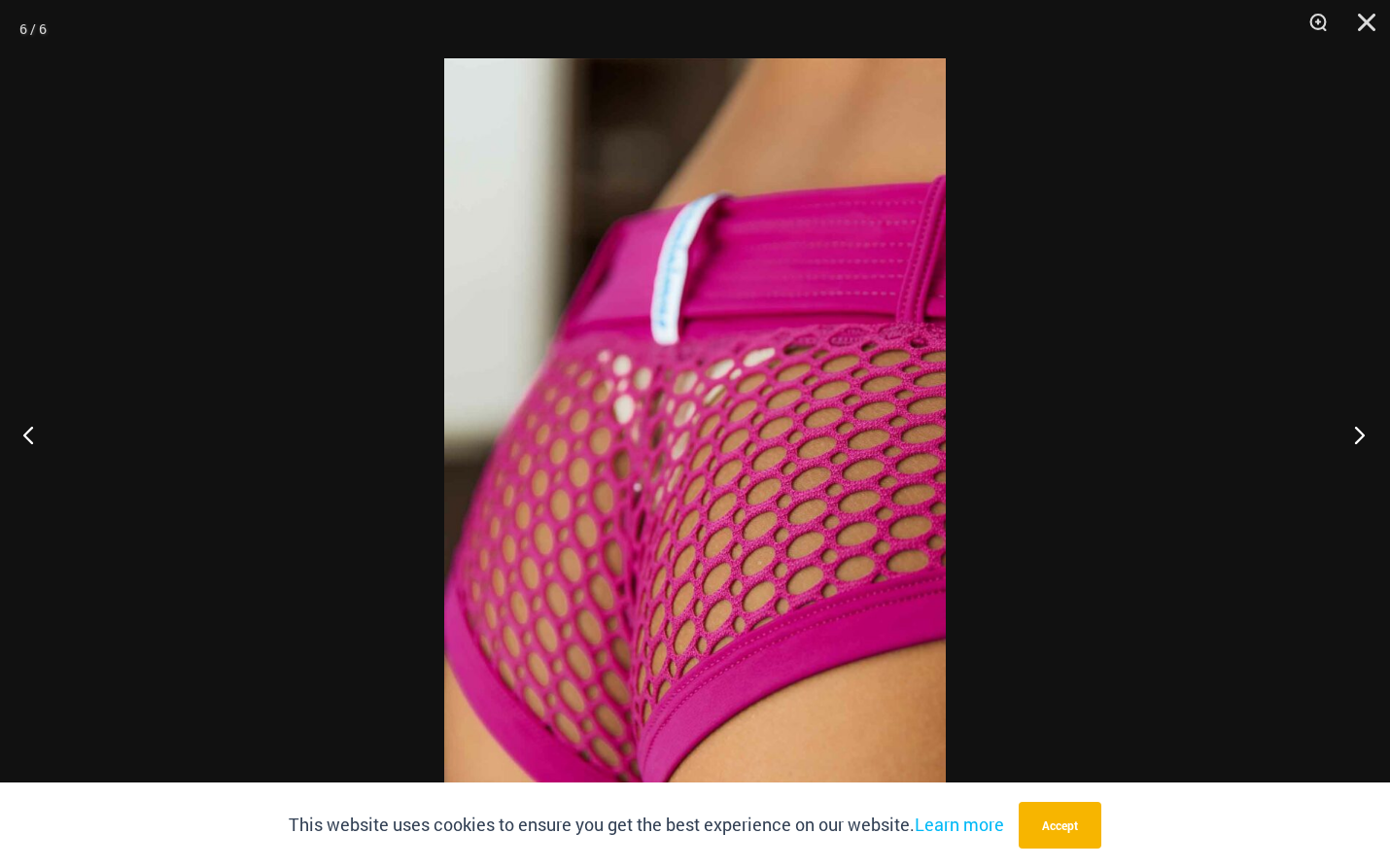
click at [1357, 436] on button "Next" at bounding box center [1354, 434] width 73 height 97
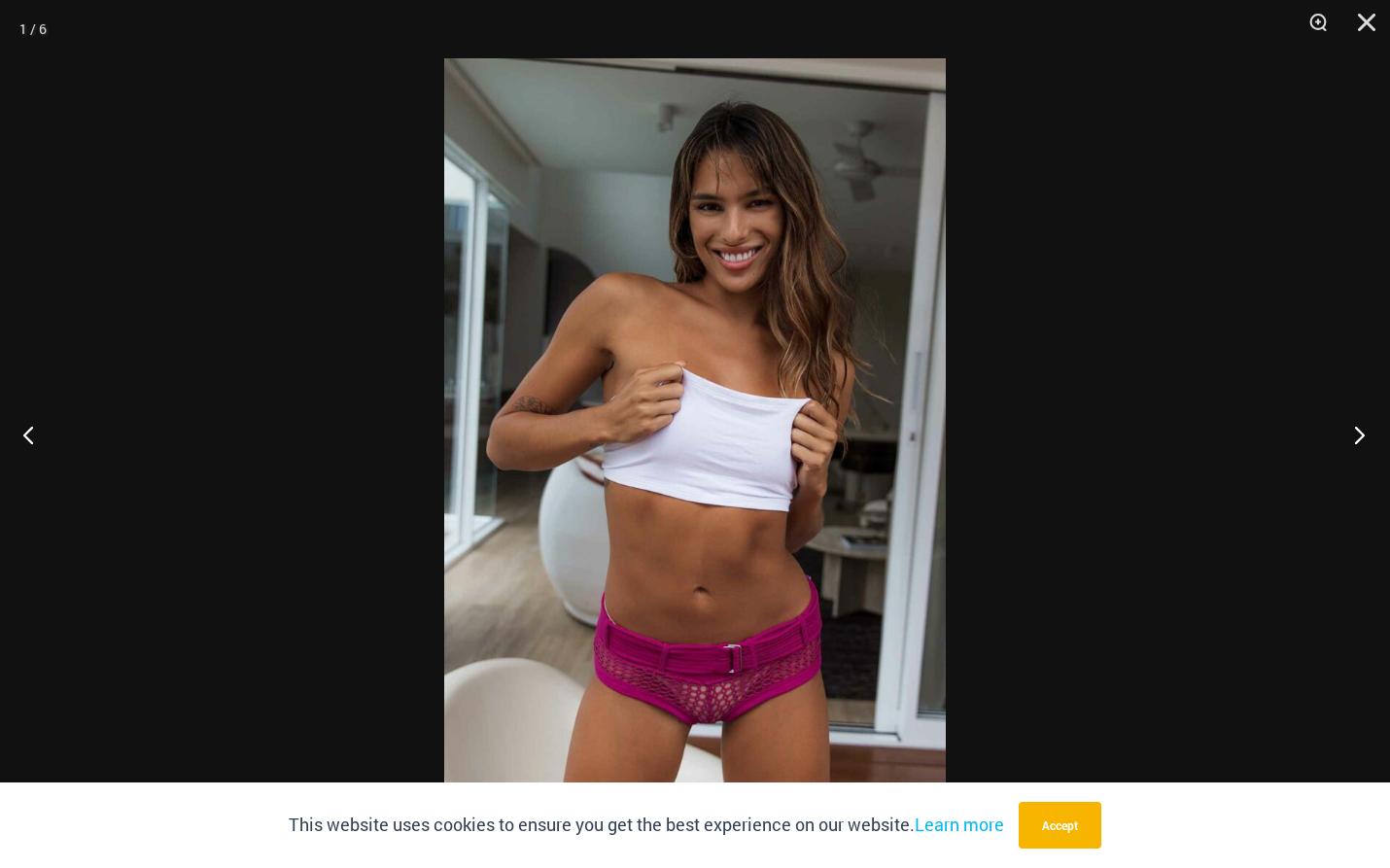
click at [1357, 436] on button "Next" at bounding box center [1354, 434] width 73 height 97
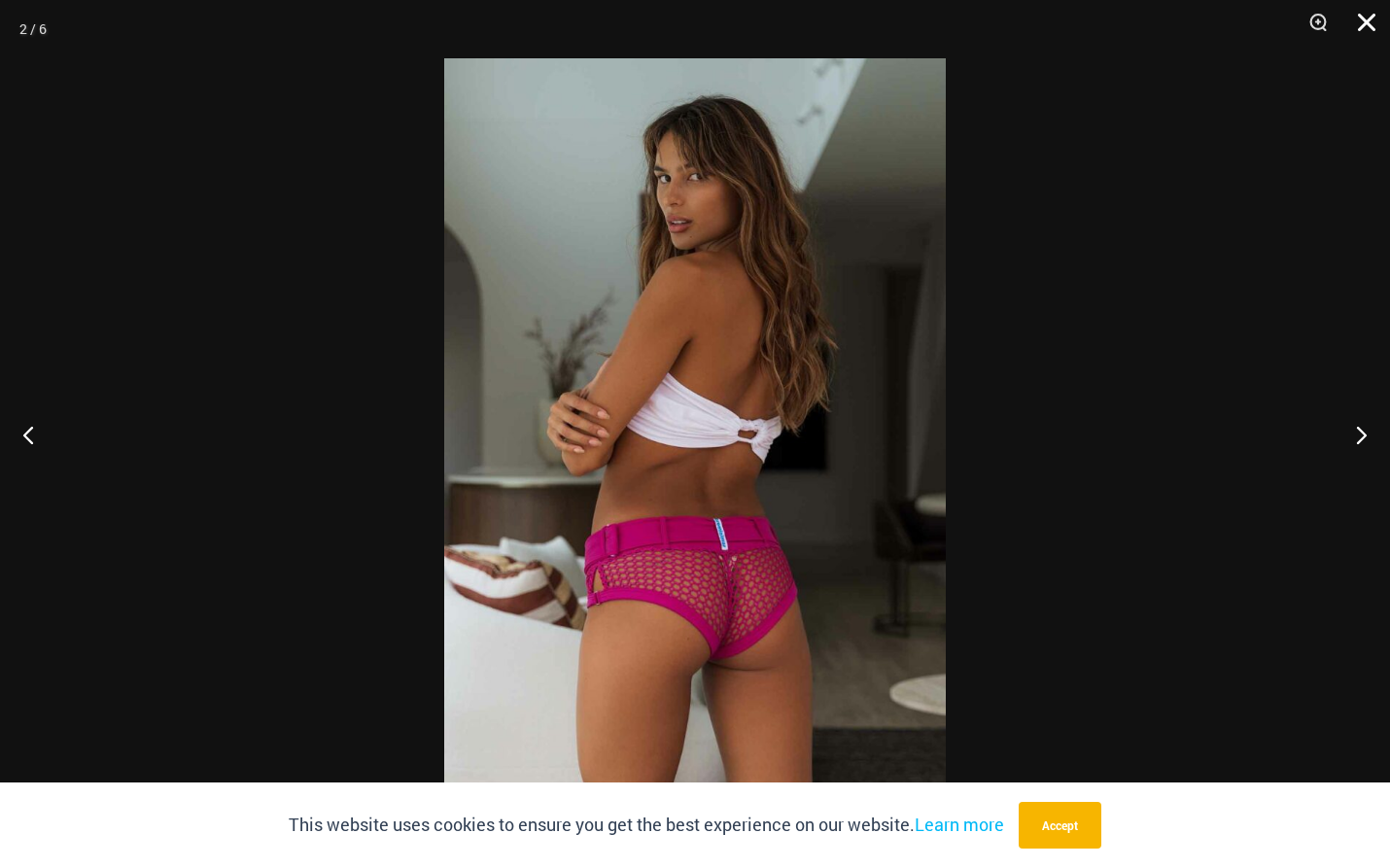
click at [1361, 25] on button "Close" at bounding box center [1360, 28] width 48 height 58
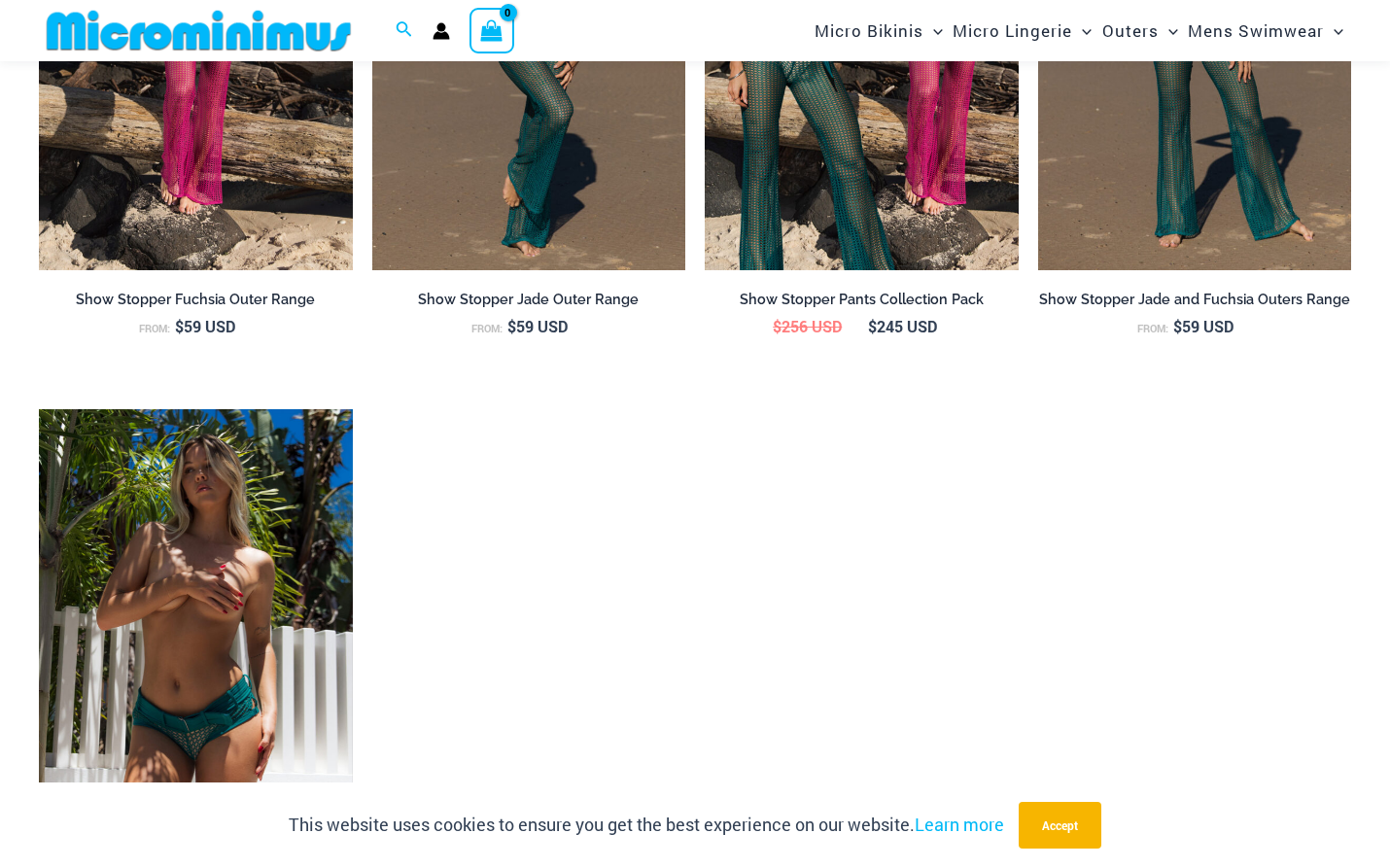
scroll to position [2332, 0]
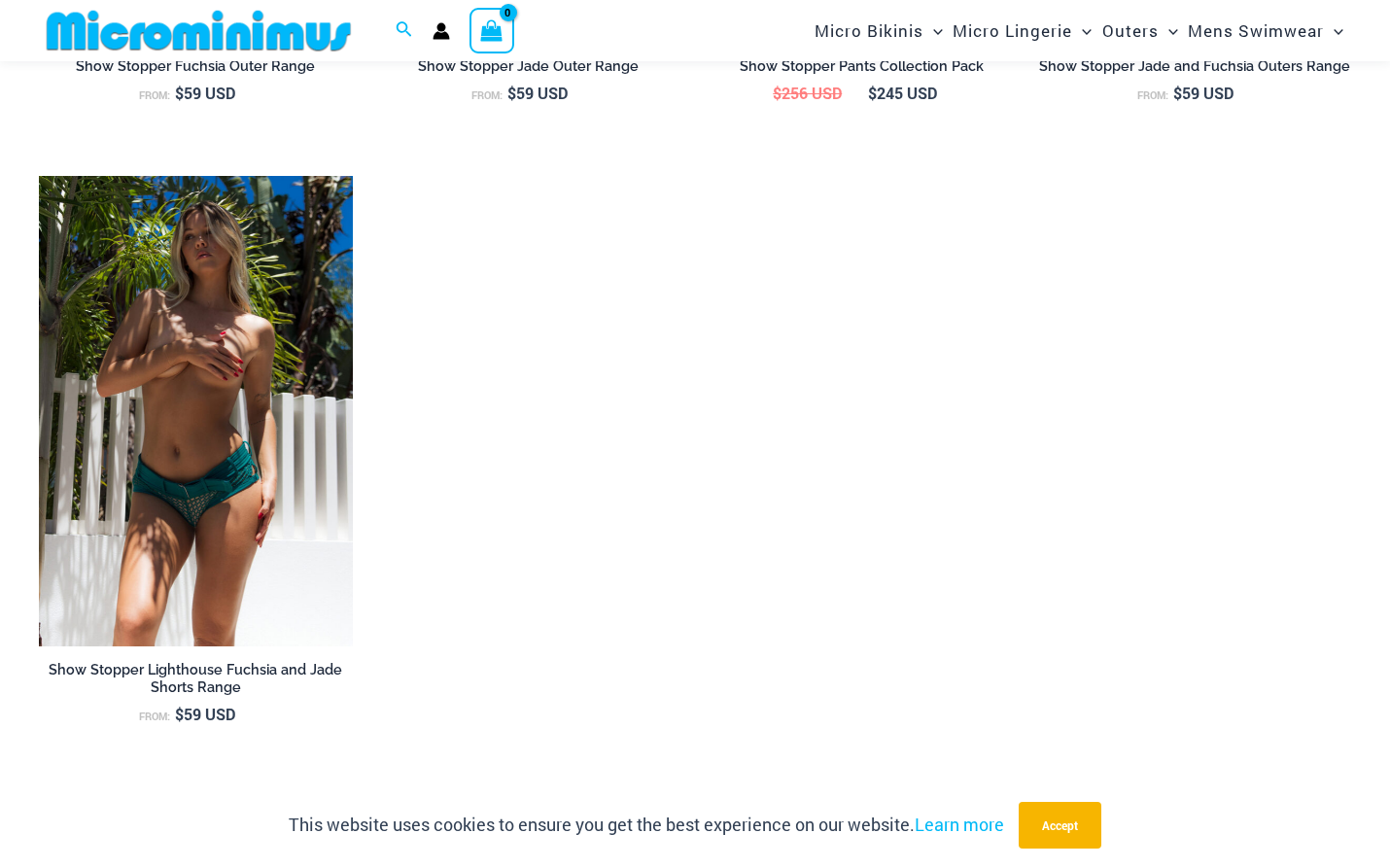
click at [216, 459] on img at bounding box center [196, 410] width 314 height 470
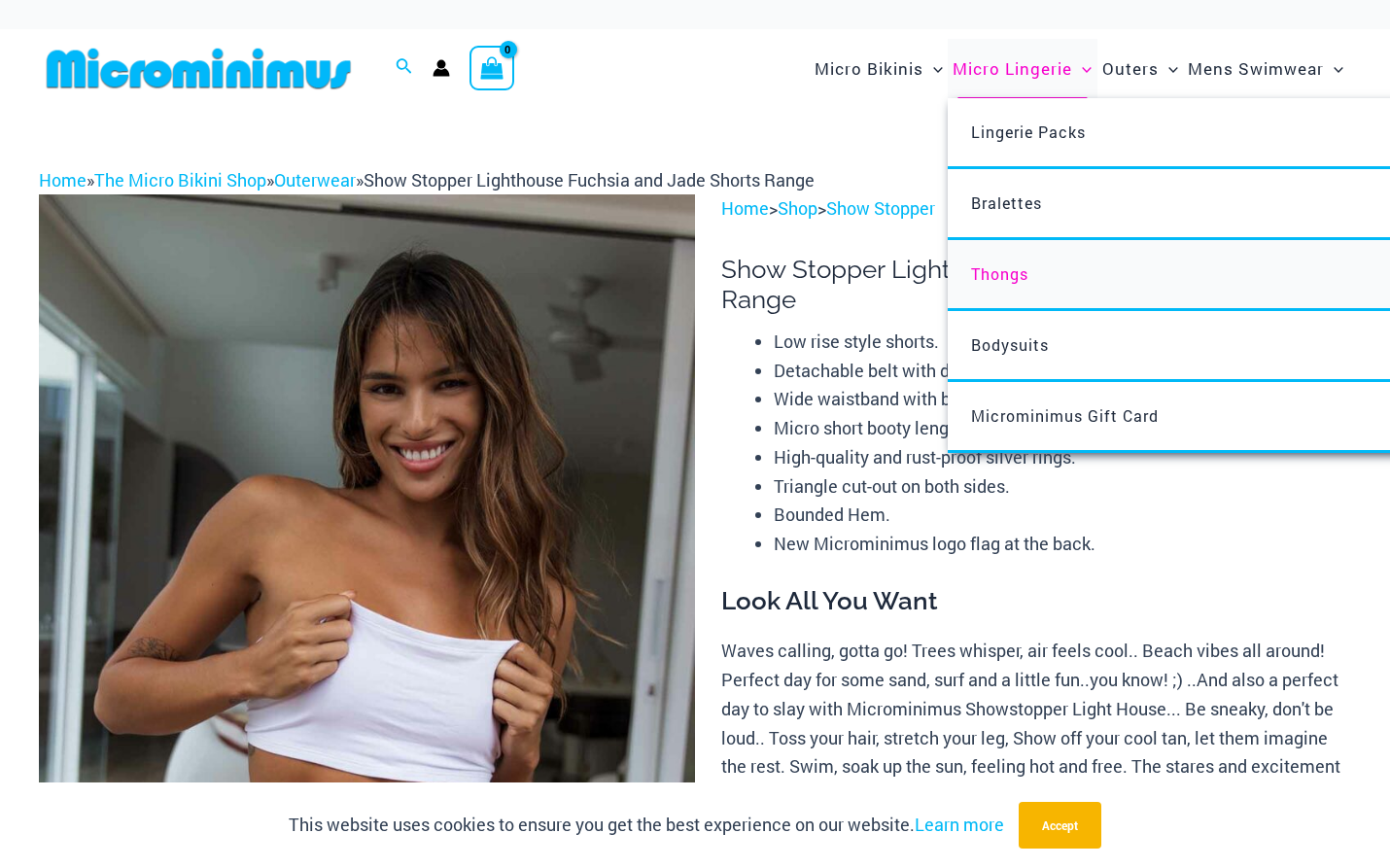
click at [993, 278] on span "Thongs" at bounding box center [1000, 273] width 57 height 21
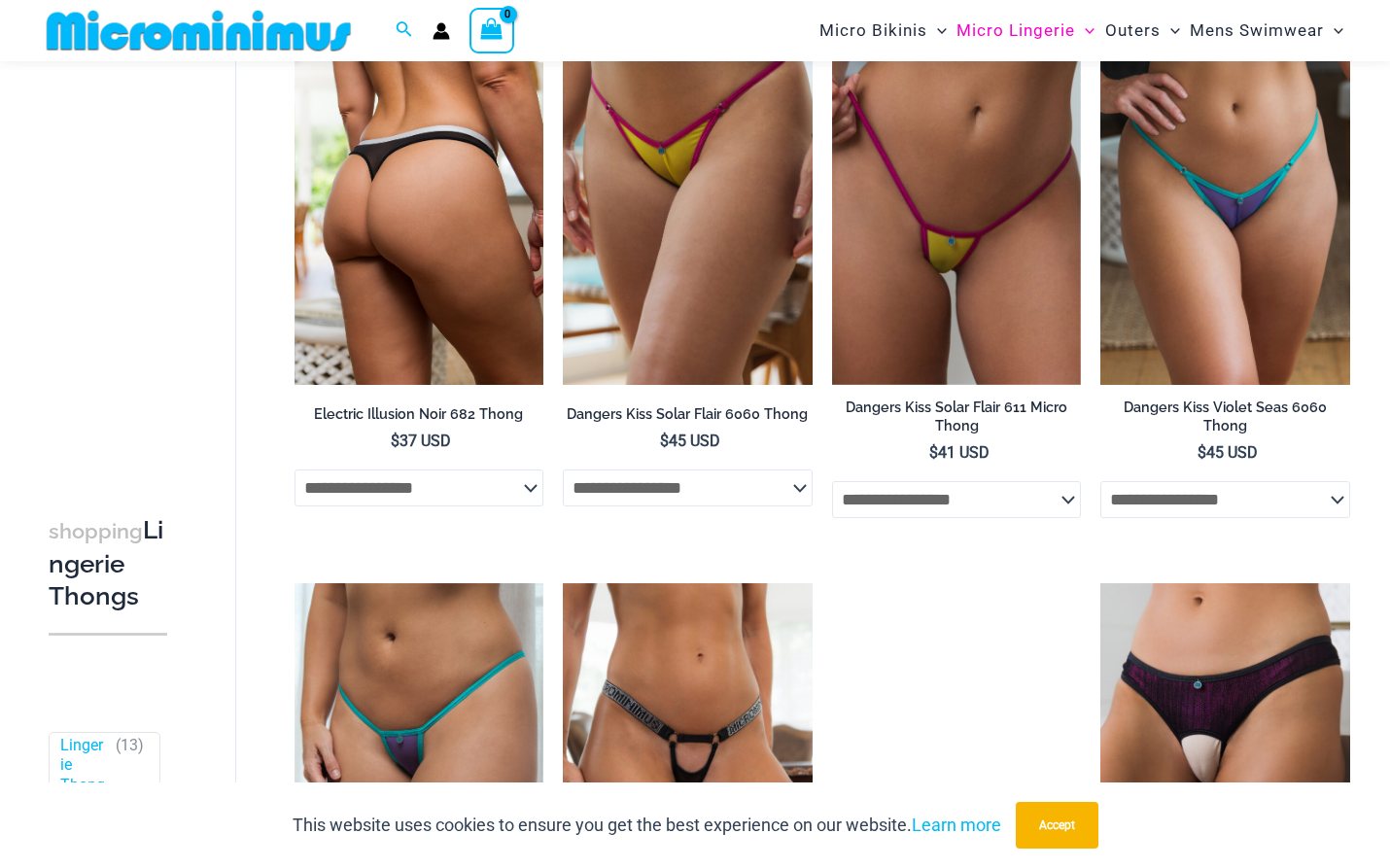
scroll to position [760, 0]
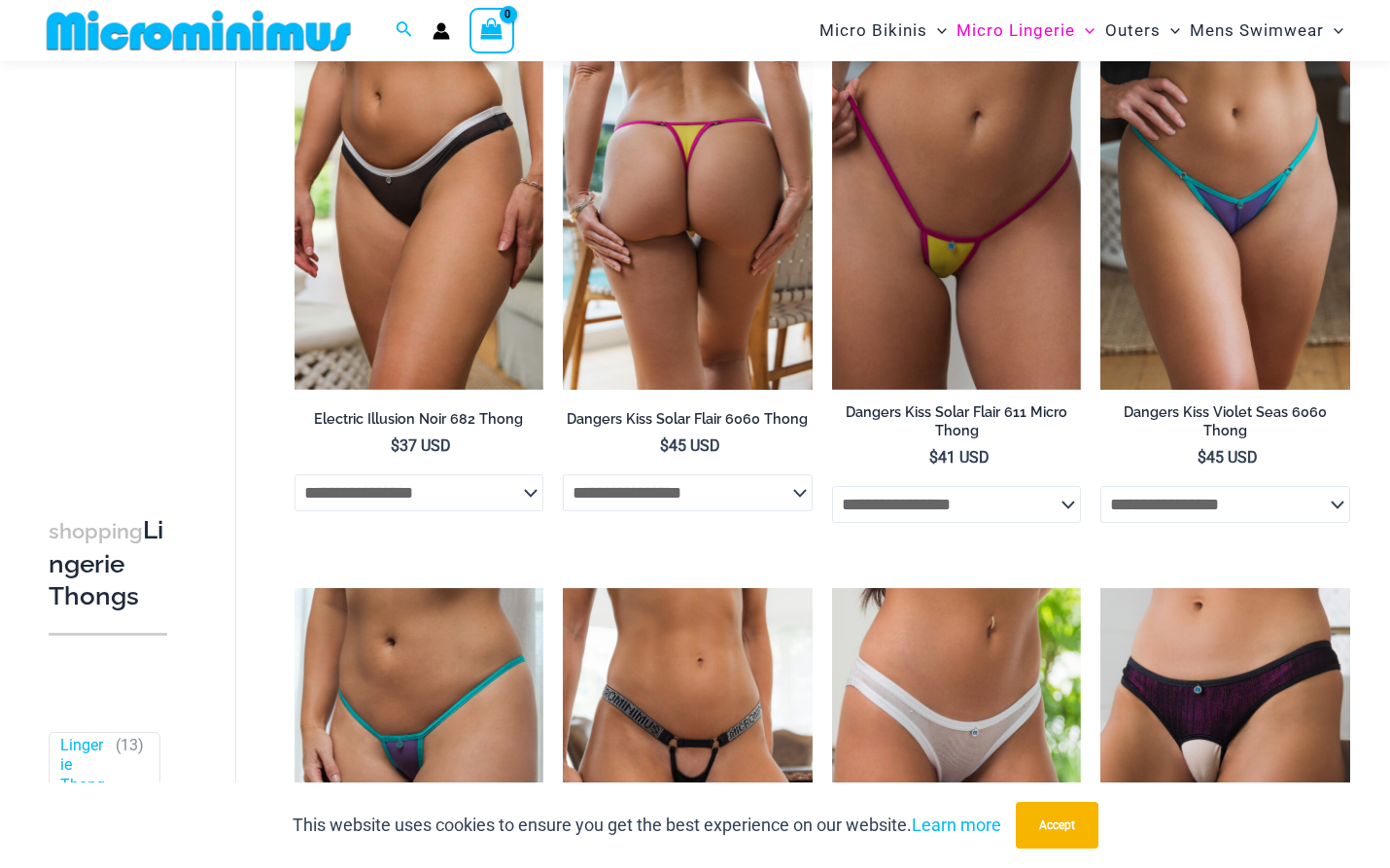
click at [730, 306] on img at bounding box center [688, 202] width 250 height 374
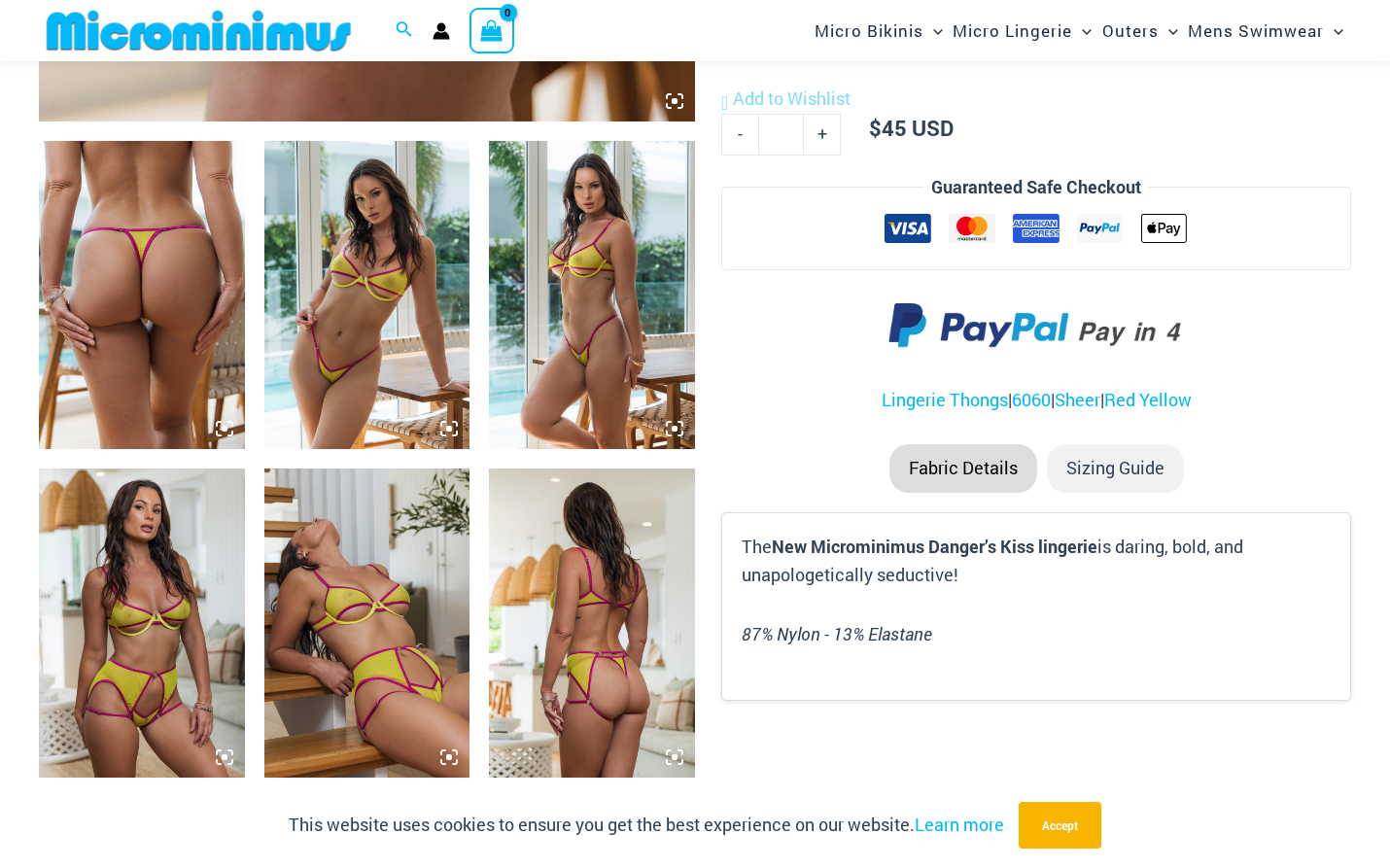
scroll to position [1246, 0]
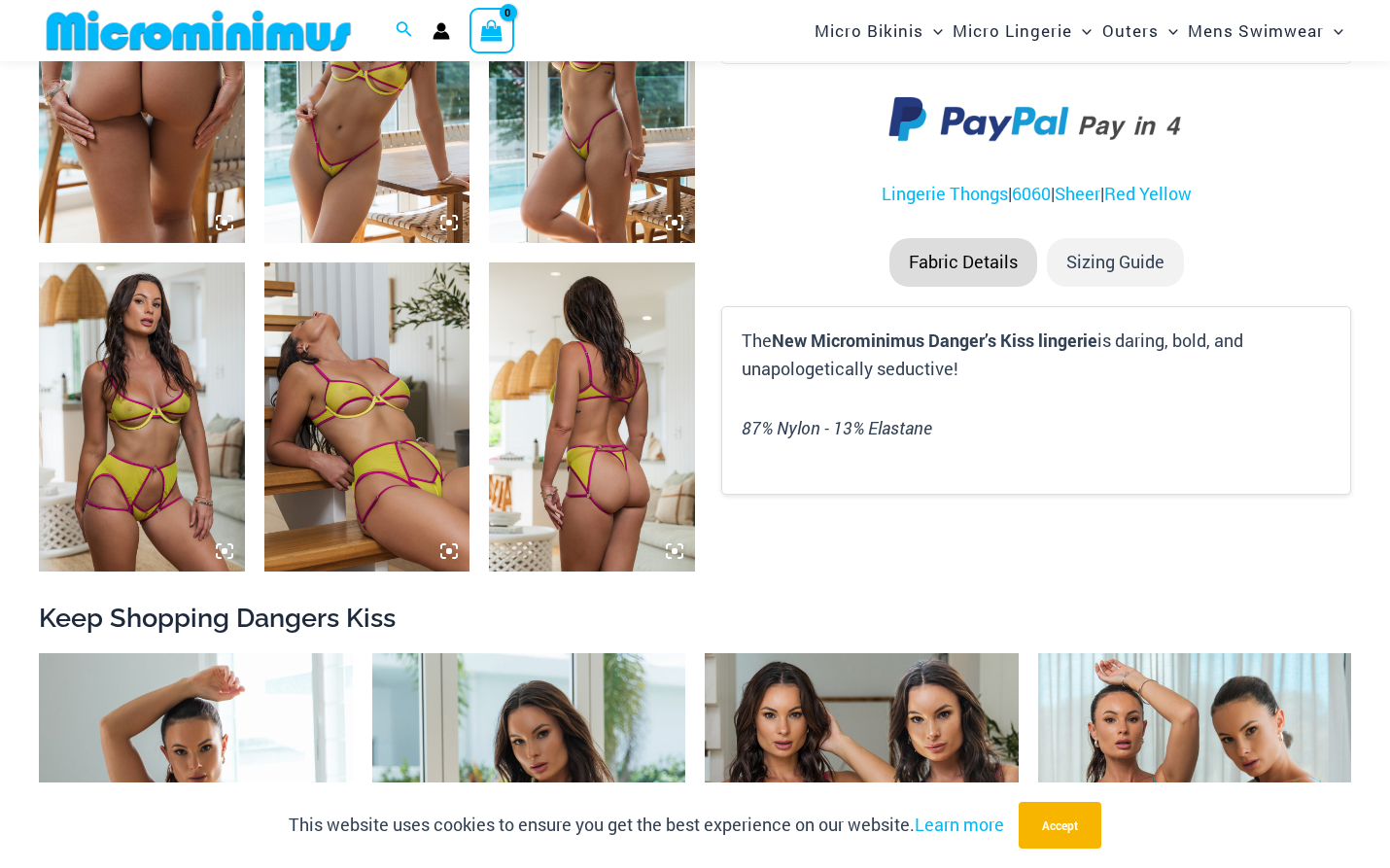
click at [194, 166] on img at bounding box center [142, 89] width 206 height 308
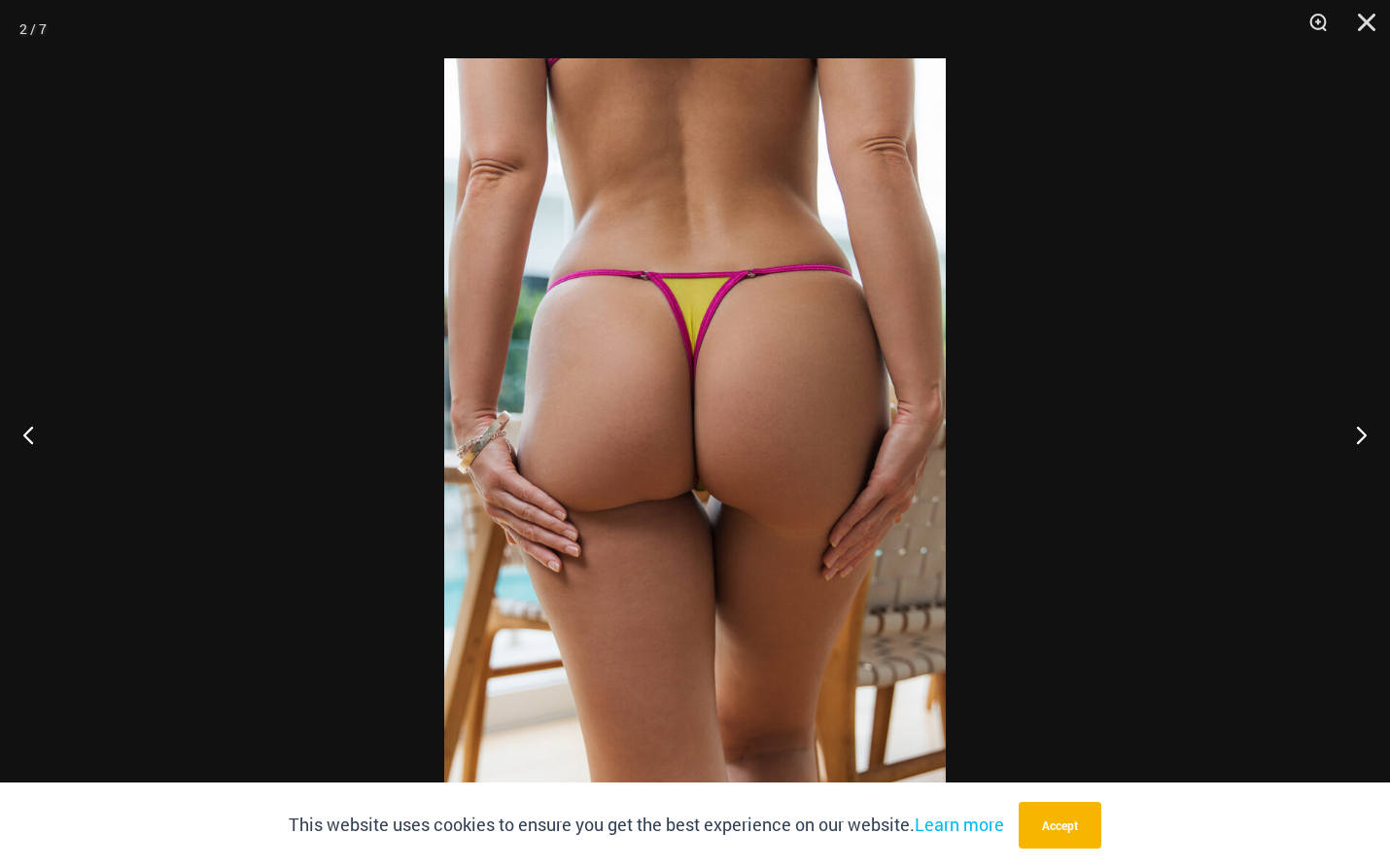
click at [731, 457] on img at bounding box center [695, 433] width 502 height 751
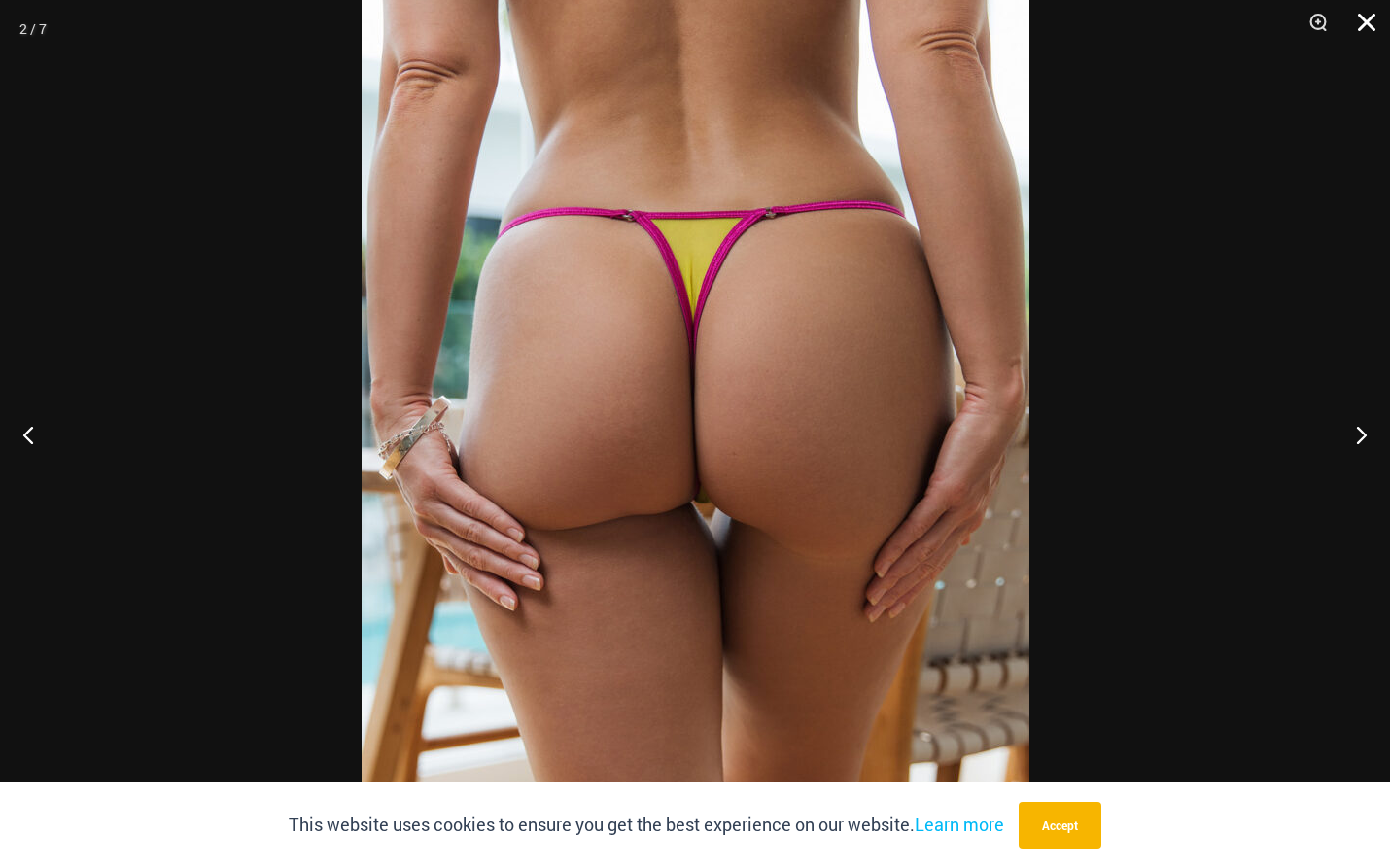
click at [1369, 20] on button "Close" at bounding box center [1360, 28] width 48 height 58
